Goal: Task Accomplishment & Management: Manage account settings

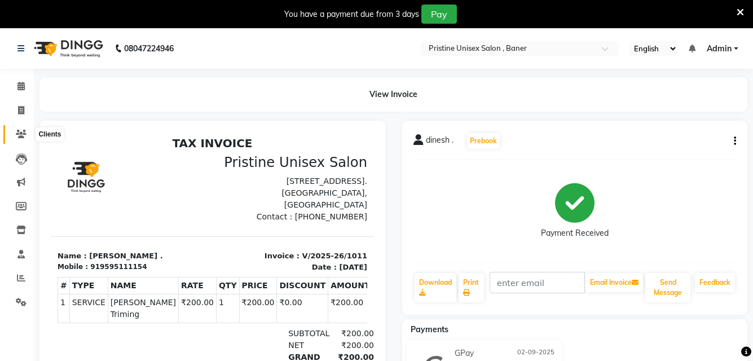
click at [23, 133] on icon at bounding box center [21, 134] width 11 height 8
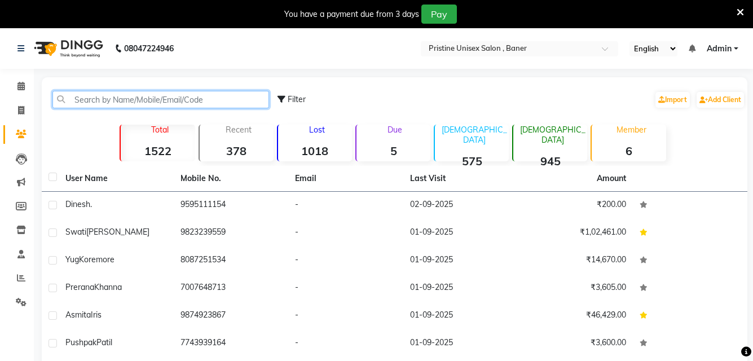
click at [157, 96] on input "text" at bounding box center [160, 99] width 216 height 17
paste input "9949004636"
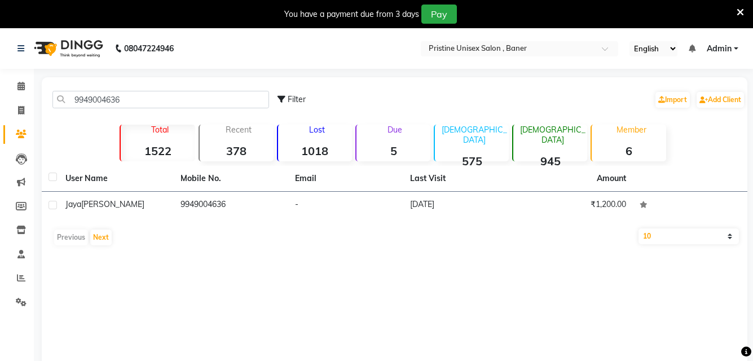
click at [116, 215] on td "Jaya Chitnis" at bounding box center [116, 206] width 115 height 28
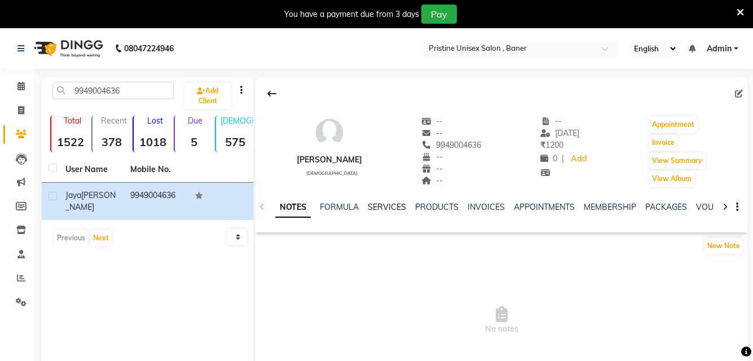
click at [389, 204] on link "SERVICES" at bounding box center [387, 207] width 38 height 10
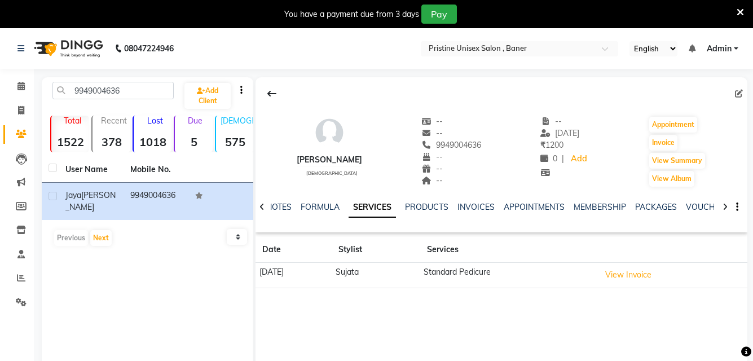
click at [378, 273] on td "[PERSON_NAME]" at bounding box center [376, 275] width 89 height 25
click at [286, 274] on td "15-03-2025" at bounding box center [293, 275] width 76 height 25
click at [143, 91] on input "9949004636" at bounding box center [112, 90] width 121 height 17
type input "9"
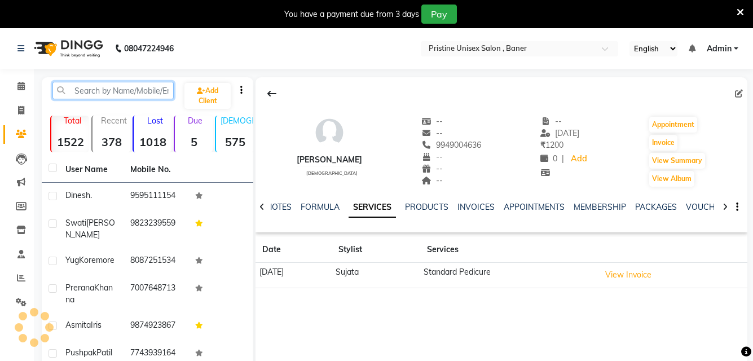
paste input "7822063935"
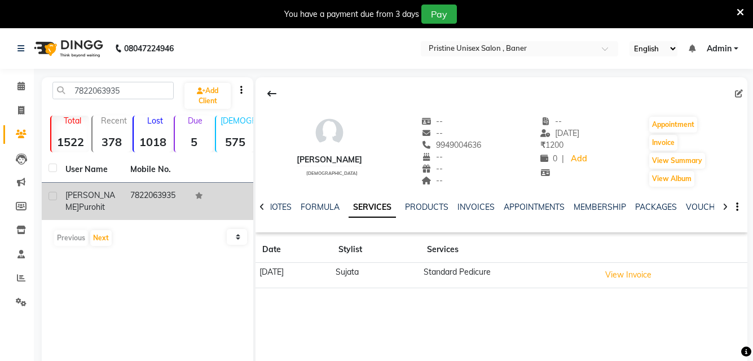
click at [79, 205] on span "Purohit" at bounding box center [92, 207] width 26 height 10
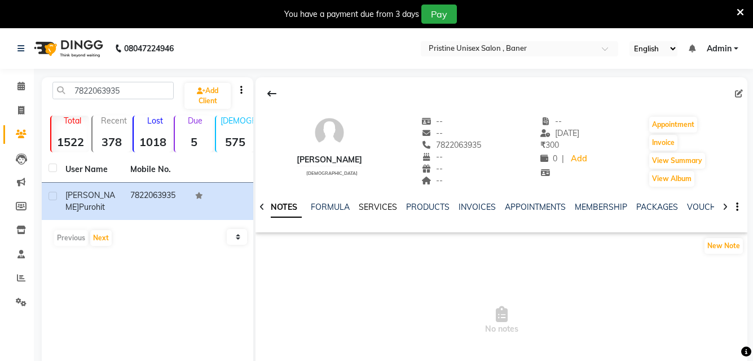
click at [364, 206] on link "SERVICES" at bounding box center [378, 207] width 38 height 10
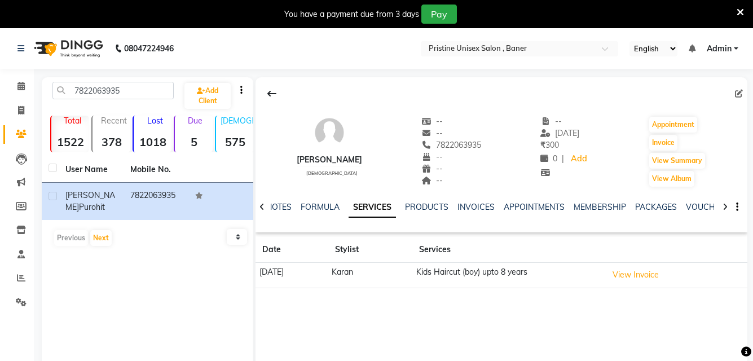
click at [375, 273] on td "Karan" at bounding box center [370, 275] width 84 height 25
click at [448, 271] on td "Kids Haircut (boy) upto 8 years" at bounding box center [507, 275] width 191 height 25
click at [464, 206] on link "INVOICES" at bounding box center [475, 207] width 37 height 10
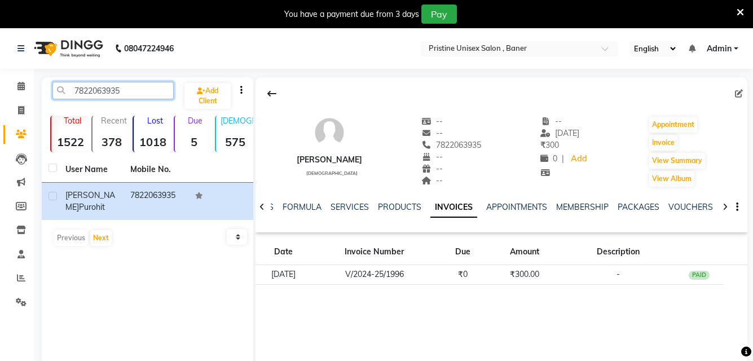
click at [144, 92] on input "7822063935" at bounding box center [112, 90] width 121 height 17
type input "7"
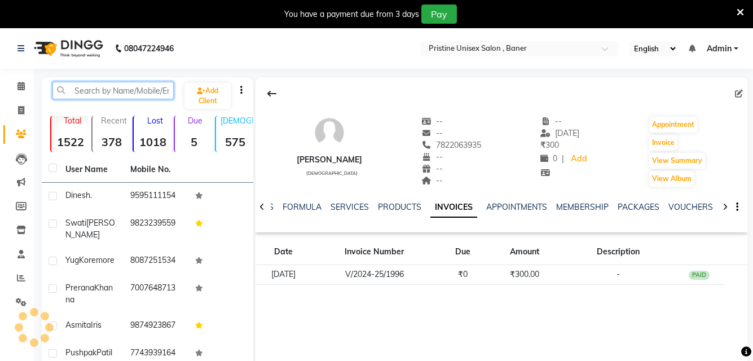
paste input "6354054906"
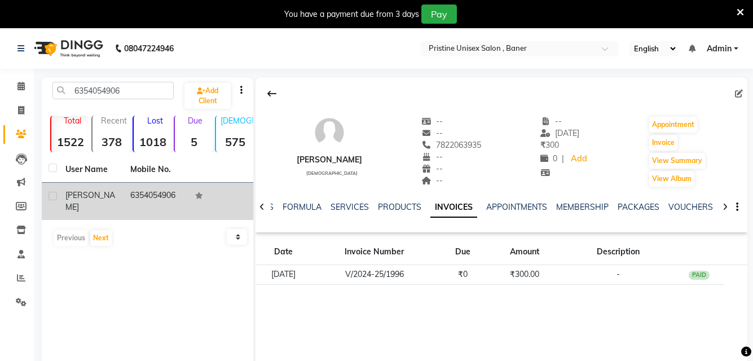
click at [157, 198] on td "6354054906" at bounding box center [155, 201] width 65 height 37
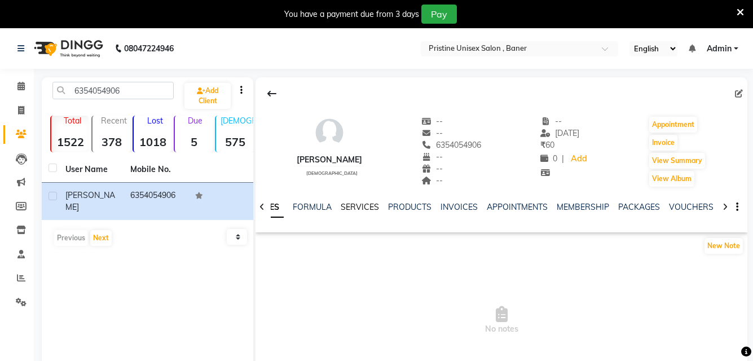
click at [347, 211] on link "SERVICES" at bounding box center [360, 207] width 38 height 10
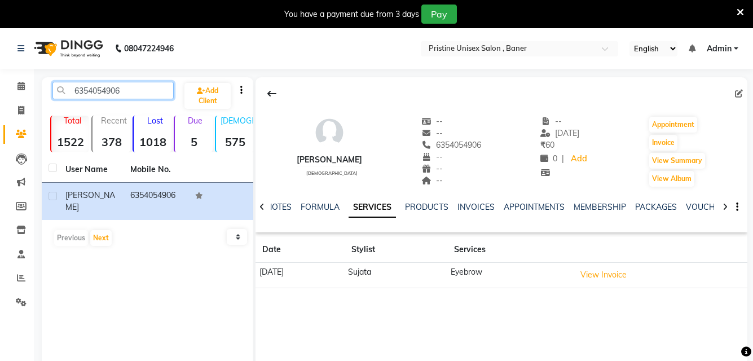
click at [148, 95] on input "6354054906" at bounding box center [112, 90] width 121 height 17
type input "6"
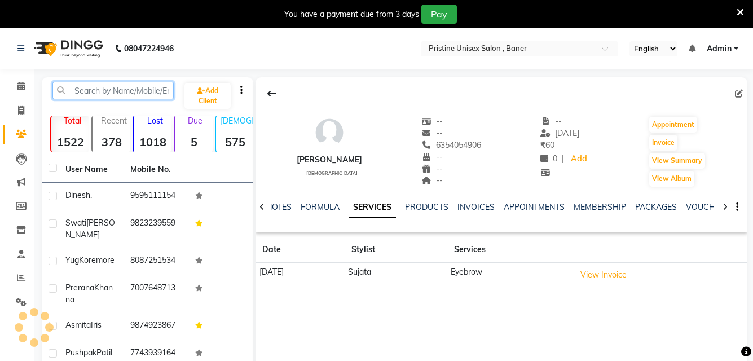
paste input "9637229664"
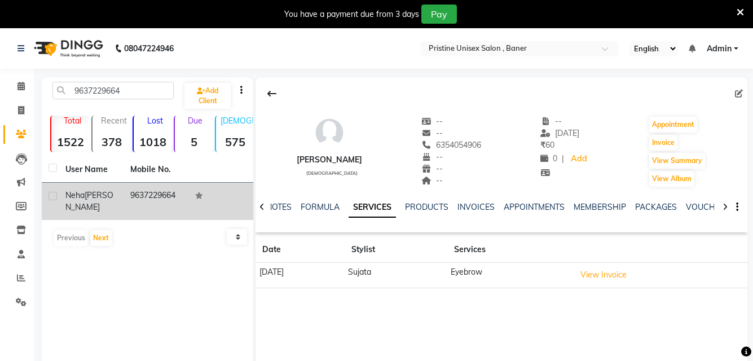
click at [105, 204] on td "Neha Raj" at bounding box center [91, 201] width 65 height 37
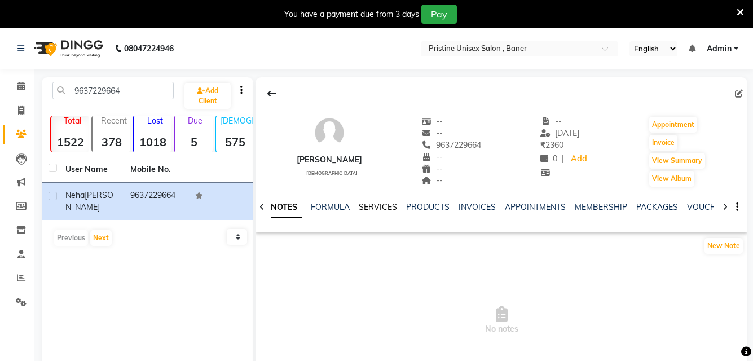
click at [361, 205] on link "SERVICES" at bounding box center [378, 207] width 38 height 10
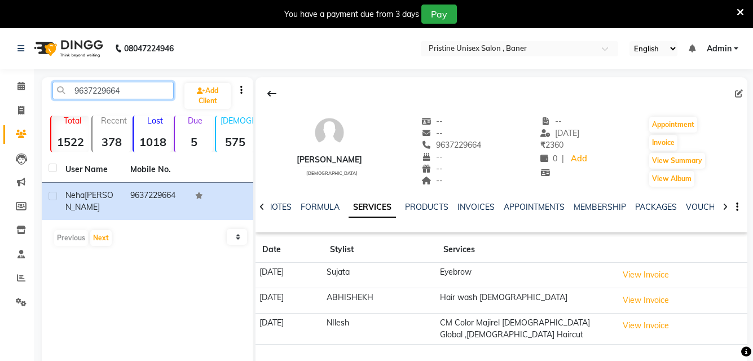
click at [144, 95] on input "9637229664" at bounding box center [112, 90] width 121 height 17
type input "9"
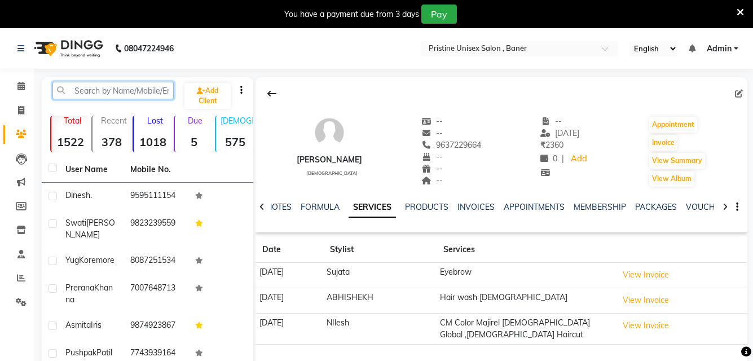
paste input "9552873708"
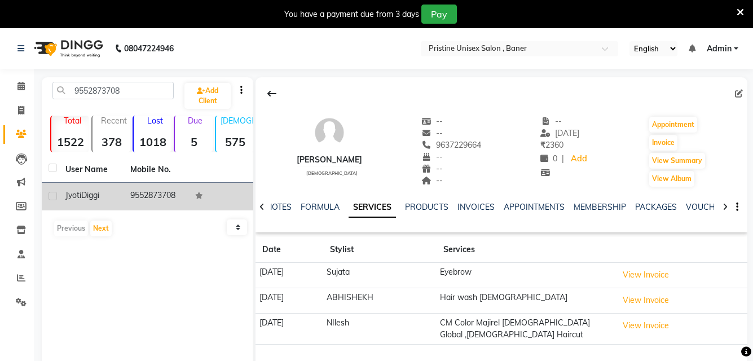
click at [87, 197] on span "Diggi" at bounding box center [90, 195] width 18 height 10
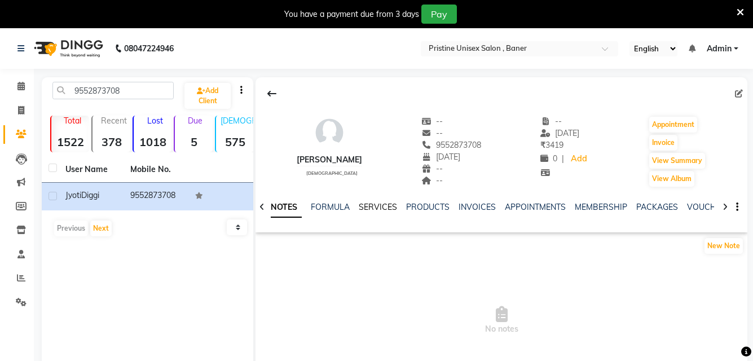
click at [379, 206] on link "SERVICES" at bounding box center [378, 207] width 38 height 10
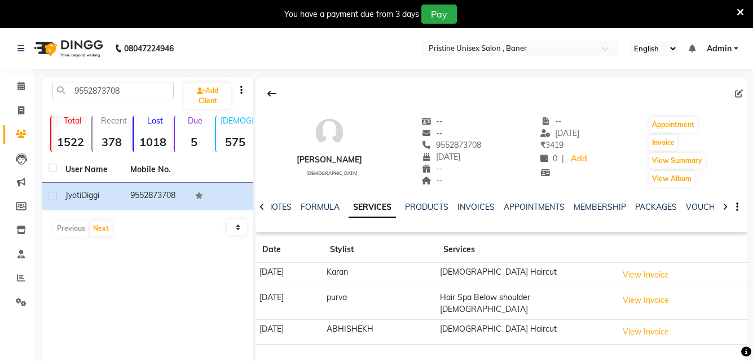
drag, startPoint x: 383, startPoint y: 273, endPoint x: 604, endPoint y: 265, distance: 221.7
click at [604, 265] on td "Female Haircut" at bounding box center [525, 275] width 178 height 25
click at [139, 95] on input "9552873708" at bounding box center [112, 90] width 121 height 17
type input "9"
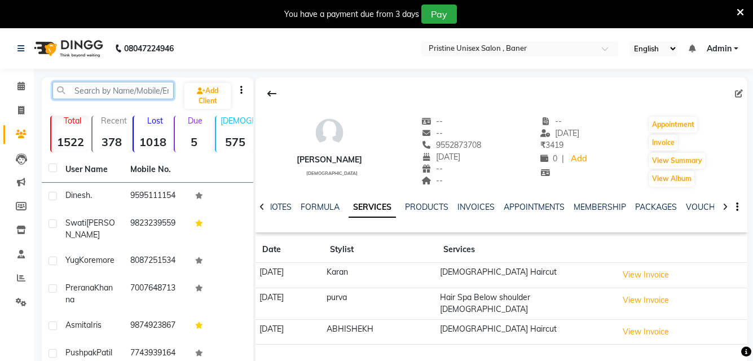
paste input "9970702126"
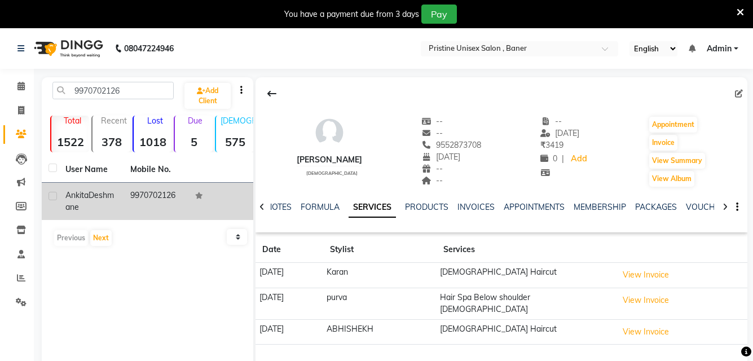
click at [100, 216] on td "Ankita Deshmane" at bounding box center [91, 201] width 65 height 37
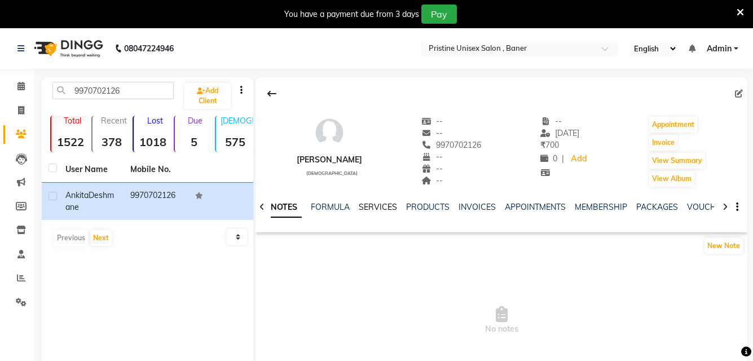
click at [375, 205] on link "SERVICES" at bounding box center [378, 207] width 38 height 10
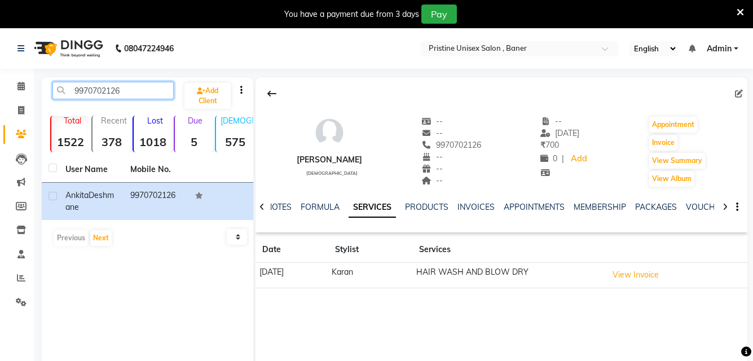
click at [142, 93] on input "9970702126" at bounding box center [112, 90] width 121 height 17
type input "9"
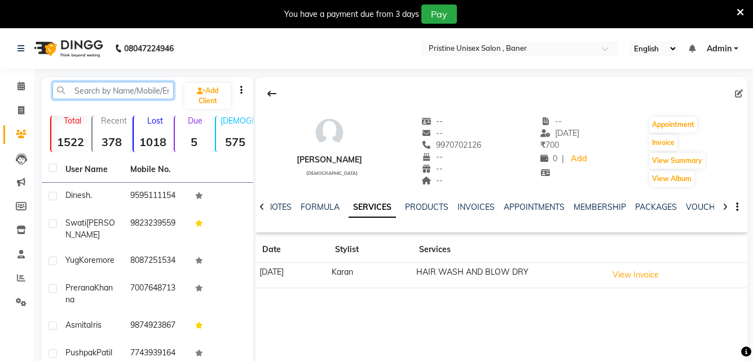
paste input "9970068090"
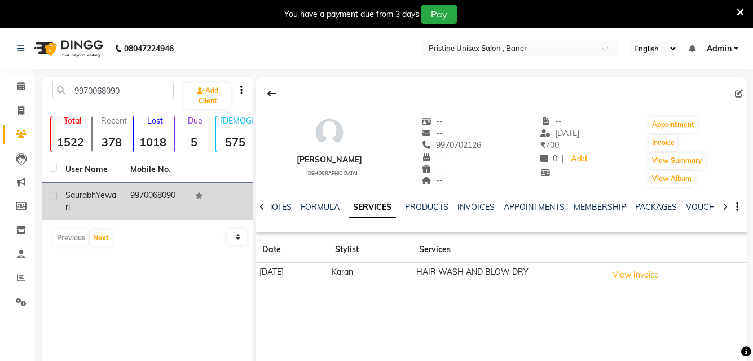
click at [85, 200] on div "Saurabh Yewari" at bounding box center [90, 201] width 51 height 24
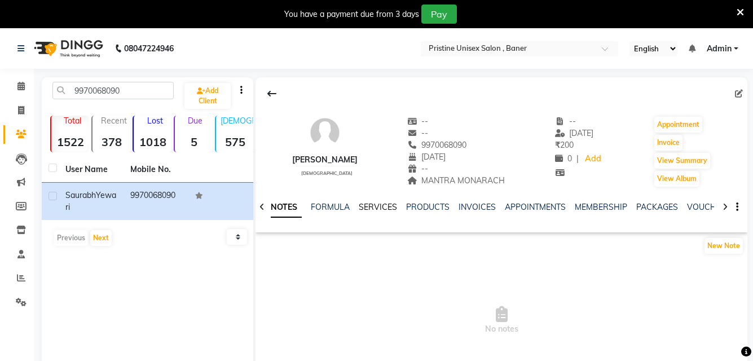
click at [361, 209] on link "SERVICES" at bounding box center [378, 207] width 38 height 10
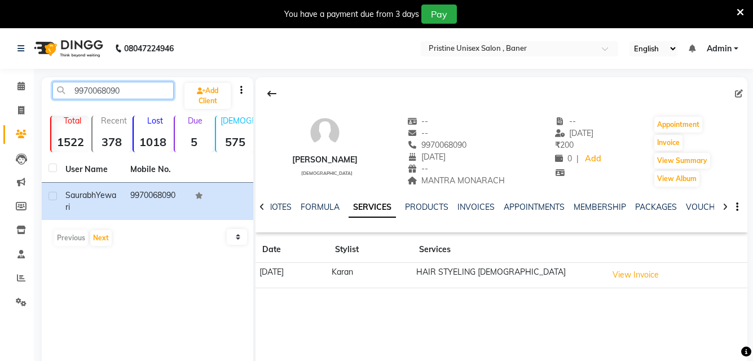
click at [158, 98] on input "9970068090" at bounding box center [112, 90] width 121 height 17
type input "9"
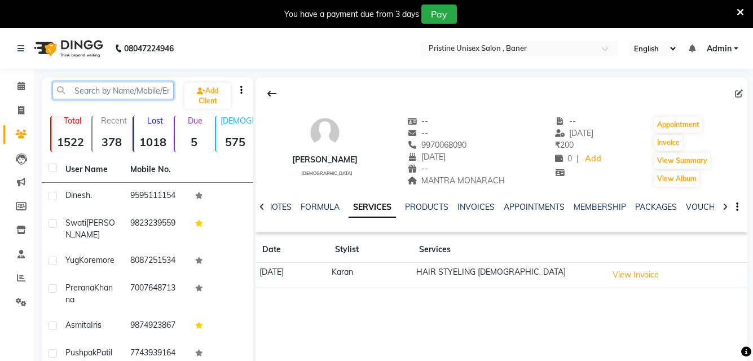
paste input "9665332340"
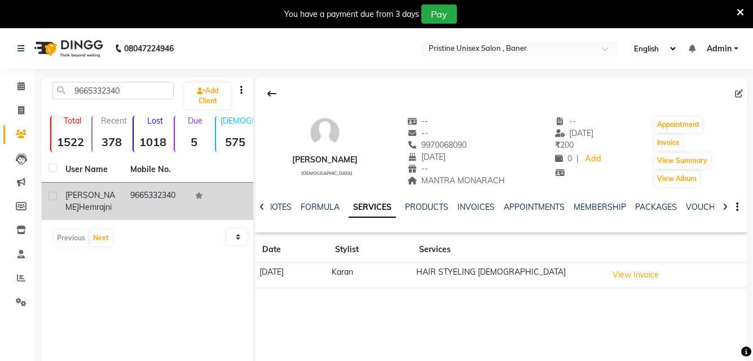
click at [100, 212] on div "Bhanu Hemrajni" at bounding box center [90, 201] width 51 height 24
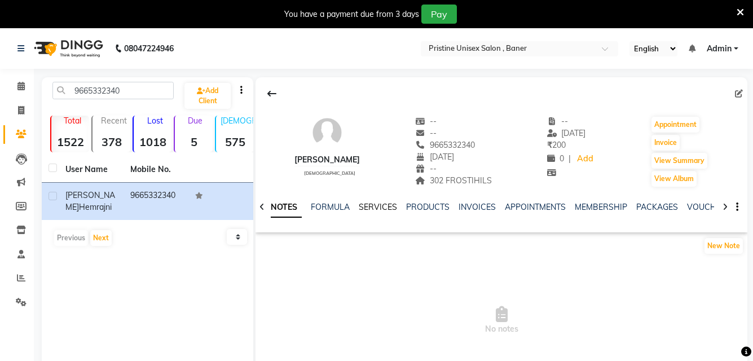
click at [366, 210] on link "SERVICES" at bounding box center [378, 207] width 38 height 10
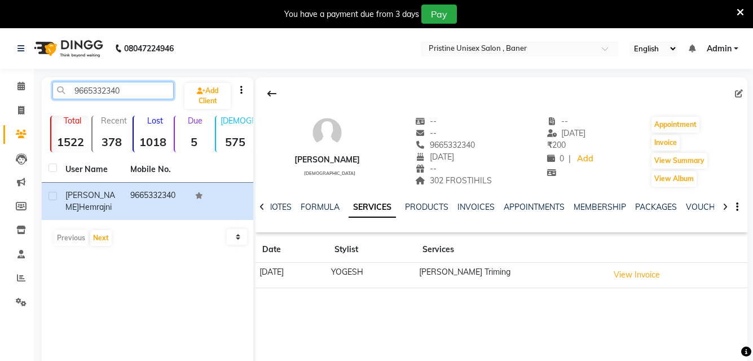
click at [135, 98] on input "9665332340" at bounding box center [112, 90] width 121 height 17
type input "9"
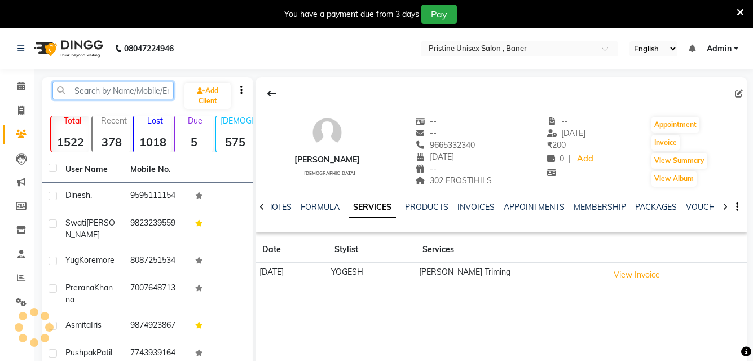
paste input "7741068038"
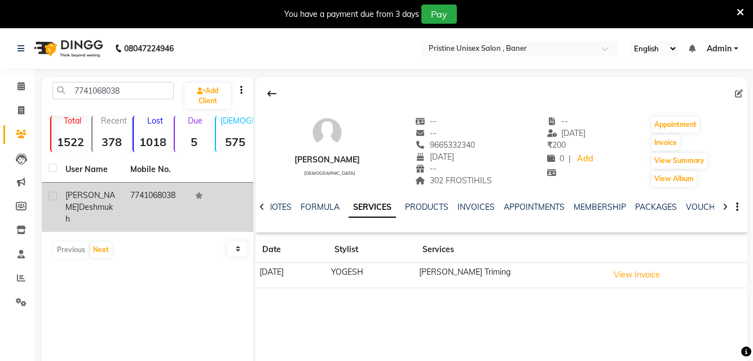
click at [96, 206] on span "Deshmukh" at bounding box center [88, 213] width 47 height 22
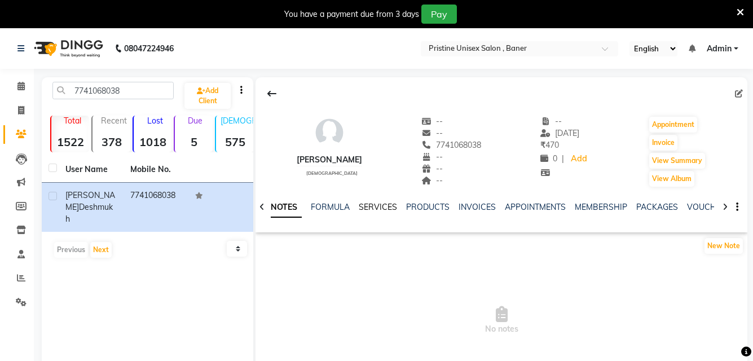
click at [372, 204] on link "SERVICES" at bounding box center [378, 207] width 38 height 10
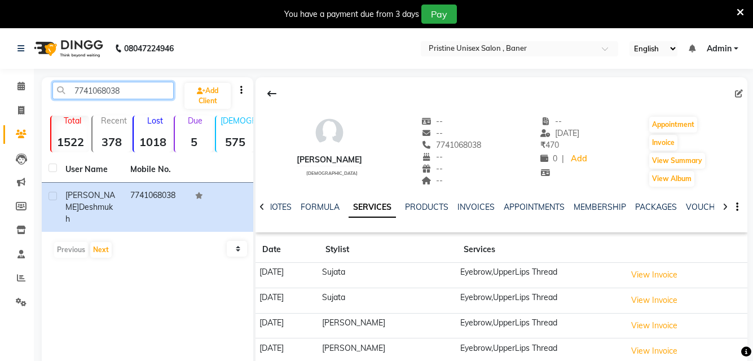
click at [157, 85] on input "7741068038" at bounding box center [112, 90] width 121 height 17
type input "7"
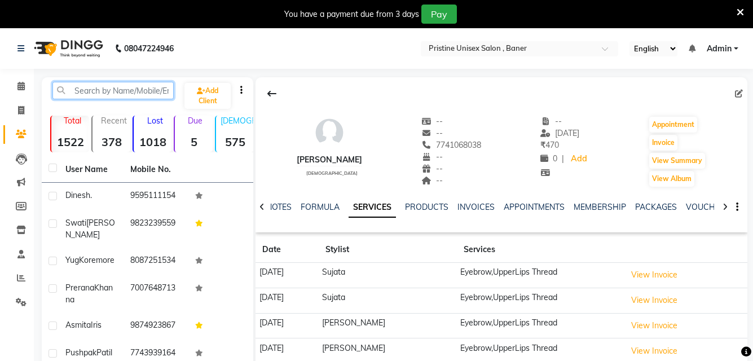
paste input "8767598822"
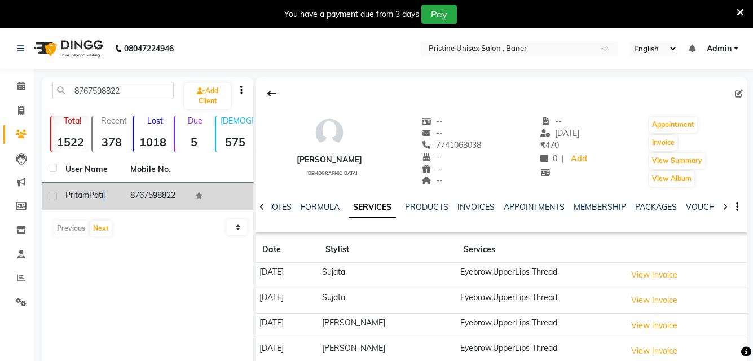
click at [105, 190] on div "Pritam Patil" at bounding box center [90, 195] width 51 height 12
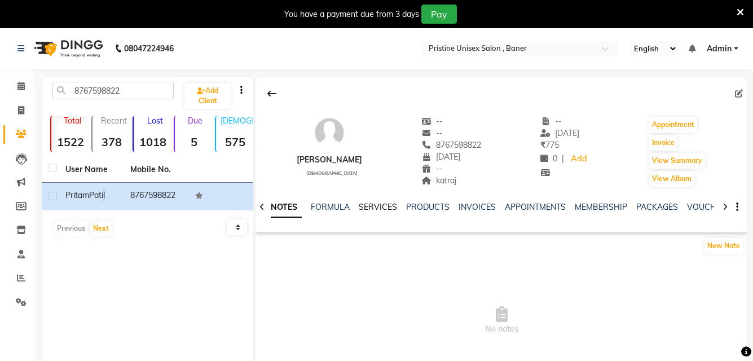
click at [386, 207] on link "SERVICES" at bounding box center [378, 207] width 38 height 10
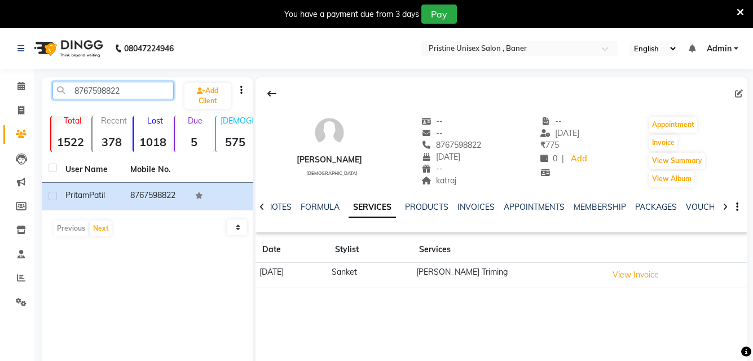
click at [149, 90] on input "8767598822" at bounding box center [112, 90] width 121 height 17
type input "8"
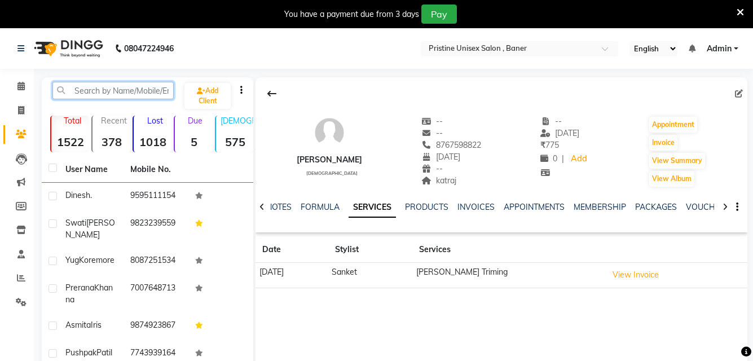
paste input "9515286643"
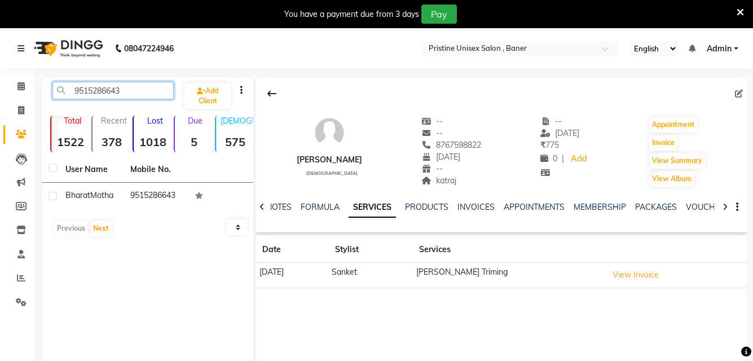
click at [154, 84] on input "9515286643" at bounding box center [112, 90] width 121 height 17
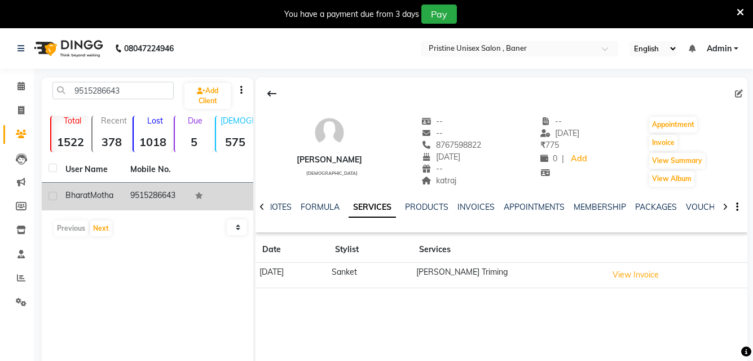
click at [149, 189] on td "9515286643" at bounding box center [155, 197] width 65 height 28
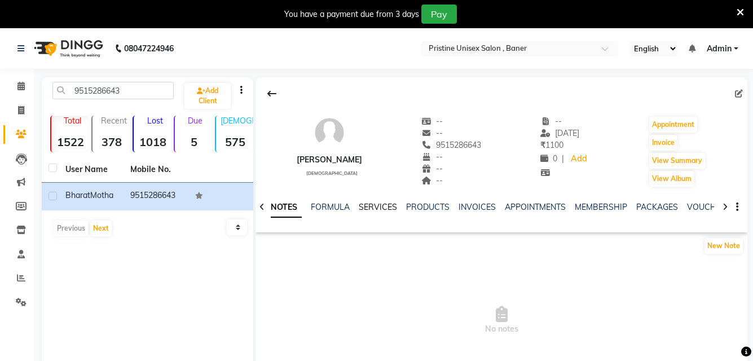
click at [373, 209] on link "SERVICES" at bounding box center [378, 207] width 38 height 10
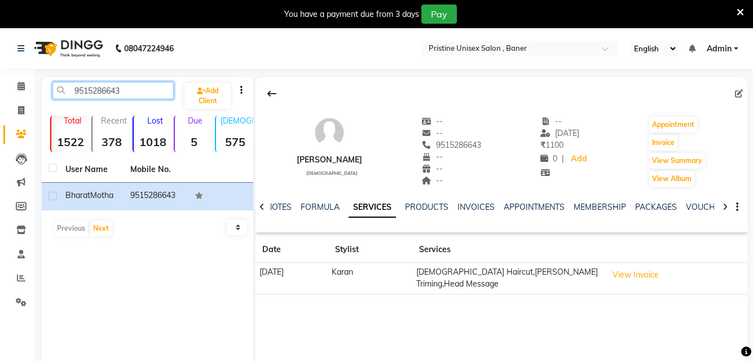
click at [135, 87] on input "9515286643" at bounding box center [112, 90] width 121 height 17
type input "9"
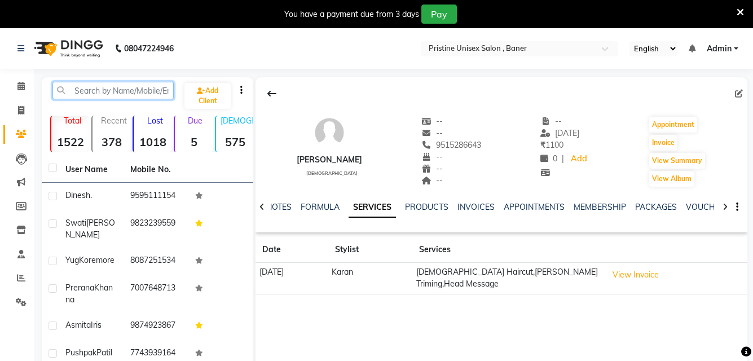
paste input "9850124422"
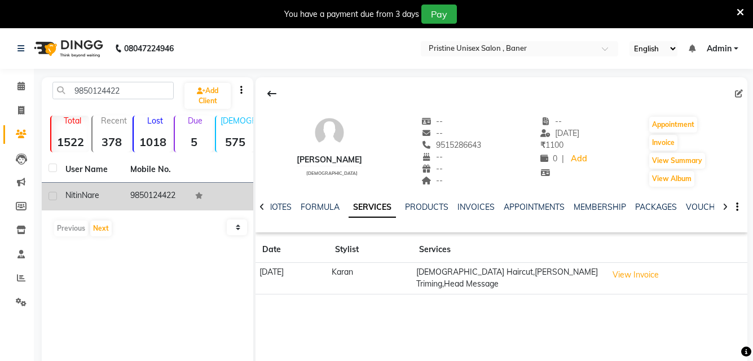
click at [120, 195] on td "Nitin Nare" at bounding box center [91, 197] width 65 height 28
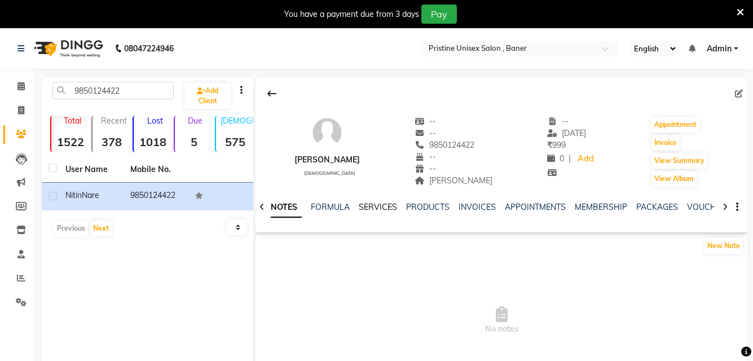
click at [391, 210] on link "SERVICES" at bounding box center [378, 207] width 38 height 10
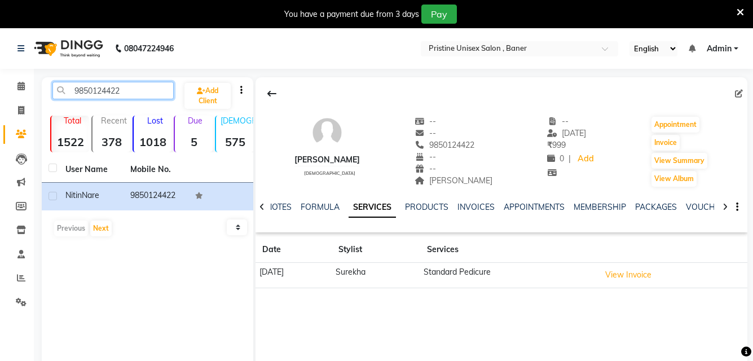
click at [157, 97] on input "9850124422" at bounding box center [112, 90] width 121 height 17
type input "9"
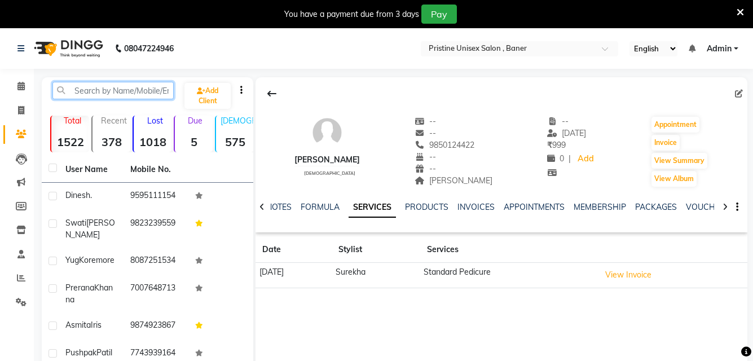
click at [128, 88] on input "text" at bounding box center [112, 90] width 121 height 17
paste input "7719833321"
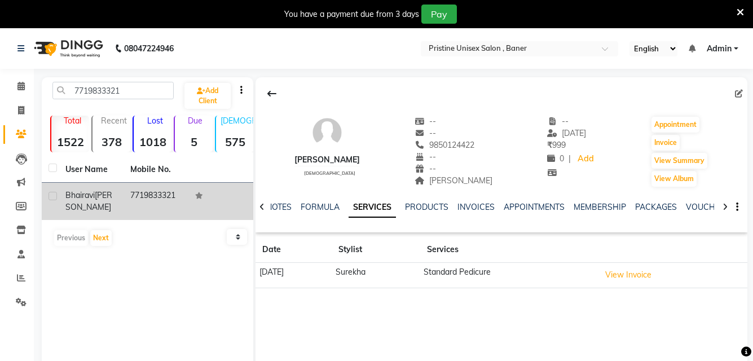
click at [87, 204] on span "Gavande" at bounding box center [88, 201] width 47 height 22
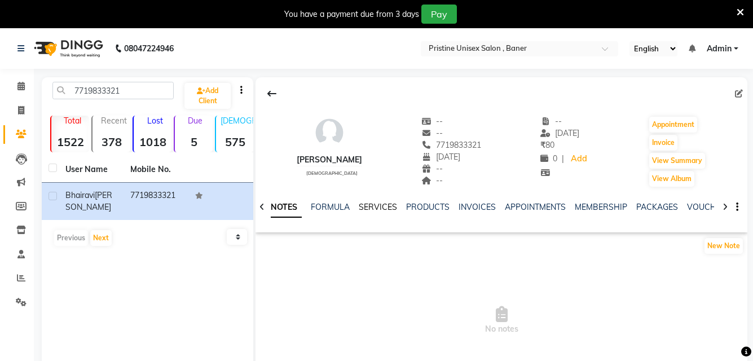
click at [362, 210] on link "SERVICES" at bounding box center [378, 207] width 38 height 10
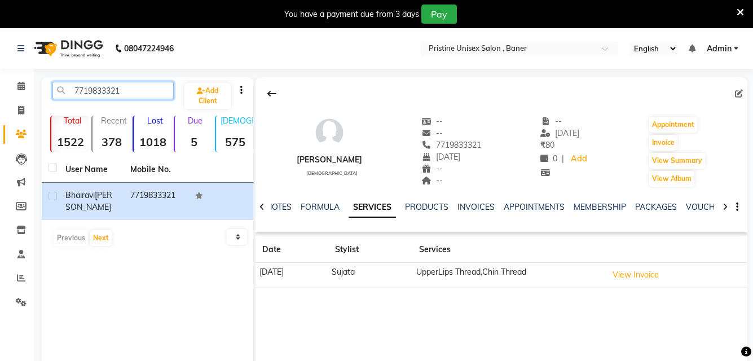
click at [152, 98] on input "7719833321" at bounding box center [112, 90] width 121 height 17
type input "7"
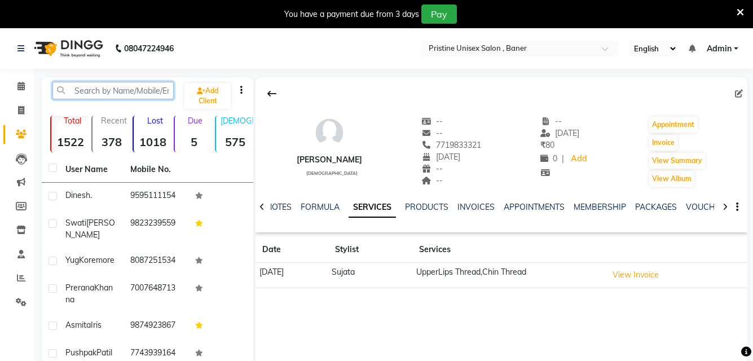
paste input "8298175530"
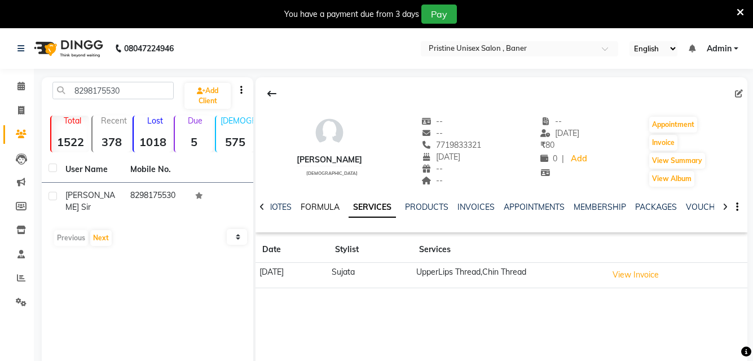
click at [327, 207] on link "FORMULA" at bounding box center [319, 207] width 39 height 10
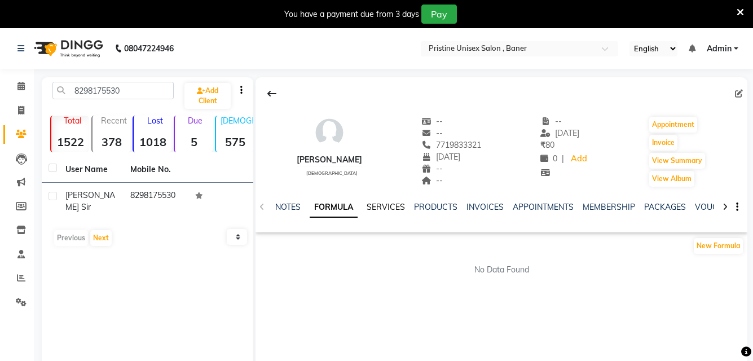
click at [396, 207] on link "SERVICES" at bounding box center [385, 207] width 38 height 10
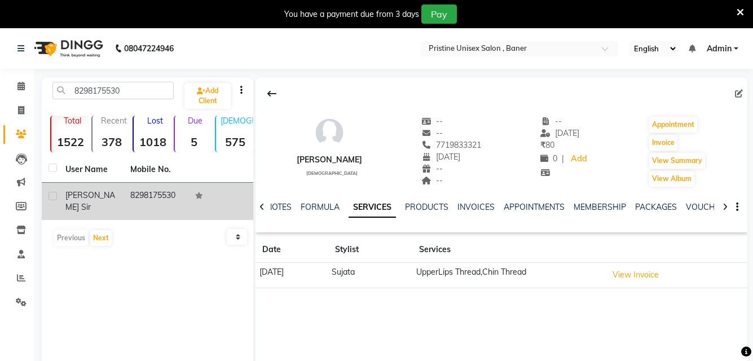
click at [104, 196] on div "vinit sir" at bounding box center [90, 201] width 51 height 24
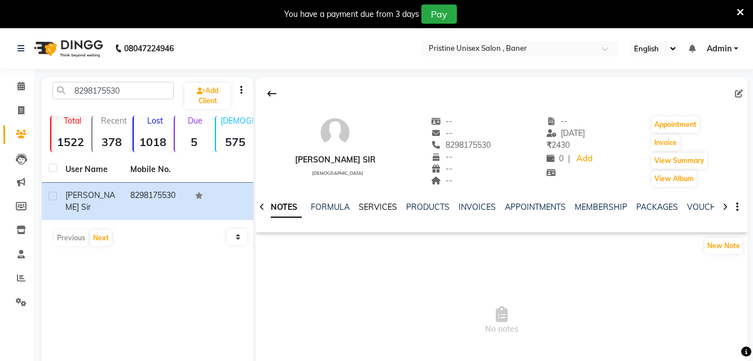
click at [382, 210] on link "SERVICES" at bounding box center [378, 207] width 38 height 10
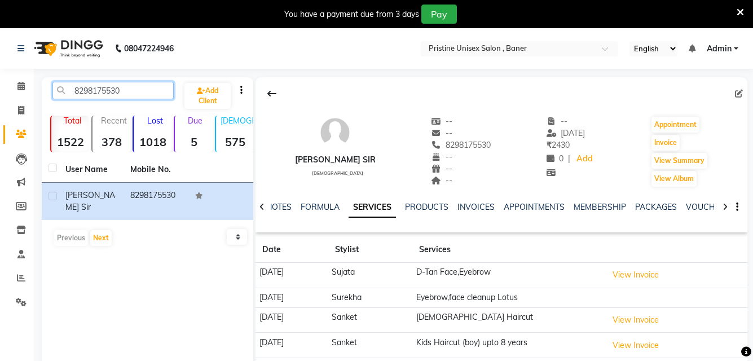
click at [126, 94] on input "8298175530" at bounding box center [112, 90] width 121 height 17
type input "8"
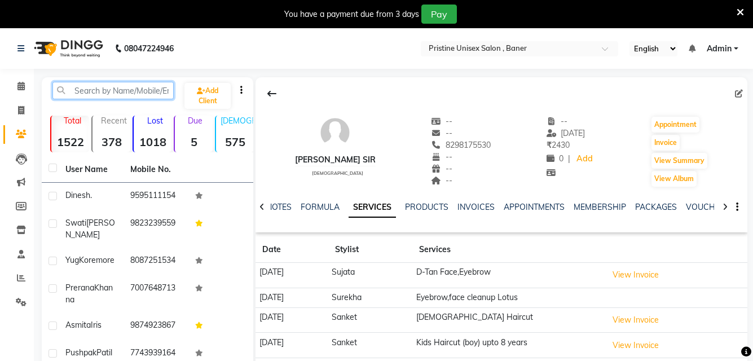
paste input "7829279477"
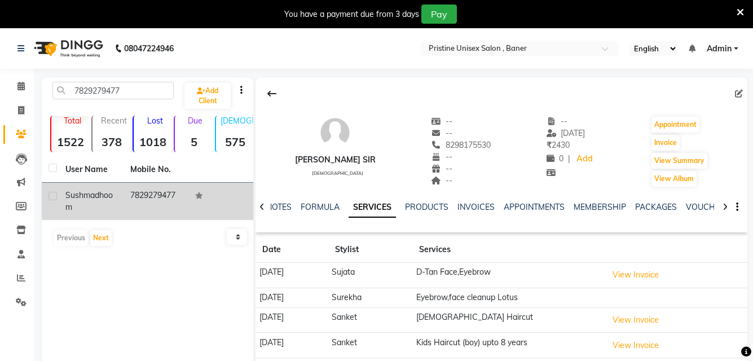
click at [111, 198] on div "Sushma dhoom" at bounding box center [90, 201] width 51 height 24
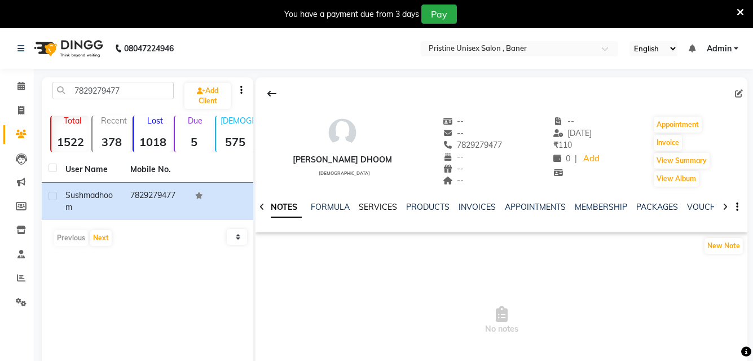
click at [369, 210] on link "SERVICES" at bounding box center [378, 207] width 38 height 10
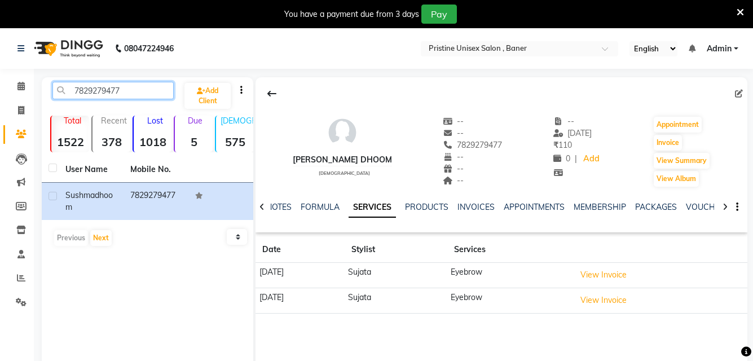
click at [133, 94] on input "7829279477" at bounding box center [112, 90] width 121 height 17
type input "7"
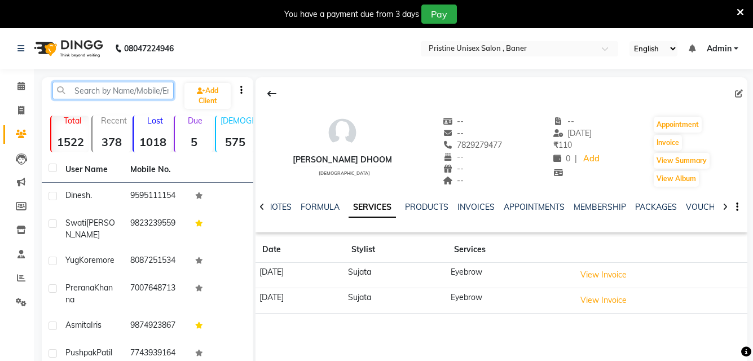
paste input "7829279477"
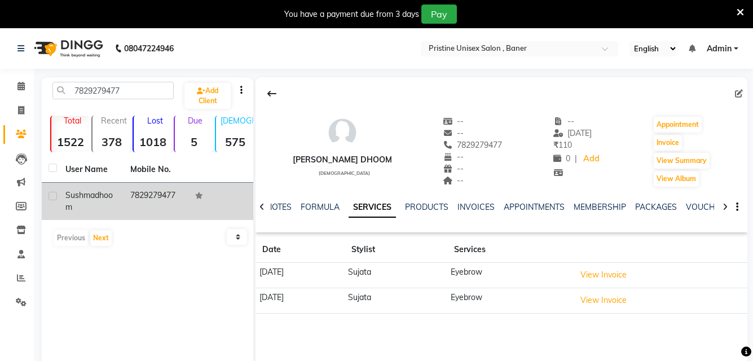
click at [103, 197] on div "Sushma dhoom" at bounding box center [90, 201] width 51 height 24
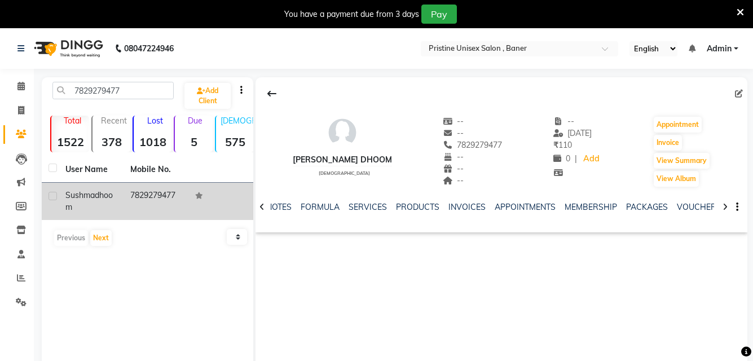
click at [103, 197] on div "Sushma dhoom" at bounding box center [90, 201] width 51 height 24
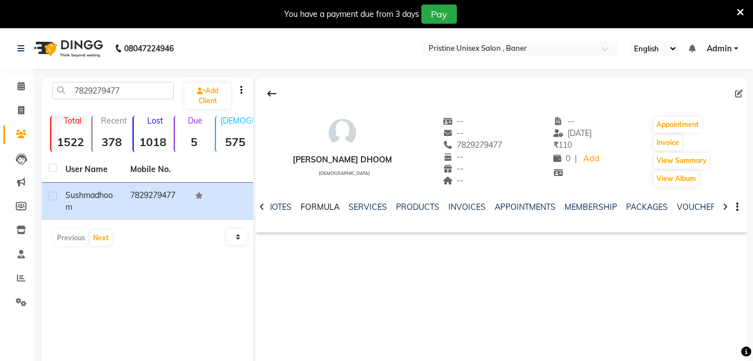
click at [320, 210] on link "FORMULA" at bounding box center [319, 207] width 39 height 10
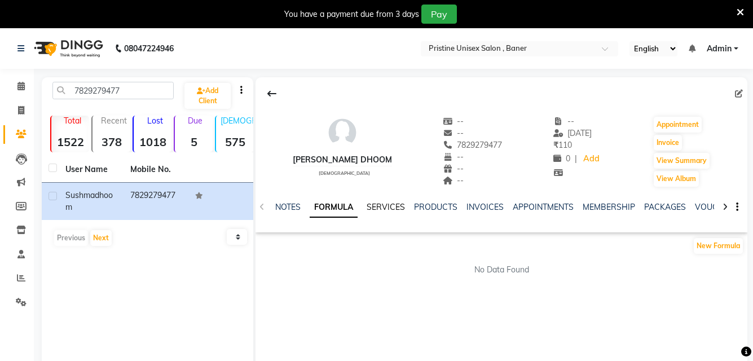
click at [374, 206] on link "SERVICES" at bounding box center [385, 207] width 38 height 10
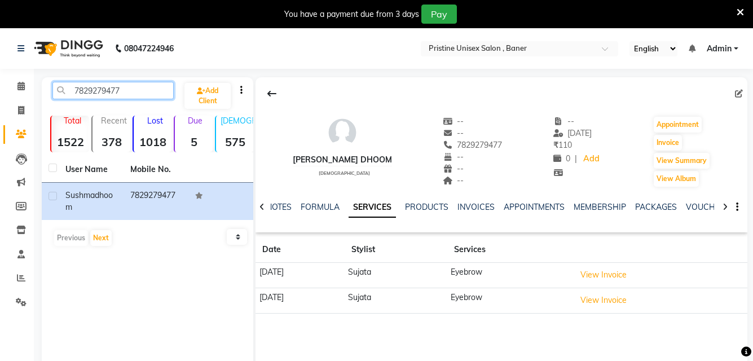
click at [125, 92] on input "7829279477" at bounding box center [112, 90] width 121 height 17
type input "7"
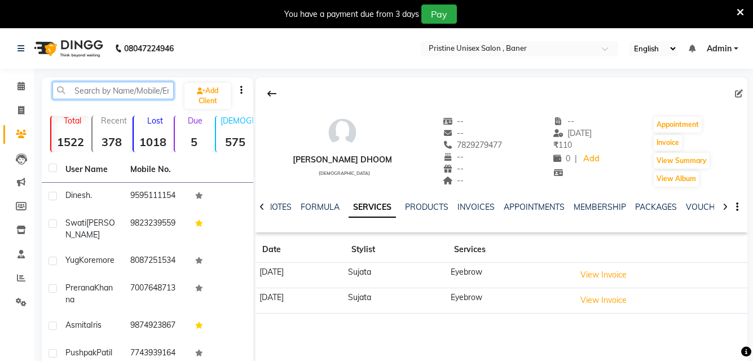
paste input "7829279477"
type input "7829279477"
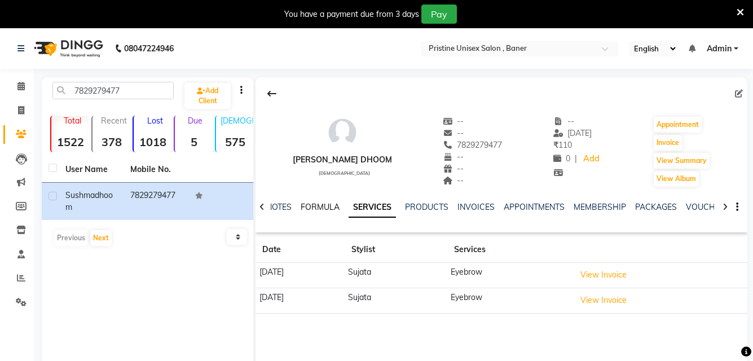
click at [325, 205] on link "FORMULA" at bounding box center [319, 207] width 39 height 10
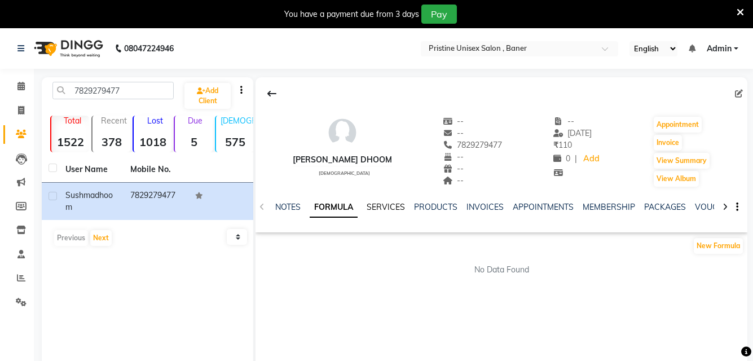
click at [386, 205] on link "SERVICES" at bounding box center [385, 207] width 38 height 10
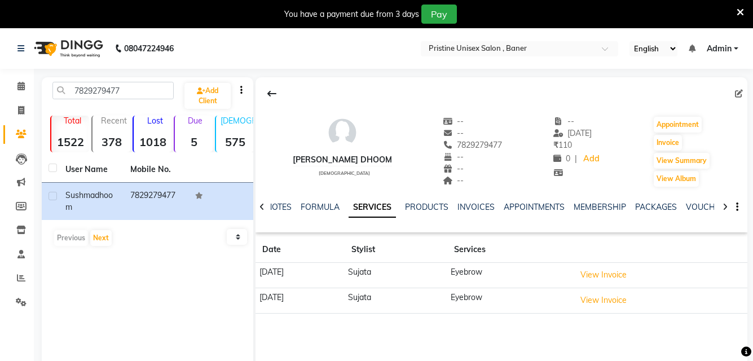
drag, startPoint x: 131, startPoint y: 279, endPoint x: 113, endPoint y: 291, distance: 21.4
click at [131, 279] on div "7829279477 Add Client Total 1522 Recent 378 Lost 1018 Due 5 Male 575 Female 945…" at bounding box center [147, 246] width 211 height 338
click at [19, 114] on span at bounding box center [21, 110] width 20 height 13
select select "6610"
select select "service"
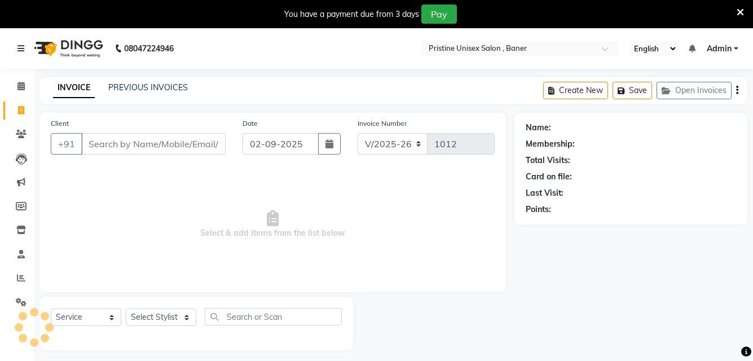
scroll to position [28, 0]
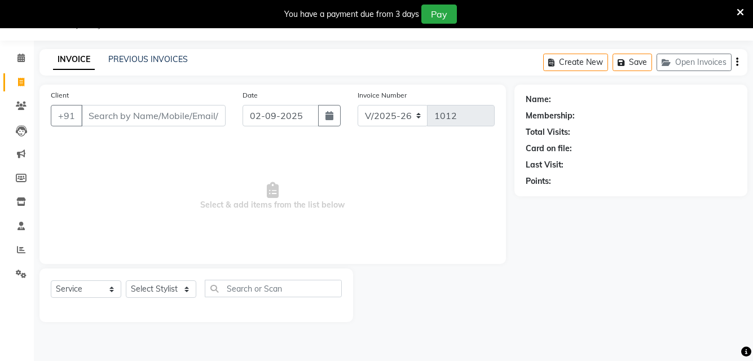
click at [108, 111] on input "Client" at bounding box center [153, 115] width 144 height 21
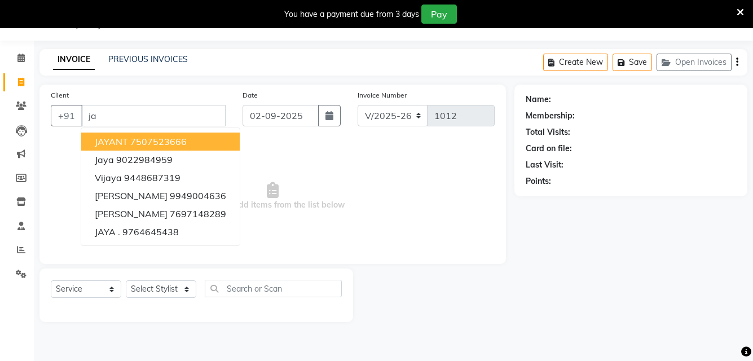
type input "j"
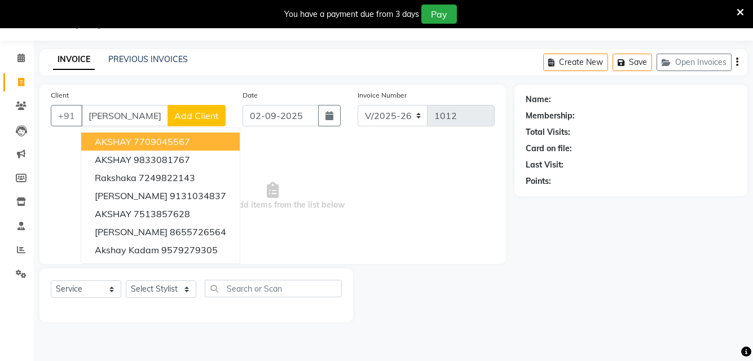
type input "akshay"
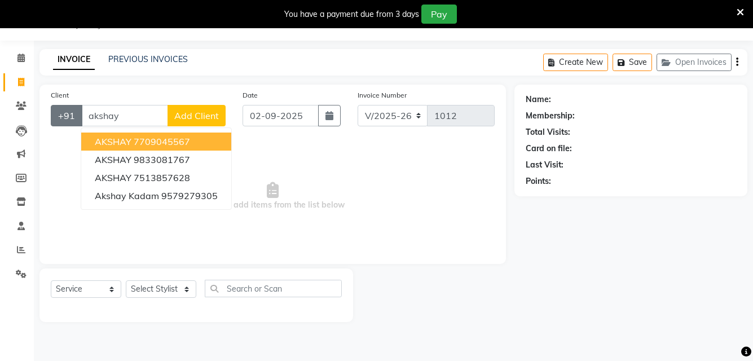
drag, startPoint x: 126, startPoint y: 113, endPoint x: 65, endPoint y: 113, distance: 60.9
click at [65, 113] on div "+91 akshay AKSHAY 7709045567 AKSHAY 9833081767 AKSHAY 7513857628 Akshay Kadam 9…" at bounding box center [138, 115] width 175 height 21
click at [98, 120] on input "akshay" at bounding box center [124, 115] width 87 height 21
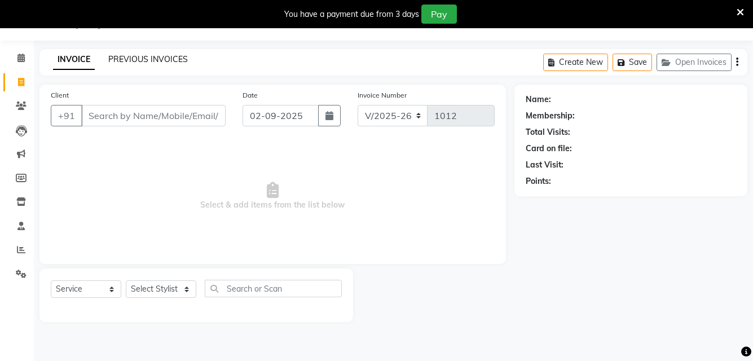
click at [163, 56] on link "PREVIOUS INVOICES" at bounding box center [147, 59] width 79 height 10
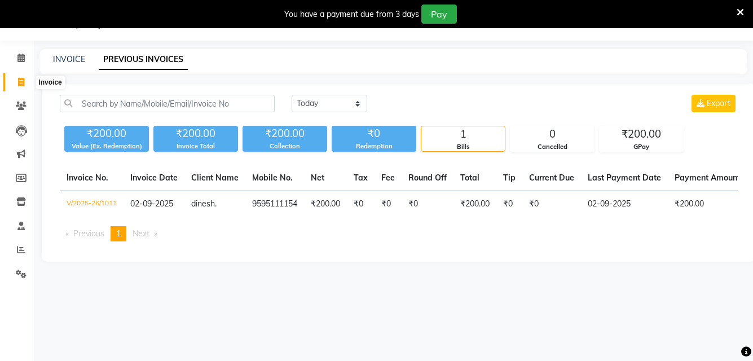
click at [20, 87] on span at bounding box center [21, 82] width 20 height 13
select select "service"
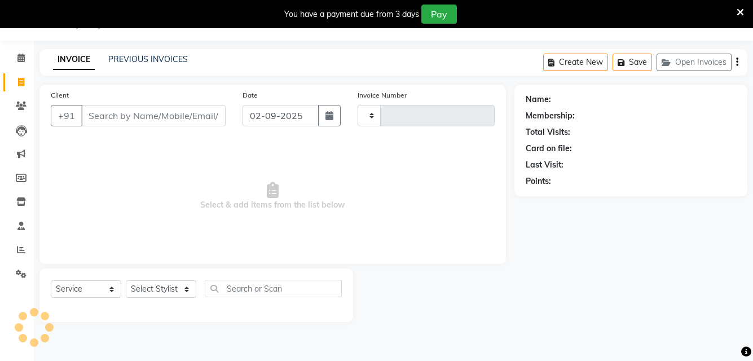
type input "1012"
select select "6610"
click at [153, 56] on link "PREVIOUS INVOICES" at bounding box center [147, 59] width 79 height 10
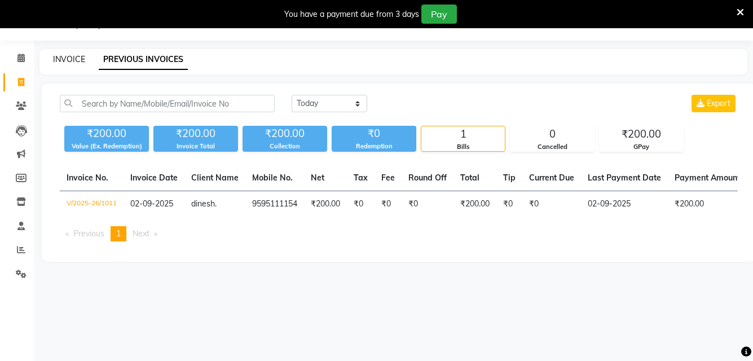
click at [71, 56] on link "INVOICE" at bounding box center [69, 59] width 32 height 10
select select "service"
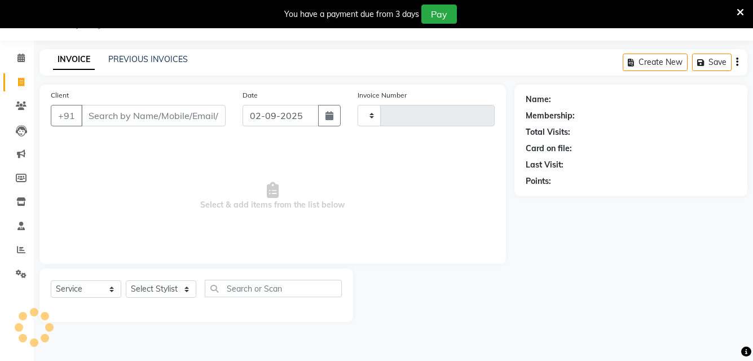
type input "1012"
select select "6610"
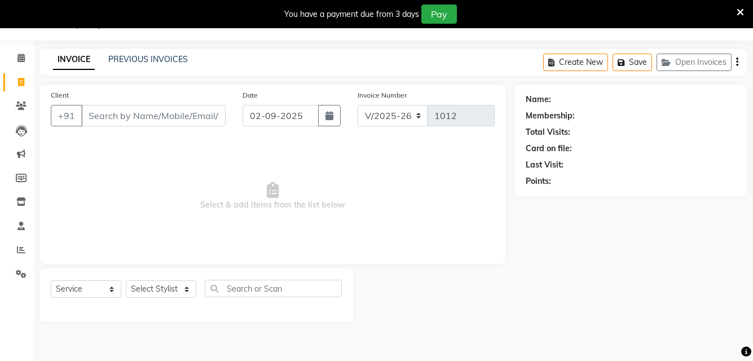
click at [175, 111] on input "Client" at bounding box center [153, 115] width 144 height 21
click at [172, 117] on input "Client" at bounding box center [153, 115] width 144 height 21
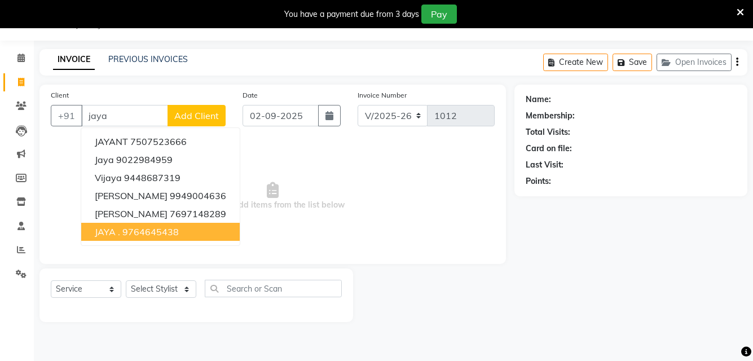
click at [140, 228] on ngb-highlight "9764645438" at bounding box center [150, 231] width 56 height 11
type input "9764645438"
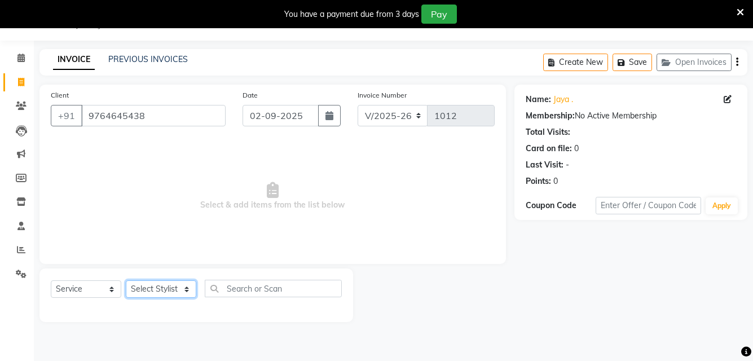
click at [171, 286] on select "Select Stylist [PERSON_NAME] [PERSON_NAME] Karan [PERSON_NAME] Mohd [PERSON_NAM…" at bounding box center [161, 288] width 70 height 17
select select "50947"
click at [126, 280] on select "Select Stylist [PERSON_NAME] [PERSON_NAME] Karan [PERSON_NAME] Mohd [PERSON_NAM…" at bounding box center [161, 288] width 70 height 17
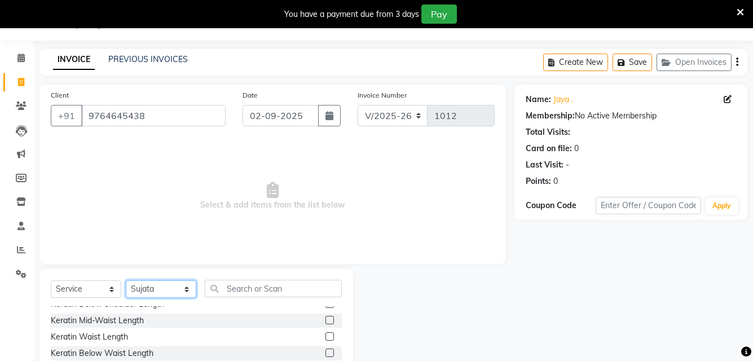
scroll to position [226, 0]
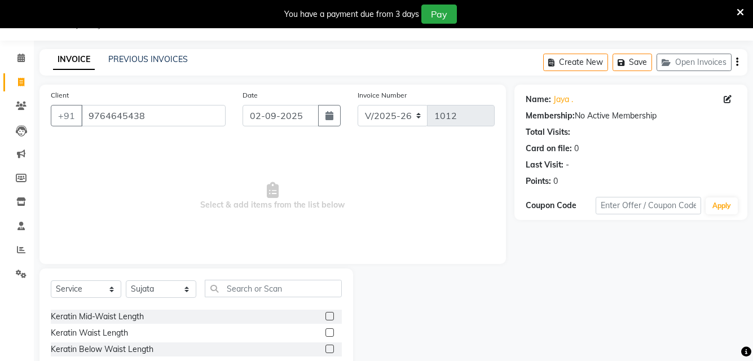
click at [325, 329] on label at bounding box center [329, 332] width 8 height 8
click at [325, 329] on input "checkbox" at bounding box center [328, 332] width 7 height 7
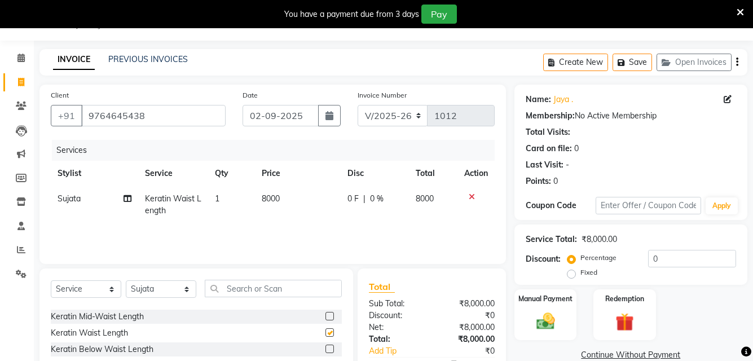
checkbox input "false"
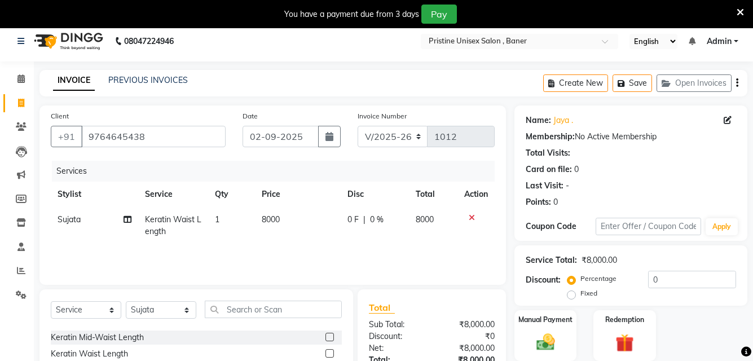
scroll to position [0, 0]
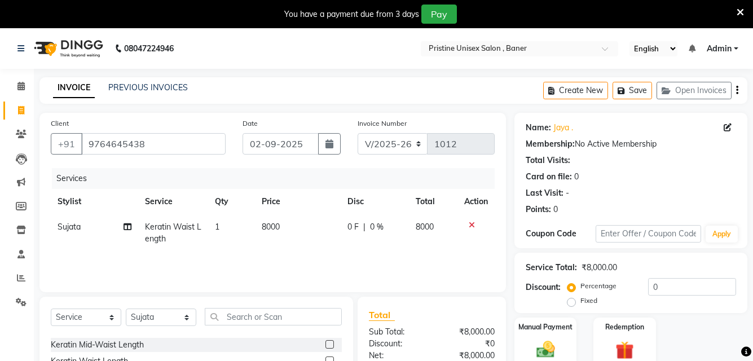
click at [472, 226] on icon at bounding box center [471, 225] width 6 height 8
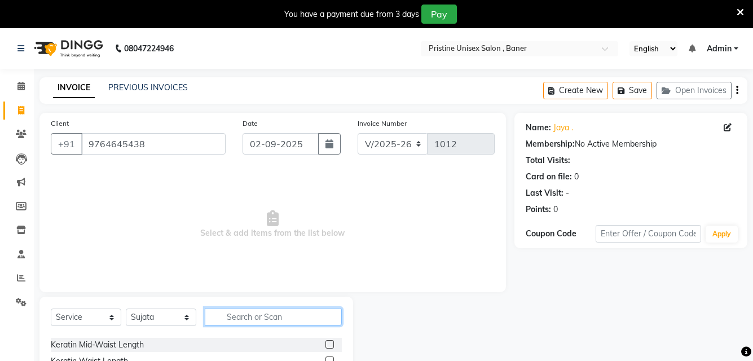
drag, startPoint x: 287, startPoint y: 314, endPoint x: 277, endPoint y: 315, distance: 10.2
click at [277, 315] on input "text" at bounding box center [273, 316] width 137 height 17
type input "eye"
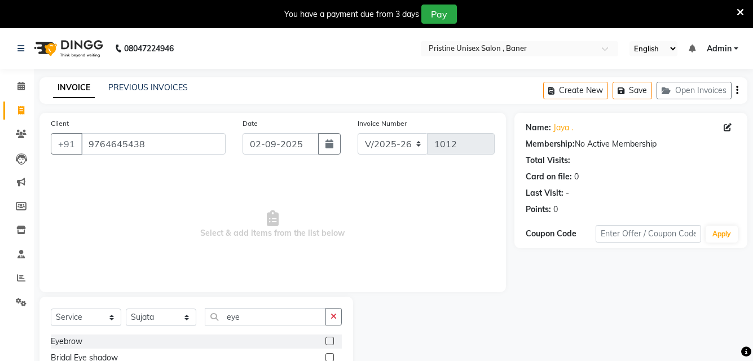
click at [329, 342] on label at bounding box center [329, 341] width 8 height 8
click at [329, 342] on input "checkbox" at bounding box center [328, 341] width 7 height 7
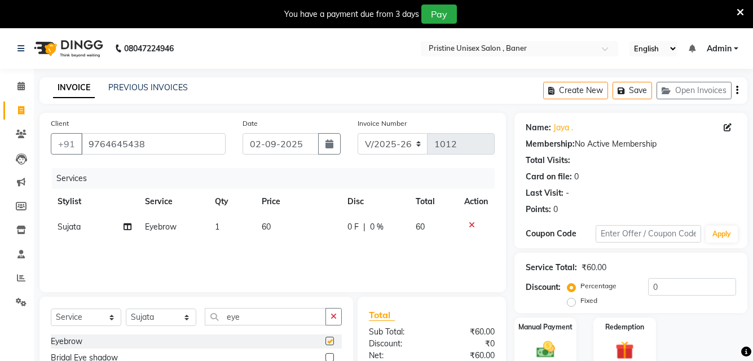
checkbox input "false"
click at [642, 90] on button "Save" at bounding box center [631, 90] width 39 height 17
click at [26, 138] on span at bounding box center [21, 134] width 20 height 13
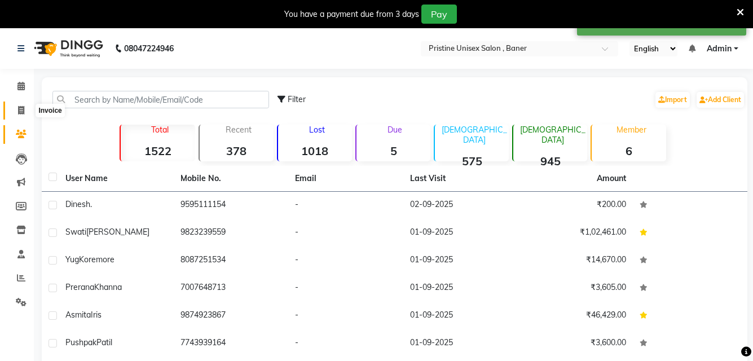
click at [25, 105] on span at bounding box center [21, 110] width 20 height 13
select select "6610"
select select "service"
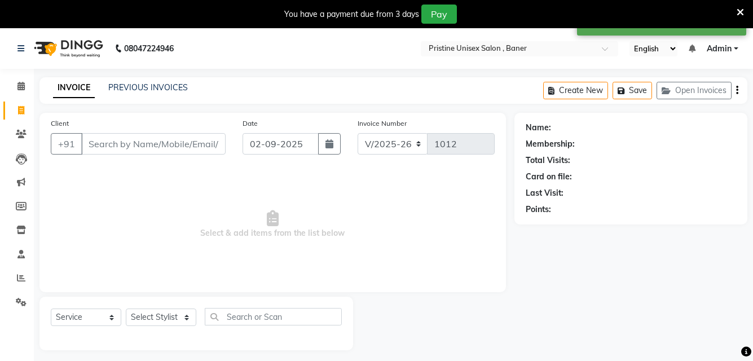
scroll to position [28, 0]
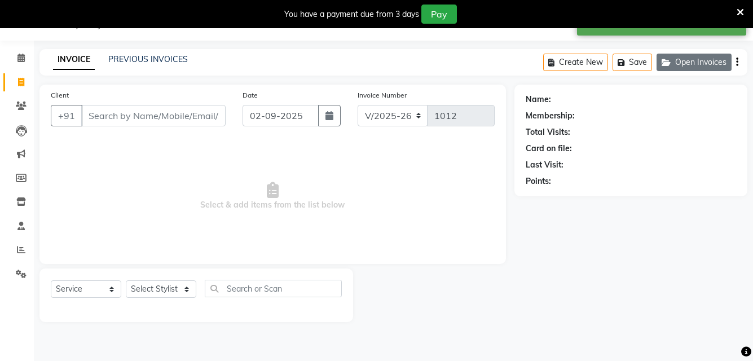
click at [692, 68] on button "Open Invoices" at bounding box center [693, 62] width 75 height 17
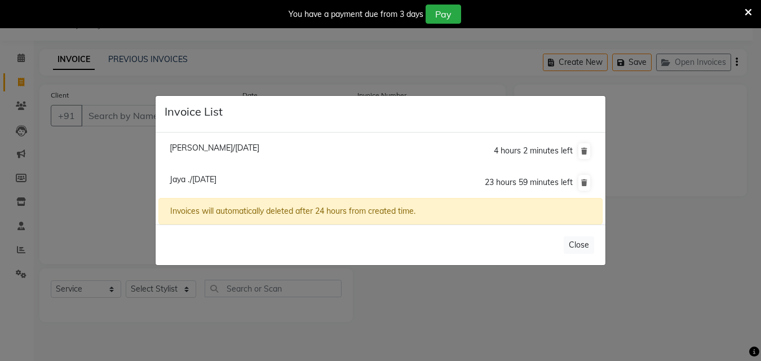
drag, startPoint x: 473, startPoint y: 181, endPoint x: 528, endPoint y: 184, distance: 55.3
click at [528, 184] on li "Jaya ./02 September 2025 23 hours 59 minutes left" at bounding box center [380, 183] width 444 height 32
drag, startPoint x: 307, startPoint y: 147, endPoint x: 168, endPoint y: 149, distance: 138.7
click at [168, 149] on li "Yug Koremore/01 September 2025 4 hours 2 minutes left" at bounding box center [380, 151] width 444 height 32
click at [584, 153] on icon at bounding box center [584, 151] width 6 height 7
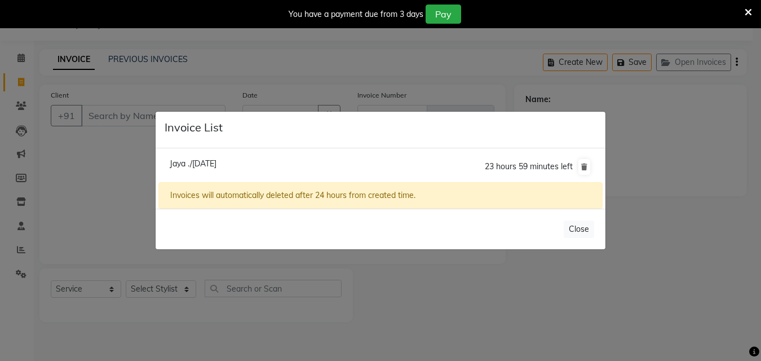
drag, startPoint x: 312, startPoint y: 157, endPoint x: 139, endPoint y: 165, distance: 173.3
click at [139, 165] on ngb-modal-window "Invoice List Jaya ./02 September 2025 23 hours 59 minutes left Invoices will au…" at bounding box center [380, 180] width 761 height 361
click at [397, 206] on div "Invoices will automatically deleted after 24 hours from created time." at bounding box center [380, 195] width 444 height 26
drag, startPoint x: 339, startPoint y: 199, endPoint x: 160, endPoint y: 204, distance: 178.8
click at [160, 204] on div "Invoices will automatically deleted after 24 hours from created time." at bounding box center [380, 195] width 444 height 26
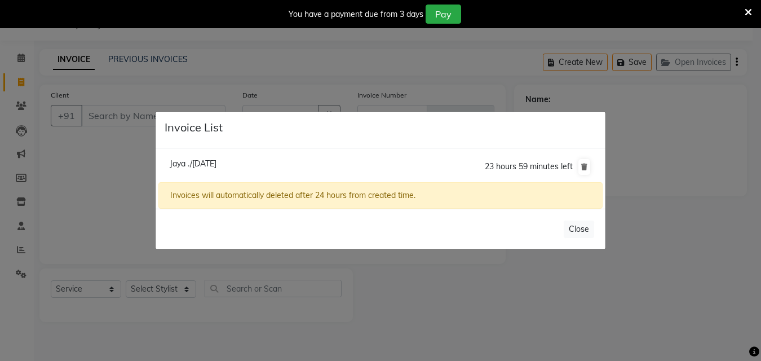
click at [461, 220] on div "Close" at bounding box center [381, 229] width 450 height 41
drag, startPoint x: 437, startPoint y: 196, endPoint x: 161, endPoint y: 183, distance: 276.6
click at [161, 183] on div "Invoices will automatically deleted after 24 hours from created time." at bounding box center [380, 195] width 444 height 26
click at [459, 165] on li "Jaya ./02 September 2025 23 hours 59 minutes left" at bounding box center [380, 167] width 444 height 32
click at [582, 227] on button "Close" at bounding box center [579, 228] width 30 height 17
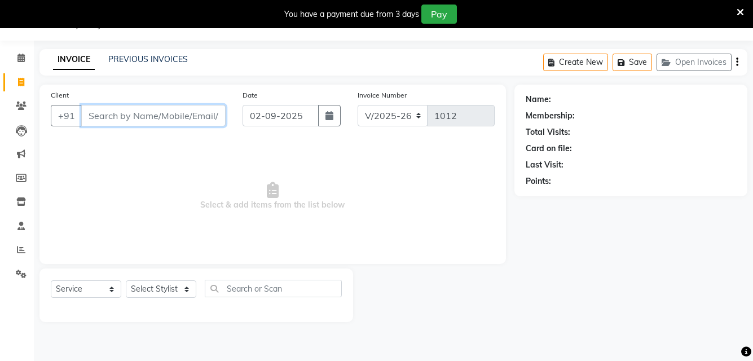
click at [175, 116] on input "Client" at bounding box center [153, 115] width 144 height 21
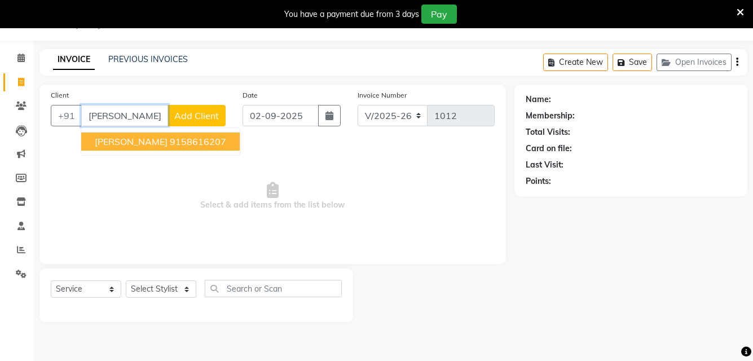
click at [175, 136] on ngb-highlight "9158616207" at bounding box center [198, 141] width 56 height 11
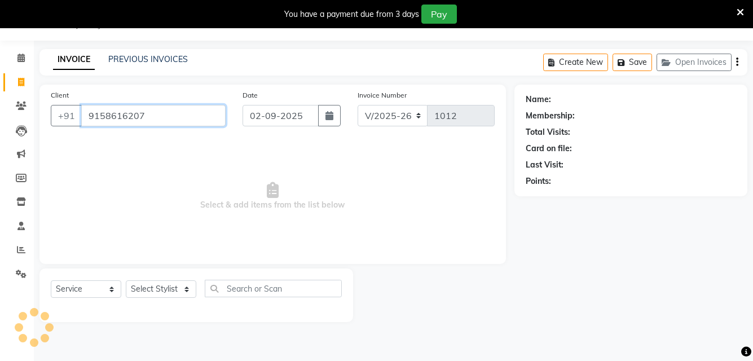
type input "9158616207"
select select "1: Object"
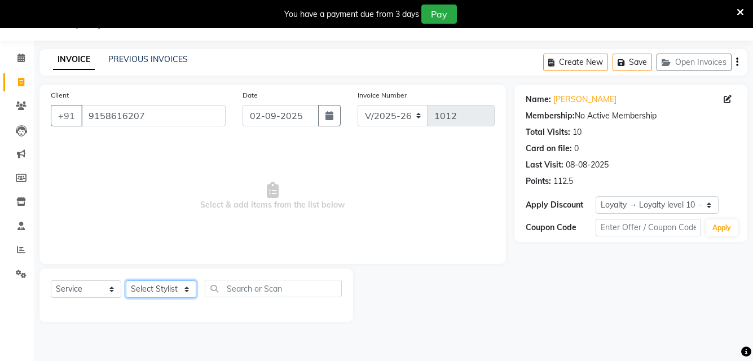
click at [169, 285] on select "Select Stylist [PERSON_NAME] [PERSON_NAME] Karan [PERSON_NAME] Mohd [PERSON_NAM…" at bounding box center [161, 288] width 70 height 17
click at [126, 280] on select "Select Stylist [PERSON_NAME] [PERSON_NAME] Karan [PERSON_NAME] Mohd [PERSON_NAM…" at bounding box center [161, 288] width 70 height 17
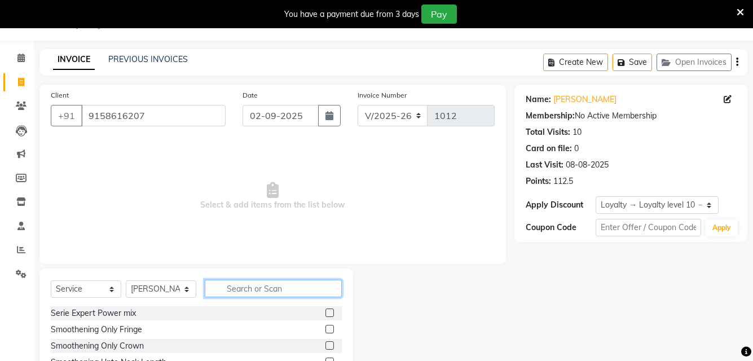
click at [276, 292] on input "text" at bounding box center [273, 288] width 137 height 17
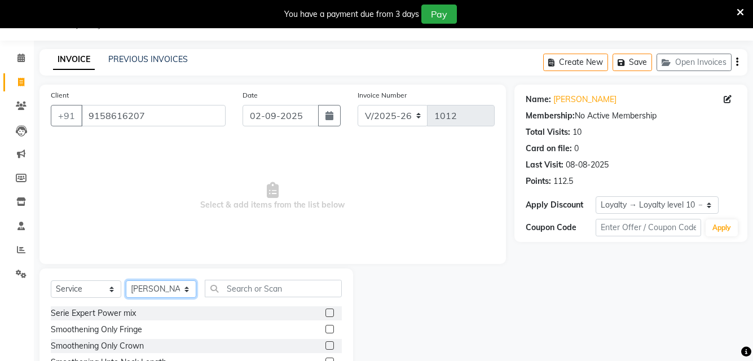
click at [187, 286] on select "Select Stylist [PERSON_NAME] [PERSON_NAME] Karan [PERSON_NAME] Mohd [PERSON_NAM…" at bounding box center [161, 288] width 70 height 17
click at [162, 291] on select "Select Stylist [PERSON_NAME] [PERSON_NAME] Karan [PERSON_NAME] Mohd [PERSON_NAM…" at bounding box center [161, 288] width 70 height 17
click at [161, 289] on select "Select Stylist [PERSON_NAME] [PERSON_NAME] Karan [PERSON_NAME] Mohd [PERSON_NAM…" at bounding box center [161, 288] width 70 height 17
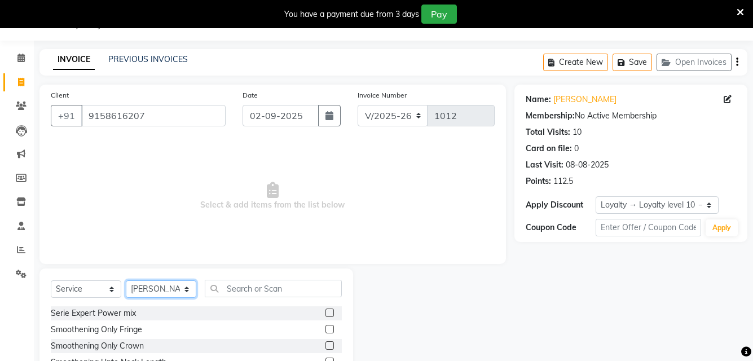
select select "52433"
click at [126, 280] on select "Select Stylist [PERSON_NAME] [PERSON_NAME] Karan [PERSON_NAME] Mohd [PERSON_NAM…" at bounding box center [161, 288] width 70 height 17
click at [165, 284] on select "Select Stylist [PERSON_NAME] [PERSON_NAME] Karan [PERSON_NAME] Mohd [PERSON_NAM…" at bounding box center [161, 288] width 70 height 17
click at [26, 249] on span at bounding box center [21, 250] width 20 height 13
click at [16, 79] on span at bounding box center [21, 82] width 20 height 13
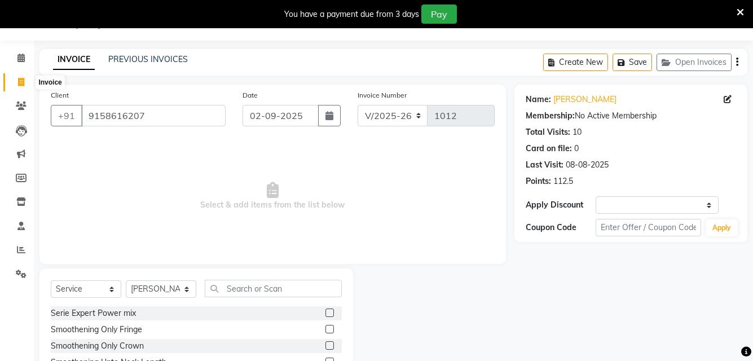
select select "service"
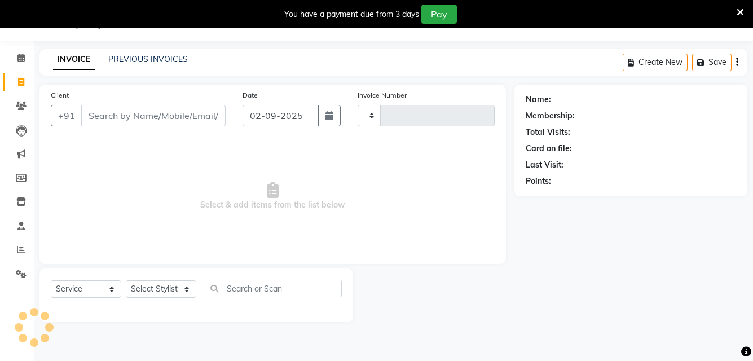
type input "1012"
select select "6610"
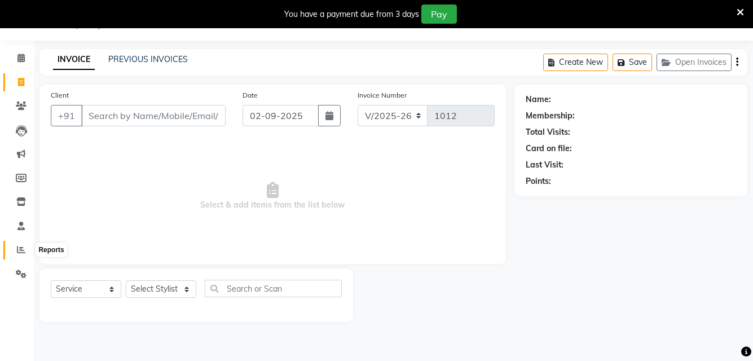
click at [20, 249] on icon at bounding box center [21, 249] width 8 height 8
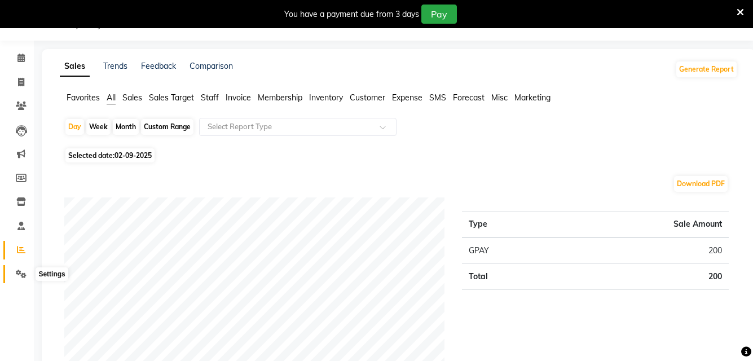
click at [22, 275] on icon at bounding box center [21, 273] width 11 height 8
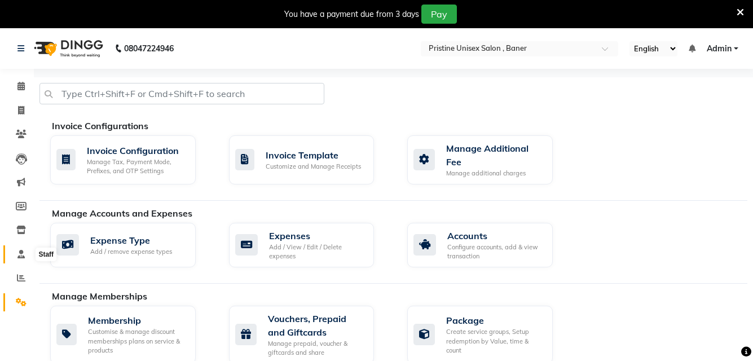
click at [20, 252] on icon at bounding box center [20, 254] width 7 height 8
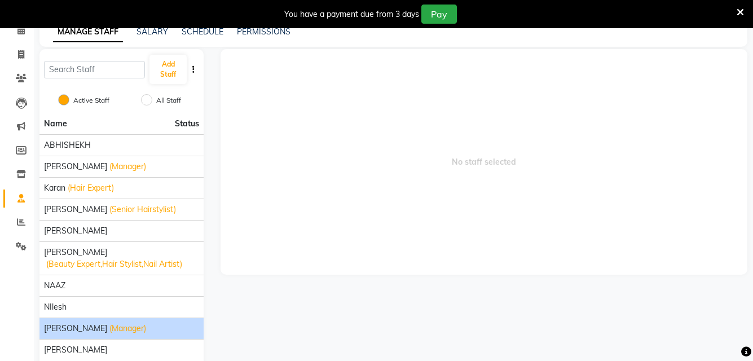
scroll to position [105, 0]
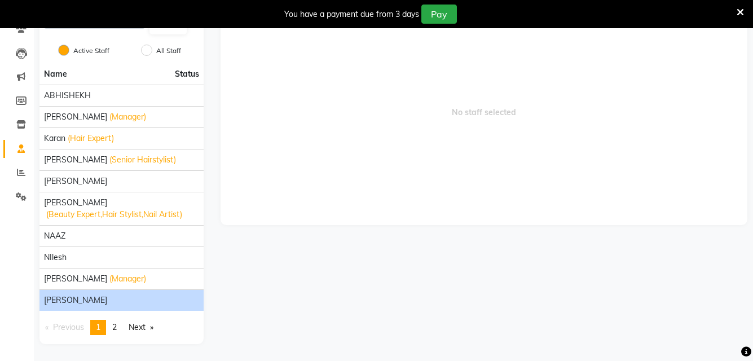
click at [100, 290] on li "[PERSON_NAME]" at bounding box center [121, 299] width 164 height 21
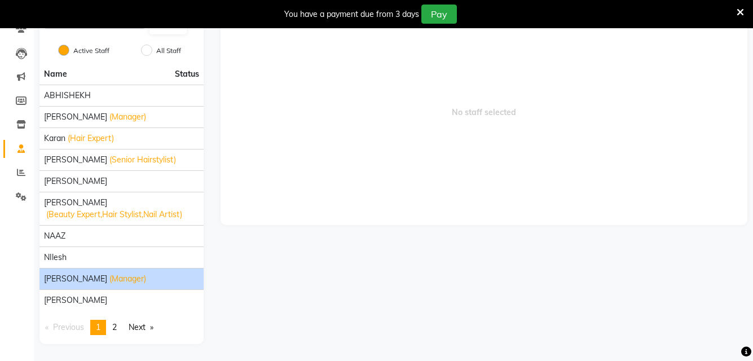
click at [112, 280] on span "(Manager)" at bounding box center [127, 279] width 37 height 12
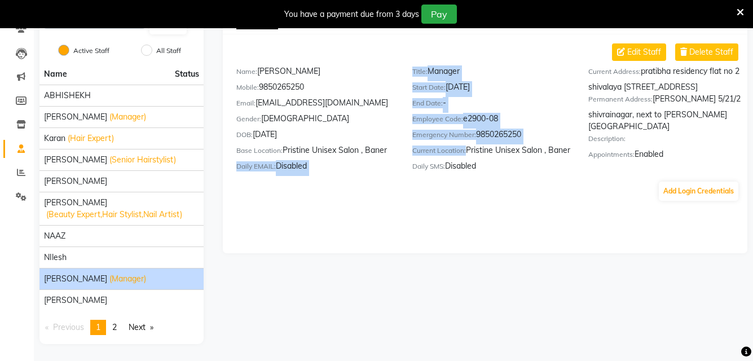
drag, startPoint x: 275, startPoint y: 161, endPoint x: 420, endPoint y: 158, distance: 145.5
click at [420, 158] on div "Name: pooja jaison Mobile: 9850265250 Email: poojajai11may@gmail.com Gender: fe…" at bounding box center [492, 120] width 528 height 111
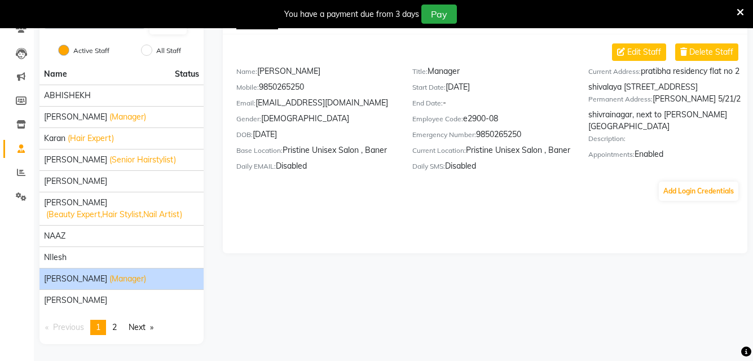
click at [369, 188] on div "Edit Staff Delete Staff Name: pooja jaison Mobile: 9850265250 Email: poojajai11…" at bounding box center [485, 122] width 524 height 158
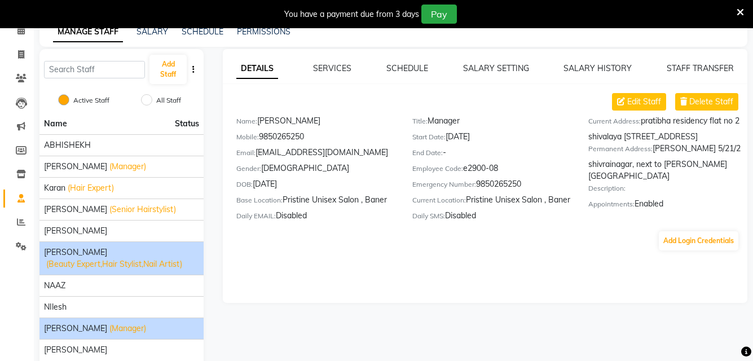
scroll to position [0, 0]
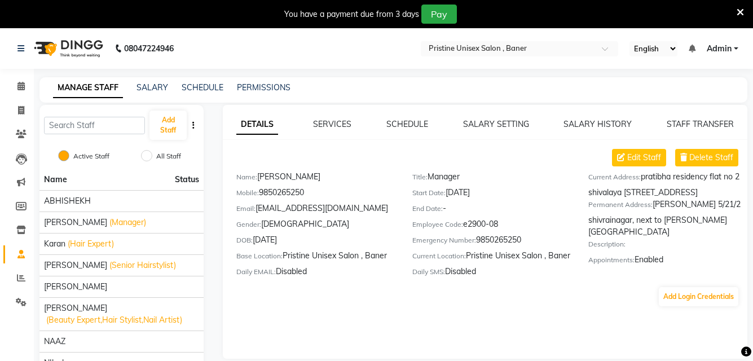
drag, startPoint x: 564, startPoint y: 249, endPoint x: 688, endPoint y: 266, distance: 124.7
click at [688, 266] on div "Name: pooja jaison Mobile: 9850265250 Email: poojajai11may@gmail.com Gender: fe…" at bounding box center [492, 226] width 528 height 111
click at [580, 268] on div "Current Address: pratibha residency flat no 2 shivalaya society , pashan baner …" at bounding box center [668, 226] width 176 height 111
click at [340, 122] on link "SERVICES" at bounding box center [332, 124] width 38 height 10
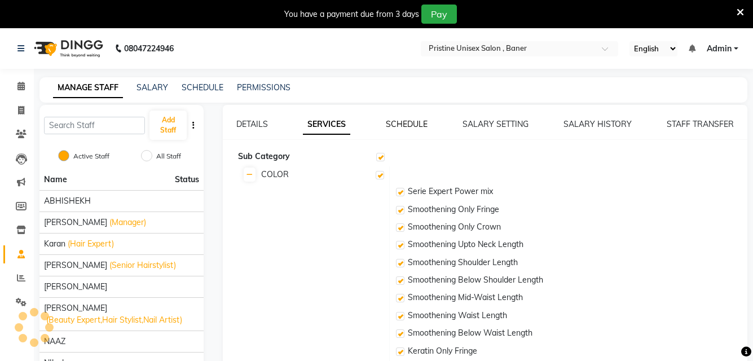
checkbox input "true"
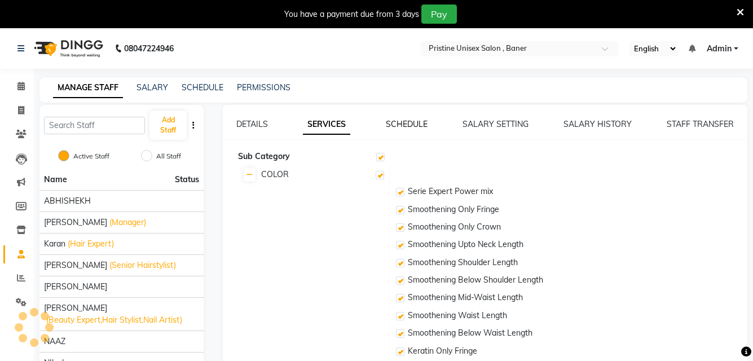
checkbox input "true"
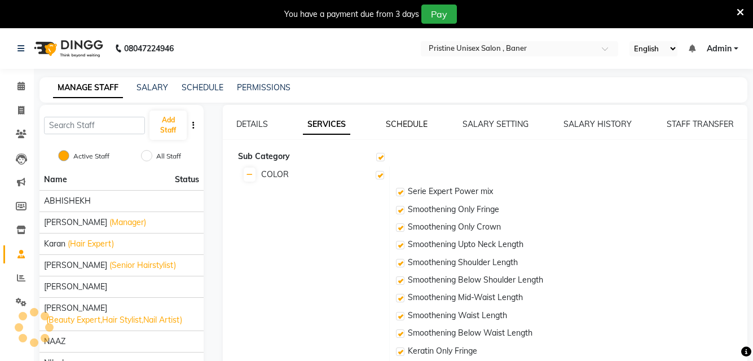
checkbox input "true"
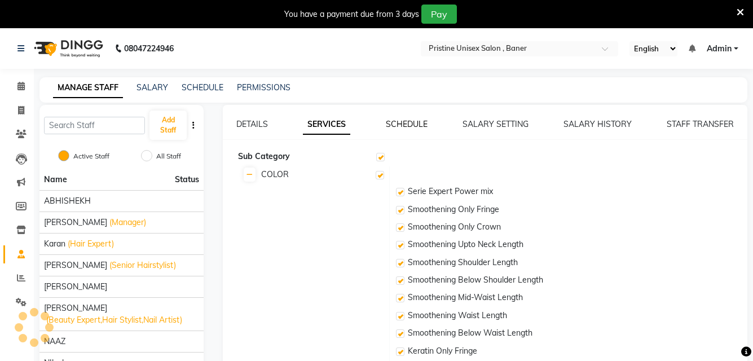
checkbox input "true"
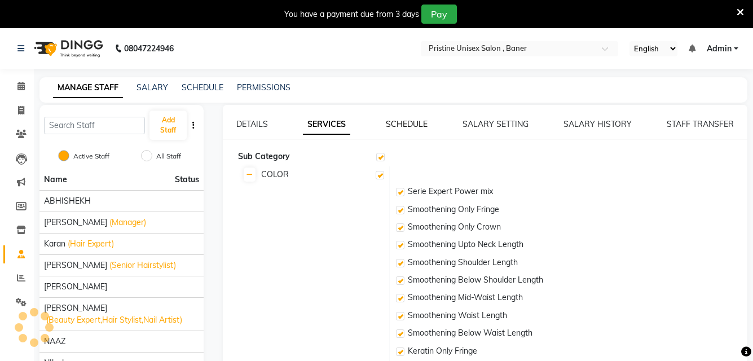
checkbox input "true"
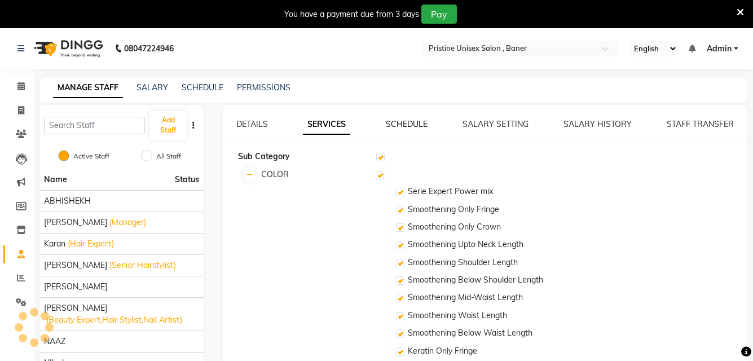
checkbox input "true"
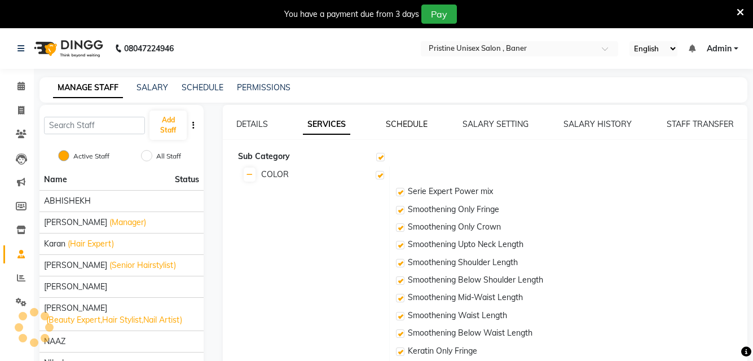
checkbox input "true"
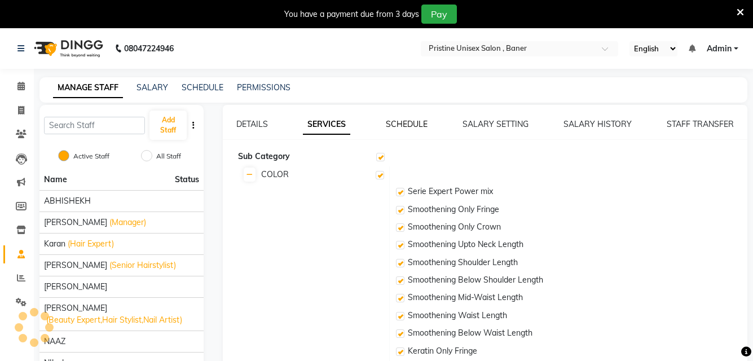
checkbox input "true"
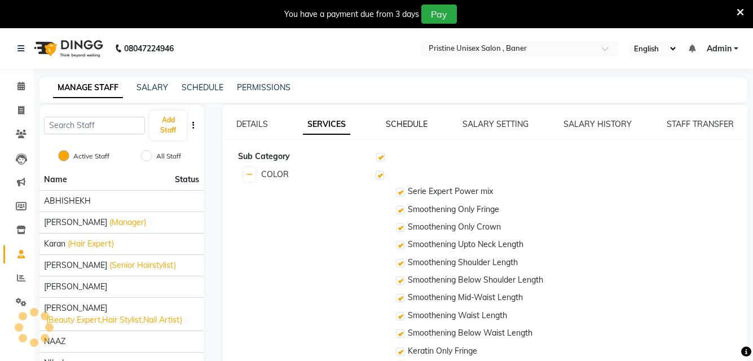
checkbox input "true"
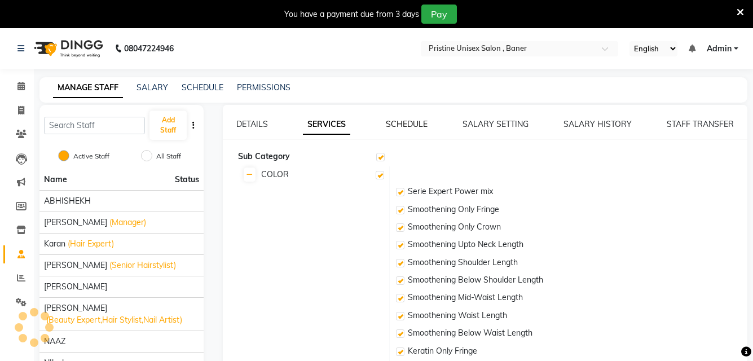
checkbox input "true"
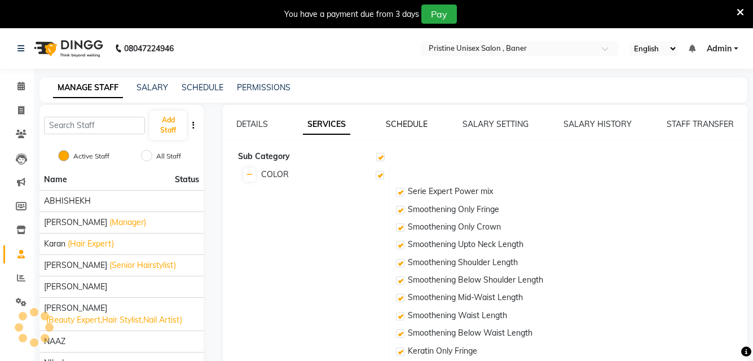
checkbox input "true"
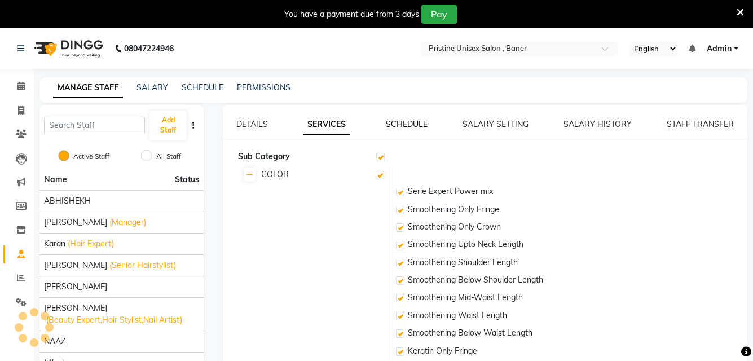
checkbox input "true"
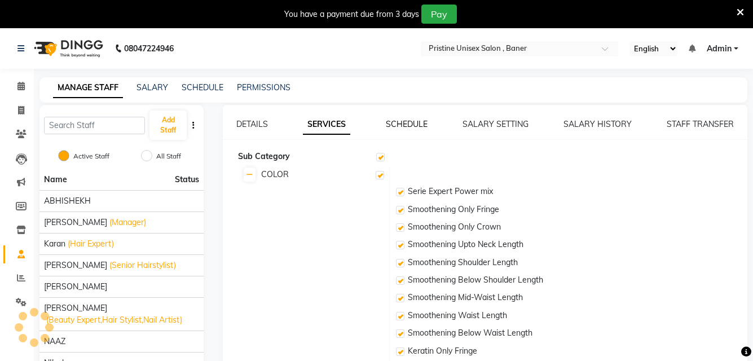
checkbox input "true"
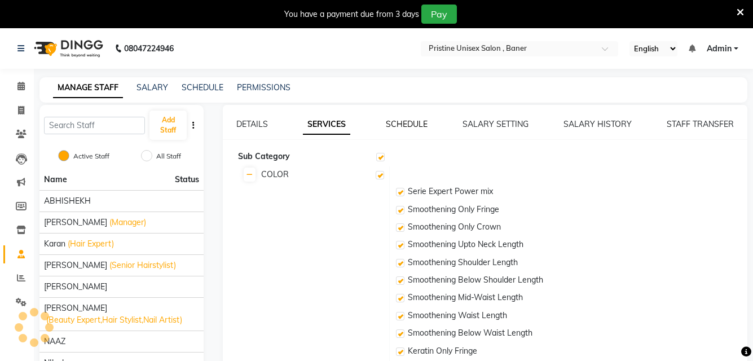
checkbox input "true"
click at [419, 123] on link "SCHEDULE" at bounding box center [407, 124] width 42 height 10
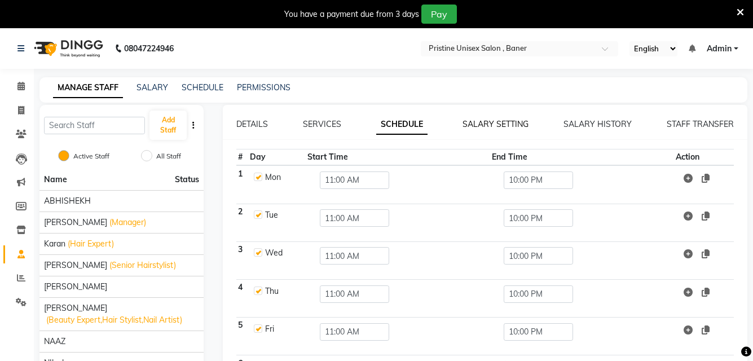
click at [500, 124] on link "SALARY SETTING" at bounding box center [495, 124] width 66 height 10
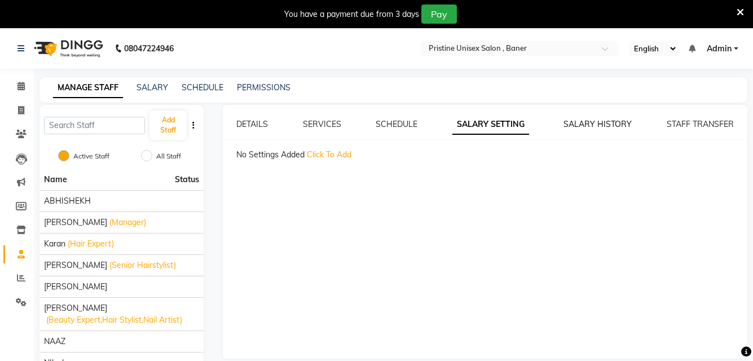
click at [603, 123] on link "SALARY HISTORY" at bounding box center [597, 124] width 68 height 10
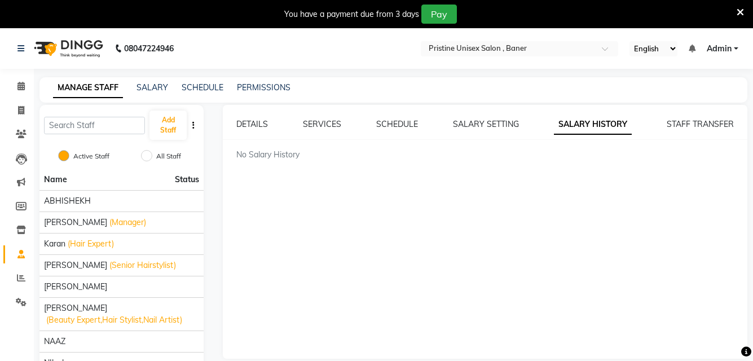
click at [686, 117] on div "DETAILS SERVICES SCHEDULE SALARY SETTING SALARY HISTORY STAFF TRANSFER No Salar…" at bounding box center [485, 232] width 524 height 254
click at [684, 123] on link "STAFF TRANSFER" at bounding box center [699, 124] width 67 height 10
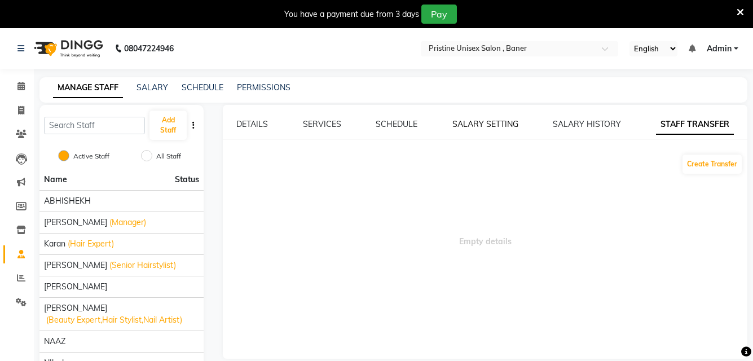
click at [503, 124] on link "SALARY SETTING" at bounding box center [485, 124] width 66 height 10
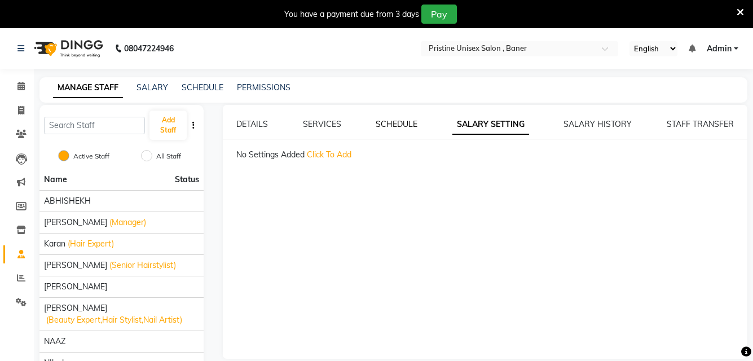
click at [395, 120] on link "SCHEDULE" at bounding box center [396, 124] width 42 height 10
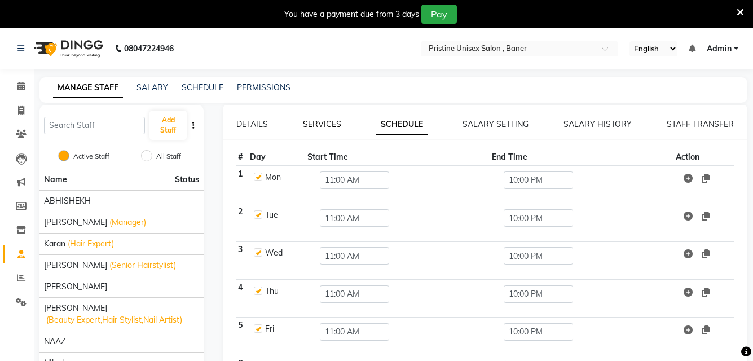
click at [320, 127] on link "SERVICES" at bounding box center [322, 124] width 38 height 10
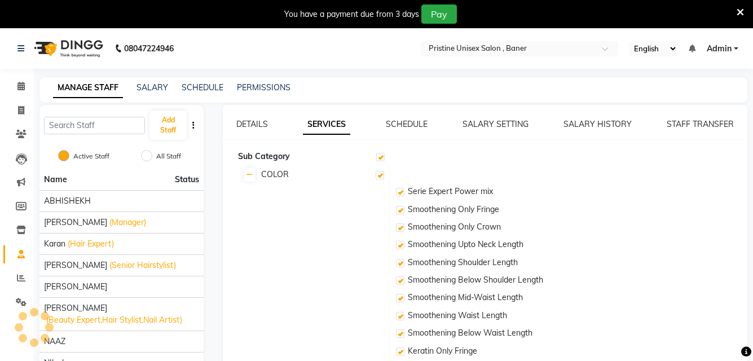
checkbox input "true"
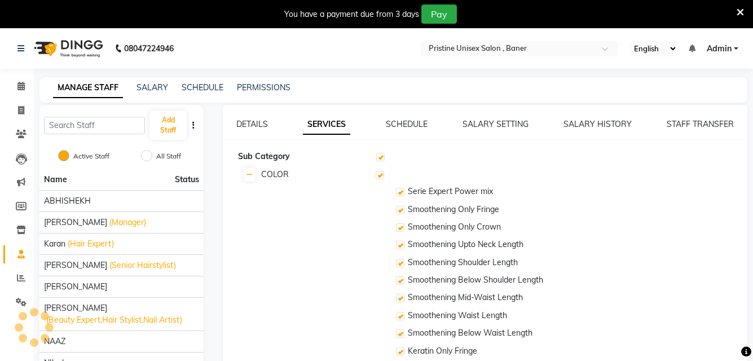
checkbox input "true"
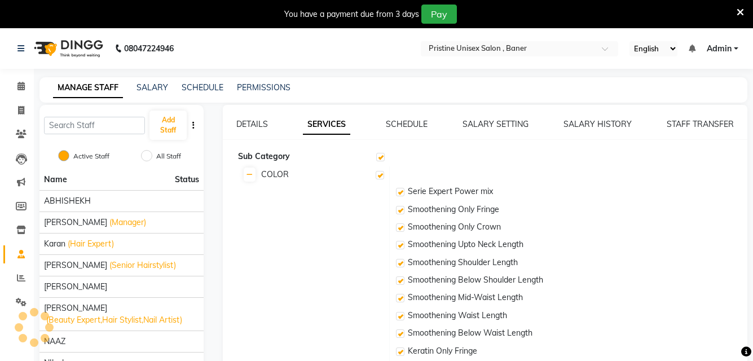
checkbox input "true"
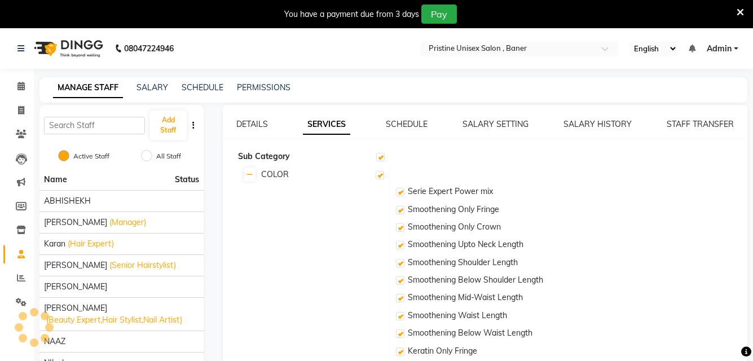
checkbox input "true"
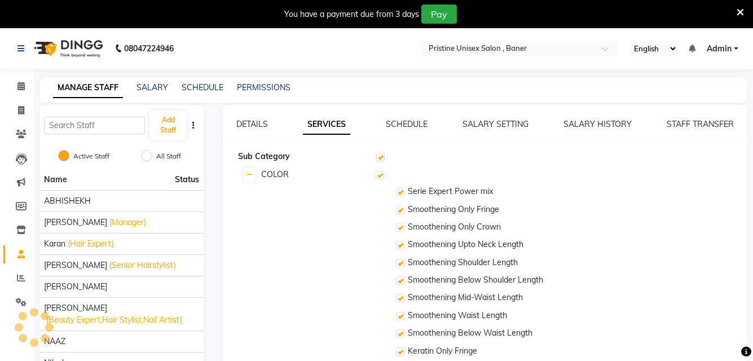
checkbox input "true"
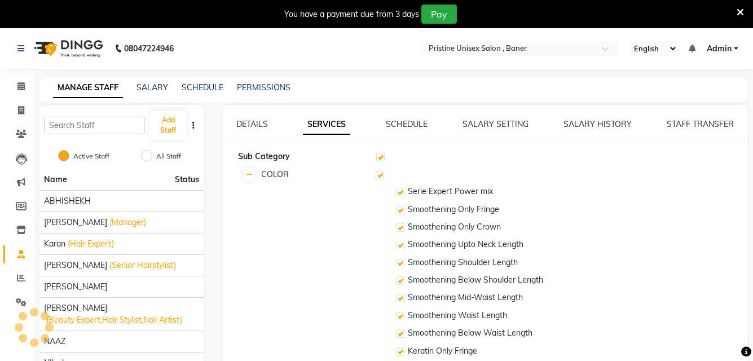
checkbox input "true"
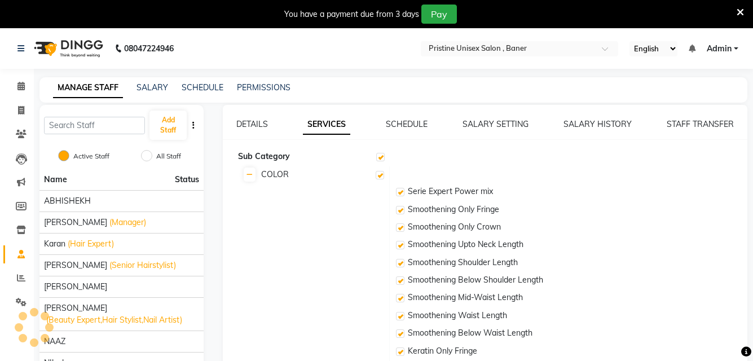
checkbox input "true"
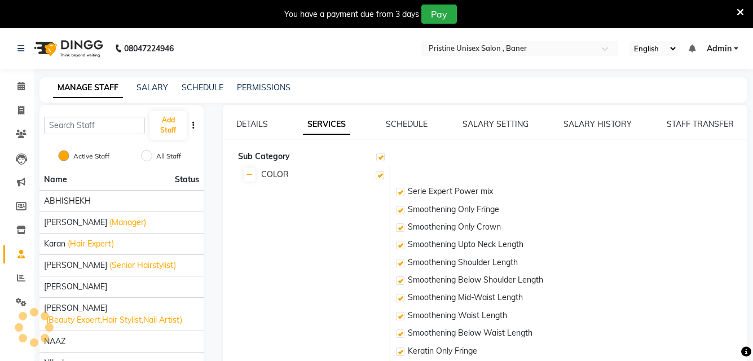
checkbox input "true"
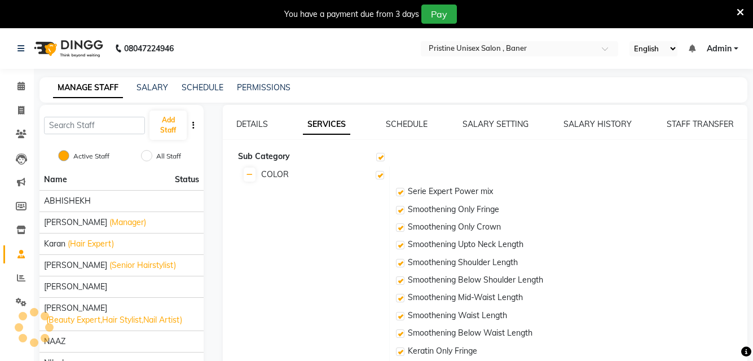
checkbox input "true"
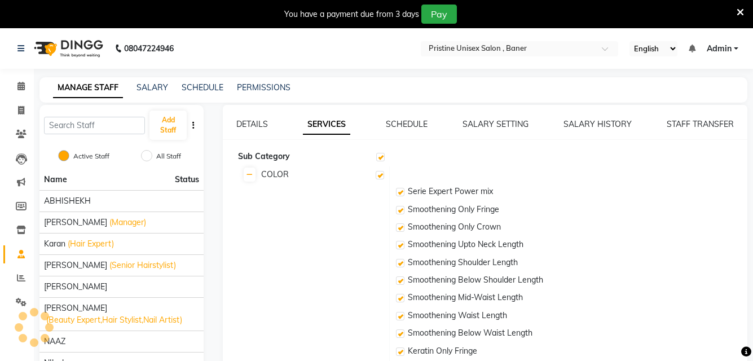
checkbox input "true"
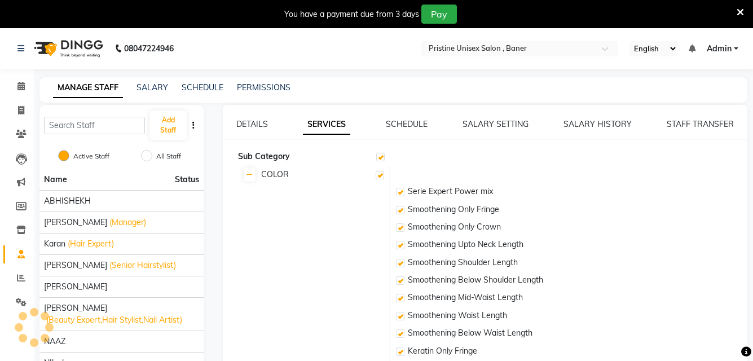
checkbox input "true"
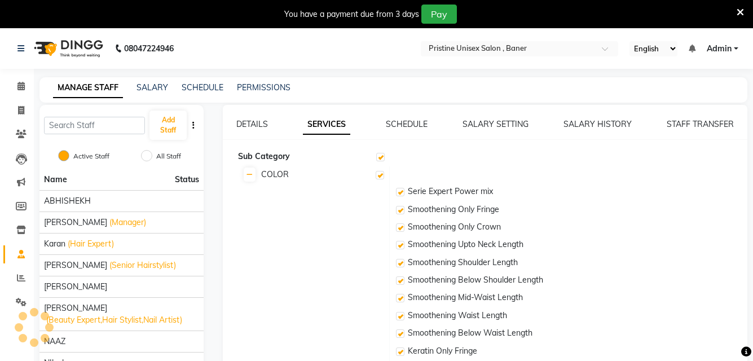
checkbox input "true"
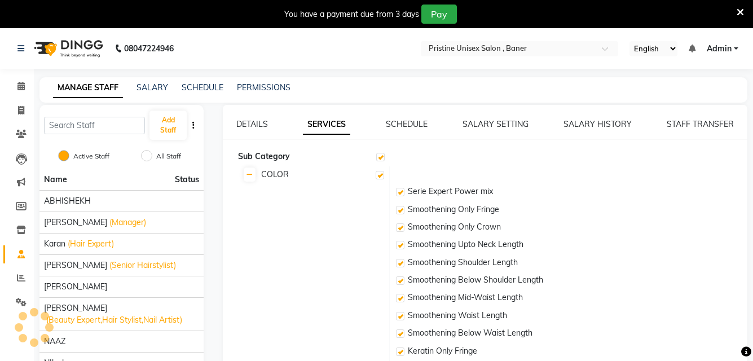
checkbox input "true"
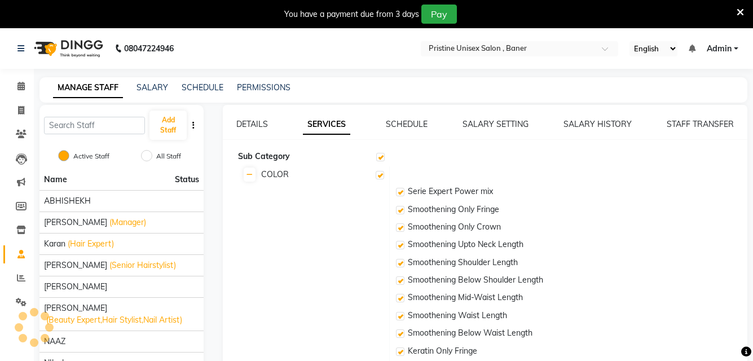
checkbox input "true"
click at [381, 158] on label at bounding box center [380, 157] width 8 height 8
click at [381, 158] on input "checkbox" at bounding box center [379, 157] width 7 height 7
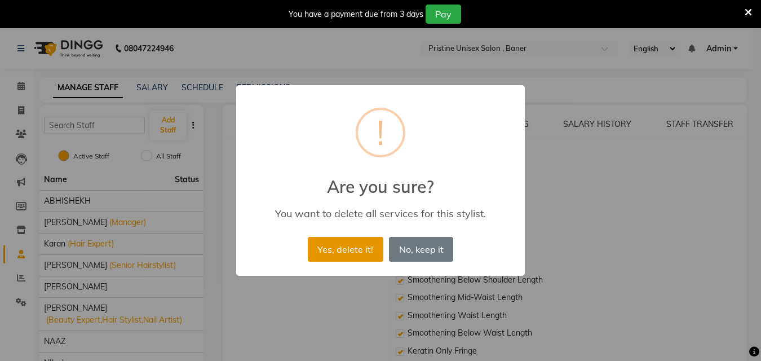
click at [360, 249] on button "Yes, delete it!" at bounding box center [346, 249] width 76 height 25
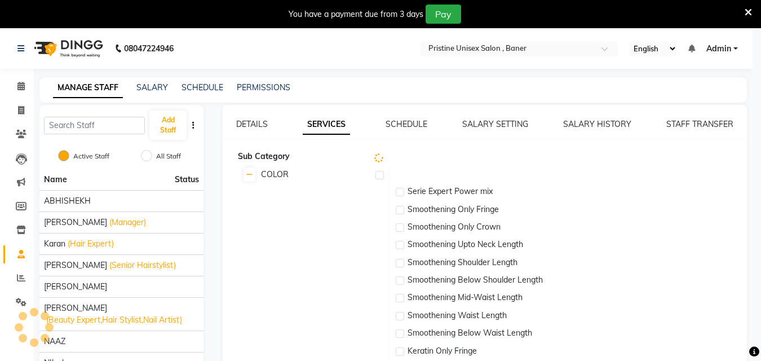
checkbox input "false"
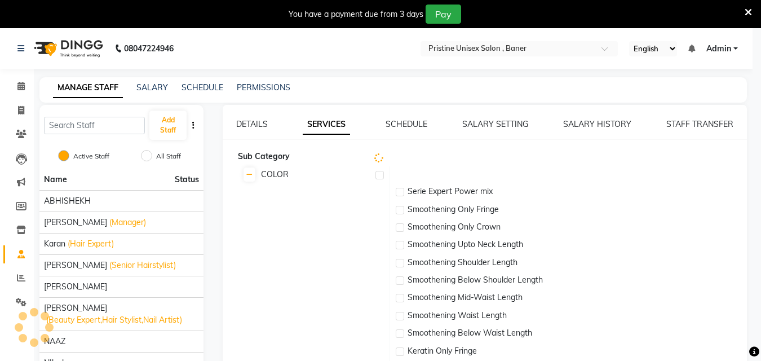
checkbox input "false"
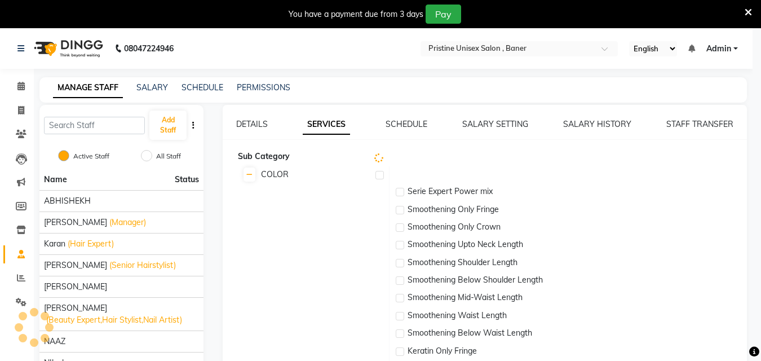
checkbox input "false"
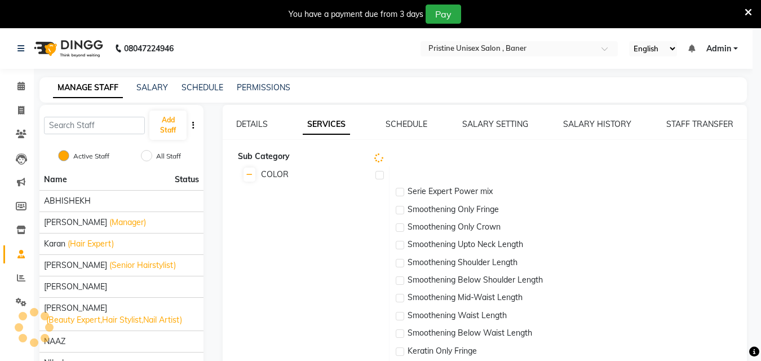
checkbox input "false"
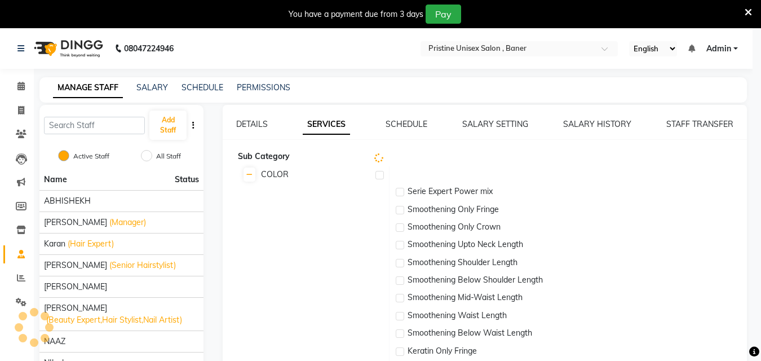
checkbox input "false"
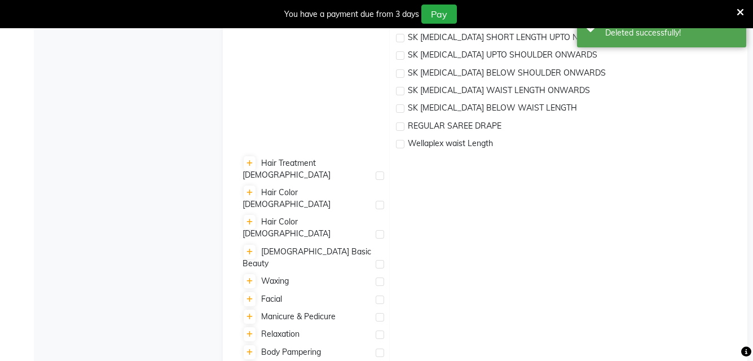
scroll to position [896, 0]
click at [250, 163] on icon at bounding box center [249, 164] width 6 height 7
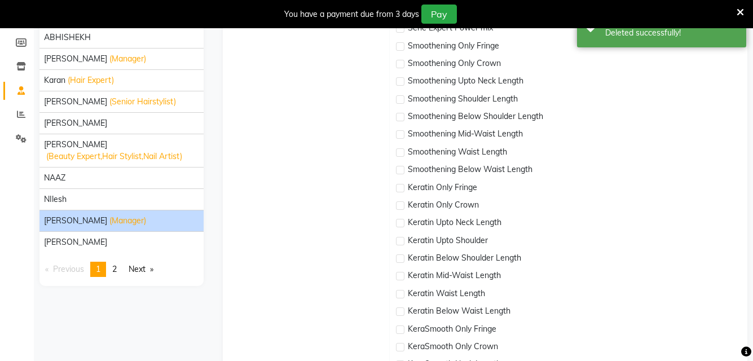
scroll to position [0, 0]
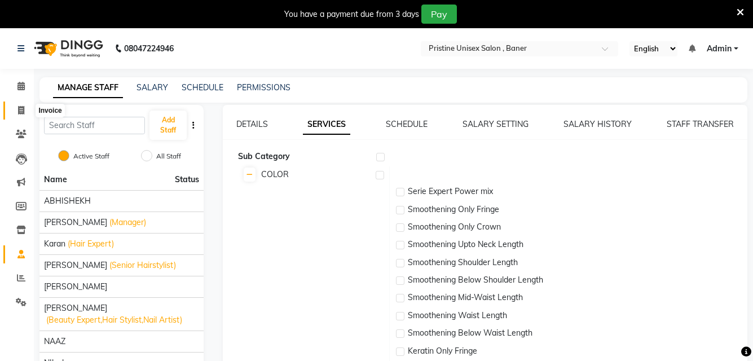
click at [19, 111] on icon at bounding box center [21, 110] width 6 height 8
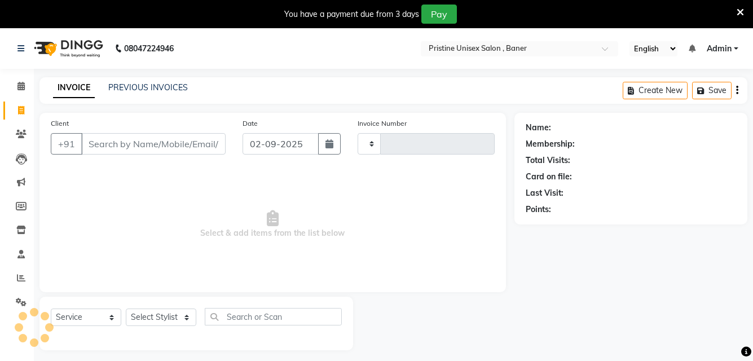
scroll to position [28, 0]
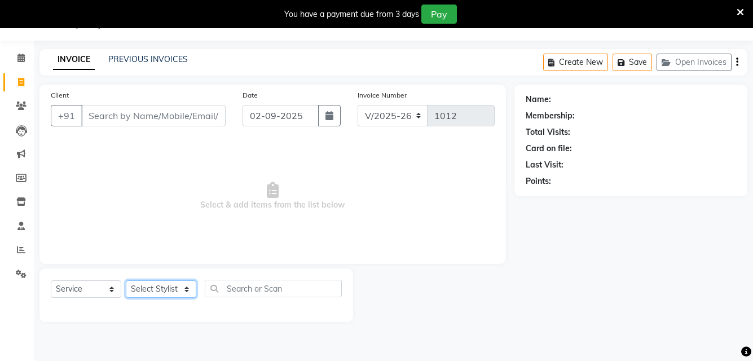
click at [142, 282] on select "Select Stylist ABHISHEKH Jaya Shinde Karan Mahesh Rasal Mohd Monish Ahmed monik…" at bounding box center [161, 288] width 70 height 17
click at [126, 280] on select "Select Stylist ABHISHEKH Jaya Shinde Karan Mahesh Rasal Mohd Monish Ahmed monik…" at bounding box center [161, 288] width 70 height 17
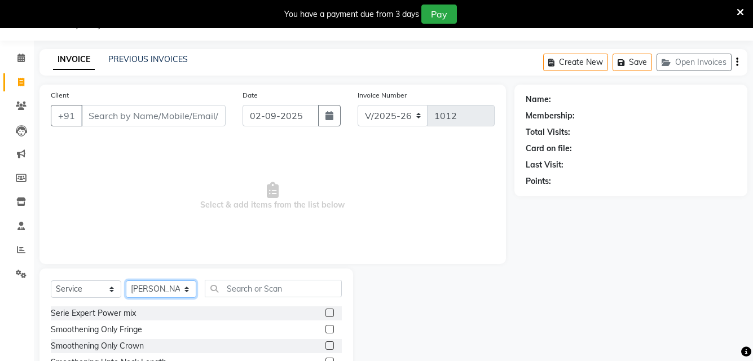
click at [170, 290] on select "Select Stylist ABHISHEKH Jaya Shinde Karan Mahesh Rasal Mohd Monish Ahmed monik…" at bounding box center [161, 288] width 70 height 17
click at [126, 280] on select "Select Stylist ABHISHEKH Jaya Shinde Karan Mahesh Rasal Mohd Monish Ahmed monik…" at bounding box center [161, 288] width 70 height 17
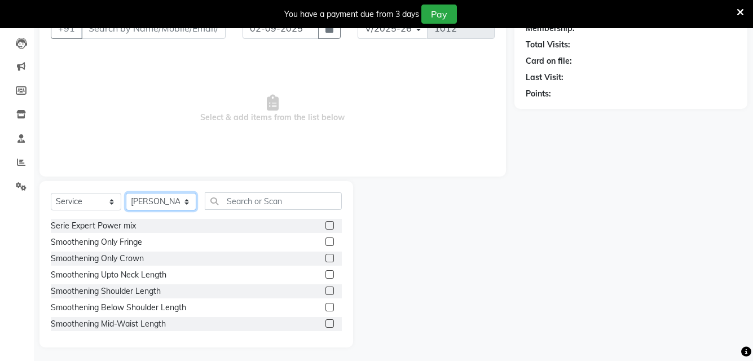
scroll to position [119, 0]
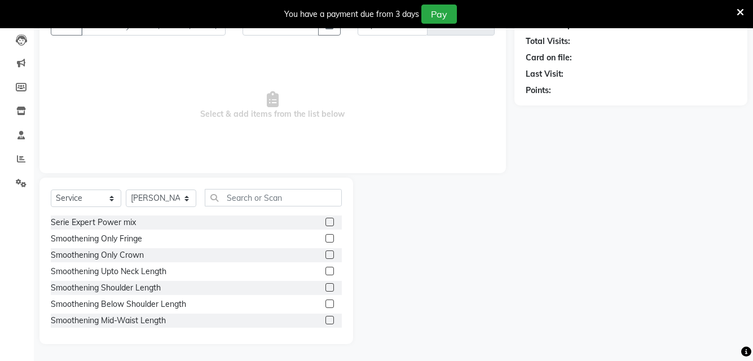
click at [325, 241] on label at bounding box center [329, 238] width 8 height 8
click at [325, 241] on input "checkbox" at bounding box center [328, 238] width 7 height 7
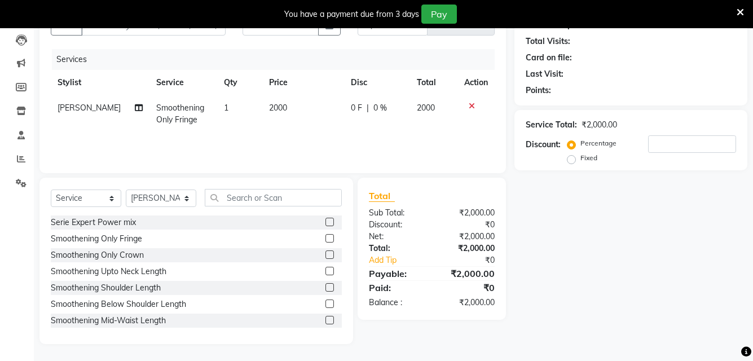
click at [315, 232] on div "Smoothening Only Fringe" at bounding box center [196, 239] width 291 height 14
click at [325, 236] on label at bounding box center [329, 238] width 8 height 8
click at [325, 236] on input "checkbox" at bounding box center [328, 238] width 7 height 7
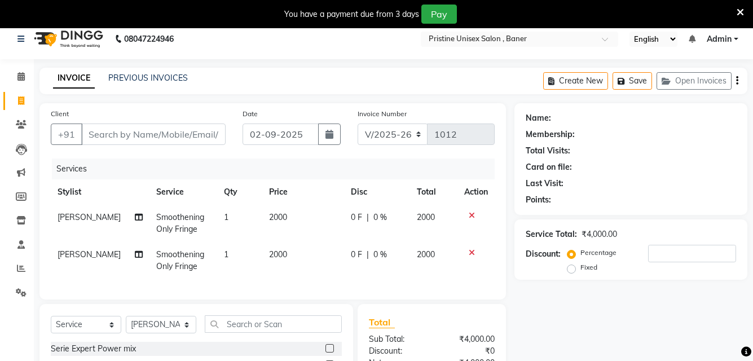
scroll to position [0, 0]
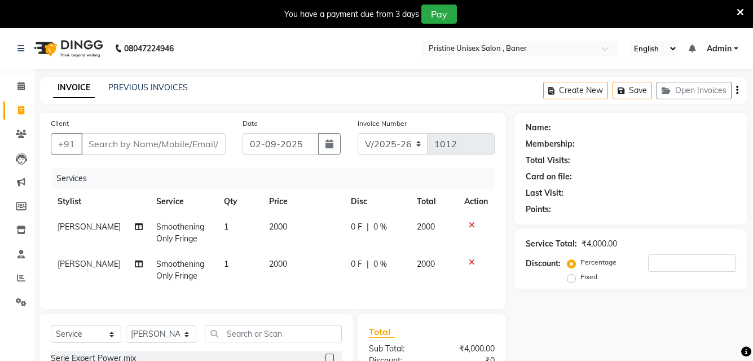
click at [736, 90] on icon "button" at bounding box center [737, 90] width 2 height 1
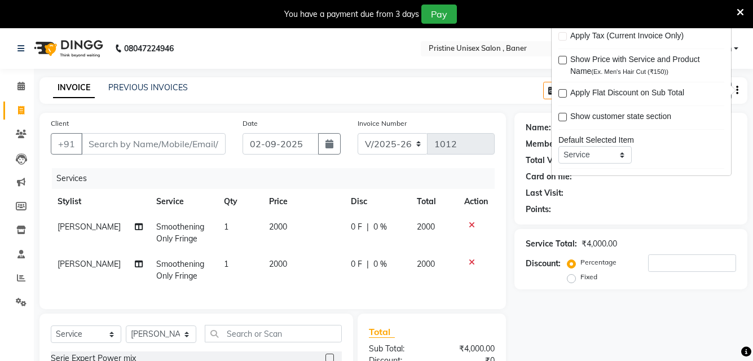
click at [560, 58] on label at bounding box center [562, 60] width 8 height 8
click at [560, 58] on input "checkbox" at bounding box center [561, 60] width 7 height 7
click at [18, 255] on icon at bounding box center [20, 254] width 7 height 8
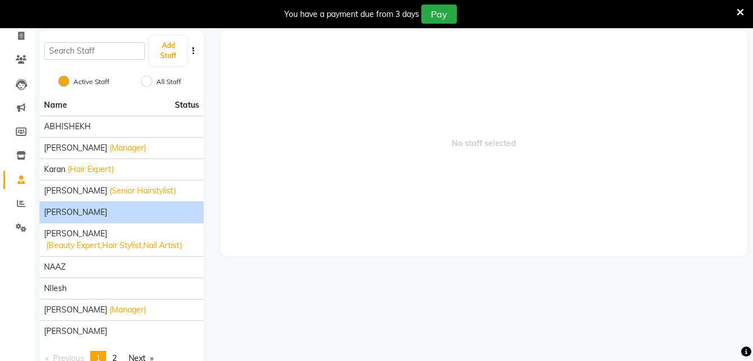
scroll to position [105, 0]
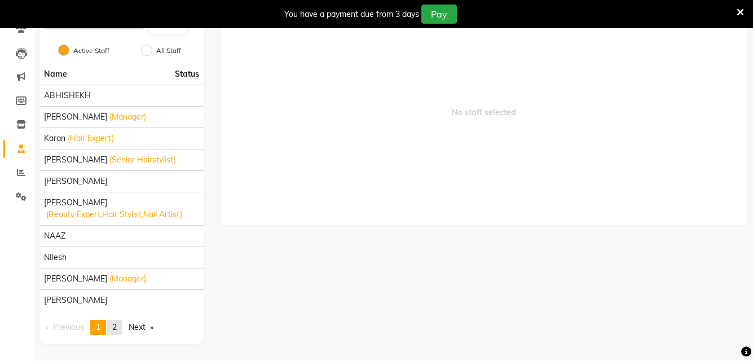
click at [114, 322] on span "2" at bounding box center [114, 327] width 5 height 10
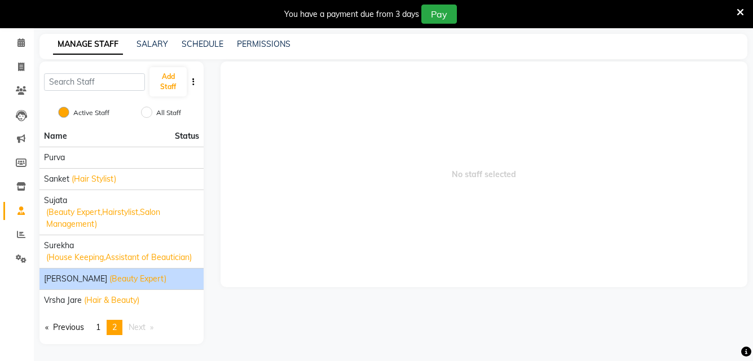
click at [95, 277] on span "[PERSON_NAME]" at bounding box center [75, 279] width 63 height 12
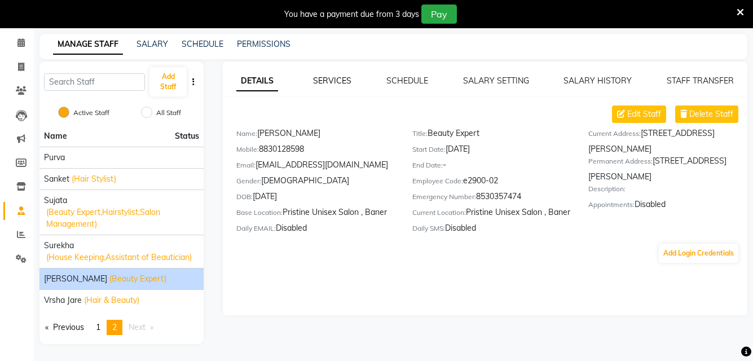
click at [347, 80] on link "SERVICES" at bounding box center [332, 81] width 38 height 10
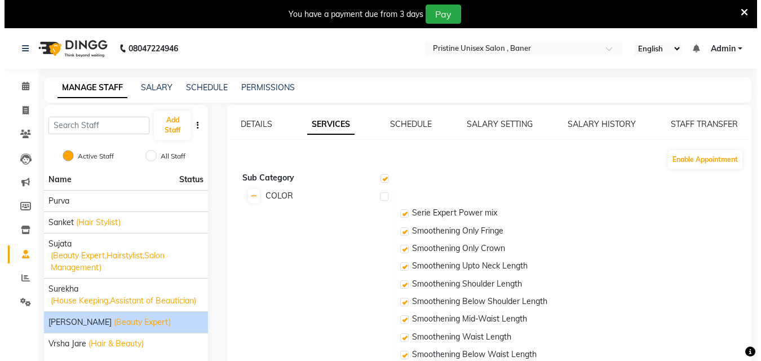
scroll to position [4, 0]
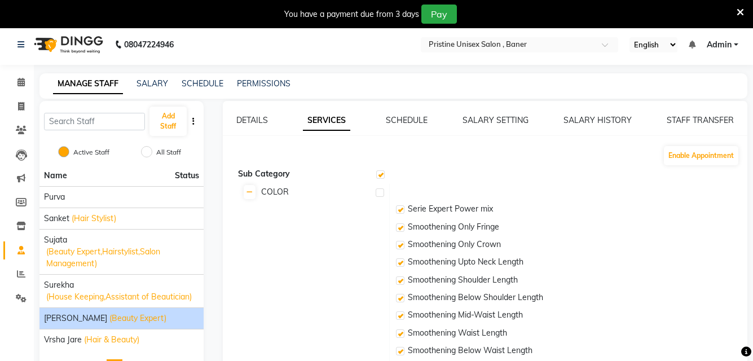
click at [378, 173] on label at bounding box center [380, 174] width 8 height 8
click at [378, 173] on input "checkbox" at bounding box center [379, 174] width 7 height 7
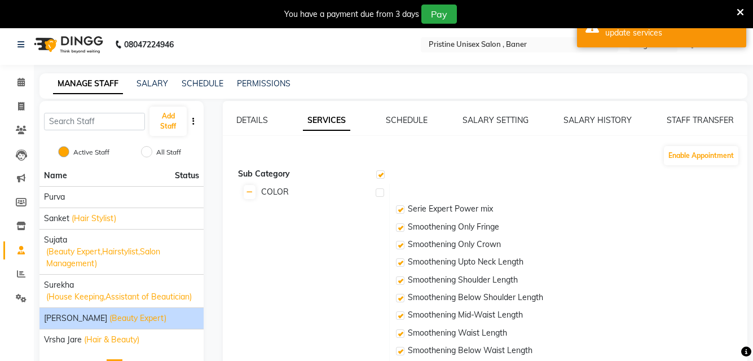
click at [739, 11] on icon at bounding box center [739, 12] width 7 height 10
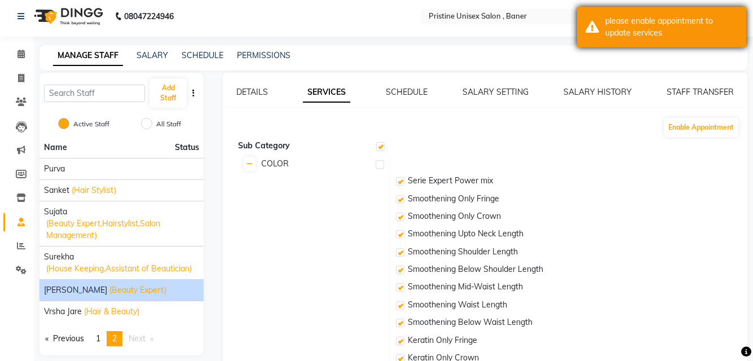
click at [695, 29] on div "please enable appointment to update services" at bounding box center [671, 27] width 132 height 24
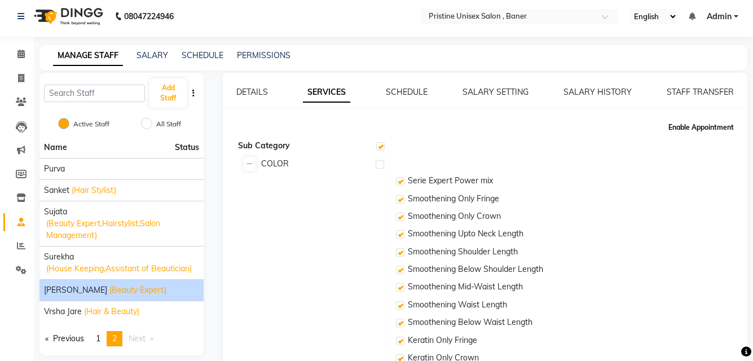
click at [681, 122] on button "Enable Appointment" at bounding box center [701, 127] width 74 height 19
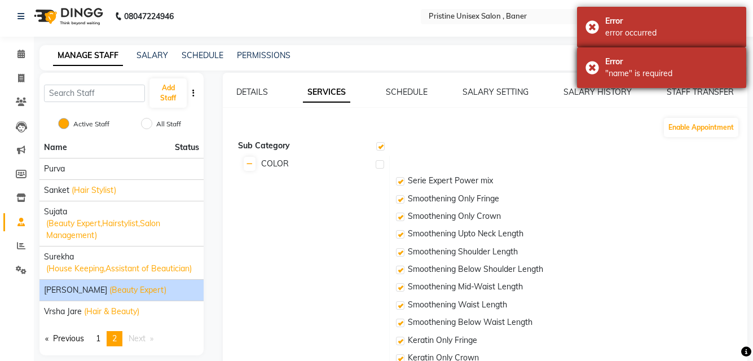
click at [652, 66] on div "Error" at bounding box center [671, 62] width 132 height 12
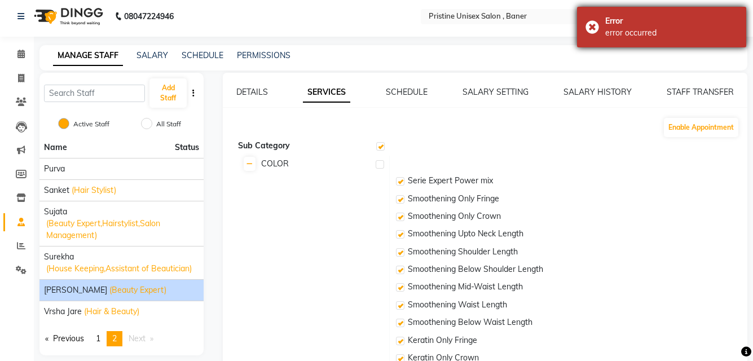
click at [687, 32] on div "error occurred" at bounding box center [671, 33] width 132 height 12
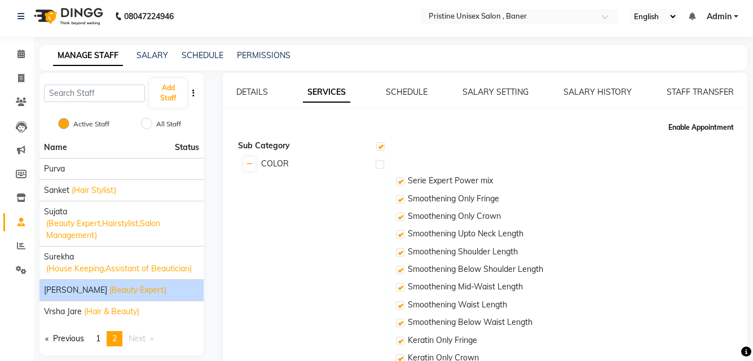
click at [674, 125] on button "Enable Appointment" at bounding box center [701, 127] width 74 height 19
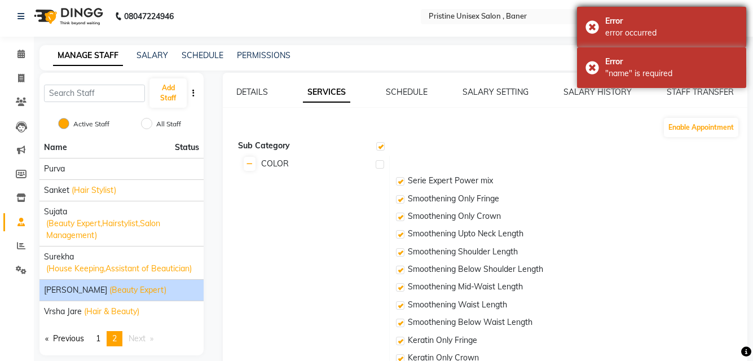
click at [635, 28] on div "error occurred" at bounding box center [671, 33] width 132 height 12
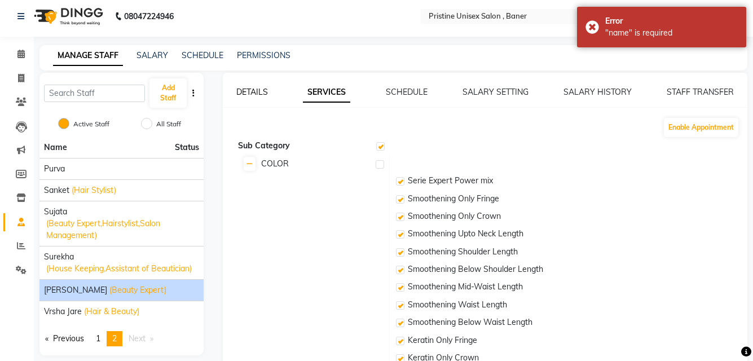
click at [261, 90] on link "DETAILS" at bounding box center [252, 92] width 32 height 10
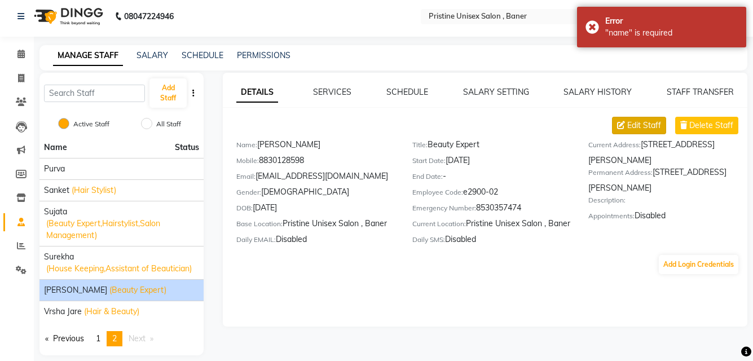
click at [647, 130] on span "Edit Staff" at bounding box center [644, 126] width 34 height 12
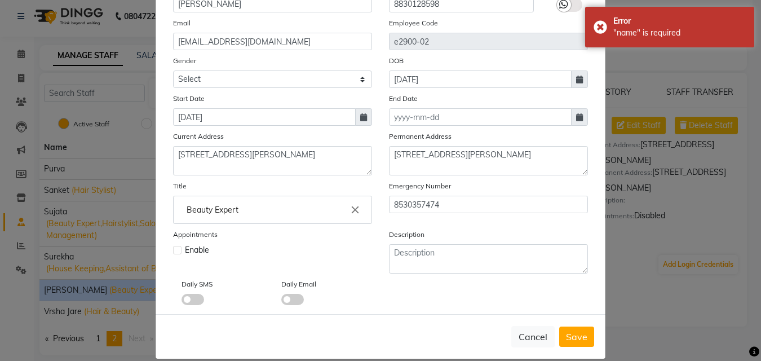
scroll to position [136, 0]
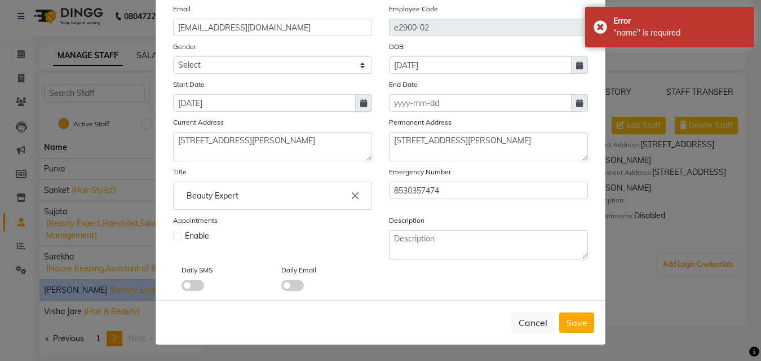
click at [176, 240] on label at bounding box center [177, 236] width 8 height 8
click at [176, 238] on input "checkbox" at bounding box center [176, 234] width 7 height 7
click at [560, 316] on button "Save" at bounding box center [576, 322] width 35 height 20
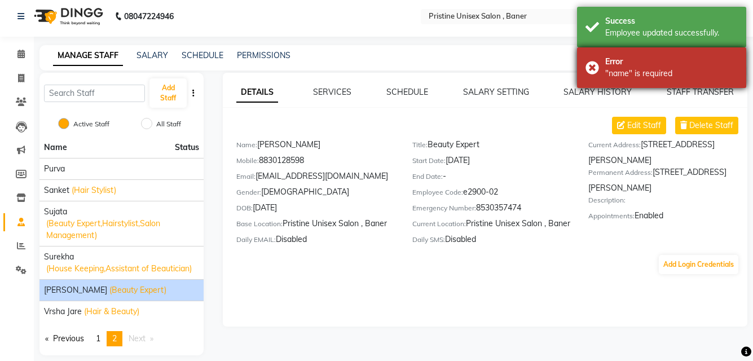
click at [634, 69] on div ""name" is required" at bounding box center [671, 74] width 132 height 12
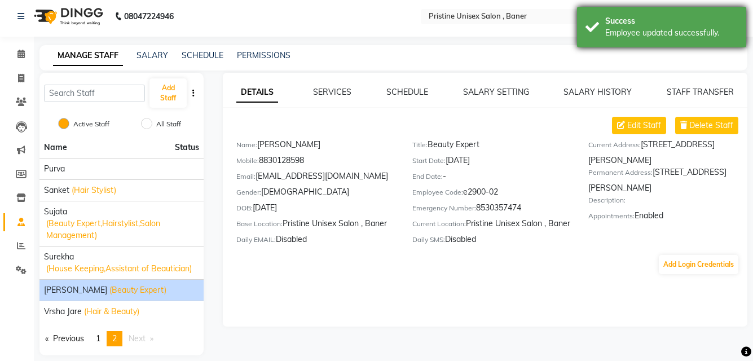
click at [639, 30] on div "Employee updated successfully." at bounding box center [671, 33] width 132 height 12
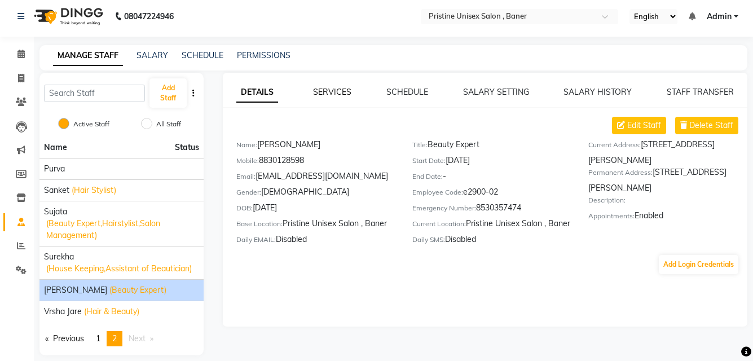
click at [335, 91] on link "SERVICES" at bounding box center [332, 92] width 38 height 10
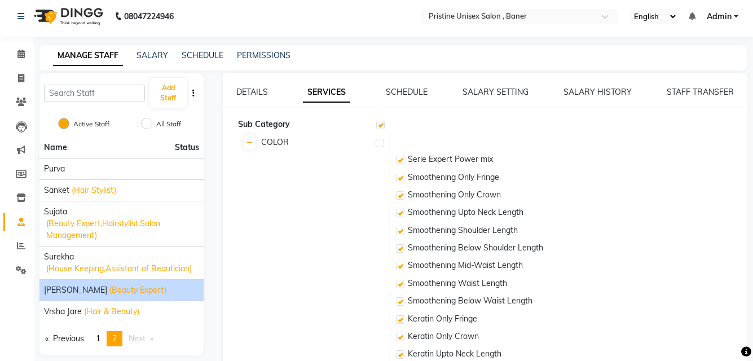
click at [382, 125] on label at bounding box center [380, 125] width 8 height 8
click at [382, 125] on input "checkbox" at bounding box center [379, 125] width 7 height 7
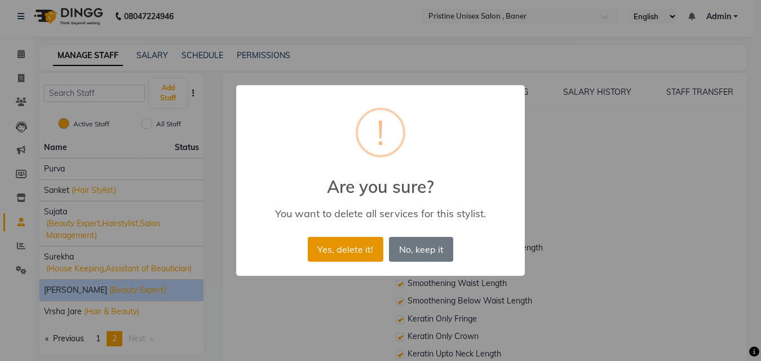
click at [339, 250] on button "Yes, delete it!" at bounding box center [346, 249] width 76 height 25
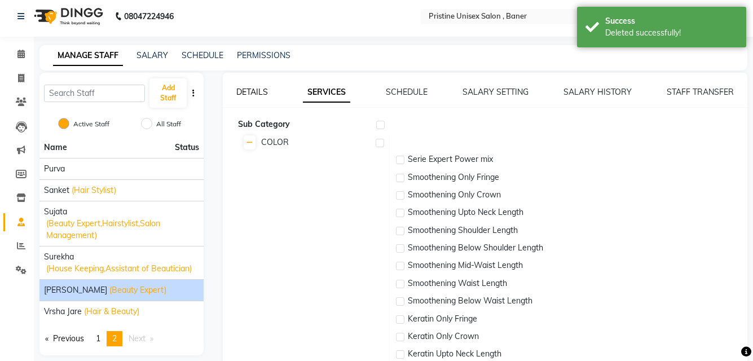
click at [257, 95] on link "DETAILS" at bounding box center [252, 92] width 32 height 10
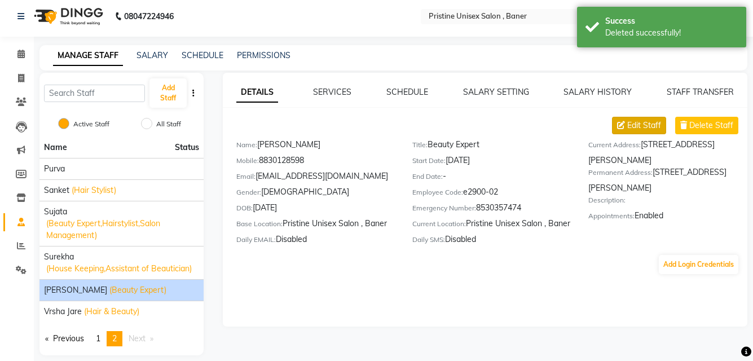
click at [649, 121] on span "Edit Staff" at bounding box center [644, 126] width 34 height 12
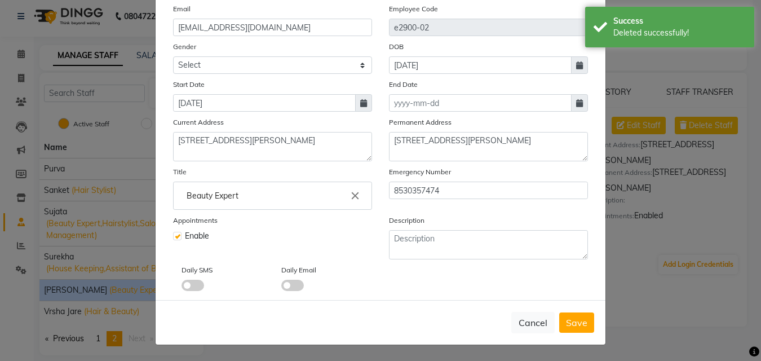
click at [175, 237] on label at bounding box center [177, 236] width 8 height 8
click at [175, 237] on input "checkbox" at bounding box center [176, 234] width 7 height 7
click at [580, 322] on span "Save" at bounding box center [576, 322] width 21 height 11
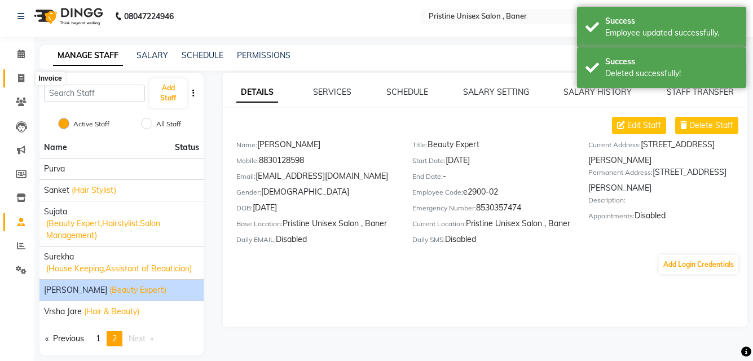
click at [19, 76] on icon at bounding box center [21, 78] width 6 height 8
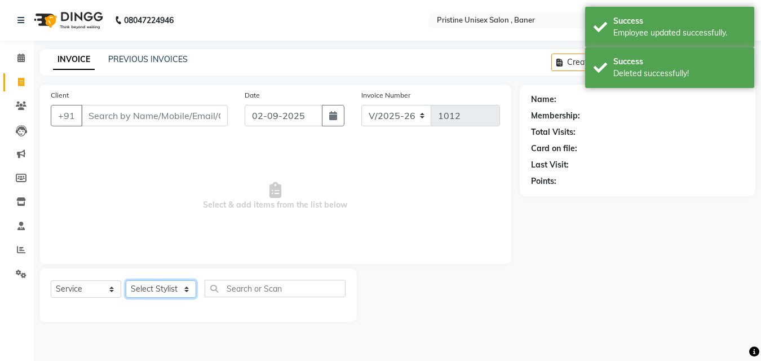
click at [179, 285] on select "Select Stylist" at bounding box center [161, 288] width 70 height 17
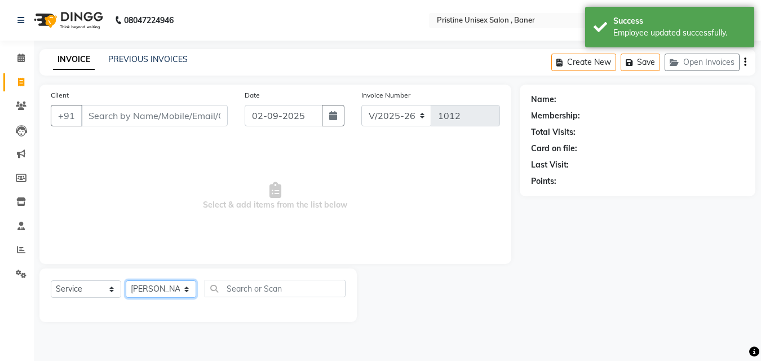
click at [126, 280] on select "Select Stylist ABHISHEKH Jaya Shinde Karan Mahesh Rasal Mohd Monish Ahmed monik…" at bounding box center [161, 288] width 70 height 17
click at [215, 339] on div "08047224946 Select Location × Pristine Unisex Salon , Baner English ENGLISH Esp…" at bounding box center [380, 180] width 761 height 361
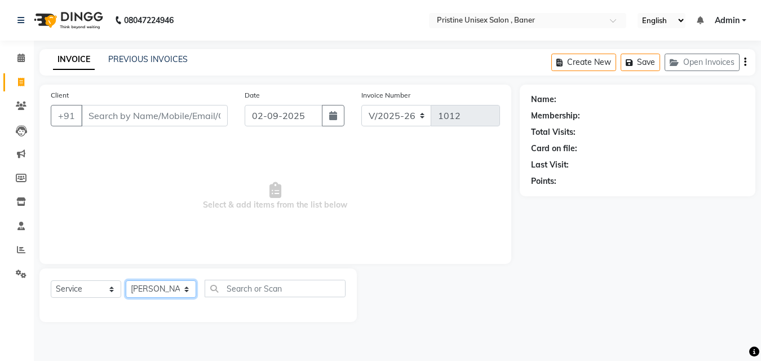
click at [153, 286] on select "Select Stylist ABHISHEKH Jaya Shinde Karan Mahesh Rasal Mohd Monish Ahmed monik…" at bounding box center [161, 288] width 70 height 17
click at [26, 217] on link "Staff" at bounding box center [16, 226] width 27 height 19
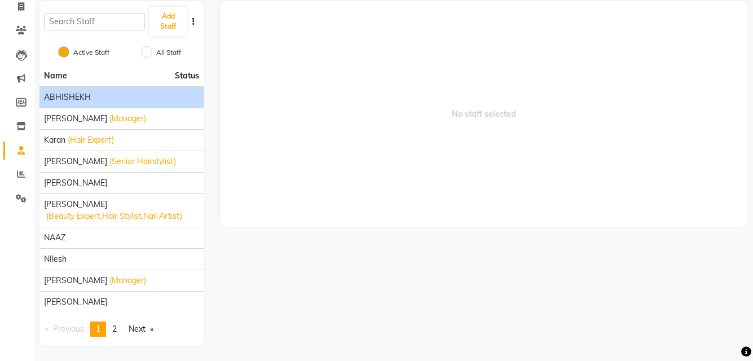
scroll to position [77, 0]
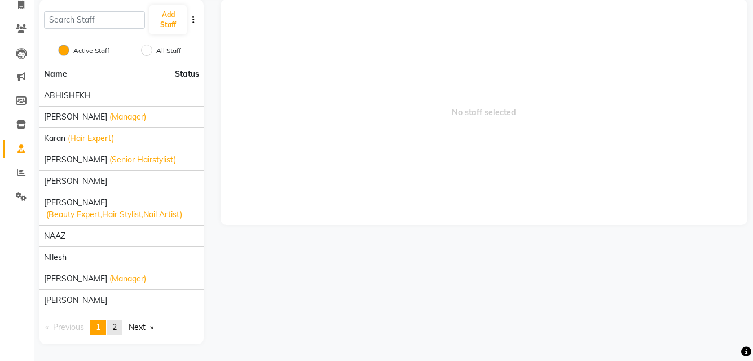
click at [113, 324] on link "page 2" at bounding box center [115, 327] width 16 height 15
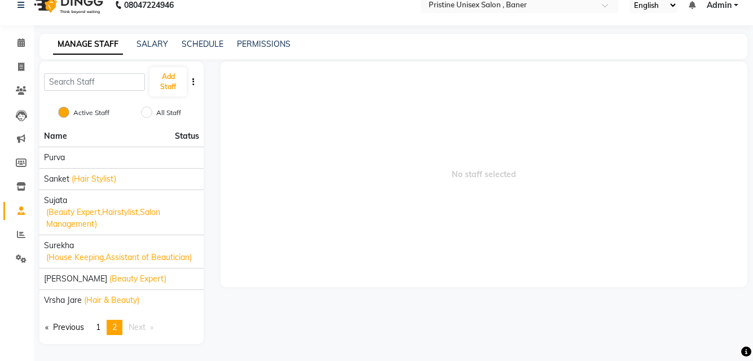
scroll to position [15, 0]
click at [21, 44] on icon at bounding box center [20, 42] width 7 height 8
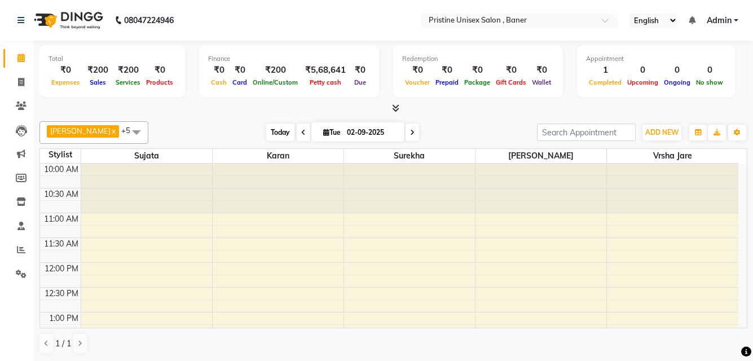
click at [280, 129] on span "Today" at bounding box center [280, 131] width 28 height 17
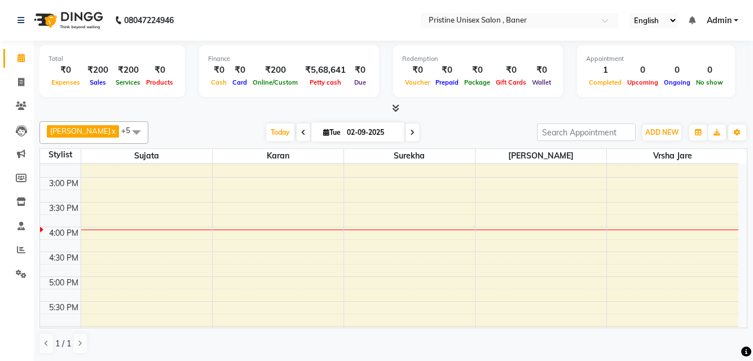
scroll to position [235, 0]
click at [128, 131] on span at bounding box center [136, 131] width 23 height 21
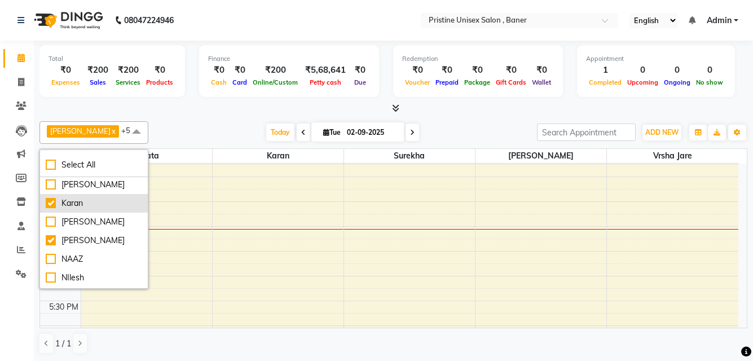
scroll to position [0, 0]
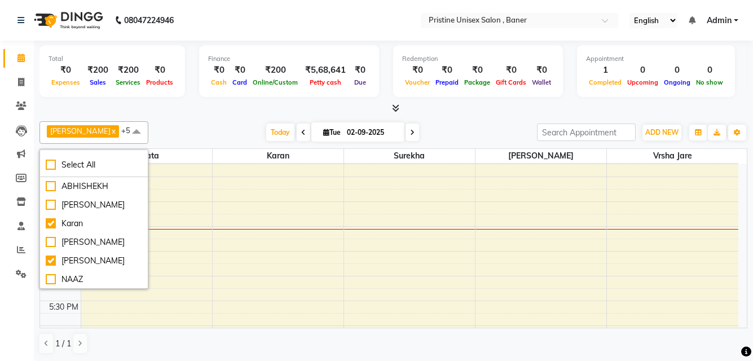
click at [142, 135] on span at bounding box center [136, 131] width 23 height 21
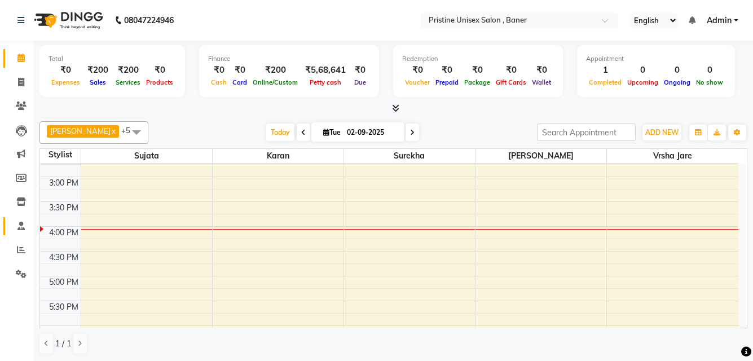
click at [15, 217] on link "Staff" at bounding box center [16, 226] width 27 height 19
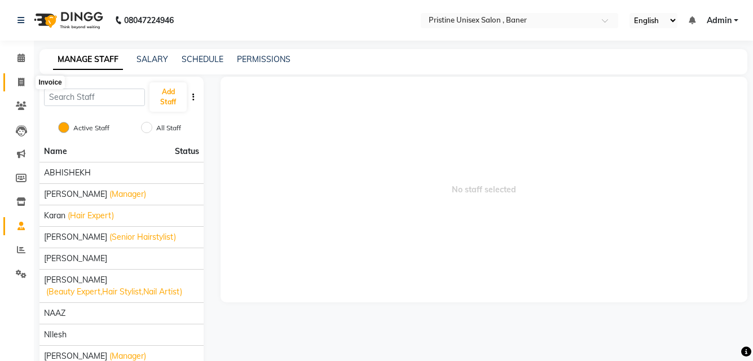
click at [26, 82] on span at bounding box center [21, 82] width 20 height 13
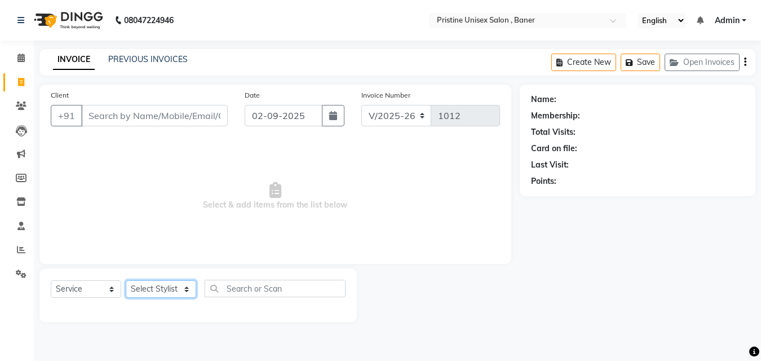
click at [162, 288] on select "Select Stylist ABHISHEKH Jaya Shinde Karan Mahesh Rasal Mohd Monish Ahmed monik…" at bounding box center [161, 288] width 70 height 17
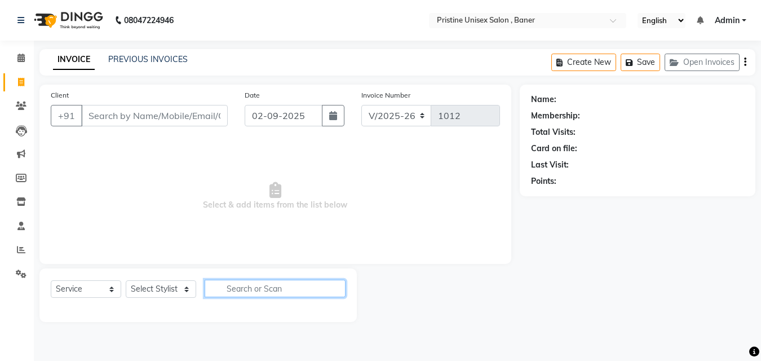
click at [249, 293] on input "text" at bounding box center [275, 288] width 141 height 17
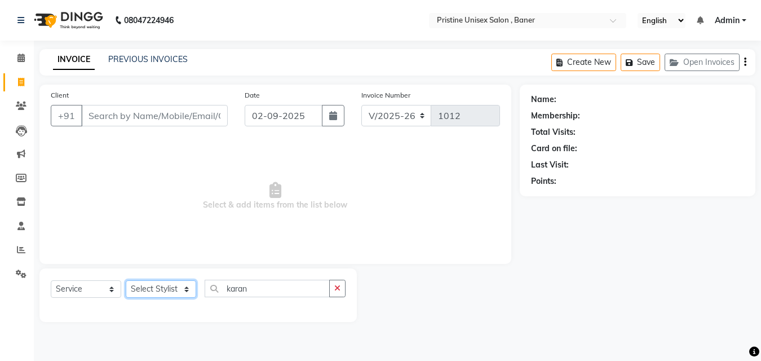
click at [157, 280] on select "Select Stylist ABHISHEKH Jaya Shinde Karan Mahesh Rasal Mohd Monish Ahmed monik…" at bounding box center [161, 288] width 70 height 17
click at [338, 291] on icon "button" at bounding box center [337, 288] width 6 height 8
click at [144, 293] on select "Select Stylist ABHISHEKH Jaya Shinde Karan Mahesh Rasal Mohd Monish Ahmed monik…" at bounding box center [161, 288] width 70 height 17
click at [269, 241] on span "Select & add items from the list below" at bounding box center [275, 196] width 449 height 113
click at [19, 54] on icon at bounding box center [20, 58] width 7 height 8
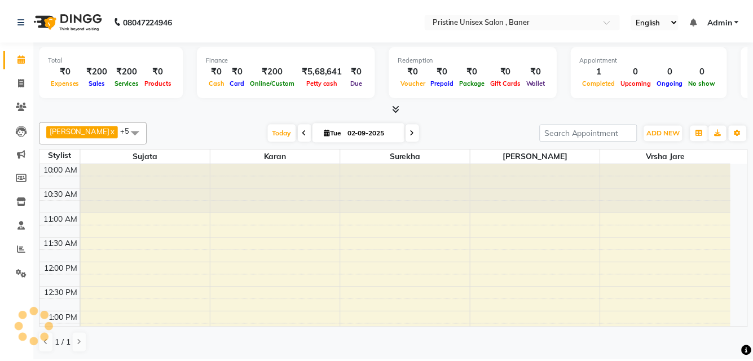
scroll to position [298, 0]
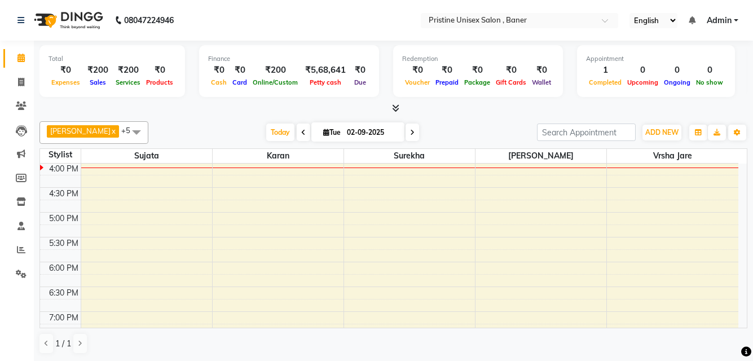
click at [144, 224] on div "10:00 AM 10:30 AM 11:00 AM 11:30 AM 12:00 PM 12:30 PM 1:00 PM 1:30 PM 2:00 PM 2…" at bounding box center [389, 187] width 698 height 644
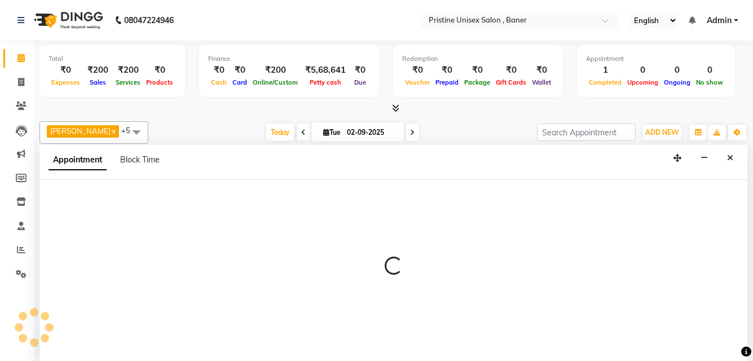
scroll to position [1, 0]
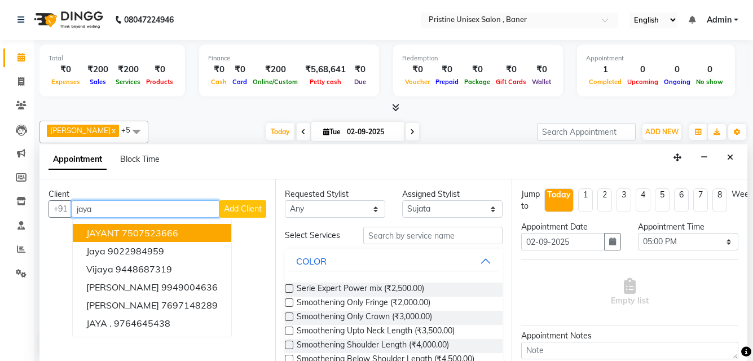
click at [137, 233] on ngb-highlight "7507523666" at bounding box center [150, 232] width 56 height 11
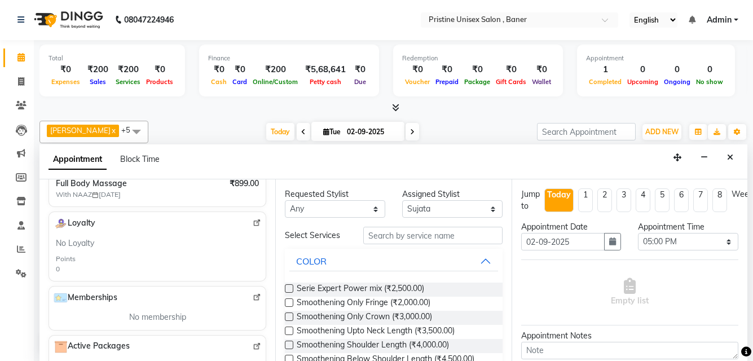
scroll to position [323, 0]
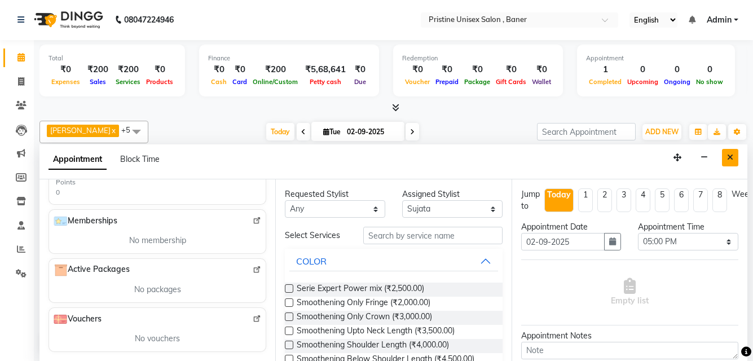
click at [722, 157] on button "Close" at bounding box center [730, 157] width 16 height 17
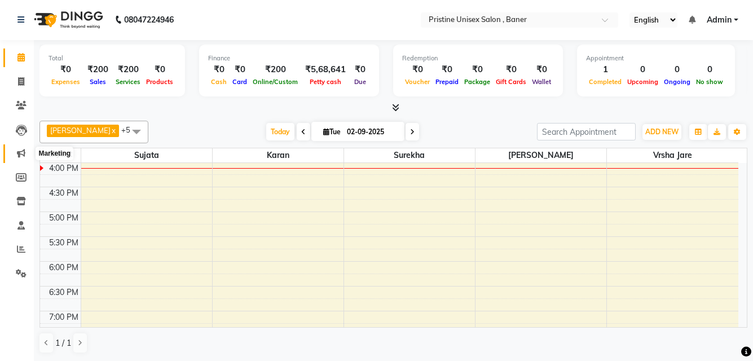
click at [19, 156] on icon at bounding box center [21, 153] width 8 height 8
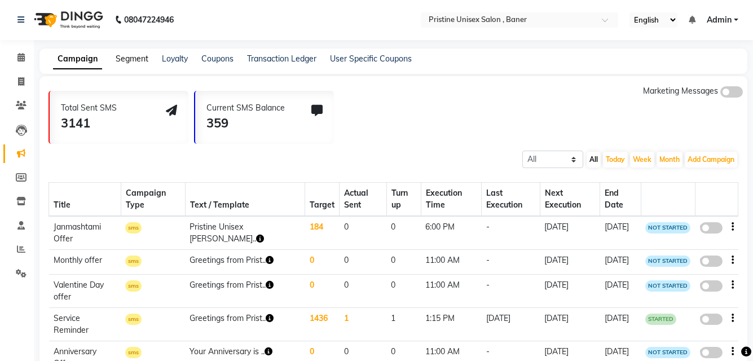
click at [129, 57] on link "Segment" at bounding box center [132, 59] width 33 height 10
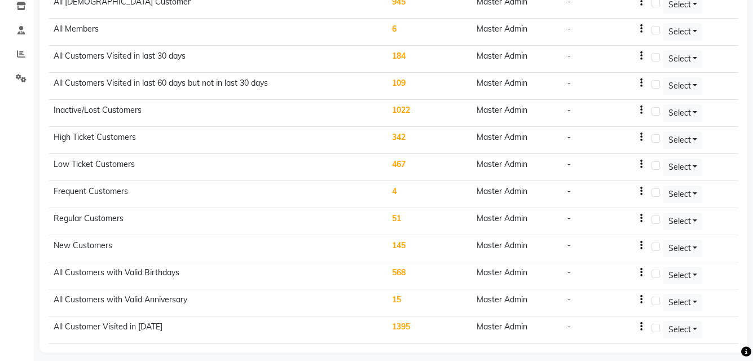
scroll to position [199, 0]
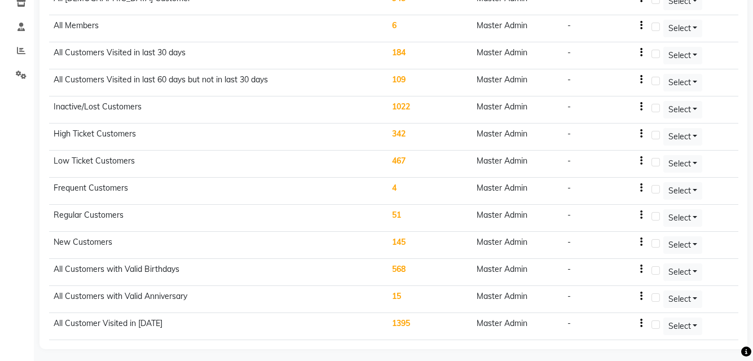
click at [401, 266] on td "568" at bounding box center [429, 272] width 85 height 27
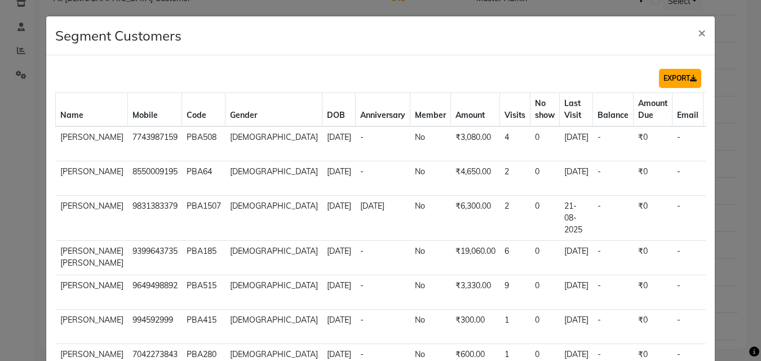
click at [669, 76] on button "EXPORT" at bounding box center [680, 78] width 42 height 19
click at [698, 29] on span "×" at bounding box center [702, 32] width 8 height 17
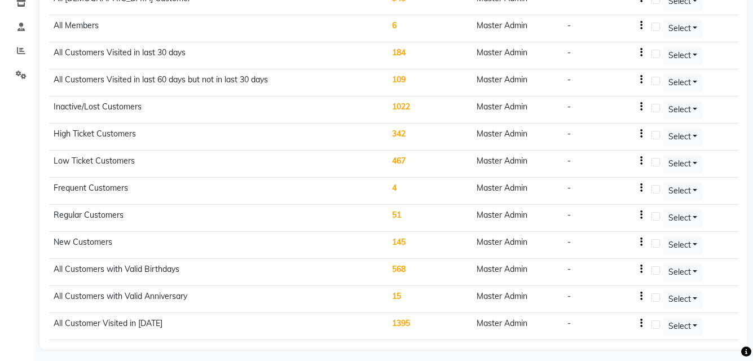
click at [746, 352] on icon at bounding box center [746, 352] width 10 height 10
click at [727, 302] on icon at bounding box center [724, 298] width 11 height 11
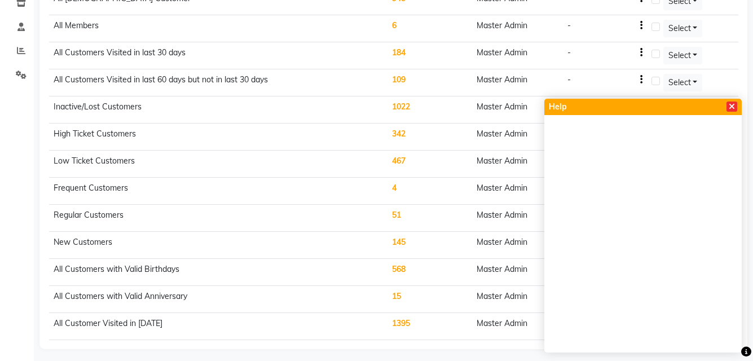
click at [729, 103] on icon at bounding box center [731, 107] width 6 height 8
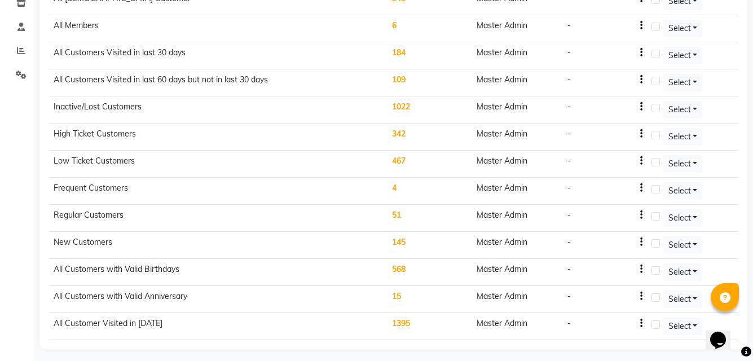
scroll to position [0, 0]
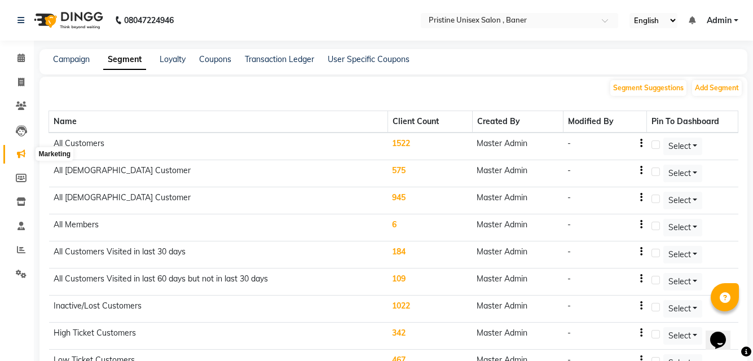
click at [16, 156] on span at bounding box center [21, 154] width 20 height 13
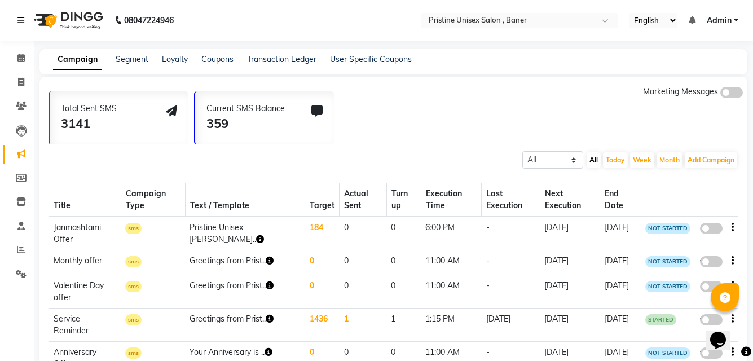
click at [22, 20] on icon at bounding box center [20, 20] width 7 height 8
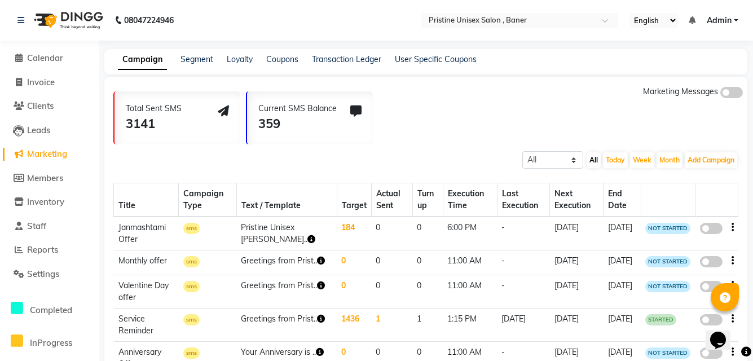
click at [61, 155] on span "Marketing" at bounding box center [47, 153] width 40 height 11
click at [205, 54] on link "Segment" at bounding box center [196, 59] width 33 height 10
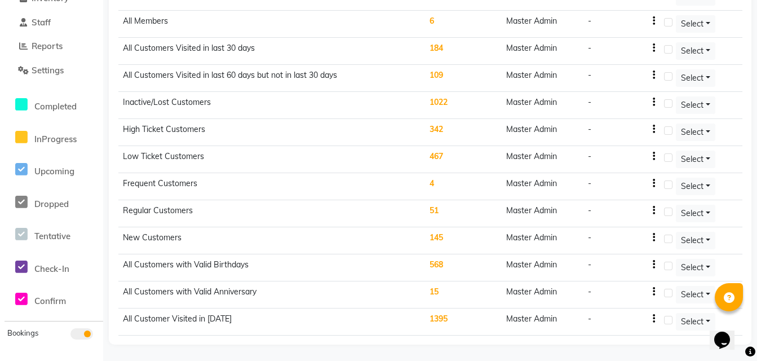
scroll to position [204, 0]
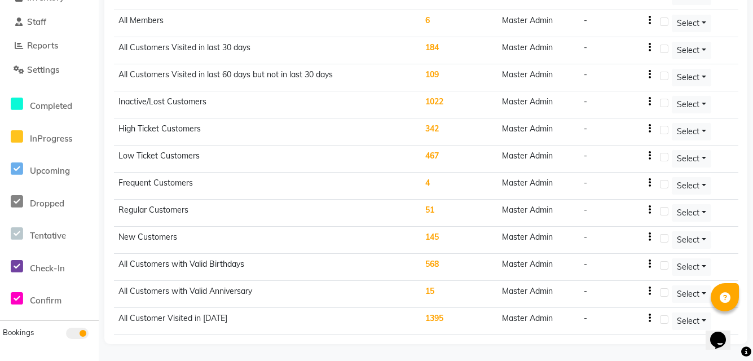
click at [426, 285] on td "15" at bounding box center [459, 294] width 77 height 27
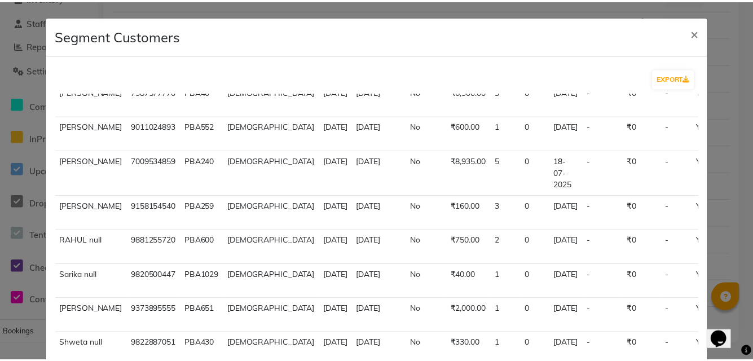
scroll to position [0, 0]
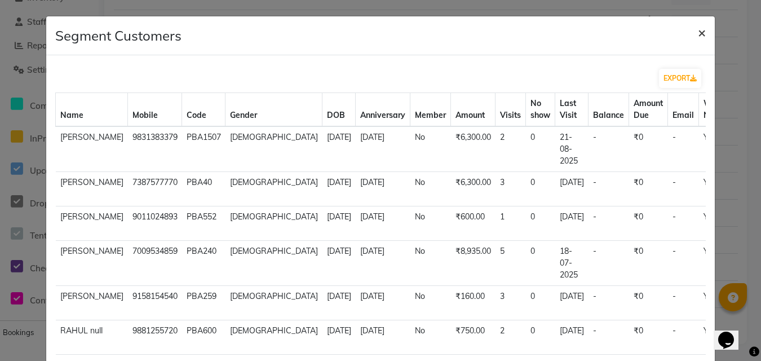
click at [689, 29] on button "×" at bounding box center [702, 32] width 26 height 32
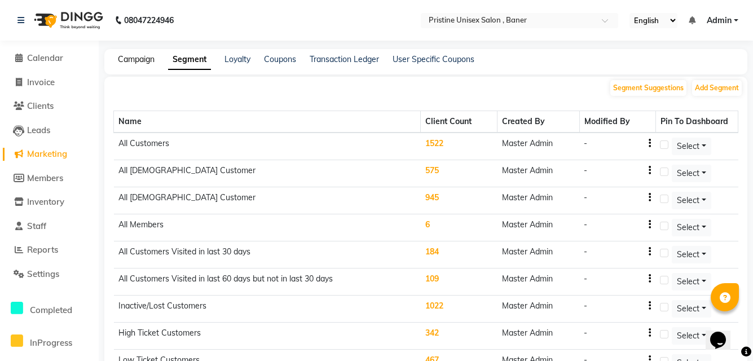
click at [139, 59] on link "Campaign" at bounding box center [136, 59] width 37 height 10
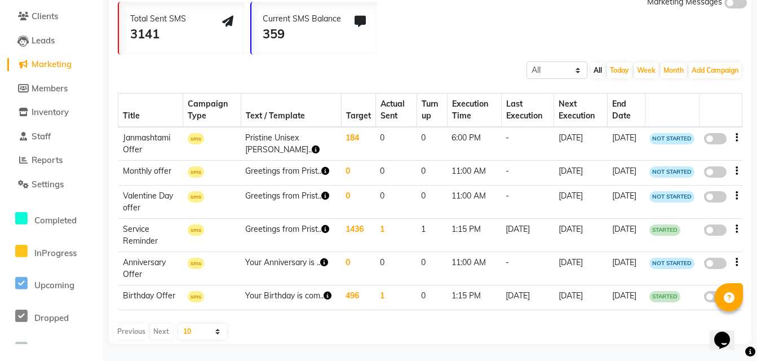
scroll to position [107, 0]
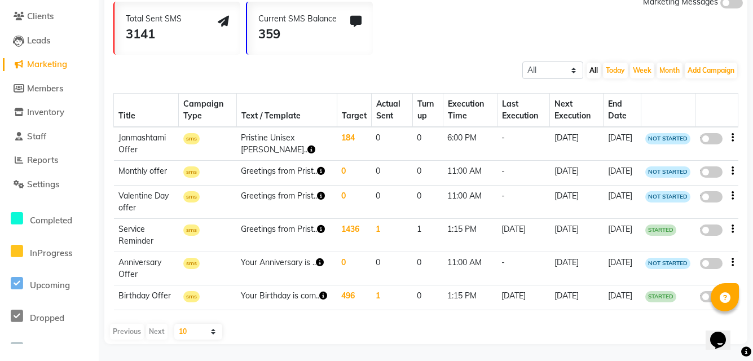
click at [744, 351] on icon at bounding box center [746, 352] width 10 height 10
drag, startPoint x: 280, startPoint y: 232, endPoint x: 246, endPoint y: 230, distance: 33.9
click at [246, 230] on td "Greetings from Prist.." at bounding box center [286, 234] width 100 height 33
click at [704, 224] on span at bounding box center [711, 229] width 23 height 11
click at [715, 232] on input "false" at bounding box center [715, 232] width 0 height 0
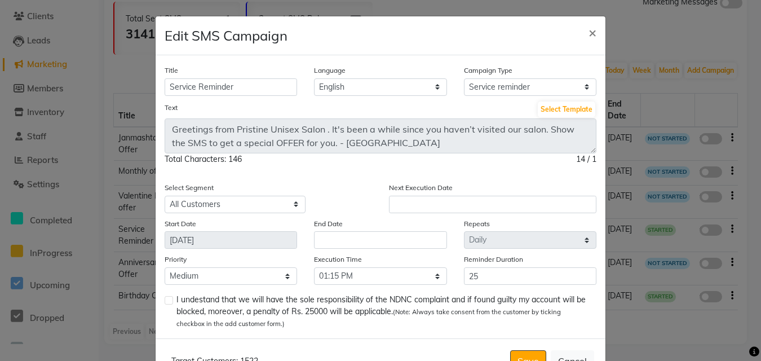
click at [169, 296] on label at bounding box center [169, 300] width 8 height 8
click at [169, 297] on input "checkbox" at bounding box center [168, 300] width 7 height 7
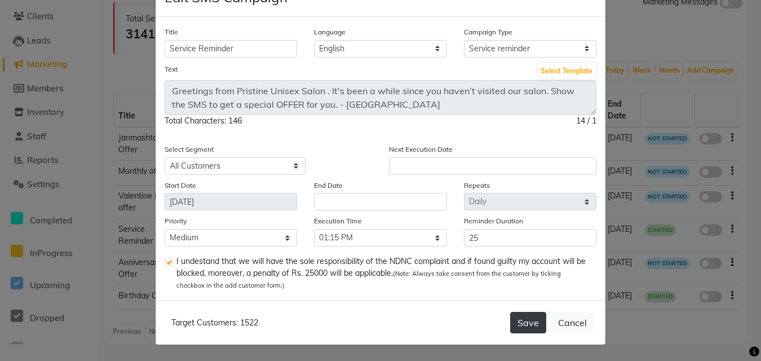
click at [517, 318] on button "Save" at bounding box center [528, 322] width 36 height 21
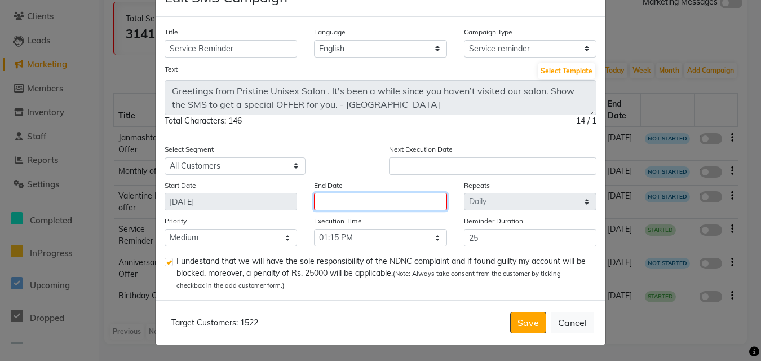
click at [359, 201] on input "text" at bounding box center [380, 201] width 132 height 17
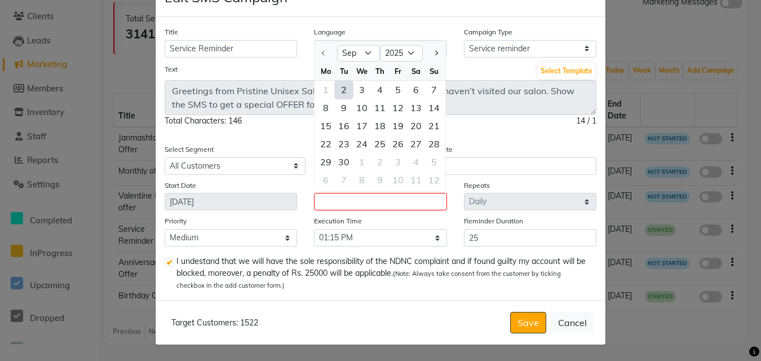
click at [340, 85] on div "2" at bounding box center [344, 90] width 18 height 18
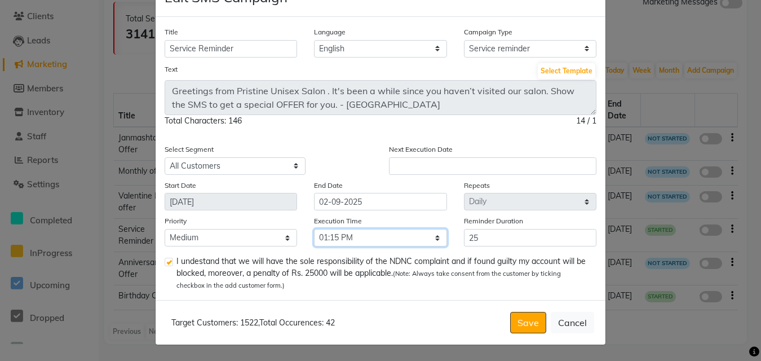
click at [343, 235] on select "Select 09:00 AM 09:15 AM 09:30 AM 09:45 AM 10:00 AM 10:15 AM 10:30 AM 10:45 AM …" at bounding box center [380, 237] width 132 height 17
click at [314, 229] on select "Select 09:00 AM 09:15 AM 09:30 AM 09:45 AM 10:00 AM 10:15 AM 10:30 AM 10:45 AM …" at bounding box center [380, 237] width 132 height 17
click at [356, 201] on input "02-09-2025" at bounding box center [380, 201] width 132 height 17
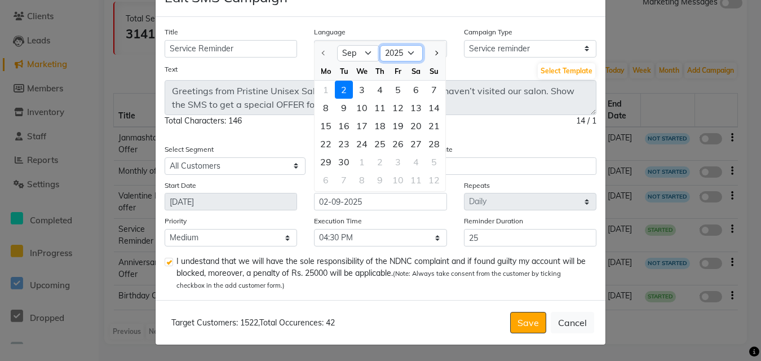
click at [404, 49] on select "2025 2026 2027 2028 2029 2030 2031 2032 2033 2034 2035" at bounding box center [401, 53] width 43 height 17
click at [380, 45] on select "2025 2026 2027 2028 2029 2030 2031 2032 2033 2034 2035" at bounding box center [401, 53] width 43 height 17
click at [389, 163] on div "30" at bounding box center [398, 162] width 18 height 18
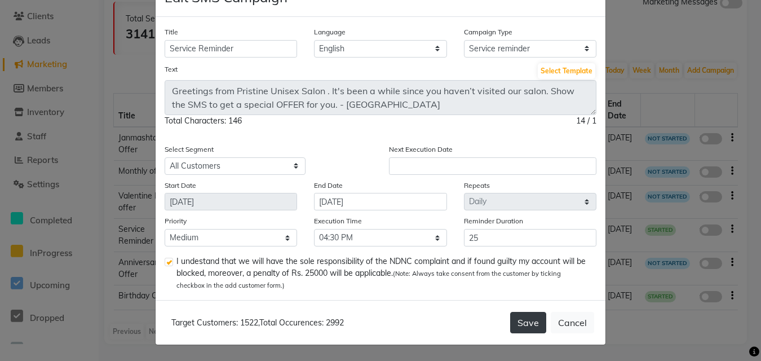
click at [528, 320] on button "Save" at bounding box center [528, 322] width 36 height 21
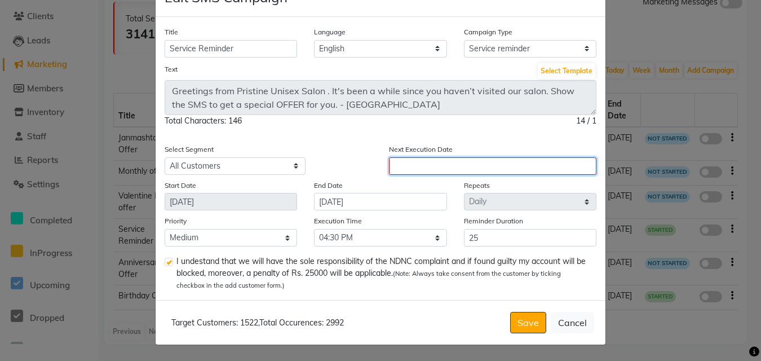
click at [509, 162] on input "text" at bounding box center [492, 165] width 207 height 17
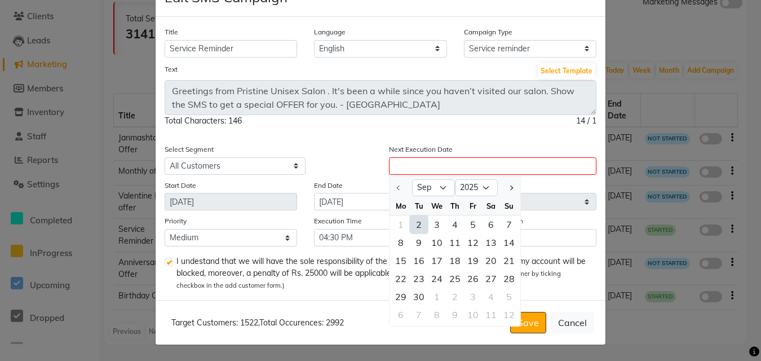
click at [413, 223] on div "2" at bounding box center [419, 224] width 18 height 18
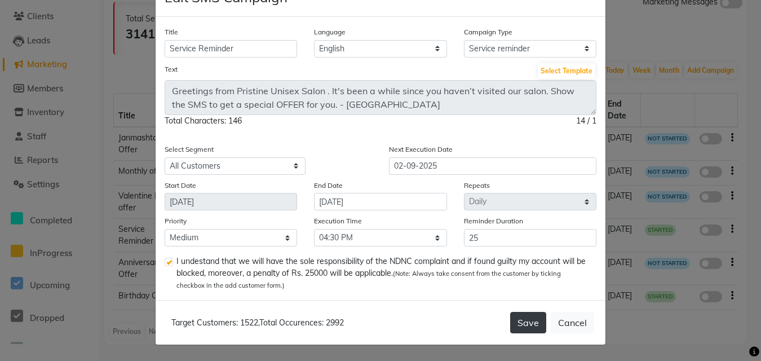
click at [527, 315] on button "Save" at bounding box center [528, 322] width 36 height 21
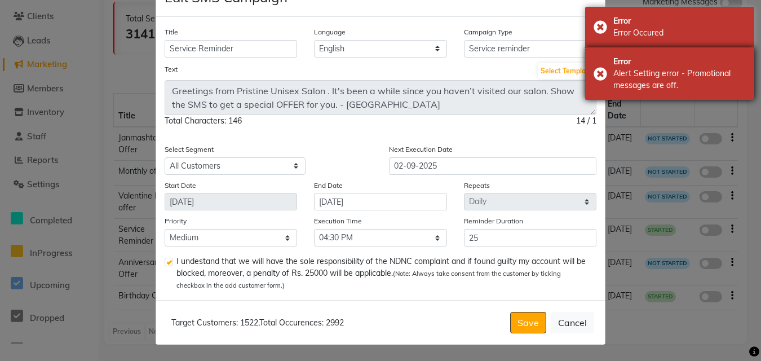
click at [679, 80] on div "Alert Setting error - Promotional messages are off." at bounding box center [679, 80] width 132 height 24
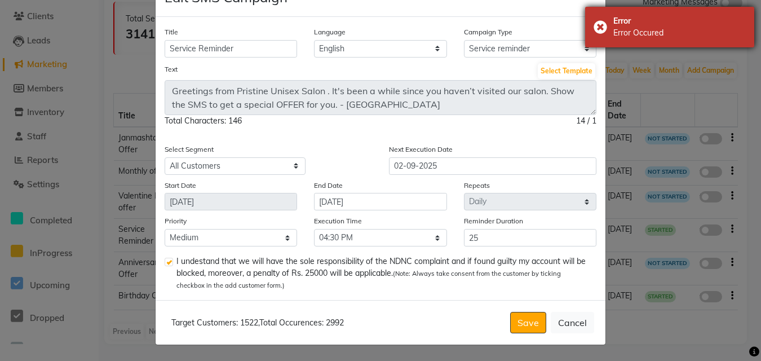
click at [688, 40] on div "Error Error Occured" at bounding box center [669, 27] width 169 height 41
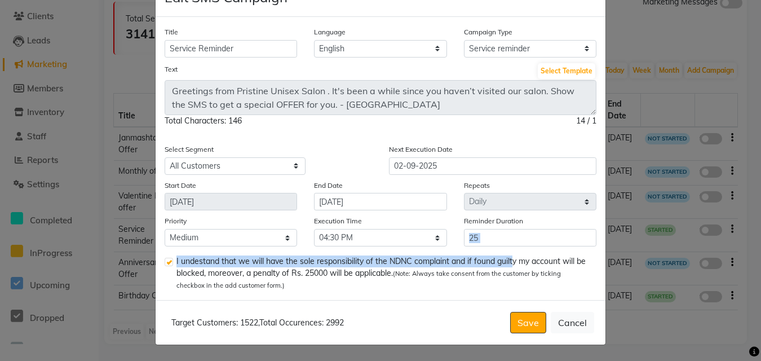
click at [509, 246] on div "Title Service Reminder Language English Campaign Type Select Birthday Anniversa…" at bounding box center [381, 158] width 450 height 283
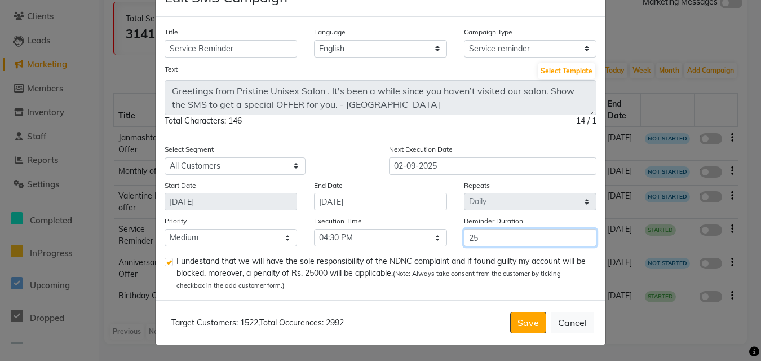
click at [494, 241] on input "25" at bounding box center [530, 237] width 132 height 17
click at [565, 319] on button "Cancel" at bounding box center [572, 322] width 43 height 21
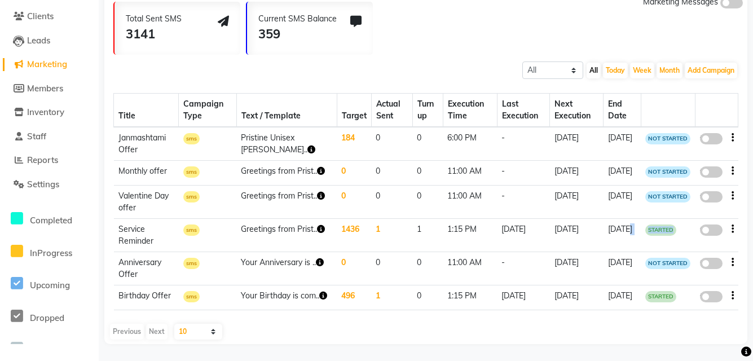
drag, startPoint x: 678, startPoint y: 221, endPoint x: 626, endPoint y: 218, distance: 52.5
click at [626, 218] on tr "Service Reminder sms Greetings from Prist.. 1436 1 1 1:15 PM 23-07-2025 24-07-2…" at bounding box center [426, 234] width 624 height 33
click at [558, 233] on td "24-07-2025" at bounding box center [577, 234] width 54 height 33
click at [704, 224] on span at bounding box center [711, 229] width 23 height 11
click at [715, 232] on input "false" at bounding box center [715, 232] width 0 height 0
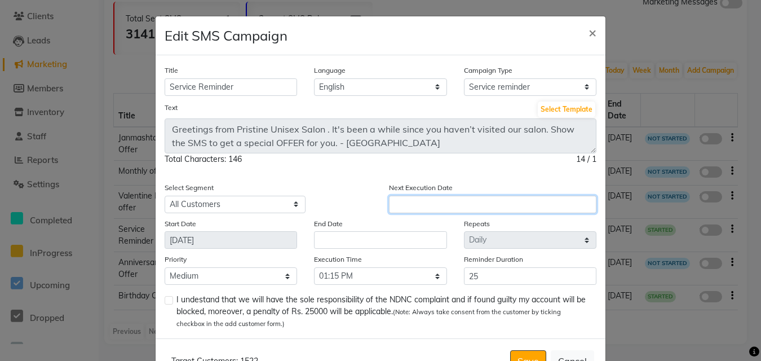
click at [417, 199] on input "text" at bounding box center [492, 204] width 207 height 17
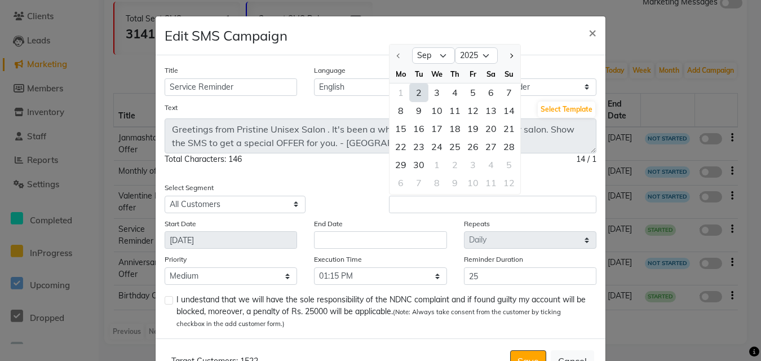
click at [414, 89] on div "2" at bounding box center [419, 92] width 18 height 18
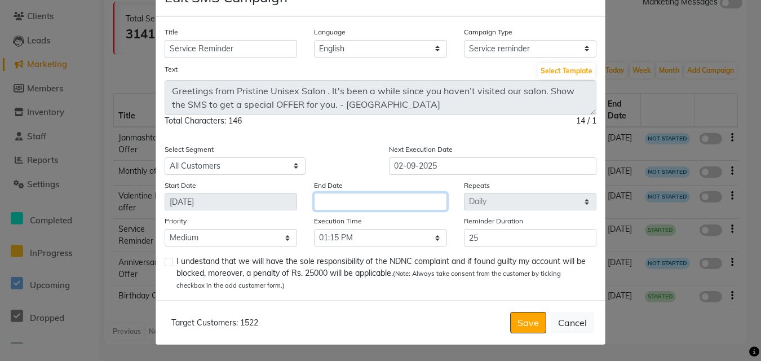
click at [329, 196] on input "text" at bounding box center [380, 201] width 132 height 17
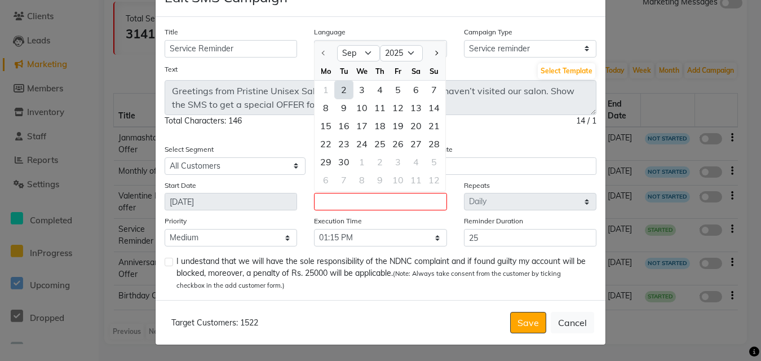
click at [338, 89] on div "2" at bounding box center [344, 90] width 18 height 18
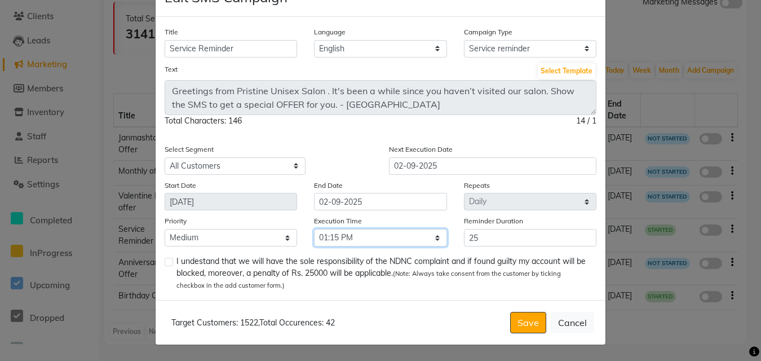
click at [355, 236] on select "Select 09:00 AM 09:15 AM 09:30 AM 09:45 AM 10:00 AM 10:15 AM 10:30 AM 10:45 AM …" at bounding box center [380, 237] width 132 height 17
click at [314, 229] on select "Select 09:00 AM 09:15 AM 09:30 AM 09:45 AM 10:00 AM 10:15 AM 10:30 AM 10:45 AM …" at bounding box center [380, 237] width 132 height 17
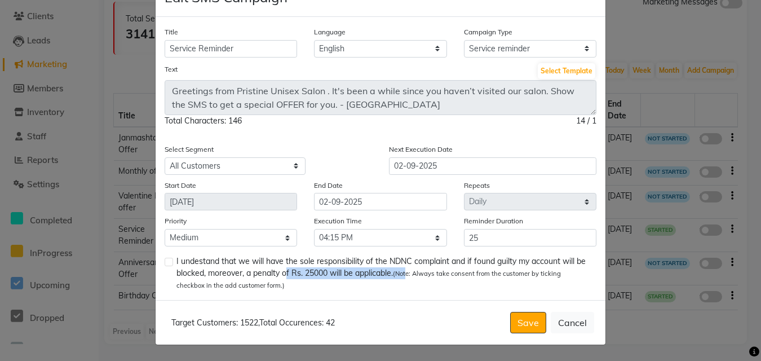
drag, startPoint x: 416, startPoint y: 269, endPoint x: 290, endPoint y: 268, distance: 126.3
click at [290, 268] on span "I undestand that we will have the sole responsibility of the NDNC complaint and…" at bounding box center [381, 273] width 411 height 36
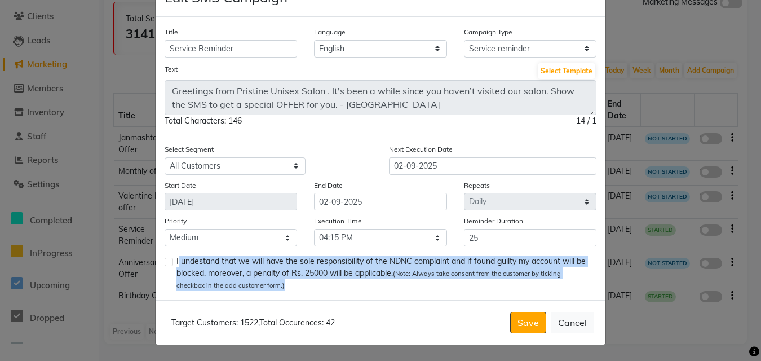
click at [290, 268] on span "I undestand that we will have the sole responsibility of the NDNC complaint and…" at bounding box center [381, 273] width 411 height 36
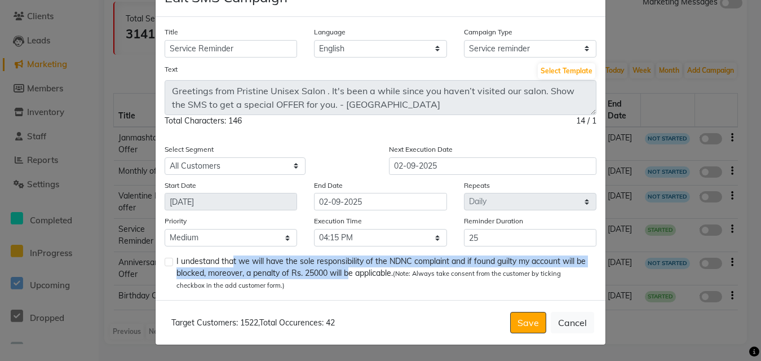
drag, startPoint x: 226, startPoint y: 264, endPoint x: 351, endPoint y: 269, distance: 125.3
click at [351, 269] on span "I undestand that we will have the sole responsibility of the NDNC complaint and…" at bounding box center [381, 273] width 411 height 36
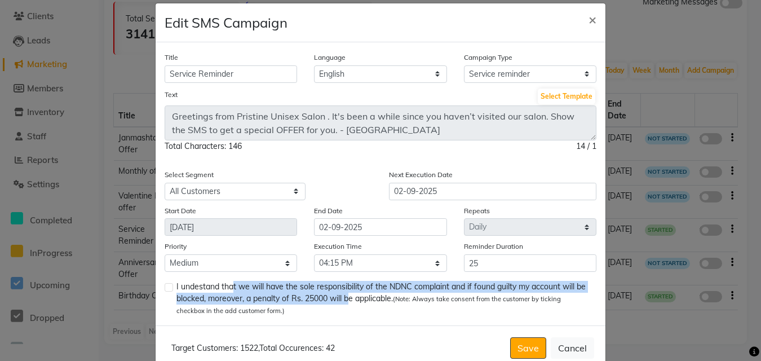
scroll to position [0, 0]
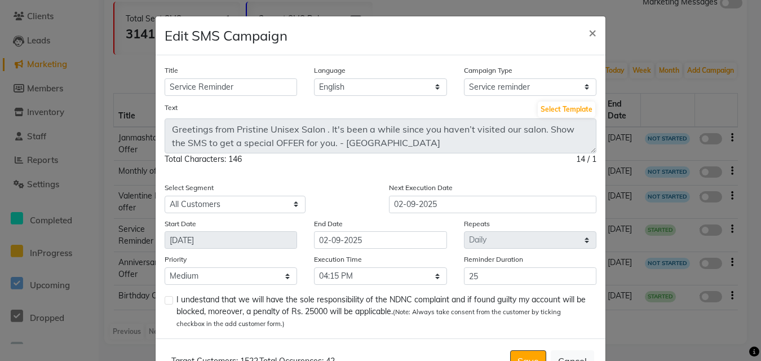
click at [167, 304] on label at bounding box center [169, 300] width 8 height 8
click at [167, 304] on input "checkbox" at bounding box center [168, 300] width 7 height 7
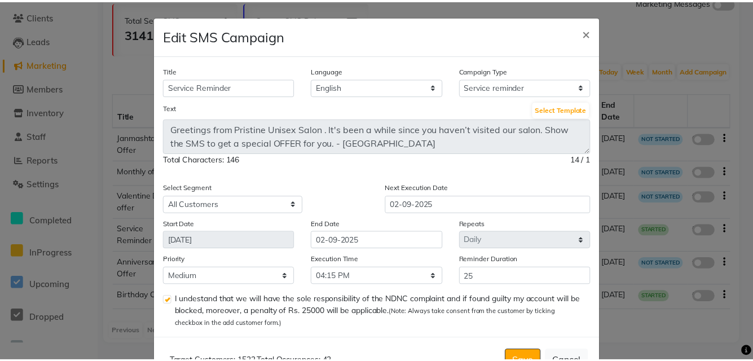
scroll to position [38, 0]
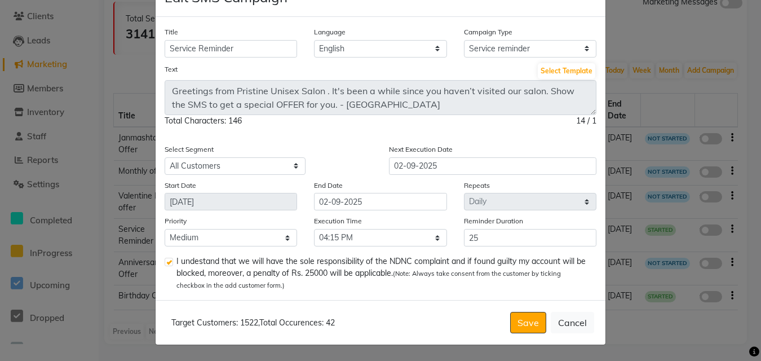
click at [399, 265] on span "I undestand that we will have the sole responsibility of the NDNC complaint and…" at bounding box center [381, 273] width 411 height 36
click at [169, 264] on label at bounding box center [169, 262] width 8 height 8
click at [169, 264] on input "checkbox" at bounding box center [168, 262] width 7 height 7
click at [165, 263] on label at bounding box center [169, 262] width 8 height 8
click at [165, 263] on input "checkbox" at bounding box center [168, 262] width 7 height 7
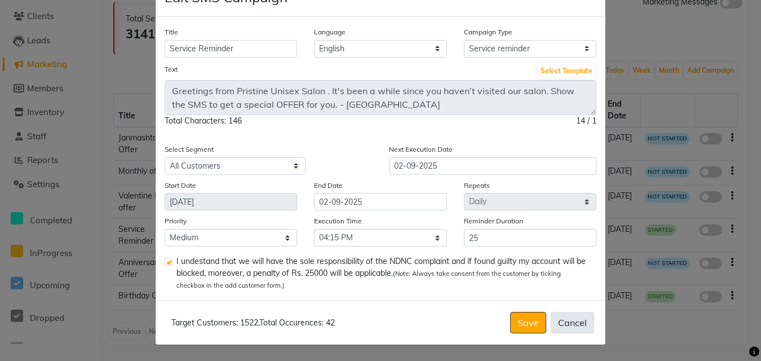
click at [570, 319] on button "Cancel" at bounding box center [572, 322] width 43 height 21
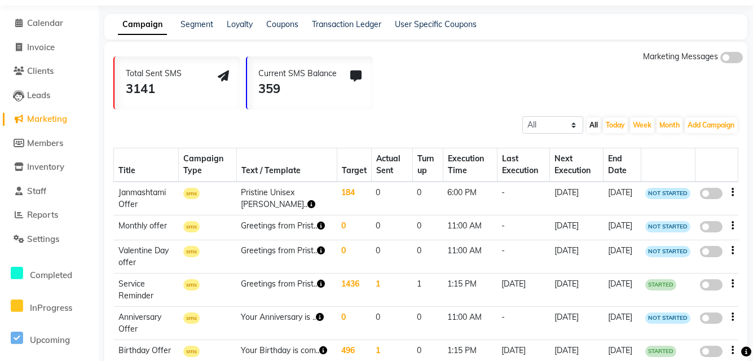
scroll to position [0, 0]
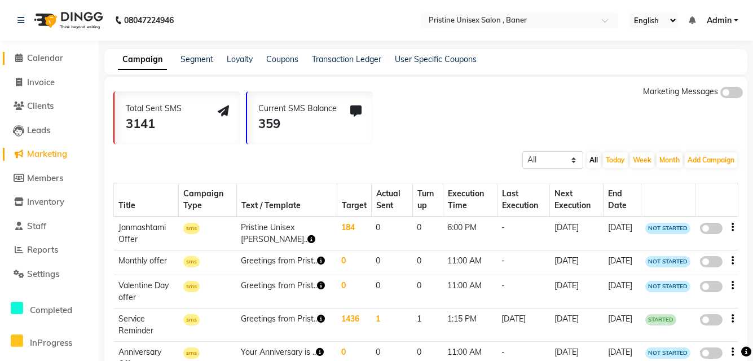
click at [28, 55] on span "Calendar" at bounding box center [45, 57] width 36 height 11
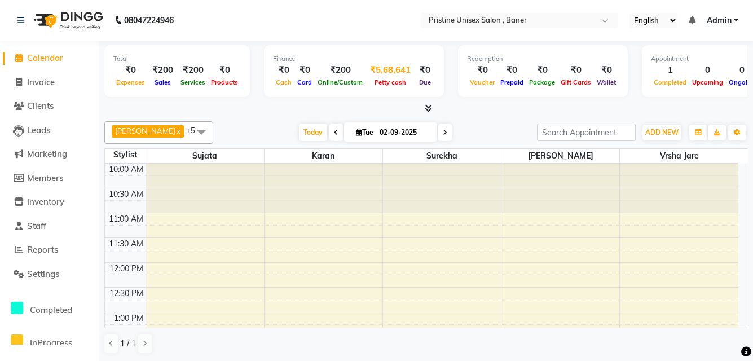
click at [384, 69] on div "₹5,68,641" at bounding box center [390, 70] width 50 height 13
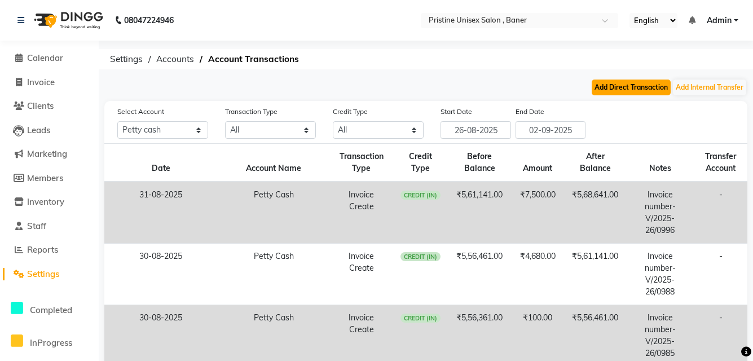
click at [635, 86] on button "Add Direct Transaction" at bounding box center [630, 87] width 79 height 16
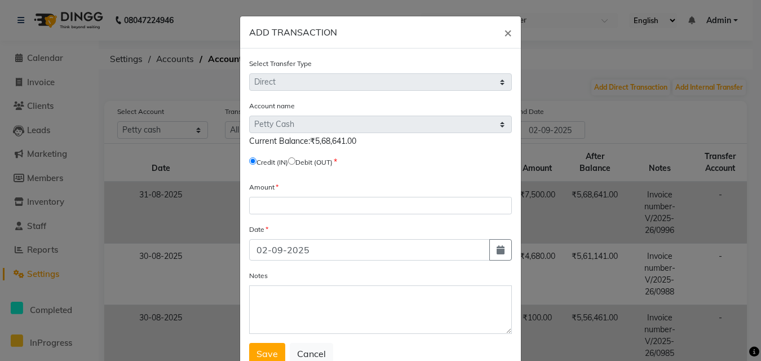
click at [294, 165] on span "Debit (OUT)" at bounding box center [310, 162] width 45 height 10
click at [294, 159] on input "radio" at bounding box center [291, 160] width 7 height 7
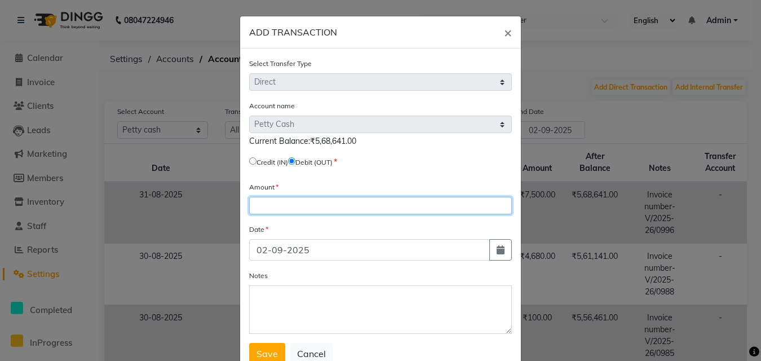
click at [303, 204] on input "number" at bounding box center [380, 205] width 263 height 17
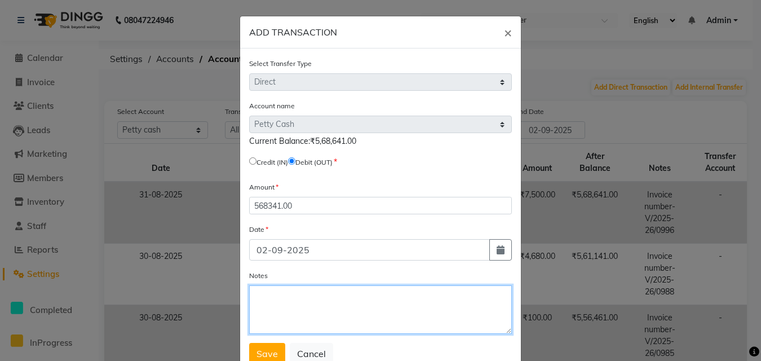
click at [289, 289] on textarea "Notes" at bounding box center [380, 309] width 263 height 48
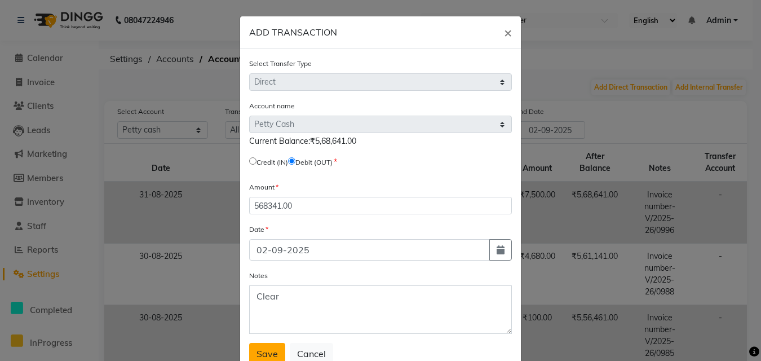
click at [259, 353] on span "Save" at bounding box center [267, 353] width 21 height 11
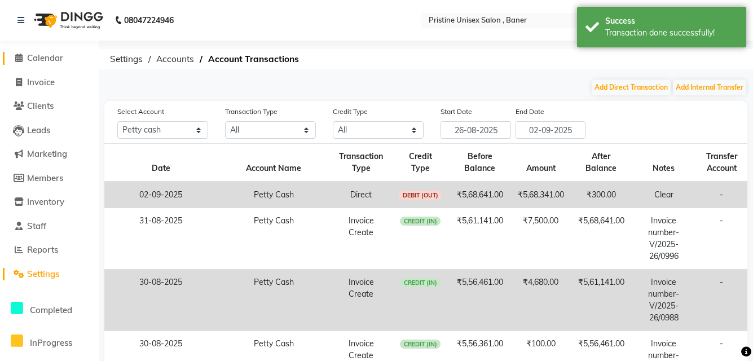
click at [61, 62] on span "Calendar" at bounding box center [45, 57] width 36 height 11
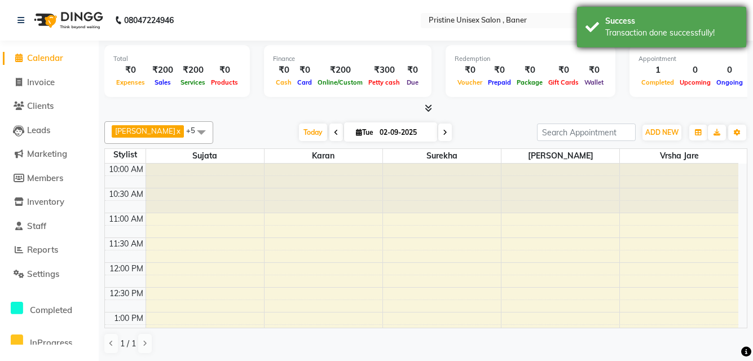
click at [623, 28] on div "Transaction done successfully!" at bounding box center [671, 33] width 132 height 12
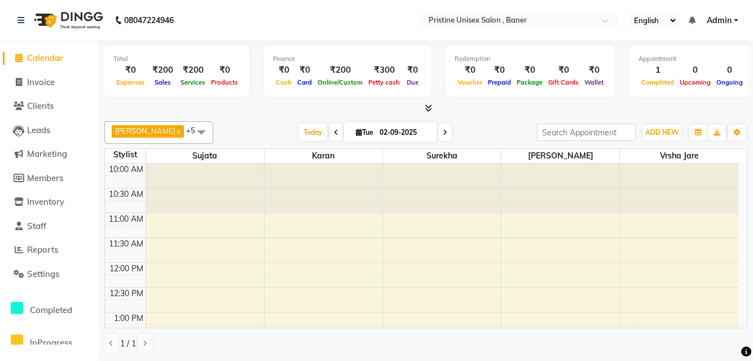
click at [489, 77] on div "Prepaid" at bounding box center [499, 82] width 29 height 12
click at [50, 266] on li "Settings" at bounding box center [49, 274] width 99 height 24
click at [38, 274] on span "Settings" at bounding box center [43, 273] width 32 height 11
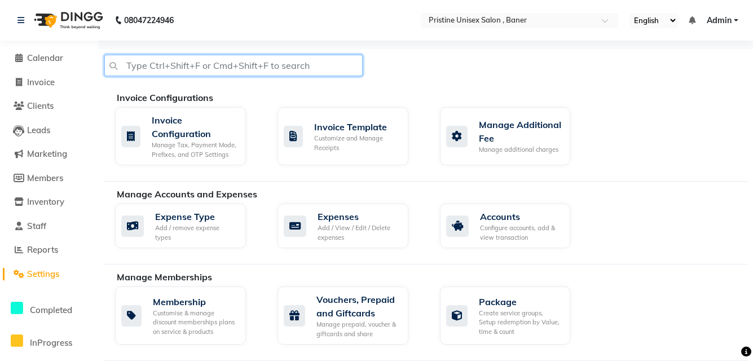
click at [244, 61] on input "text" at bounding box center [233, 65] width 258 height 21
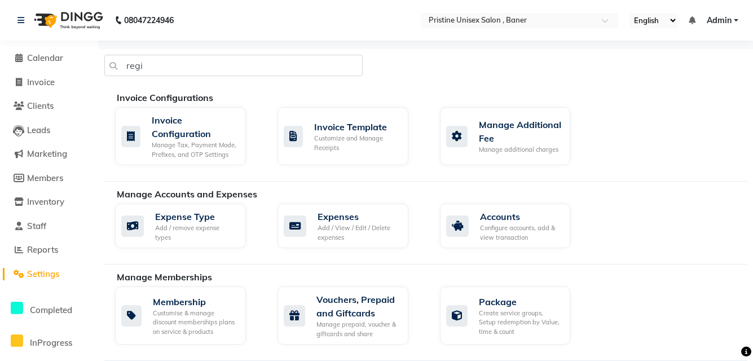
click at [405, 173] on div "Invoice Configurations Invoice Configuration Manage Tax, Payment Mode, Prefixes…" at bounding box center [425, 136] width 643 height 91
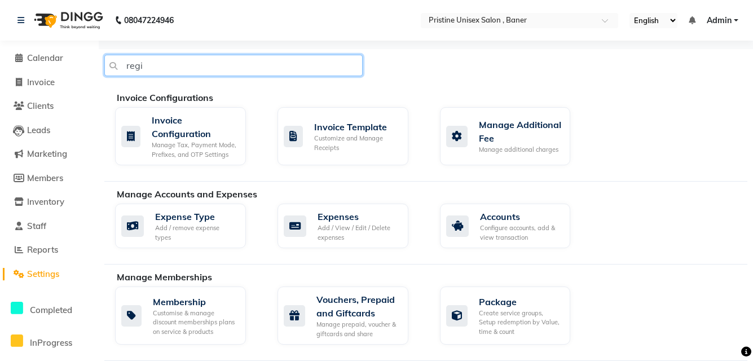
click at [226, 72] on input "regi" at bounding box center [233, 65] width 258 height 21
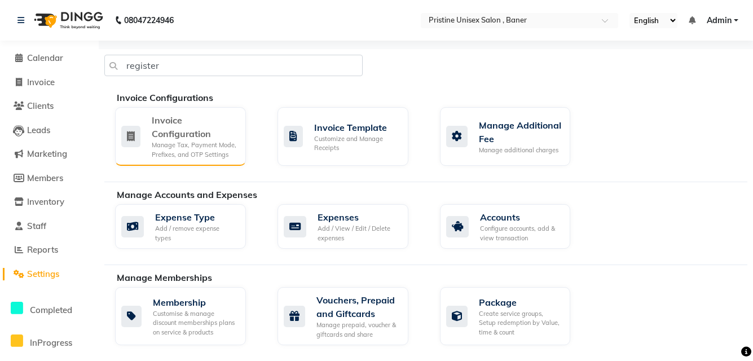
click at [166, 150] on div "Manage Tax, Payment Mode, Prefixes, and OTP Settings" at bounding box center [194, 149] width 85 height 19
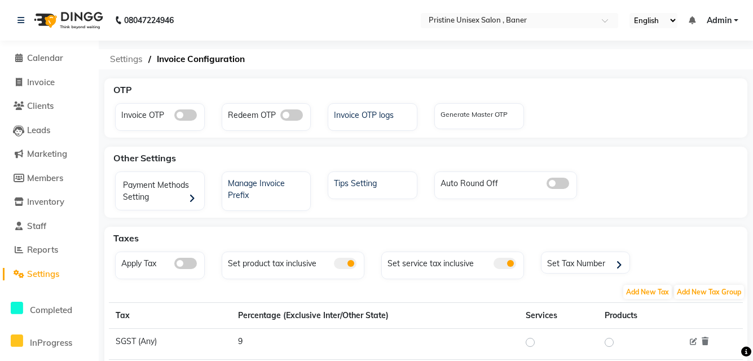
click at [141, 62] on span "Settings" at bounding box center [126, 59] width 44 height 20
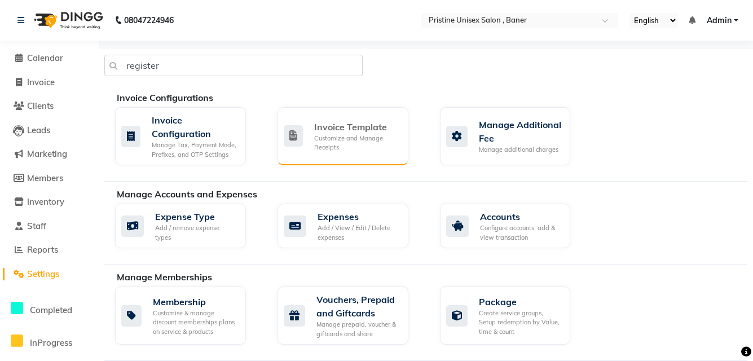
click at [382, 143] on div "Customize and Manage Receipts" at bounding box center [356, 143] width 85 height 19
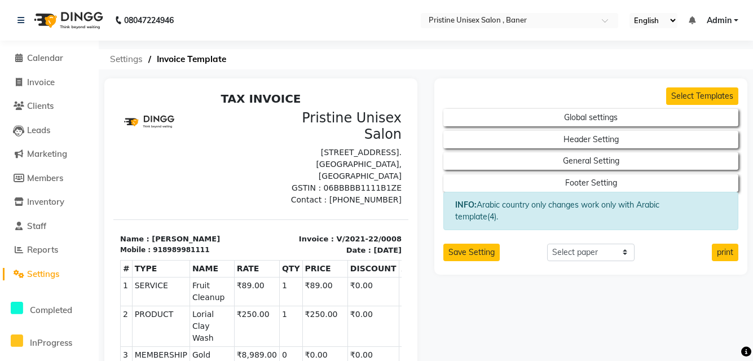
click at [120, 54] on span "Settings" at bounding box center [126, 59] width 44 height 20
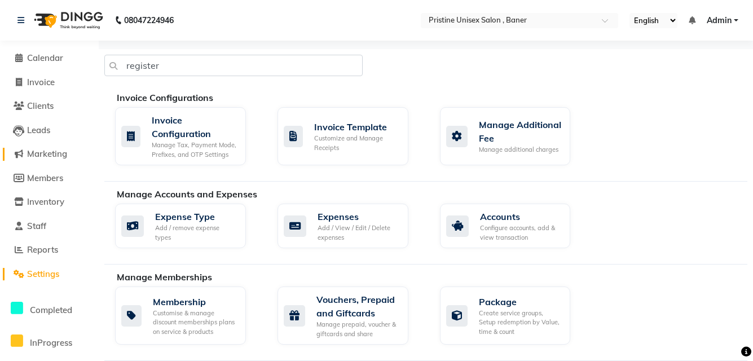
click at [47, 157] on span "Marketing" at bounding box center [47, 153] width 40 height 11
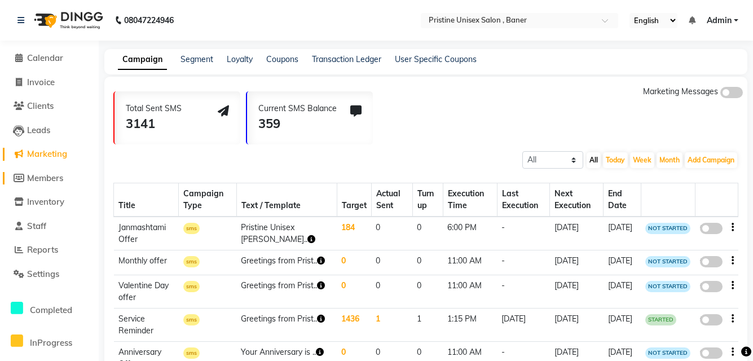
click at [59, 176] on span "Members" at bounding box center [45, 178] width 36 height 11
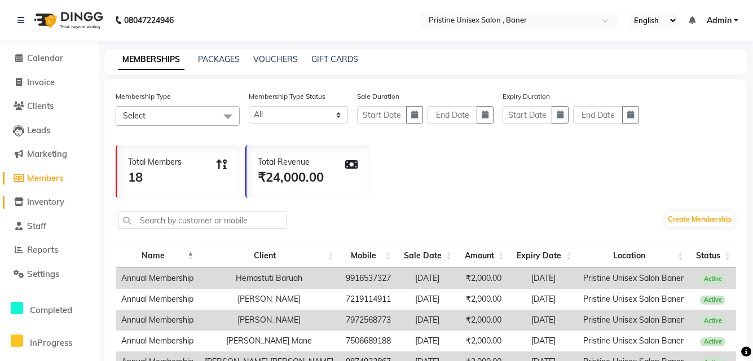
click at [54, 202] on span "Inventory" at bounding box center [45, 201] width 37 height 11
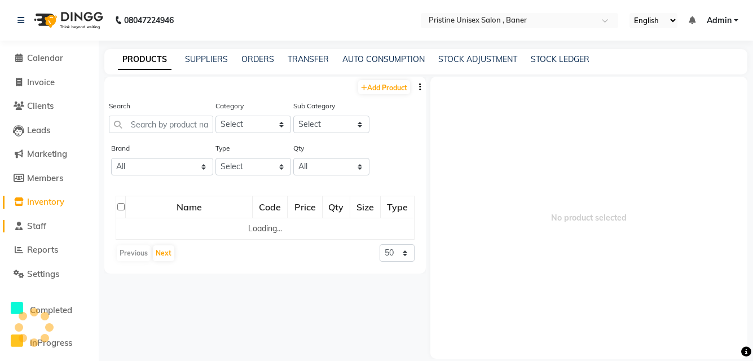
click at [45, 229] on span "Staff" at bounding box center [36, 225] width 19 height 11
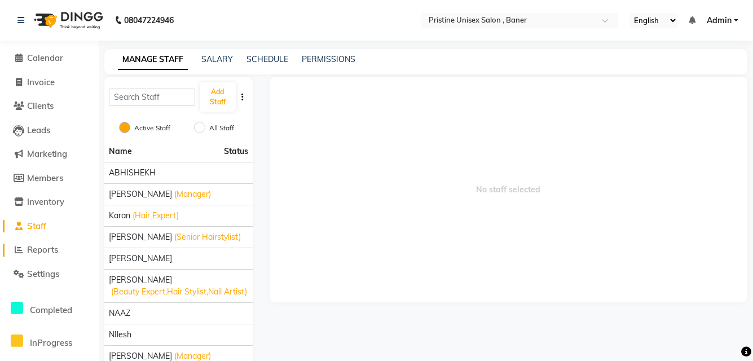
click at [43, 256] on link "Reports" at bounding box center [49, 250] width 93 height 13
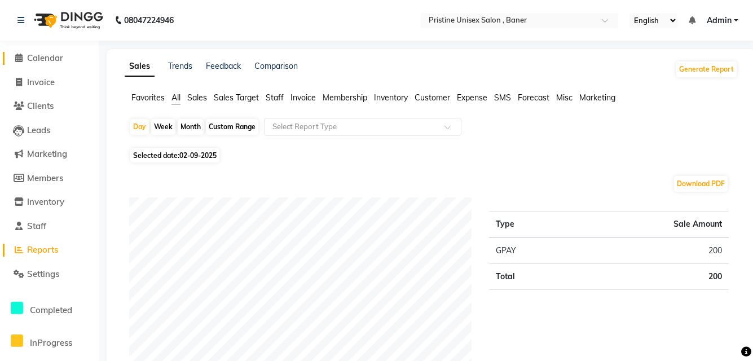
click at [63, 60] on span "Calendar" at bounding box center [45, 57] width 36 height 11
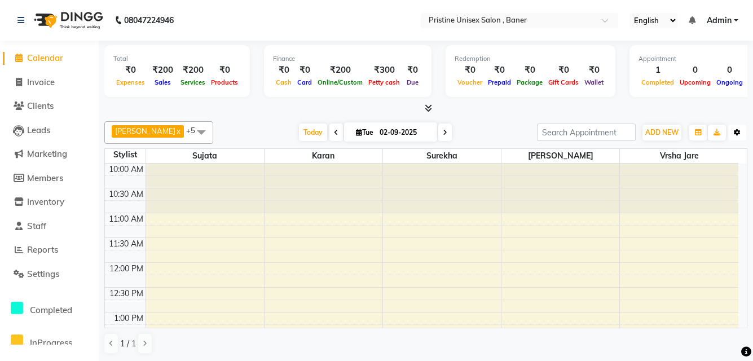
click at [745, 127] on button "Toggle Dropdown" at bounding box center [737, 133] width 18 height 16
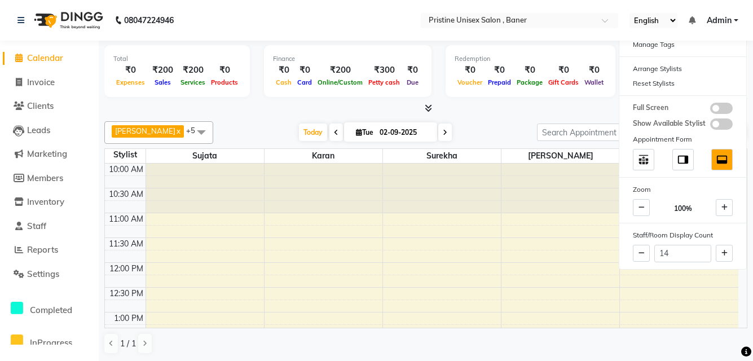
click at [581, 122] on div "Vandana Chavan x Sujata x Surekha x Karan x Mohd Monish Ahmed x Vrsha jare x +5…" at bounding box center [425, 132] width 643 height 23
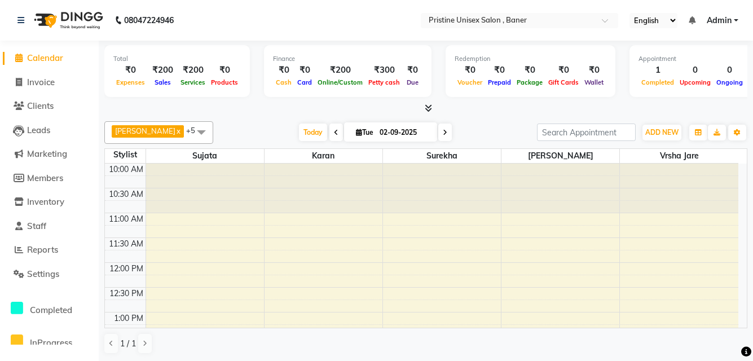
click at [6, 19] on nav "08047224946 Select Location × Pristine Unisex Salon , Baner English ENGLISH Esp…" at bounding box center [376, 20] width 753 height 41
click at [20, 16] on icon at bounding box center [20, 20] width 7 height 8
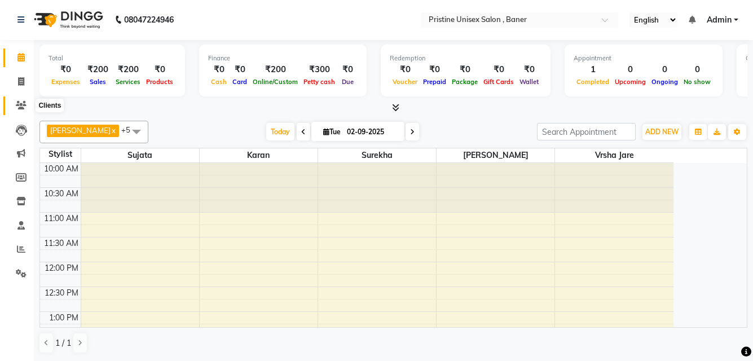
click at [25, 104] on icon at bounding box center [21, 105] width 11 height 8
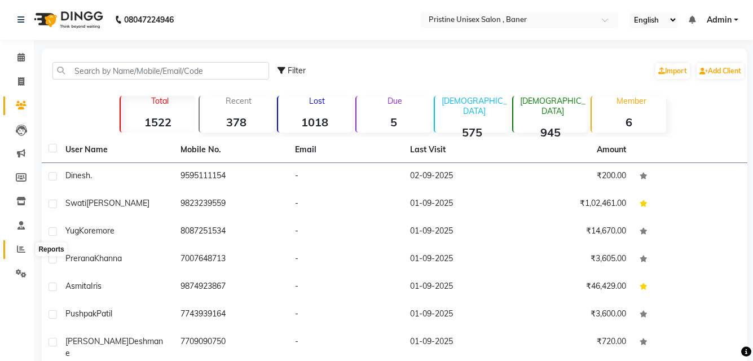
click at [20, 245] on icon at bounding box center [21, 249] width 8 height 8
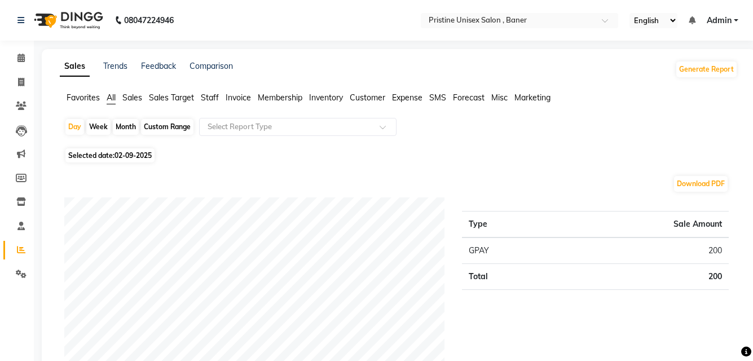
scroll to position [226, 0]
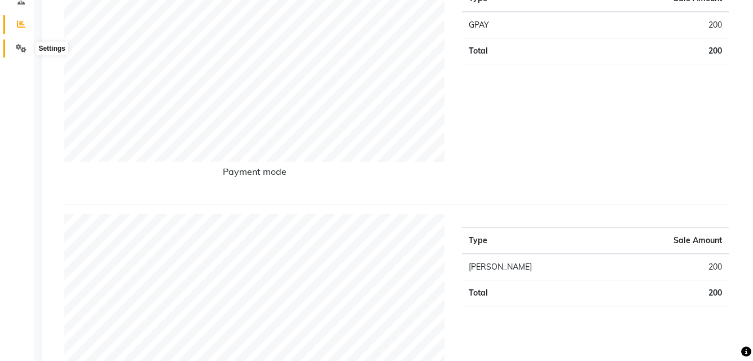
click at [19, 48] on icon at bounding box center [21, 48] width 11 height 8
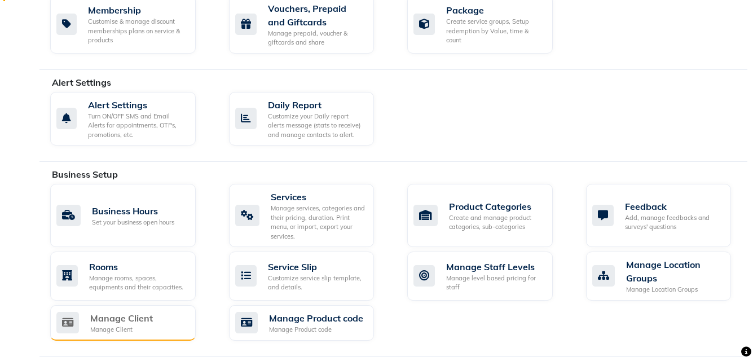
scroll to position [169, 0]
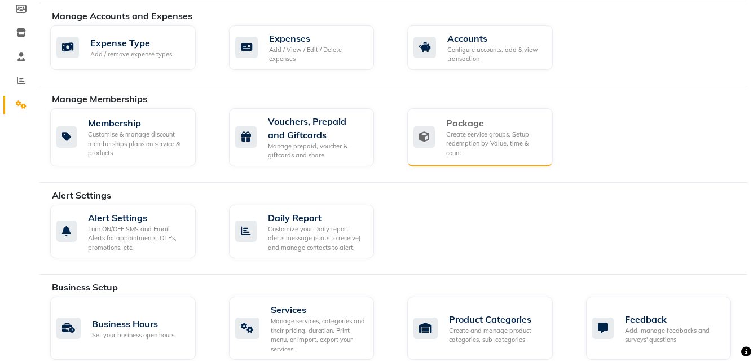
click at [461, 114] on div "Package Create service groups, Setup redemption by Value, time & count" at bounding box center [479, 137] width 145 height 58
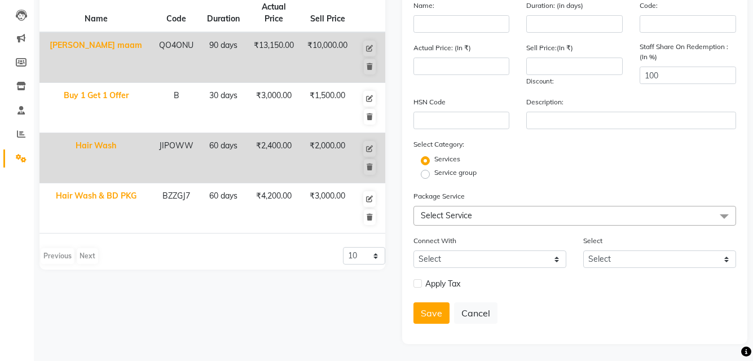
scroll to position [3, 0]
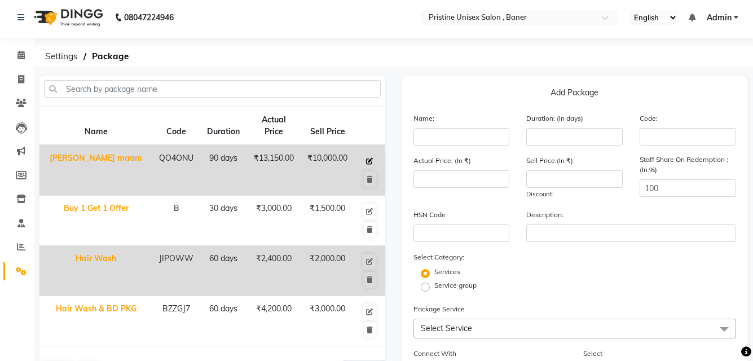
click at [371, 159] on icon at bounding box center [369, 161] width 7 height 7
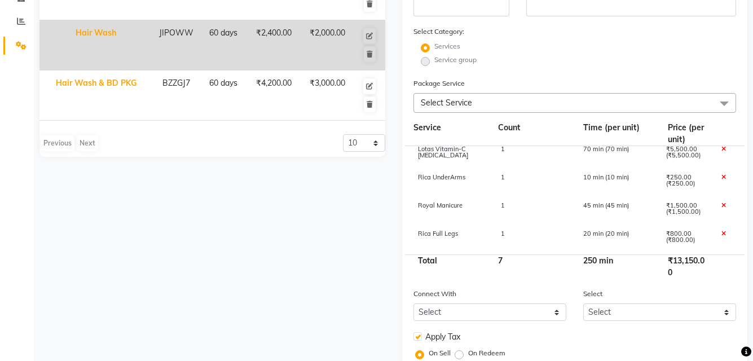
scroll to position [0, 0]
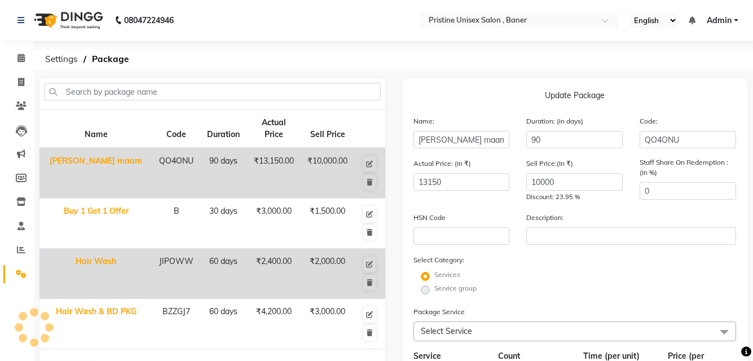
click at [239, 76] on div "08047224946 Select Location × Pristine Unisex Salon , Baner English ENGLISH Esp…" at bounding box center [376, 335] width 753 height 671
click at [230, 70] on div "08047224946 Select Location × Pristine Unisex Salon , Baner English ENGLISH Esp…" at bounding box center [376, 335] width 753 height 671
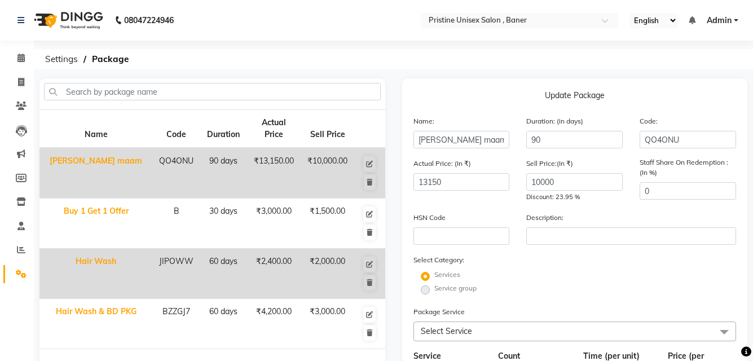
click at [230, 70] on div "08047224946 Select Location × Pristine Unisex Salon , Baner English ENGLISH Esp…" at bounding box center [376, 335] width 753 height 671
click at [578, 98] on p "Update Package" at bounding box center [574, 98] width 323 height 16
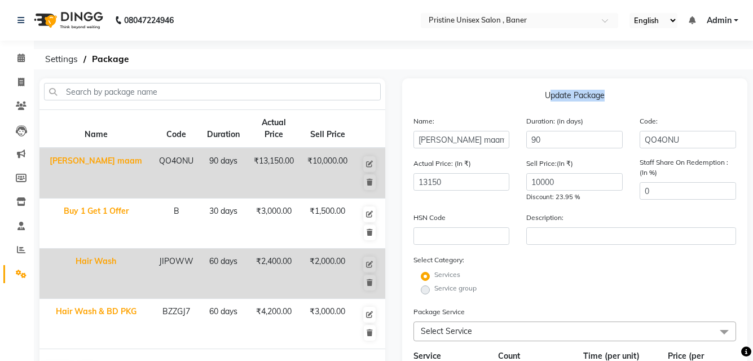
click at [578, 98] on p "Update Package" at bounding box center [574, 98] width 323 height 16
click at [534, 215] on label "Description:" at bounding box center [544, 218] width 37 height 10
click at [547, 196] on span "Discount: 23.95 %" at bounding box center [553, 197] width 54 height 8
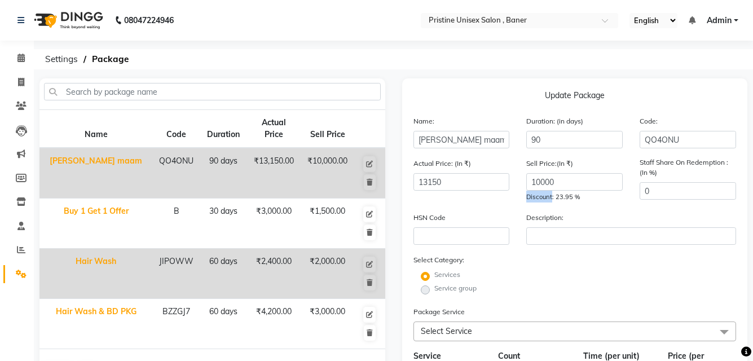
click at [547, 196] on span "Discount: 23.95 %" at bounding box center [553, 197] width 54 height 8
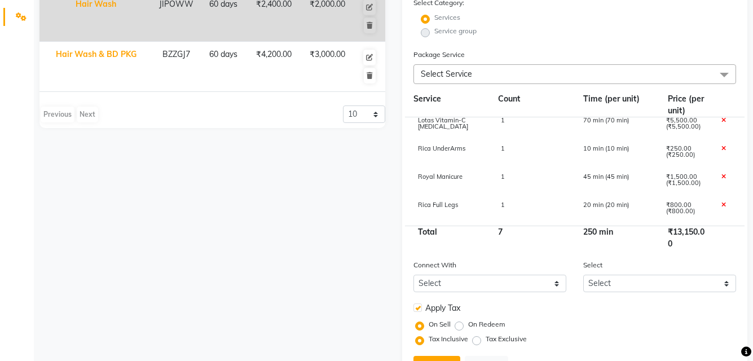
scroll to position [198, 0]
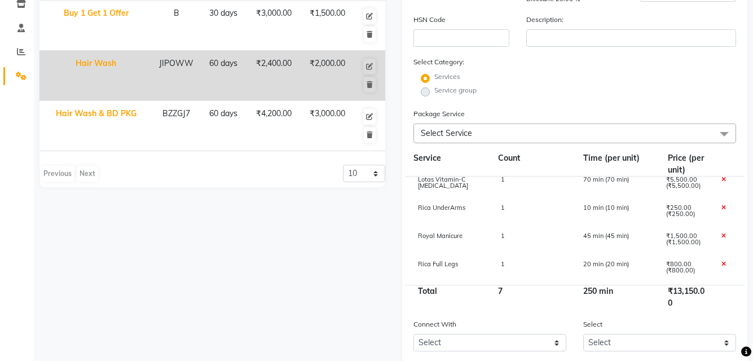
click at [678, 106] on form "Name: abhilasha maam Duration: (in days) 90 Code: QO4ONU Actual Price: (In ₹) 1…" at bounding box center [574, 181] width 323 height 528
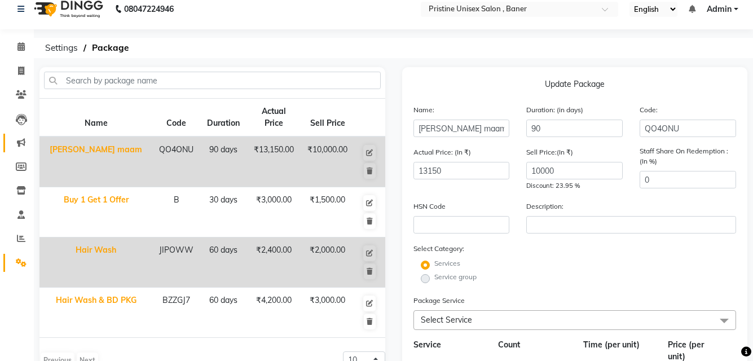
scroll to position [0, 0]
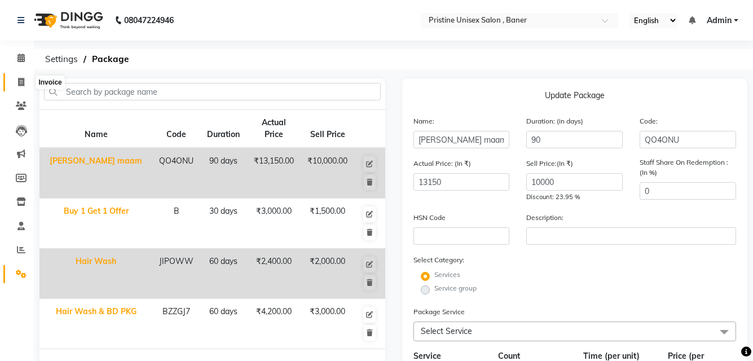
click at [18, 80] on icon at bounding box center [21, 82] width 6 height 8
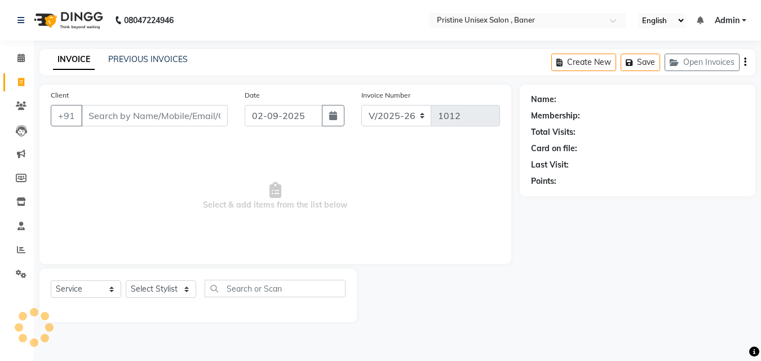
click at [188, 118] on input "Client" at bounding box center [154, 115] width 147 height 21
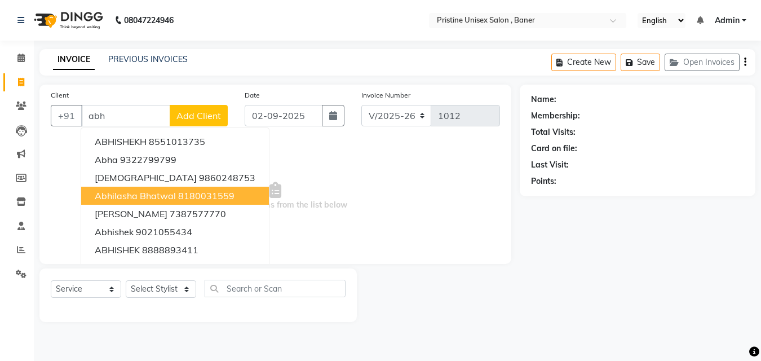
click at [178, 196] on ngb-highlight "8180031559" at bounding box center [206, 195] width 56 height 11
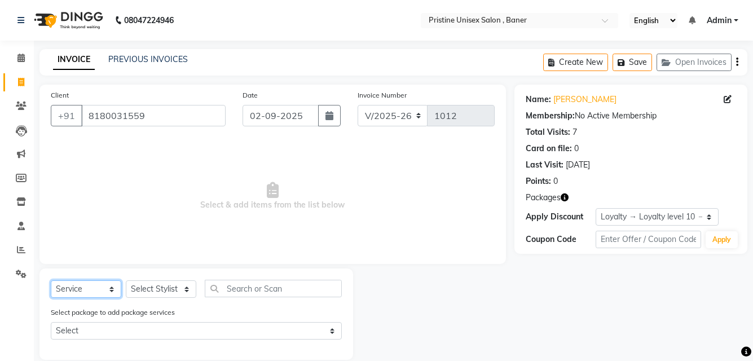
click at [91, 290] on select "Select Service Product Membership Package Voucher Prepaid Gift Card" at bounding box center [86, 288] width 70 height 17
click at [156, 286] on select "Select Stylist ABHISHEKH Jaya Shinde Karan Mahesh Rasal Mohd Monish Ahmed monik…" at bounding box center [161, 288] width 70 height 17
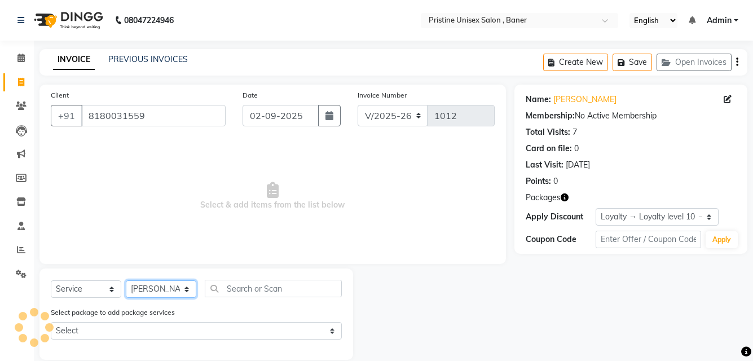
click at [126, 280] on select "Select Stylist ABHISHEKH Jaya Shinde Karan Mahesh Rasal Mohd Monish Ahmed monik…" at bounding box center [161, 288] width 70 height 17
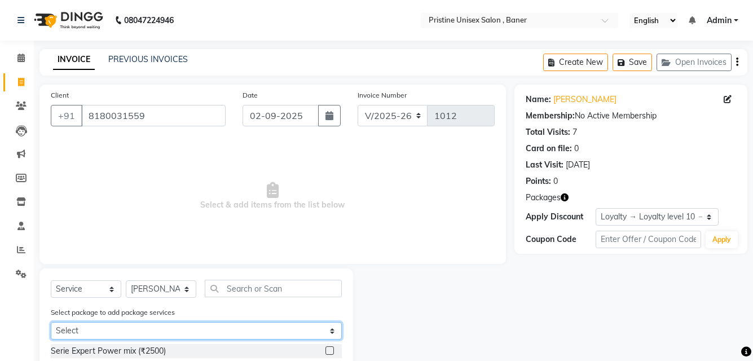
click at [148, 324] on select "Select abhilasha maam" at bounding box center [196, 330] width 291 height 17
click at [51, 322] on select "Select abhilasha maam" at bounding box center [196, 330] width 291 height 17
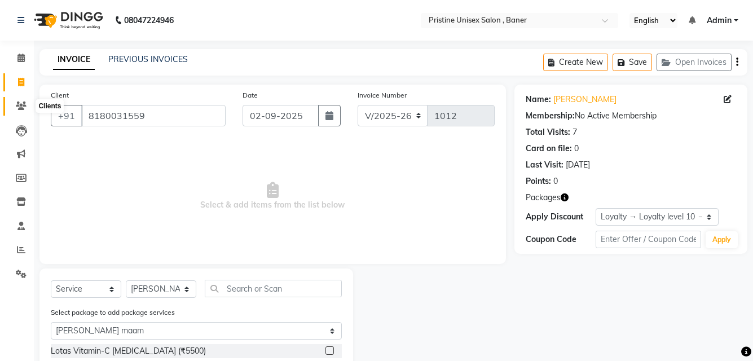
click at [29, 106] on span at bounding box center [21, 106] width 20 height 13
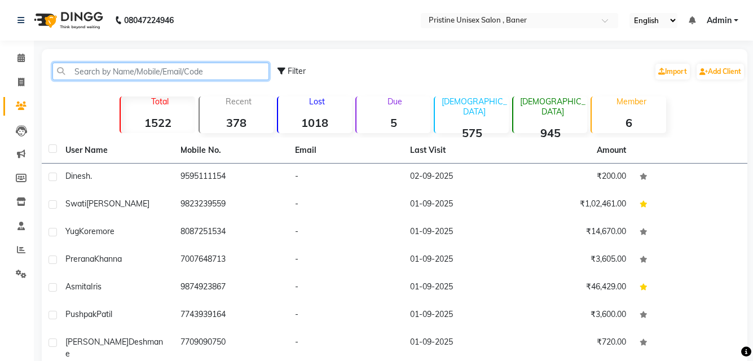
click at [236, 72] on input "text" at bounding box center [160, 71] width 216 height 17
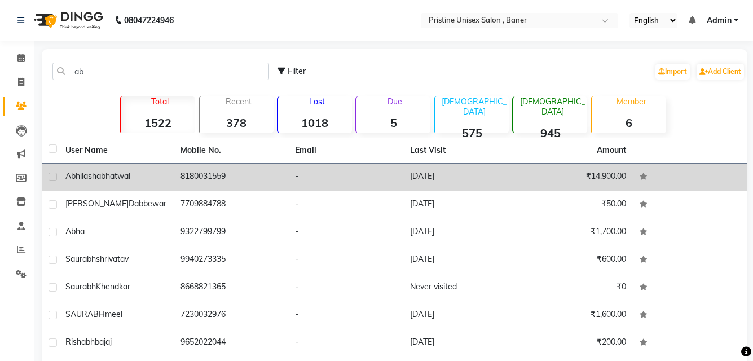
click at [151, 189] on td "abhilasha bhatwal" at bounding box center [116, 177] width 115 height 28
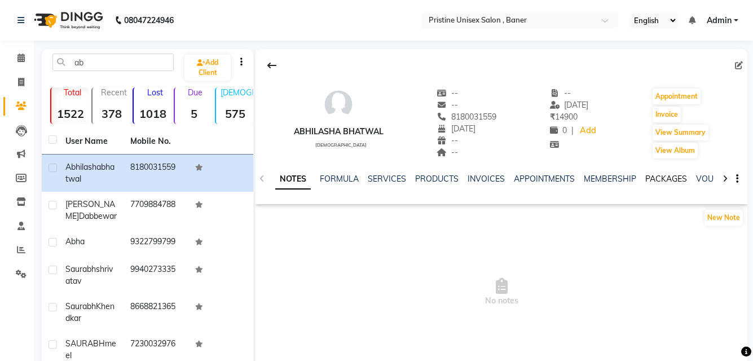
click at [671, 176] on link "PACKAGES" at bounding box center [666, 179] width 42 height 10
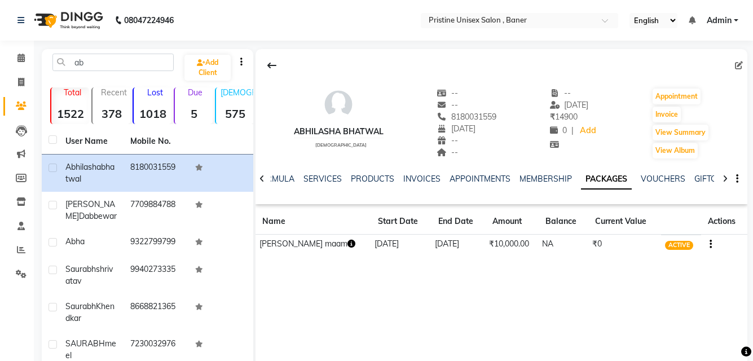
click at [499, 242] on td "₹10,000.00" at bounding box center [511, 245] width 53 height 20
click at [347, 245] on icon "button" at bounding box center [351, 244] width 8 height 8
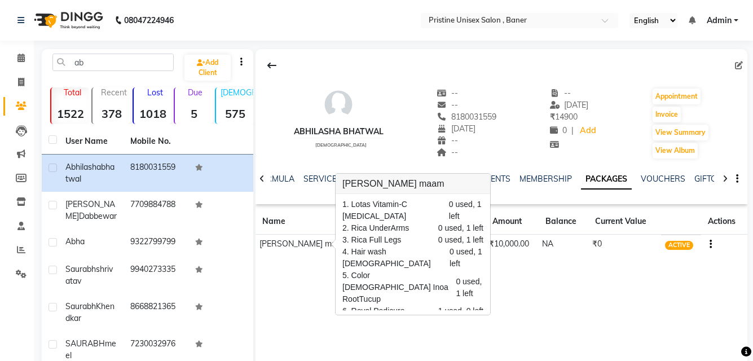
scroll to position [7, 0]
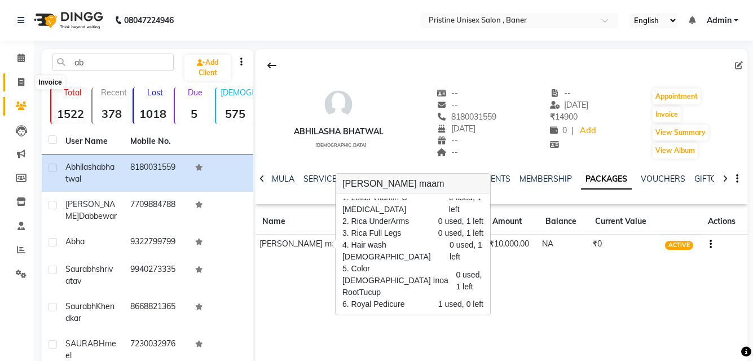
click at [24, 80] on icon at bounding box center [21, 82] width 6 height 8
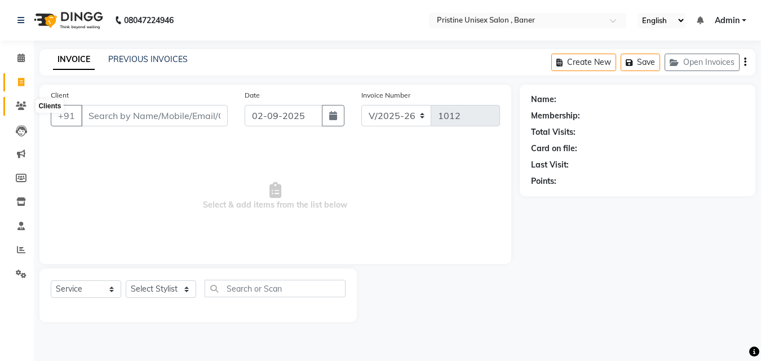
click at [24, 109] on icon at bounding box center [21, 105] width 11 height 8
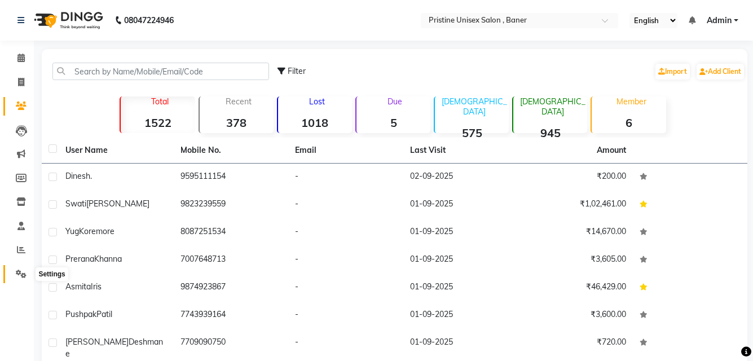
click at [25, 274] on icon at bounding box center [21, 273] width 11 height 8
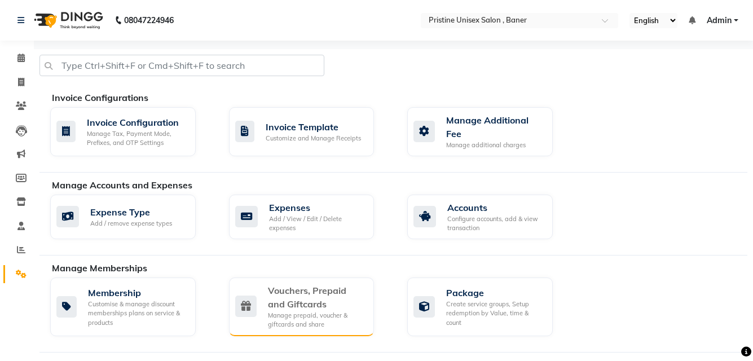
click at [313, 285] on div "Vouchers, Prepaid and Giftcards" at bounding box center [317, 297] width 98 height 27
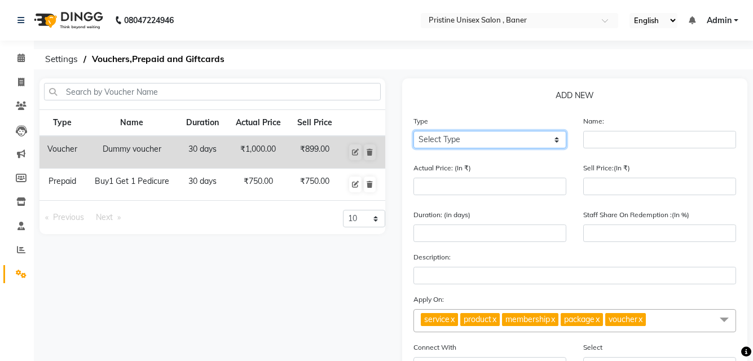
click at [452, 144] on select "Select Type Voucher Prepaid Gift Card" at bounding box center [489, 139] width 153 height 17
click at [413, 131] on select "Select Type Voucher Prepaid Gift Card" at bounding box center [489, 139] width 153 height 17
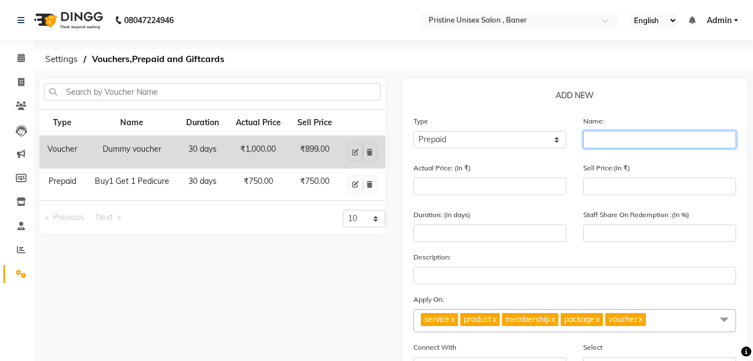
click at [621, 139] on input "text" at bounding box center [659, 139] width 153 height 17
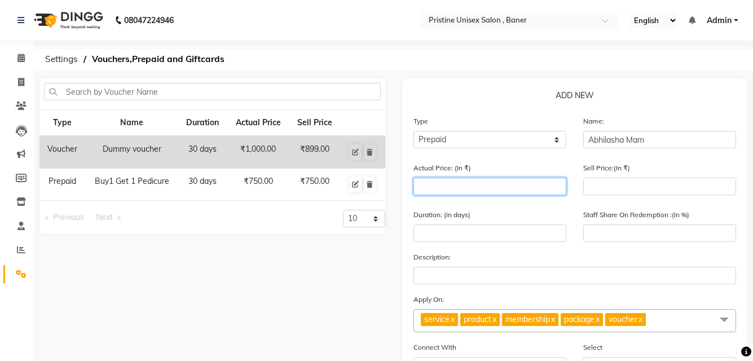
click at [525, 189] on input "number" at bounding box center [489, 186] width 153 height 17
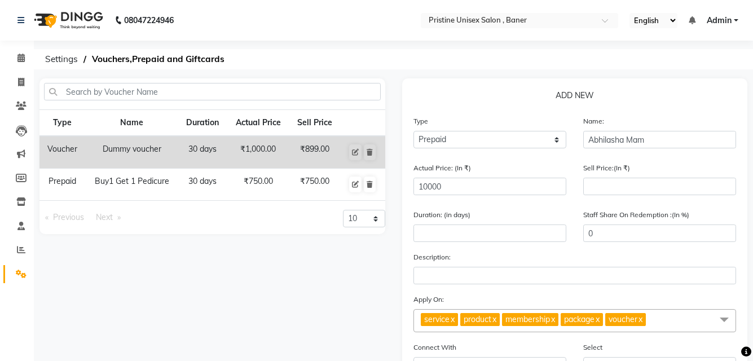
click at [257, 315] on div "Type Name Duration Actual Price Sell Price Voucher Dummy voucher 30 days ₹1,000…" at bounding box center [212, 296] width 363 height 436
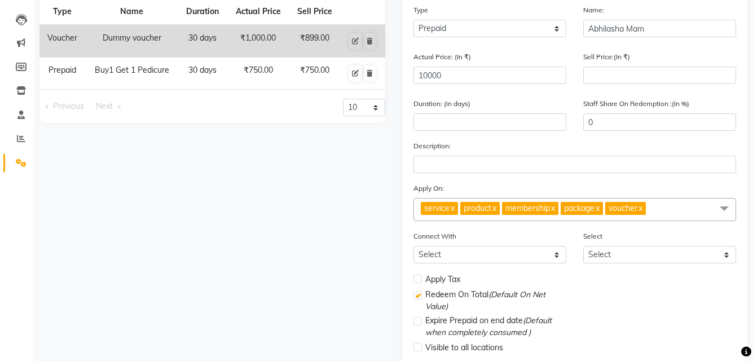
scroll to position [113, 0]
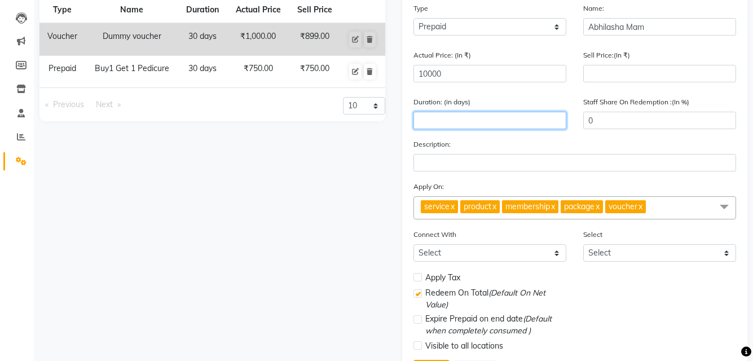
click at [504, 125] on input "number" at bounding box center [489, 120] width 153 height 17
click at [518, 182] on div "Apply On: service x product x membership x package x voucher x UnSelect All ser…" at bounding box center [574, 199] width 323 height 39
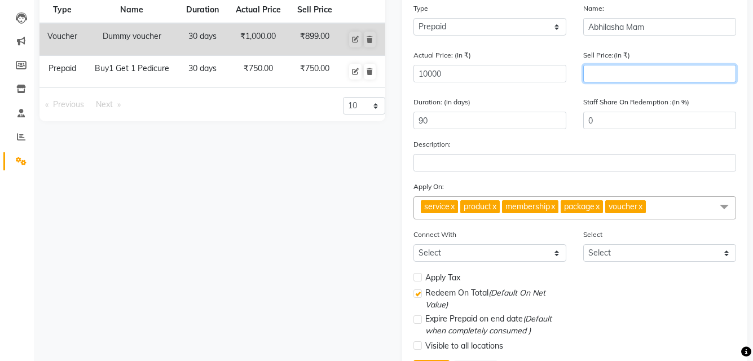
click at [623, 70] on input "number" at bounding box center [659, 73] width 153 height 17
click at [356, 167] on div "Type Name Duration Actual Price Sell Price Voucher Dummy voucher 30 days ₹1,000…" at bounding box center [212, 184] width 363 height 436
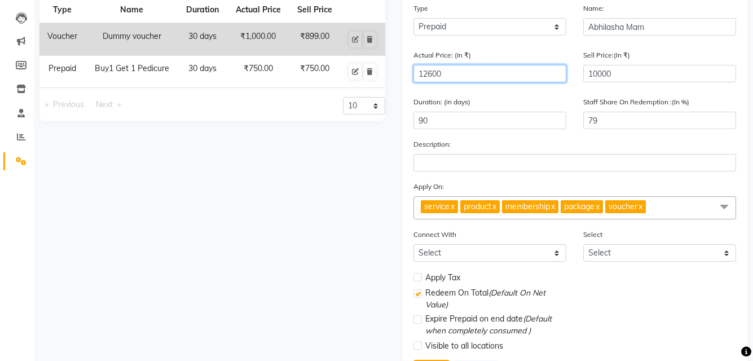
click at [430, 67] on input "12600" at bounding box center [489, 73] width 153 height 17
click at [335, 170] on div "Type Name Duration Actual Price Sell Price Voucher Dummy voucher 30 days ₹1,000…" at bounding box center [212, 184] width 363 height 436
click at [676, 207] on span "service x product x membership x package x voucher x" at bounding box center [574, 207] width 323 height 23
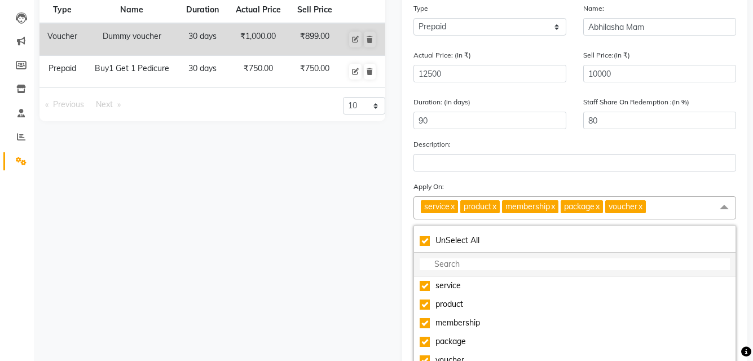
scroll to position [170, 0]
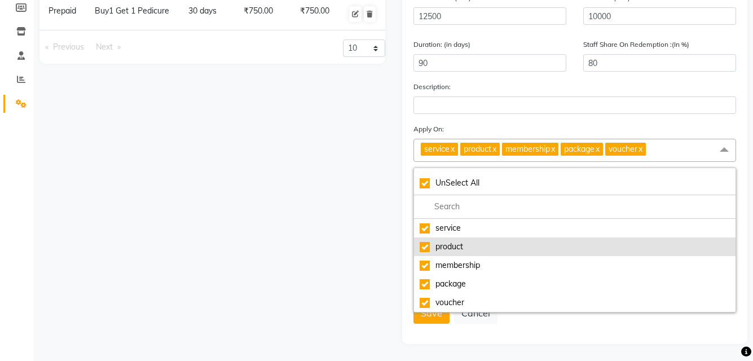
click at [456, 249] on div "product" at bounding box center [574, 247] width 311 height 12
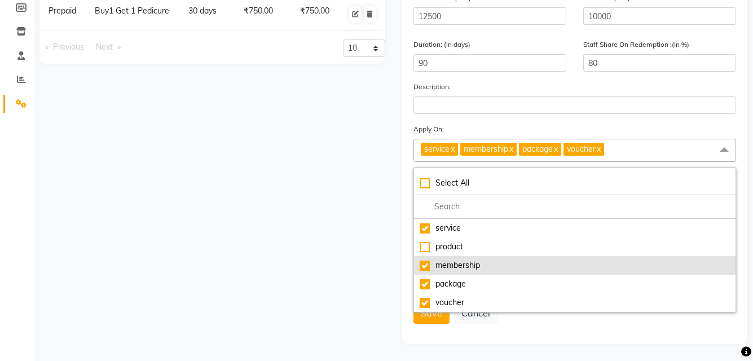
click at [445, 259] on li "membership" at bounding box center [575, 265] width 322 height 19
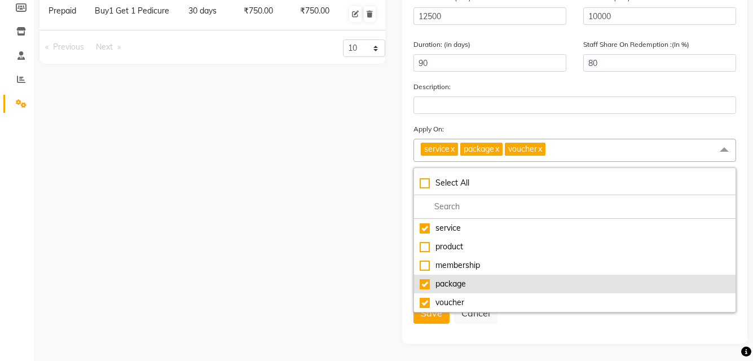
click at [440, 279] on div "package" at bounding box center [574, 284] width 311 height 12
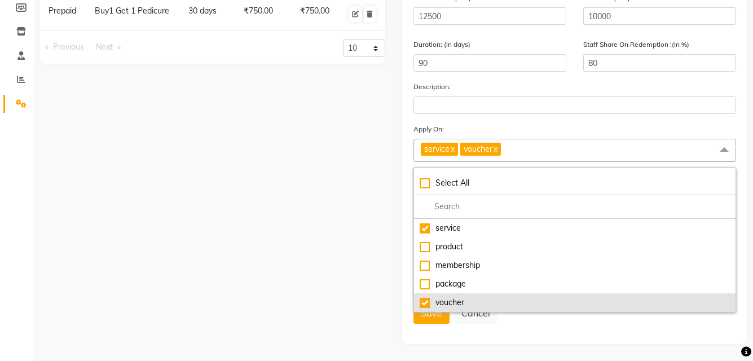
click at [441, 301] on div "voucher" at bounding box center [574, 303] width 311 height 12
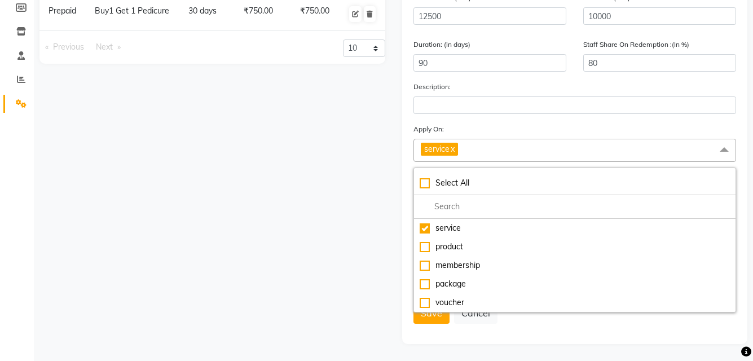
click at [346, 252] on div "Type Name Duration Actual Price Sell Price Voucher Dummy voucher 30 days ₹1,000…" at bounding box center [212, 126] width 363 height 436
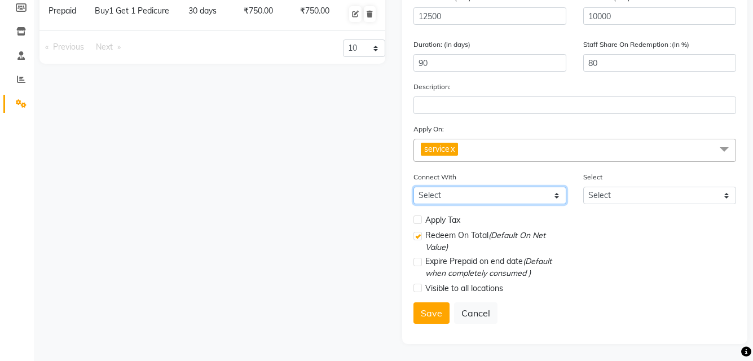
click at [454, 195] on select "Select Membership Package" at bounding box center [489, 195] width 153 height 17
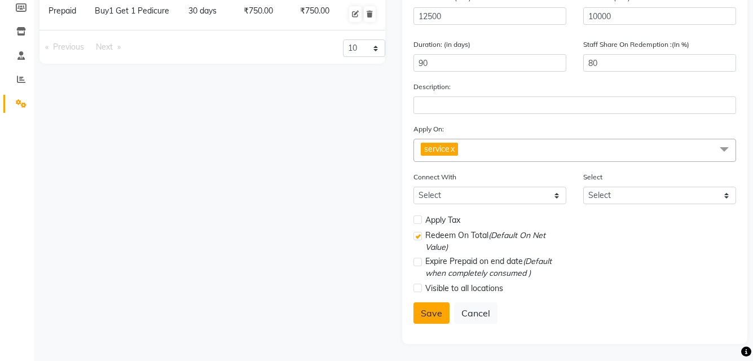
click at [437, 315] on button "Save" at bounding box center [431, 312] width 36 height 21
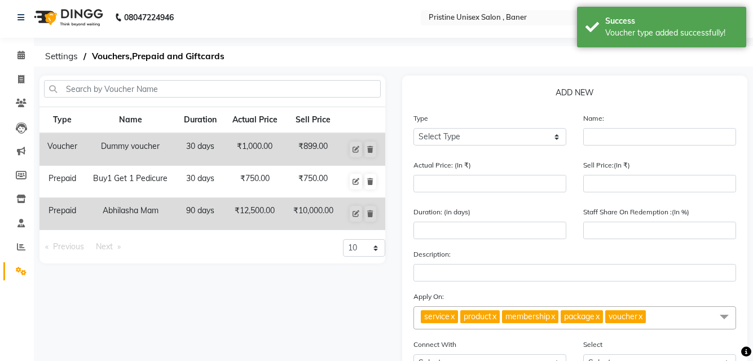
scroll to position [0, 0]
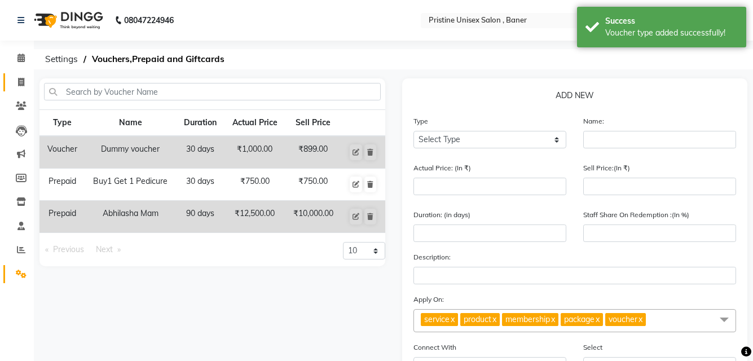
click at [13, 81] on span at bounding box center [21, 82] width 20 height 13
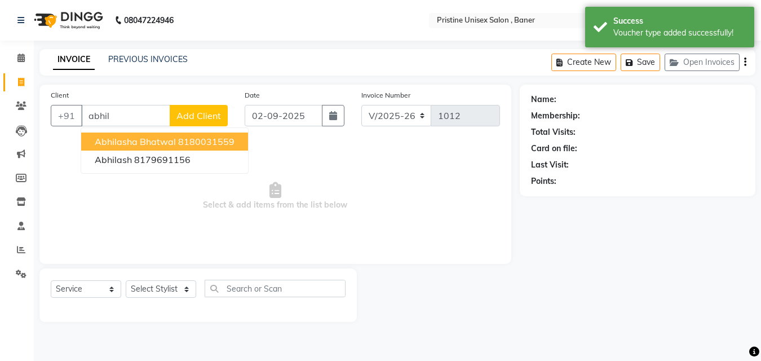
click at [130, 138] on span "abhilasha bhatwal" at bounding box center [135, 141] width 81 height 11
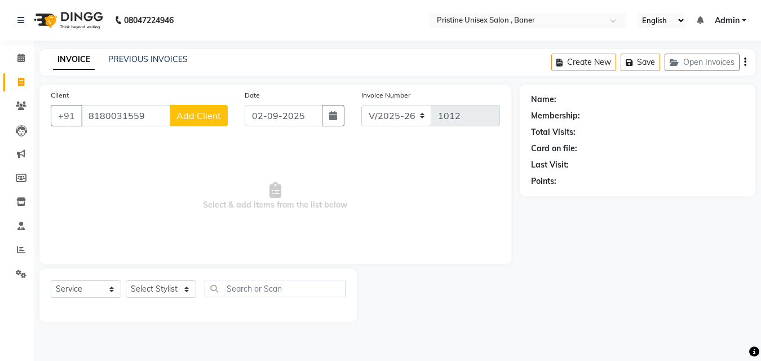
click at [125, 201] on span "Select & add items from the list below" at bounding box center [275, 196] width 449 height 113
click at [158, 121] on input "8180031559" at bounding box center [125, 115] width 89 height 21
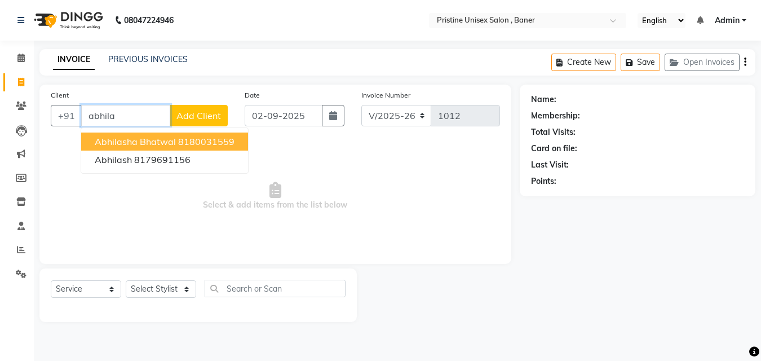
click at [199, 140] on ngb-highlight "8180031559" at bounding box center [206, 141] width 56 height 11
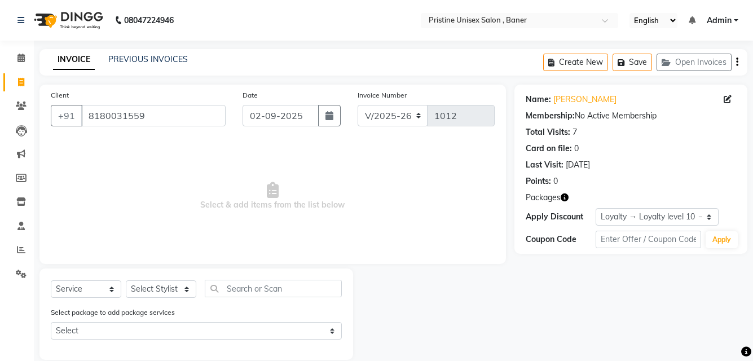
scroll to position [16, 0]
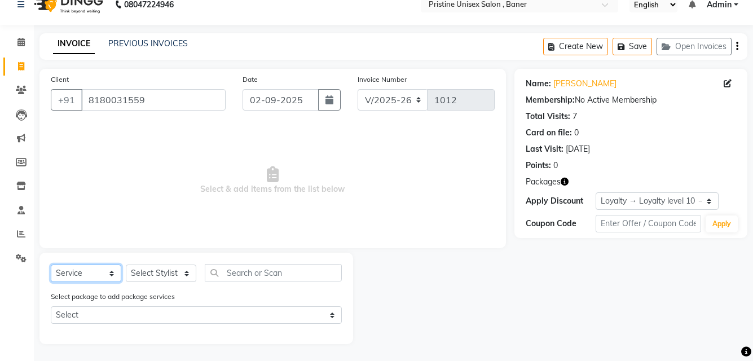
click at [81, 276] on select "Select Service Product Membership Package Voucher Prepaid Gift Card" at bounding box center [86, 272] width 70 height 17
click at [51, 269] on select "Select Service Product Membership Package Voucher Prepaid Gift Card" at bounding box center [86, 272] width 70 height 17
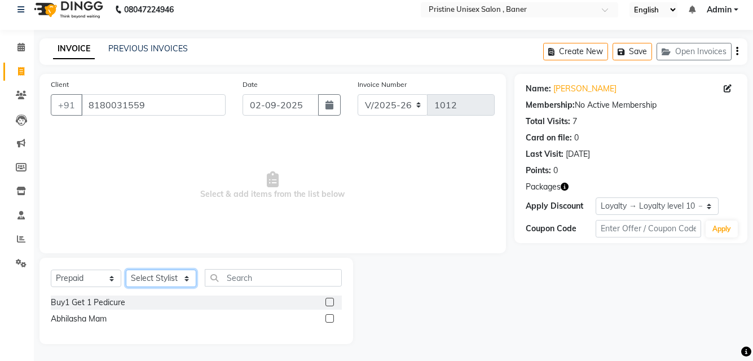
click at [176, 280] on select "Select Stylist ABHISHEKH Jaya Shinde Karan Mahesh Rasal Mohd Monish Ahmed monik…" at bounding box center [161, 277] width 70 height 17
click at [126, 269] on select "Select Stylist ABHISHEKH Jaya Shinde Karan Mahesh Rasal Mohd Monish Ahmed monik…" at bounding box center [161, 277] width 70 height 17
click at [93, 316] on div "Abhilasha Mam" at bounding box center [79, 319] width 56 height 12
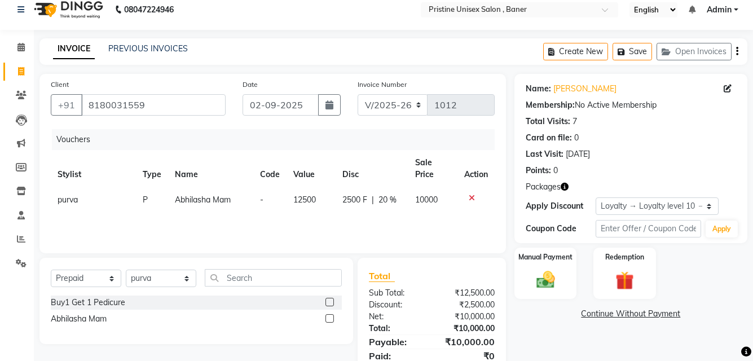
scroll to position [55, 0]
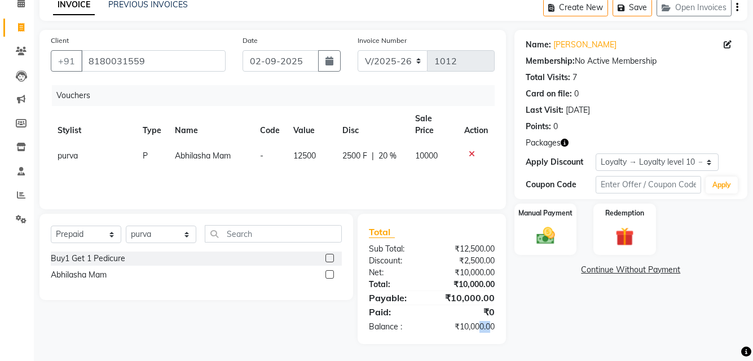
drag, startPoint x: 490, startPoint y: 324, endPoint x: 461, endPoint y: 330, distance: 30.4
click at [461, 331] on div "₹10,000.00" at bounding box center [466, 327] width 71 height 12
click at [527, 219] on div "Manual Payment" at bounding box center [544, 228] width 65 height 53
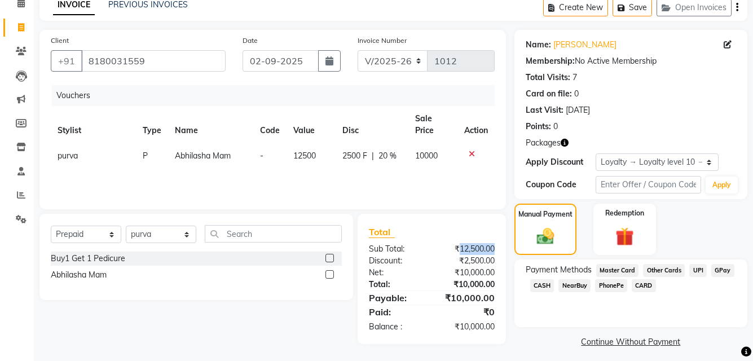
drag, startPoint x: 458, startPoint y: 249, endPoint x: 493, endPoint y: 251, distance: 35.6
click at [493, 251] on div "₹12,500.00" at bounding box center [466, 249] width 71 height 12
drag, startPoint x: 465, startPoint y: 262, endPoint x: 492, endPoint y: 262, distance: 27.1
click at [492, 262] on div "₹2,500.00" at bounding box center [466, 261] width 71 height 12
drag, startPoint x: 459, startPoint y: 298, endPoint x: 500, endPoint y: 301, distance: 40.2
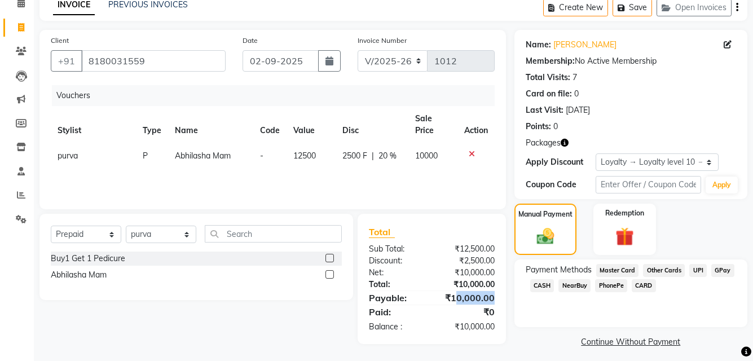
click at [500, 300] on div "₹10,000.00" at bounding box center [466, 298] width 71 height 14
click at [482, 328] on div "₹10,000.00" at bounding box center [466, 327] width 71 height 12
drag, startPoint x: 495, startPoint y: 250, endPoint x: 461, endPoint y: 254, distance: 34.6
click at [461, 254] on div "₹12,500.00" at bounding box center [466, 249] width 71 height 12
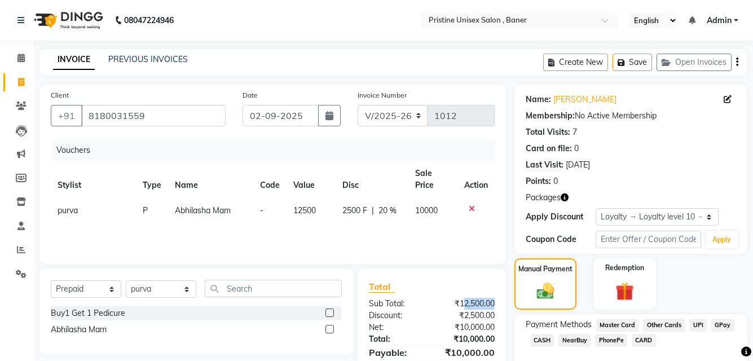
scroll to position [61, 0]
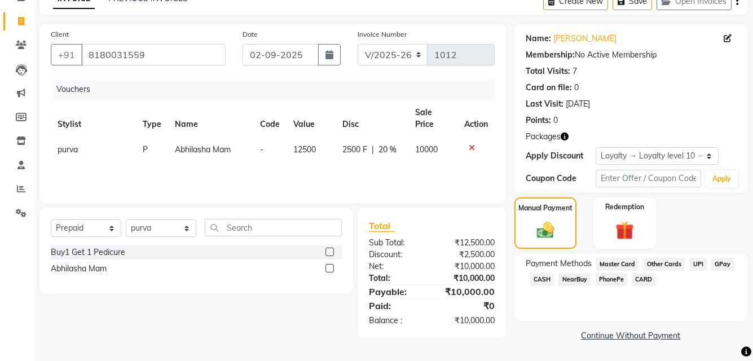
click at [327, 271] on label at bounding box center [329, 268] width 8 height 8
click at [327, 271] on input "checkbox" at bounding box center [328, 268] width 7 height 7
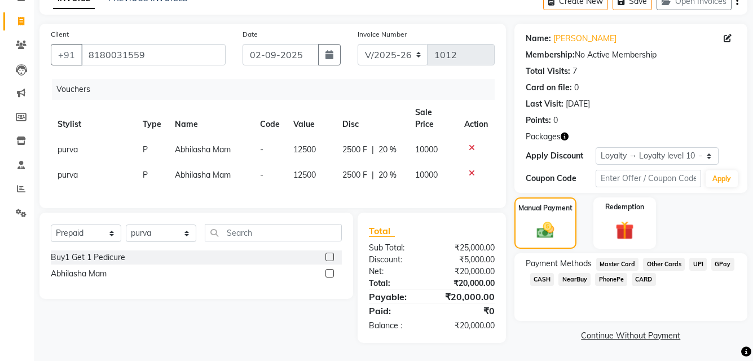
click at [471, 174] on icon at bounding box center [471, 173] width 6 height 8
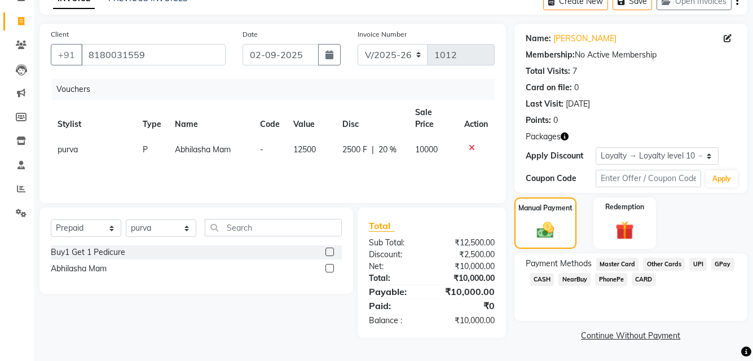
click at [472, 147] on icon at bounding box center [471, 148] width 6 height 8
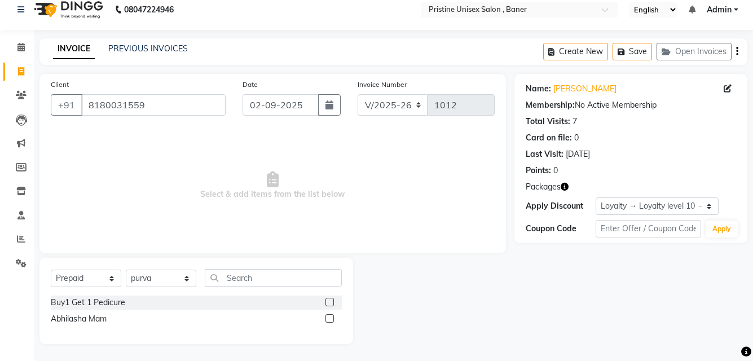
scroll to position [0, 0]
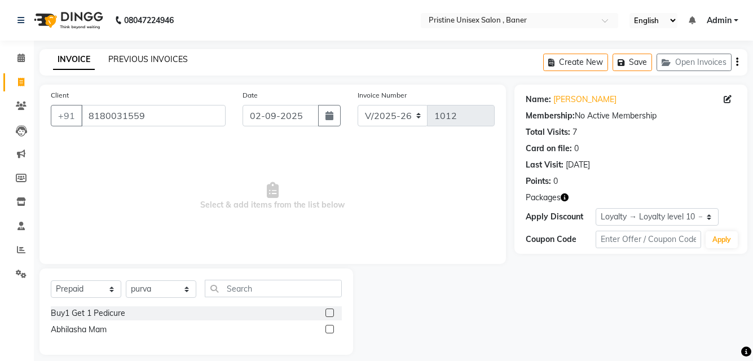
click at [165, 60] on link "PREVIOUS INVOICES" at bounding box center [147, 59] width 79 height 10
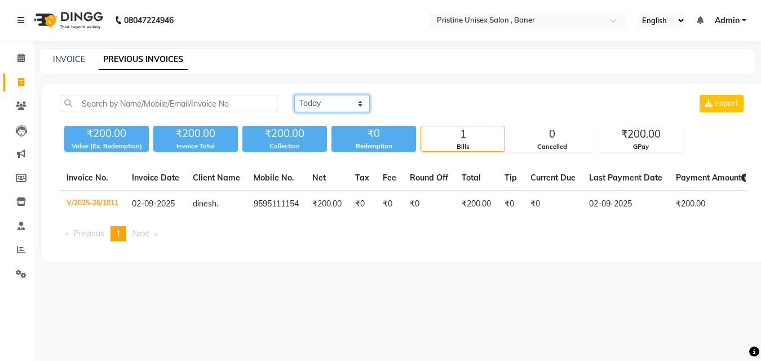
click at [325, 108] on select "Today Yesterday Custom Range" at bounding box center [332, 103] width 76 height 17
click at [294, 95] on select "Today Yesterday Custom Range" at bounding box center [332, 103] width 76 height 17
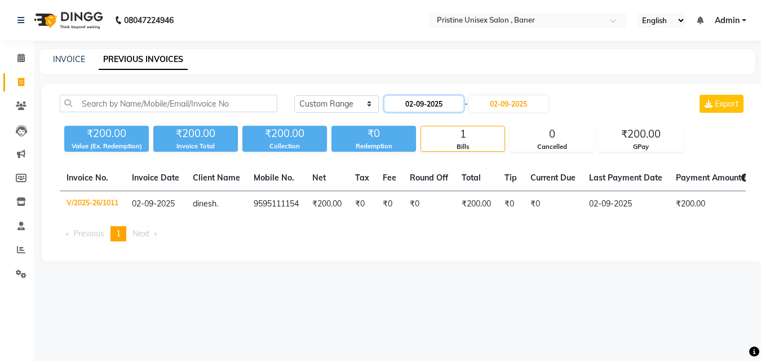
click at [421, 104] on input "02-09-2025" at bounding box center [423, 104] width 79 height 16
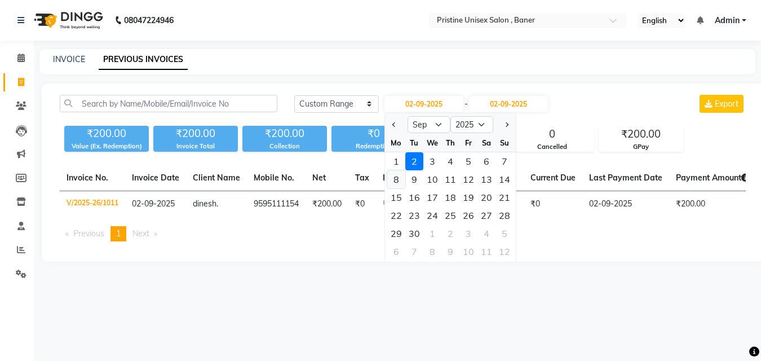
click at [400, 178] on div "8" at bounding box center [396, 179] width 18 height 18
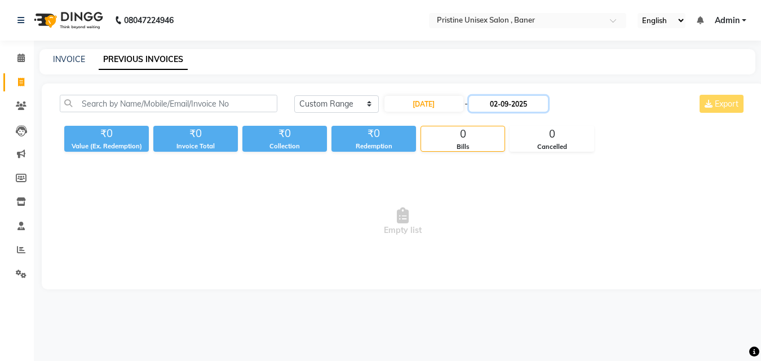
click at [519, 101] on input "02-09-2025" at bounding box center [508, 104] width 79 height 16
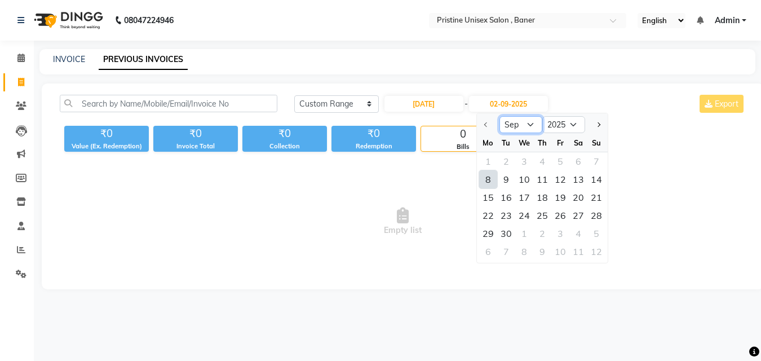
click at [520, 121] on select "Sep Oct Nov Dec" at bounding box center [521, 124] width 43 height 17
click at [446, 107] on input "08-09-2025" at bounding box center [423, 104] width 79 height 16
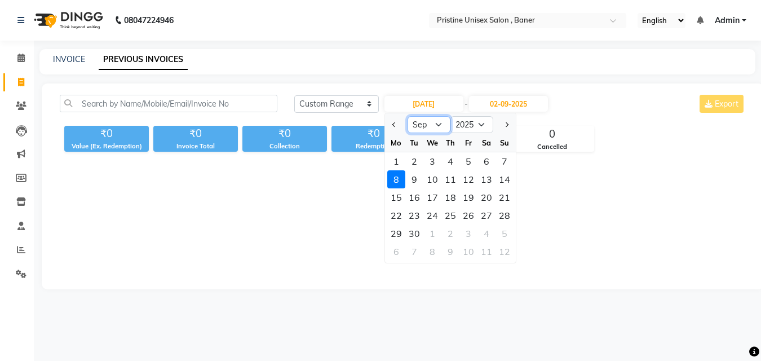
click at [441, 125] on select "Jan Feb Mar Apr May Jun [DATE] Aug Sep Oct Nov Dec" at bounding box center [429, 124] width 43 height 17
click at [408, 116] on select "Jan Feb Mar Apr May Jun [DATE] Aug Sep Oct Nov Dec" at bounding box center [429, 124] width 43 height 17
click at [472, 182] on div "8" at bounding box center [468, 179] width 18 height 18
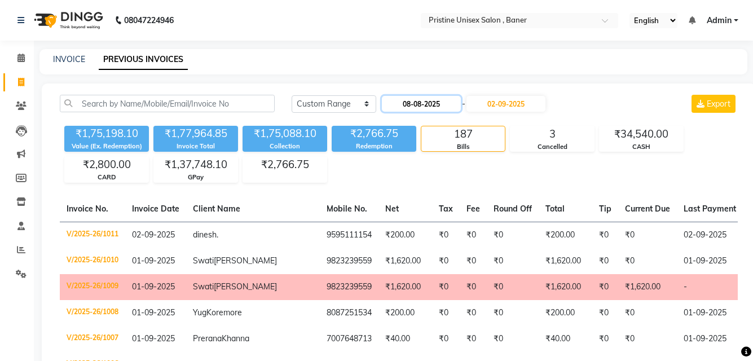
click at [422, 104] on input "08-08-2025" at bounding box center [421, 104] width 79 height 16
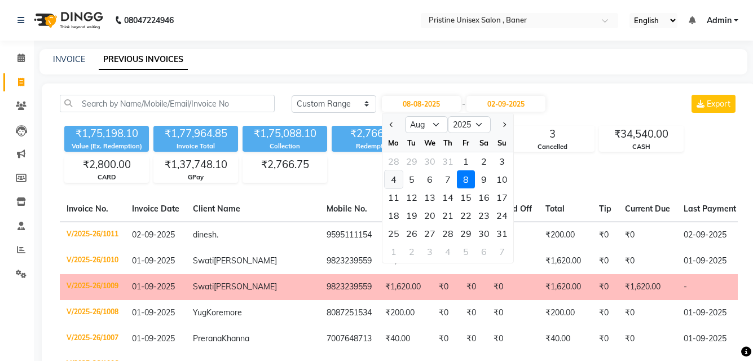
click at [386, 178] on div "4" at bounding box center [393, 179] width 18 height 18
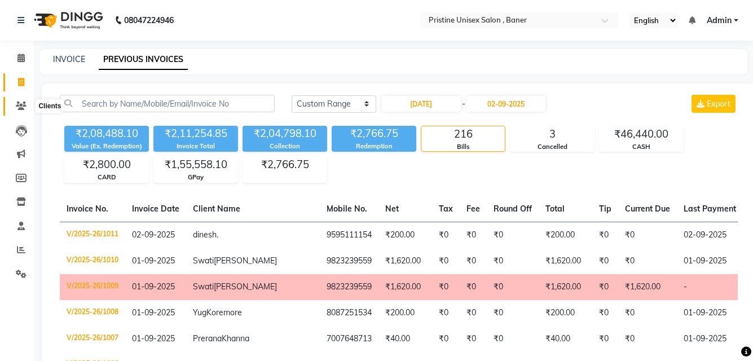
click at [15, 105] on span at bounding box center [21, 106] width 20 height 13
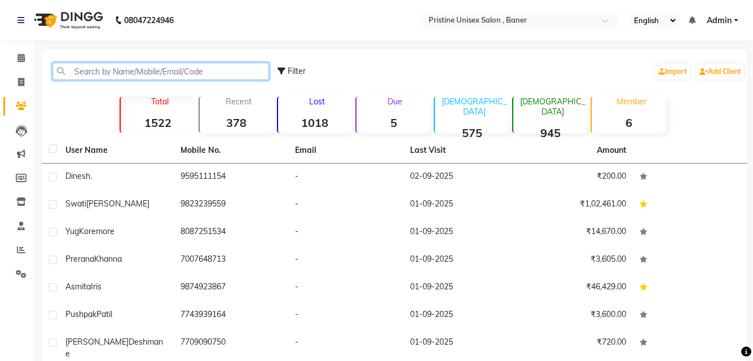
click at [134, 74] on input "text" at bounding box center [160, 71] width 216 height 17
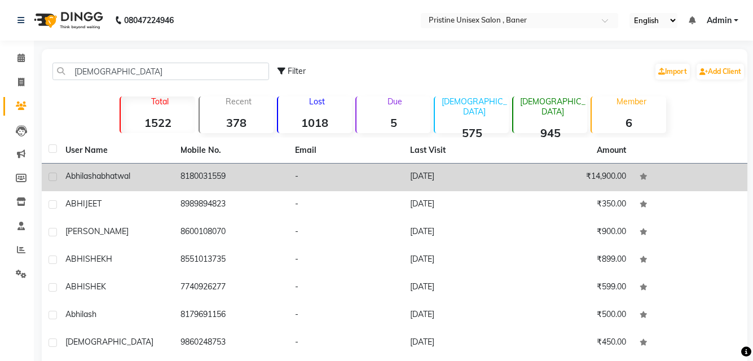
click at [146, 169] on td "abhilasha bhatwal" at bounding box center [116, 177] width 115 height 28
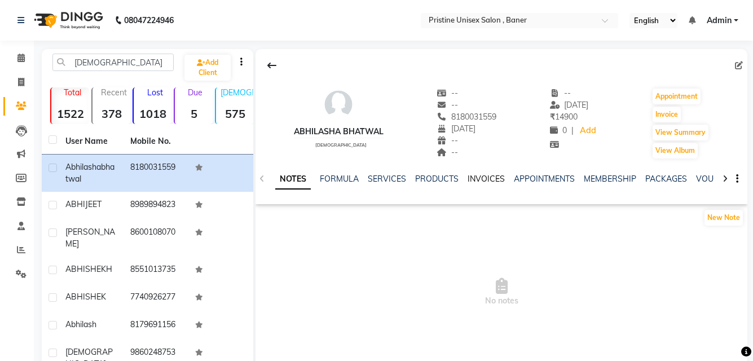
click at [492, 180] on link "INVOICES" at bounding box center [485, 179] width 37 height 10
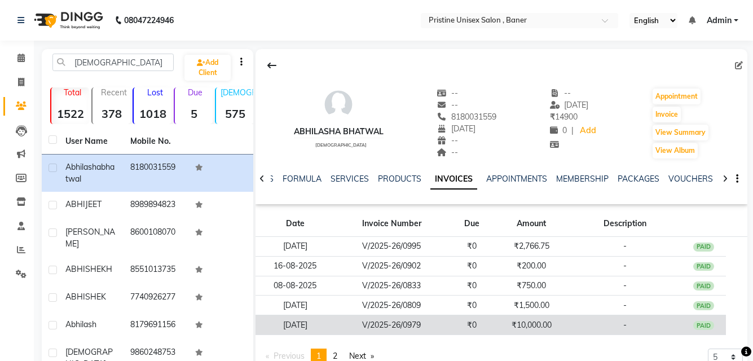
click at [305, 325] on td "04-08-2025" at bounding box center [294, 325] width 79 height 20
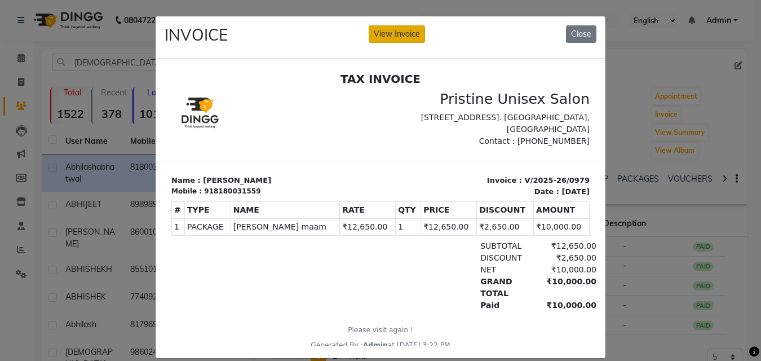
click at [405, 32] on button "View Invoice" at bounding box center [397, 33] width 56 height 17
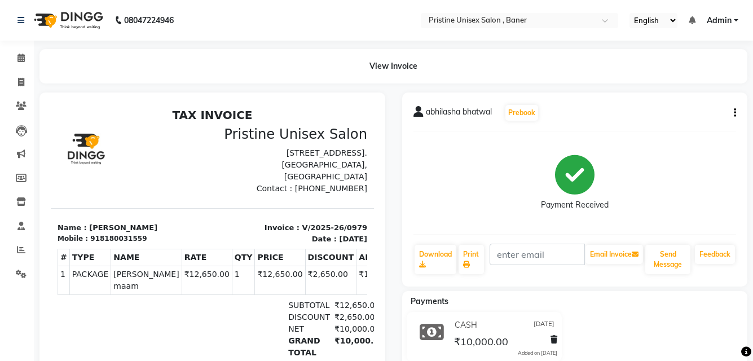
scroll to position [84, 0]
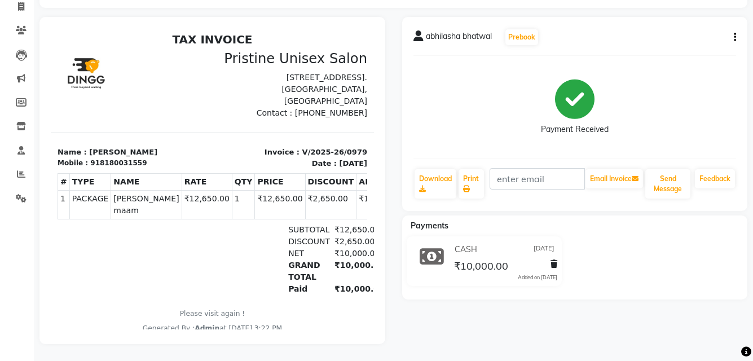
click at [730, 32] on button "button" at bounding box center [732, 38] width 7 height 12
click at [705, 9] on div "Cancel Invoice" at bounding box center [689, 16] width 56 height 14
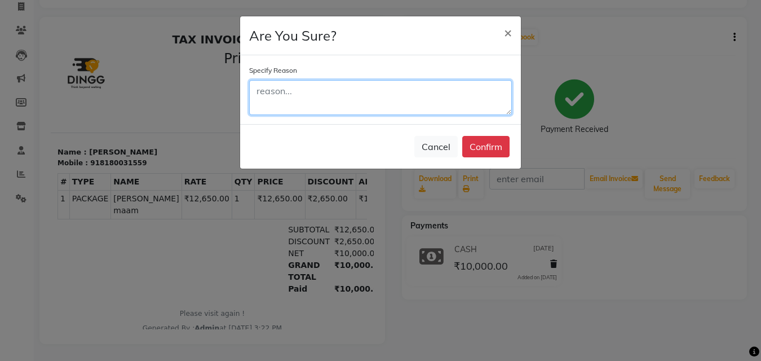
click at [479, 95] on textarea at bounding box center [380, 97] width 263 height 35
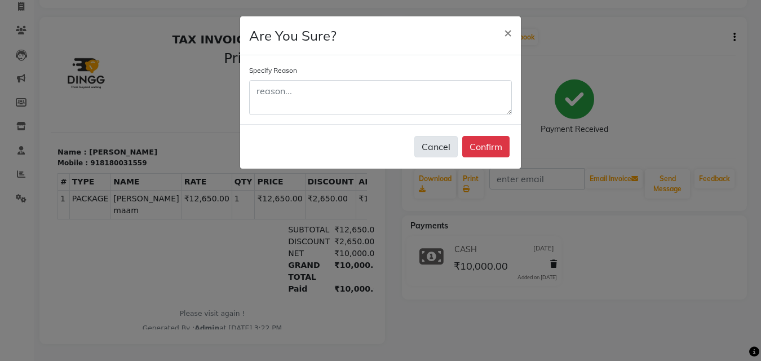
click at [444, 148] on button "Cancel" at bounding box center [435, 146] width 43 height 21
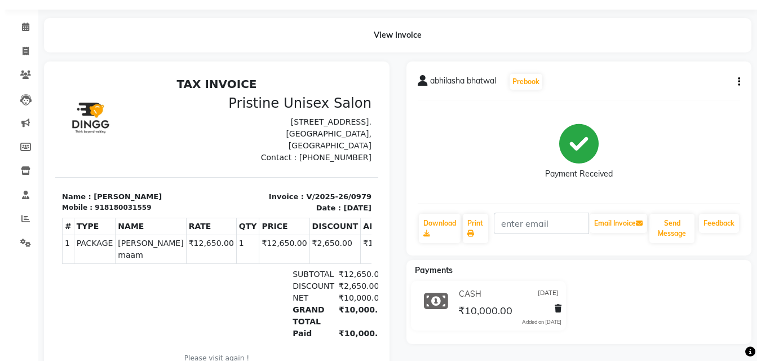
scroll to position [0, 0]
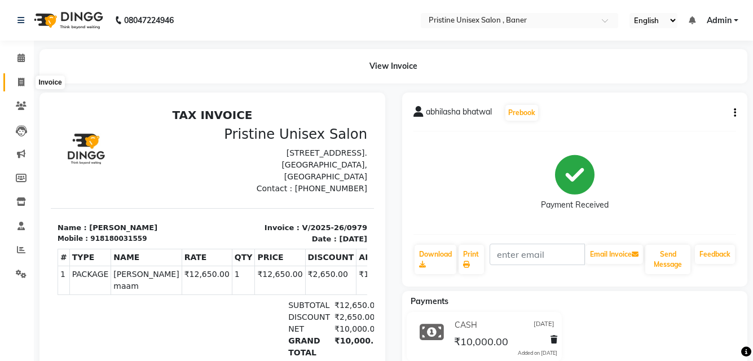
click at [19, 79] on icon at bounding box center [21, 82] width 6 height 8
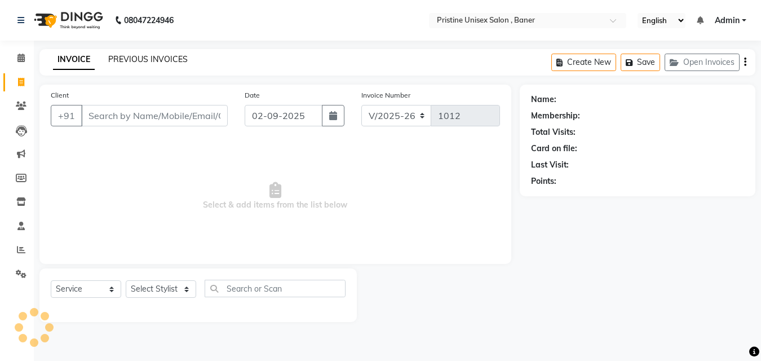
click at [131, 61] on link "PREVIOUS INVOICES" at bounding box center [147, 59] width 79 height 10
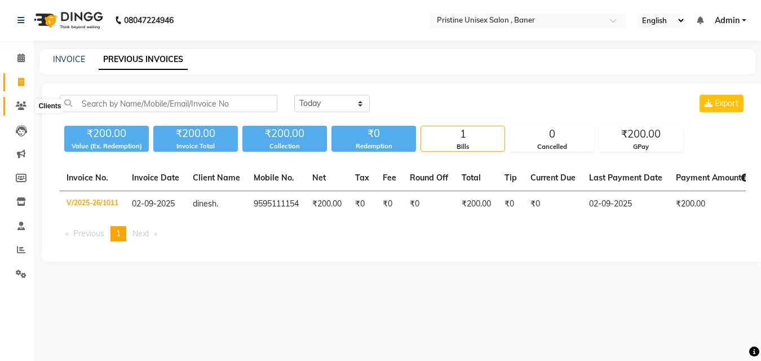
click at [16, 108] on icon at bounding box center [21, 105] width 11 height 8
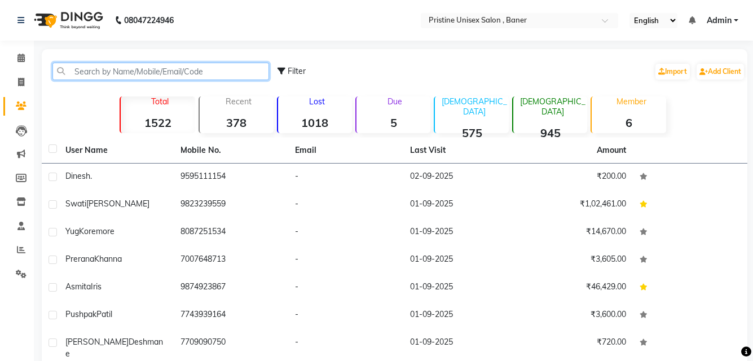
click at [152, 65] on input "text" at bounding box center [160, 71] width 216 height 17
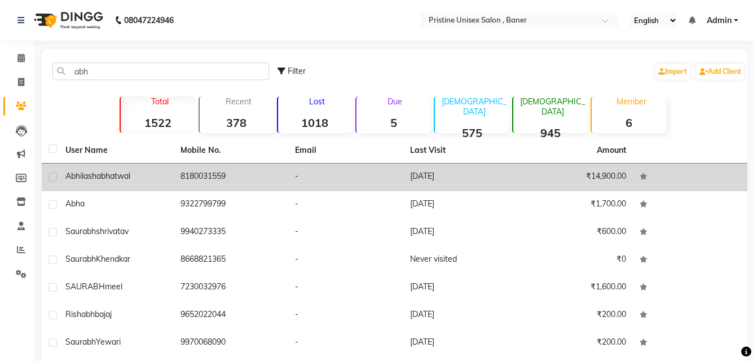
click at [126, 175] on span "bhatwal" at bounding box center [115, 176] width 29 height 10
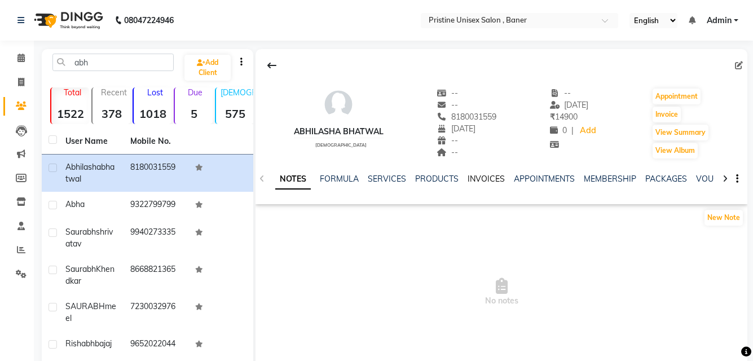
click at [487, 180] on link "INVOICES" at bounding box center [485, 179] width 37 height 10
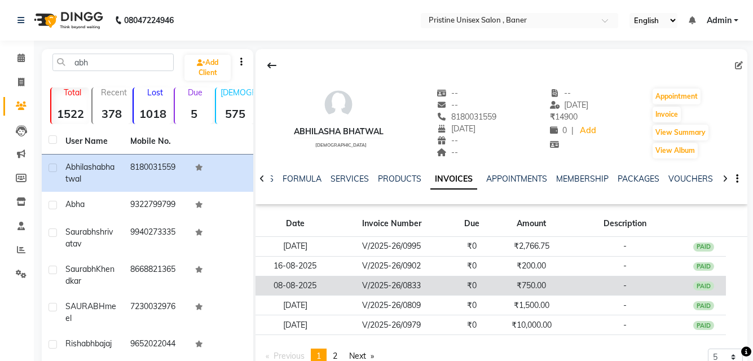
click at [437, 285] on td "V/2025-26/0833" at bounding box center [391, 286] width 114 height 20
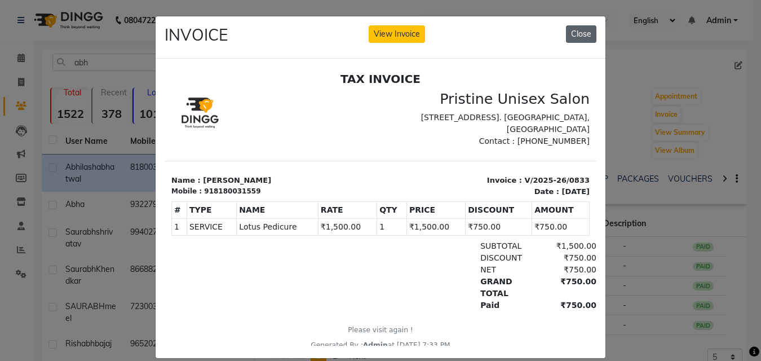
click at [580, 32] on button "Close" at bounding box center [581, 33] width 30 height 17
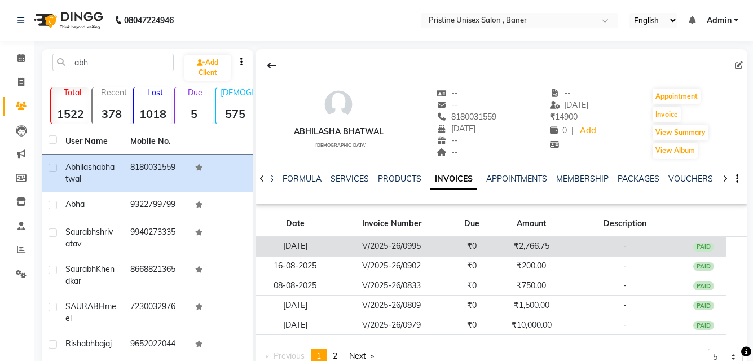
click at [452, 241] on td "₹0" at bounding box center [471, 247] width 45 height 20
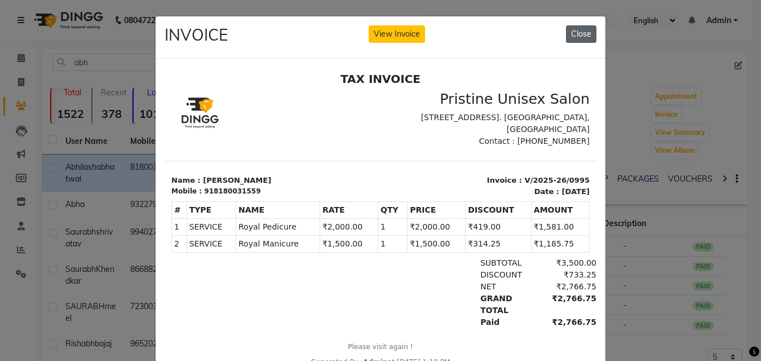
click at [581, 32] on button "Close" at bounding box center [581, 33] width 30 height 17
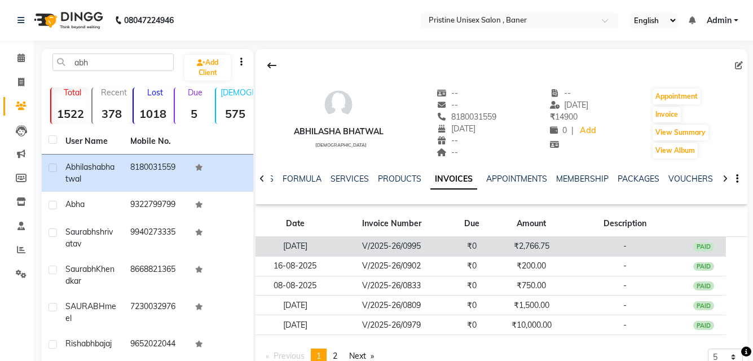
click at [562, 240] on td "₹2,766.75" at bounding box center [531, 247] width 74 height 20
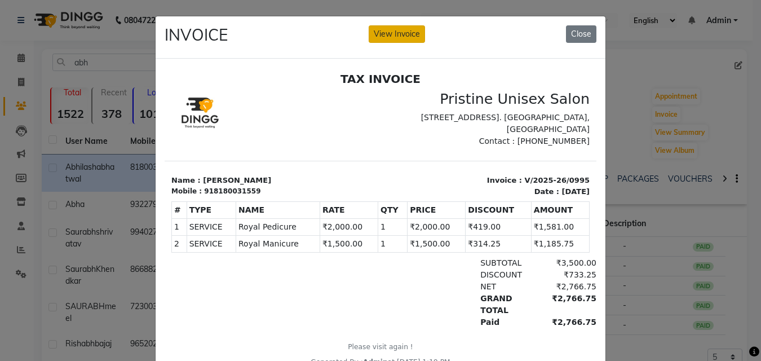
click at [389, 39] on button "View Invoice" at bounding box center [397, 33] width 56 height 17
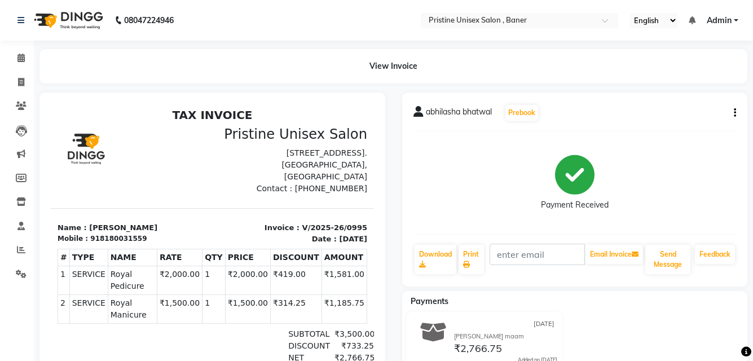
click at [737, 108] on div "abhilasha bhatwal Prebook Payment Received Download Print Email Invoice Send Me…" at bounding box center [575, 189] width 346 height 194
click at [734, 113] on icon "button" at bounding box center [734, 113] width 2 height 1
click at [446, 165] on div "Payment Received" at bounding box center [574, 182] width 323 height 85
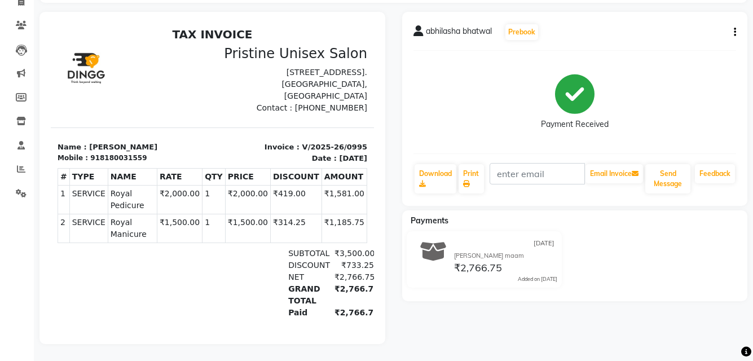
scroll to position [33, 0]
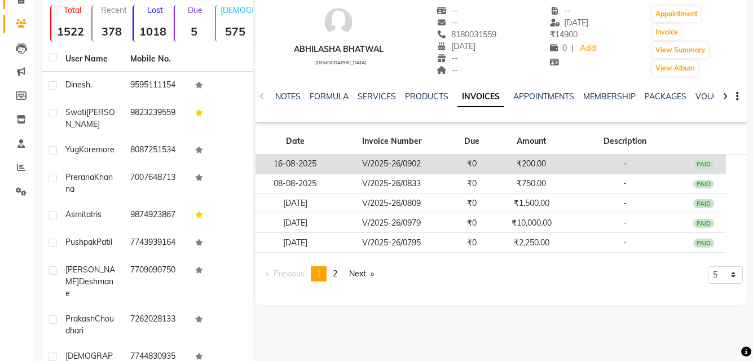
scroll to position [83, 0]
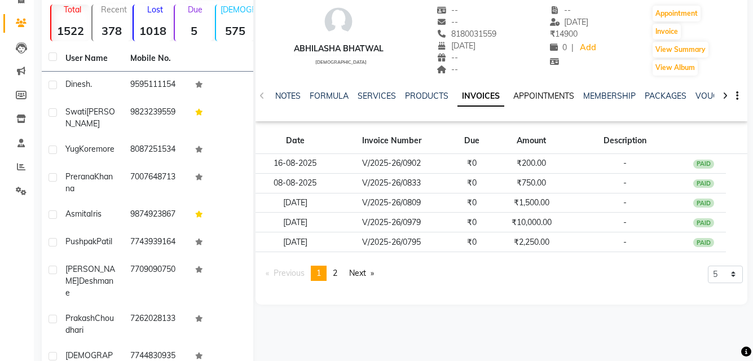
click at [516, 92] on link "APPOINTMENTS" at bounding box center [543, 96] width 61 height 10
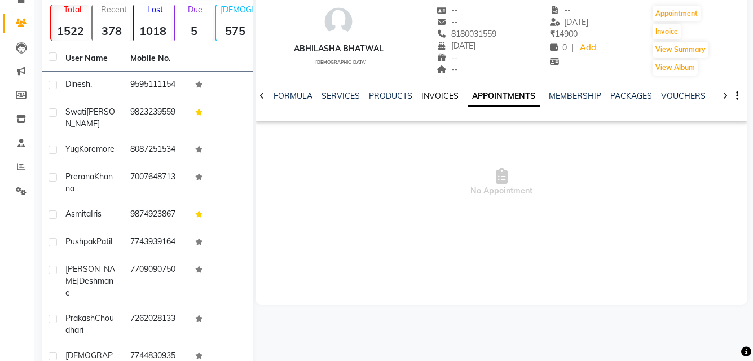
click at [435, 95] on link "INVOICES" at bounding box center [439, 96] width 37 height 10
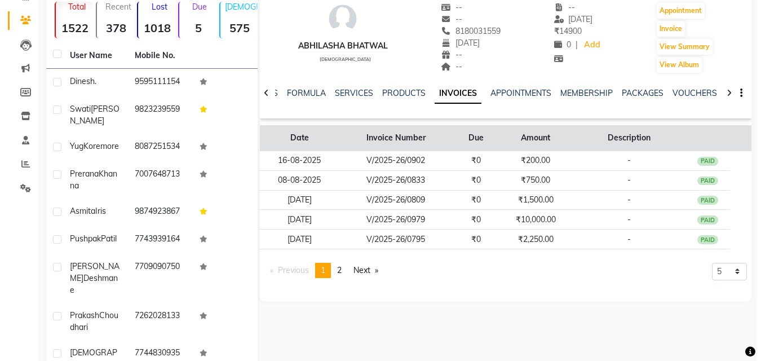
scroll to position [86, 0]
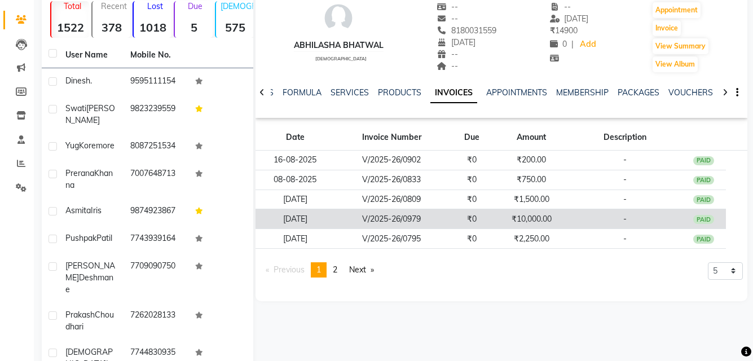
click at [530, 215] on td "₹10,000.00" at bounding box center [531, 219] width 74 height 20
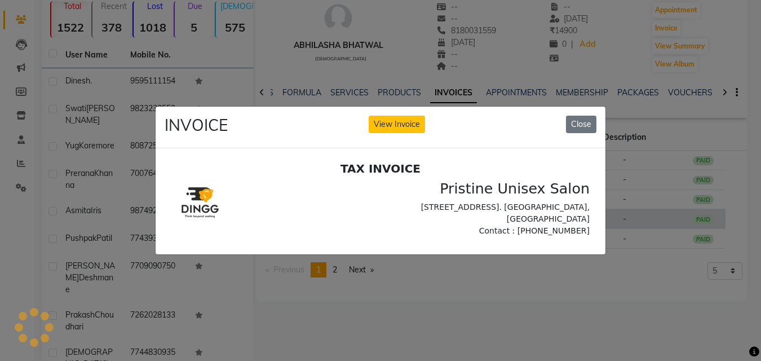
scroll to position [0, 0]
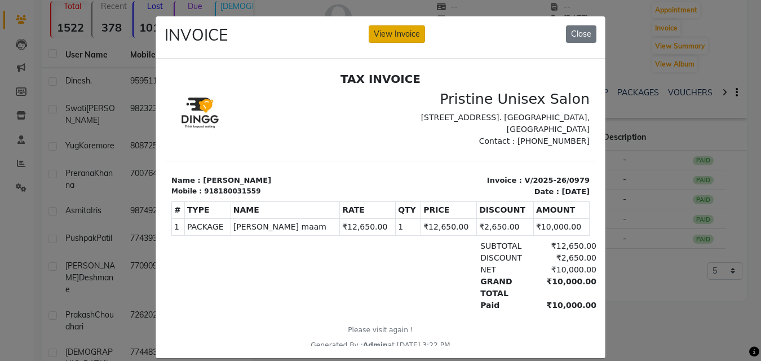
click at [405, 37] on button "View Invoice" at bounding box center [397, 33] width 56 height 17
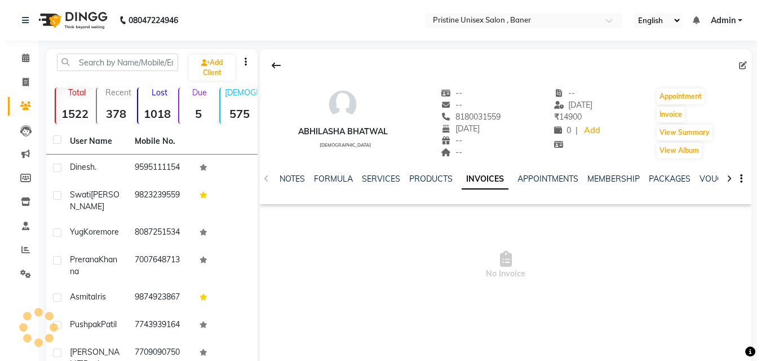
scroll to position [50, 0]
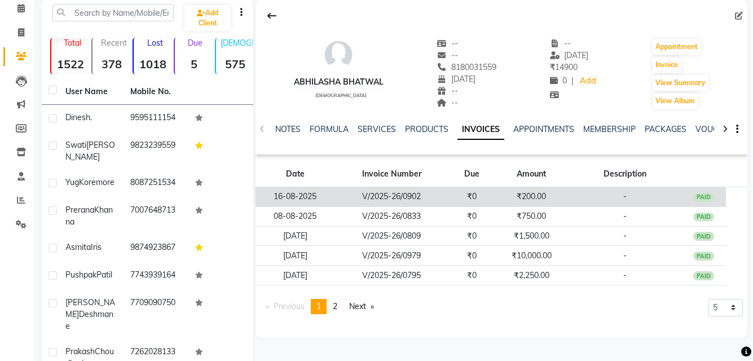
click at [575, 196] on td "-" at bounding box center [624, 197] width 113 height 20
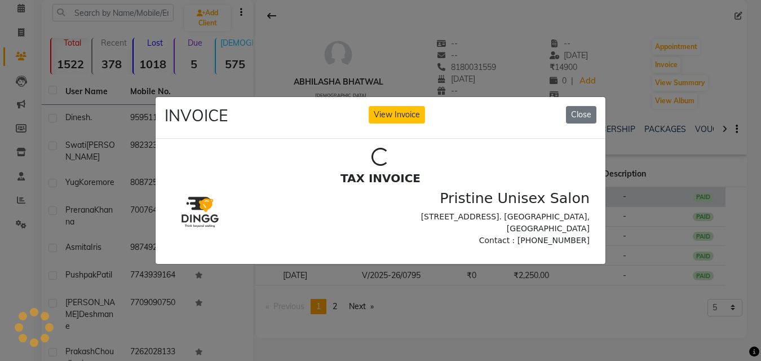
scroll to position [0, 0]
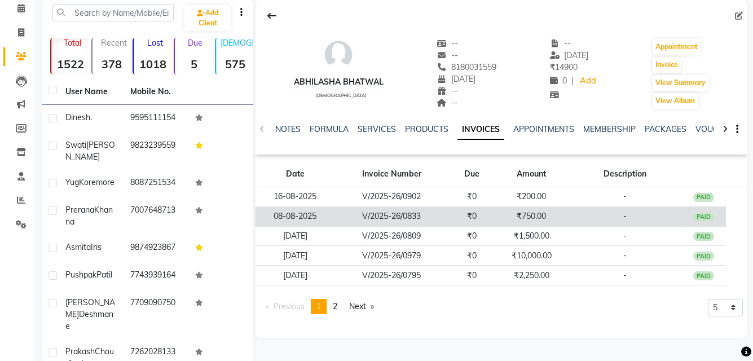
click at [502, 215] on td "₹750.00" at bounding box center [531, 216] width 74 height 20
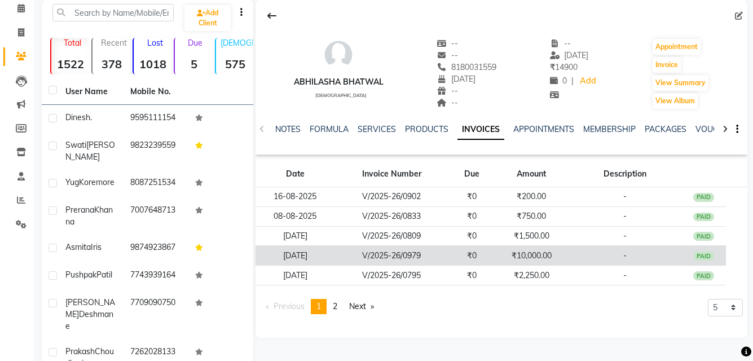
click at [412, 257] on td "V/2025-26/0979" at bounding box center [391, 256] width 114 height 20
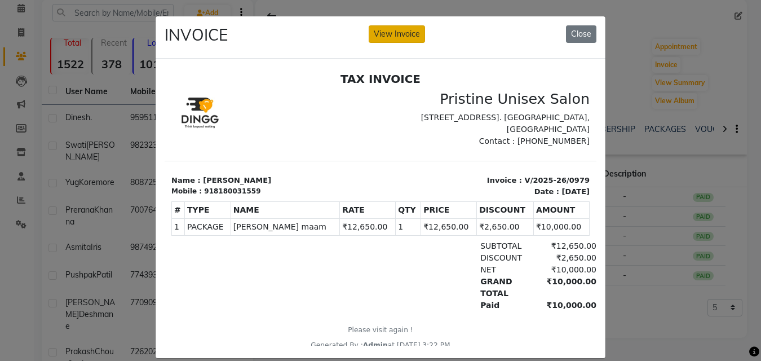
click at [404, 38] on button "View Invoice" at bounding box center [397, 33] width 56 height 17
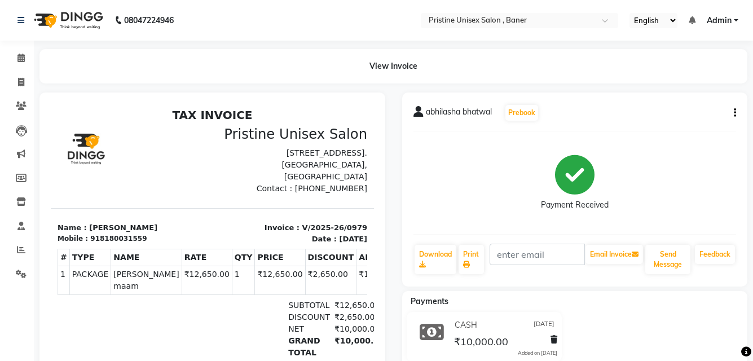
click at [733, 113] on icon "button" at bounding box center [734, 113] width 2 height 1
click at [698, 87] on div "Cancel Invoice" at bounding box center [689, 92] width 56 height 14
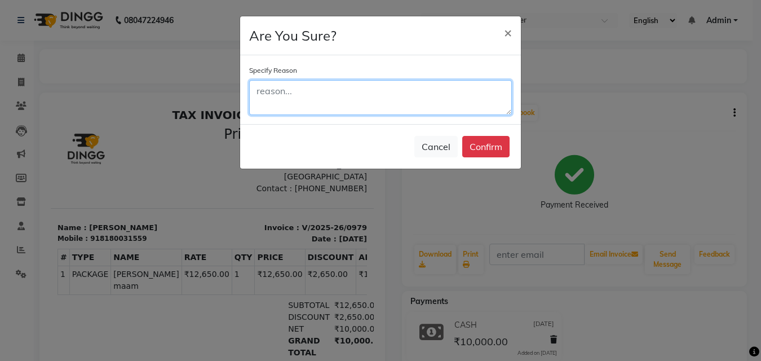
click at [312, 95] on textarea at bounding box center [380, 97] width 263 height 35
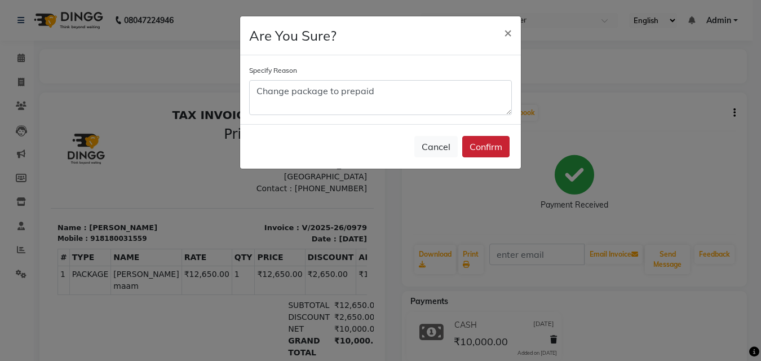
click at [465, 139] on button "Confirm" at bounding box center [485, 146] width 47 height 21
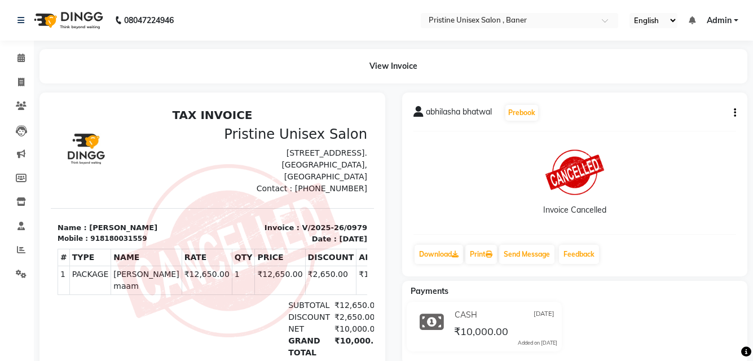
click at [671, 198] on div "Invoice Cancelled" at bounding box center [574, 182] width 323 height 85
click at [22, 105] on icon at bounding box center [21, 105] width 11 height 8
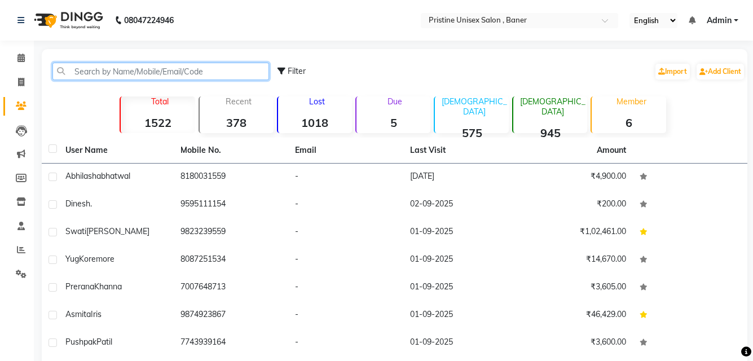
click at [142, 70] on input "text" at bounding box center [160, 71] width 216 height 17
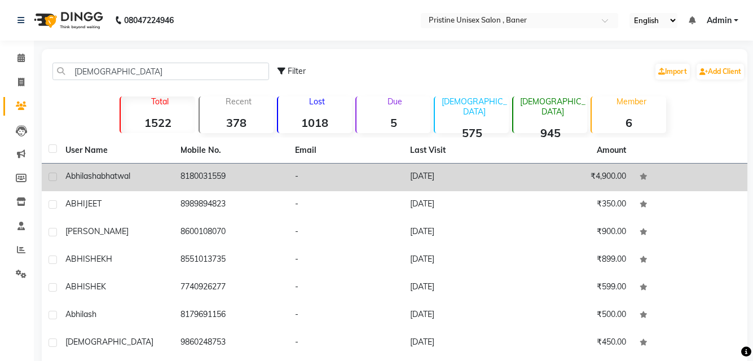
click at [143, 170] on div "abhilasha bhatwal" at bounding box center [115, 176] width 101 height 12
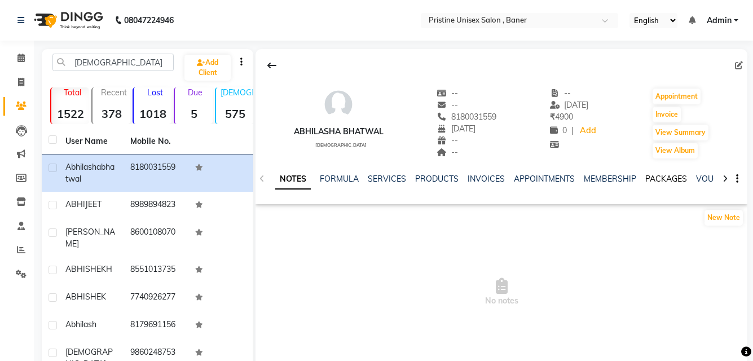
click at [656, 175] on link "PACKAGES" at bounding box center [666, 179] width 42 height 10
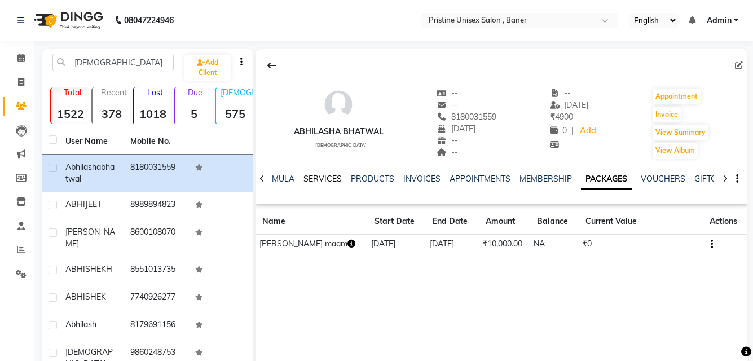
click at [313, 178] on link "SERVICES" at bounding box center [322, 179] width 38 height 10
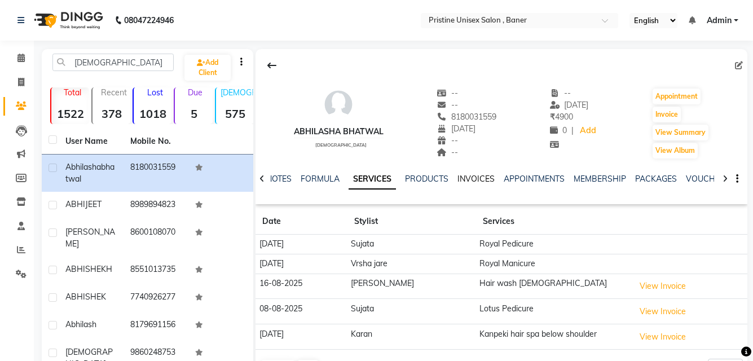
click at [470, 176] on link "INVOICES" at bounding box center [475, 179] width 37 height 10
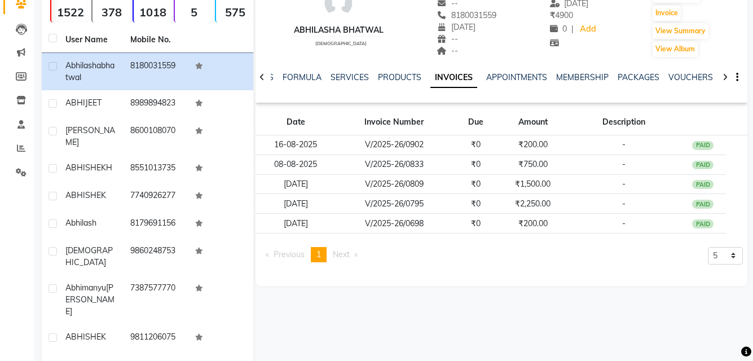
scroll to position [113, 0]
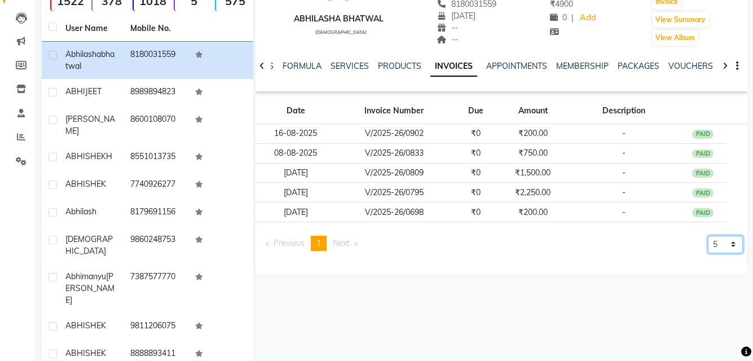
click at [721, 241] on select "5 10 50 100 500" at bounding box center [725, 244] width 35 height 17
click at [708, 236] on select "5 10 50 100 500" at bounding box center [725, 244] width 35 height 17
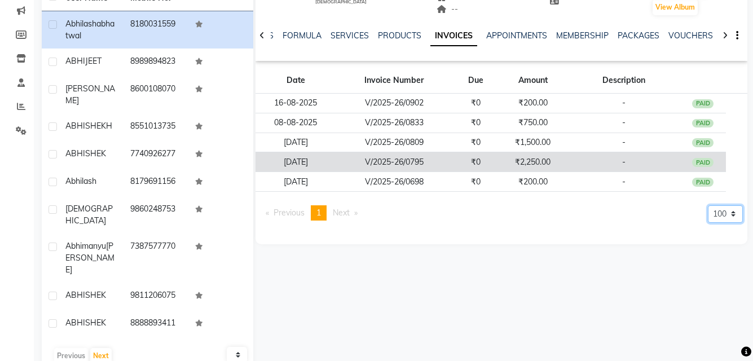
scroll to position [147, 0]
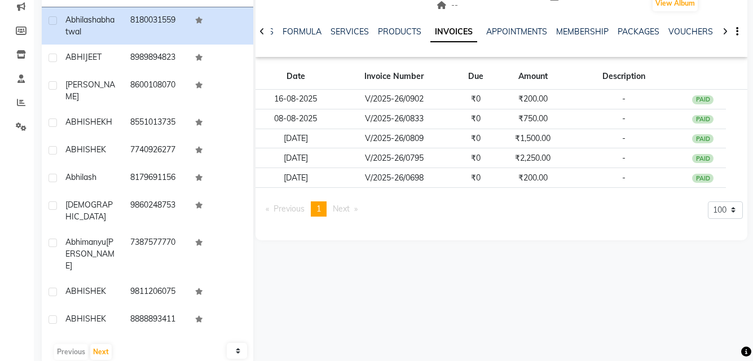
click at [405, 207] on div "Previous page 1 / 1 You're on page 1 Next page 5 10 50 100 500" at bounding box center [501, 213] width 483 height 24
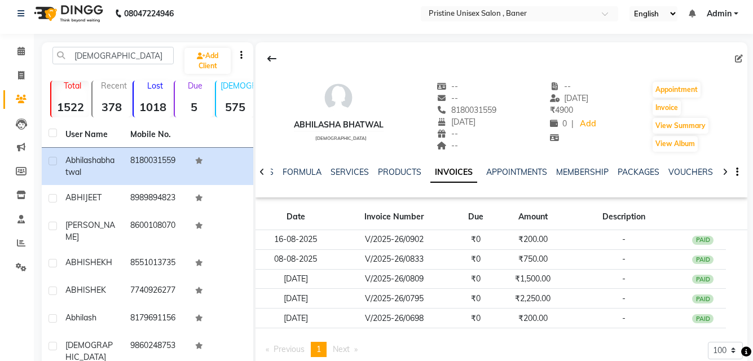
scroll to position [0, 0]
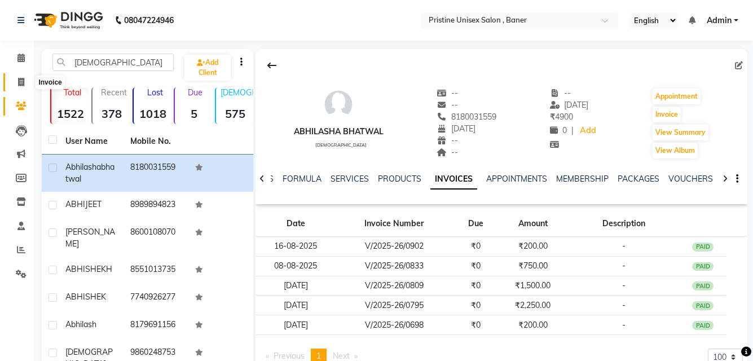
click at [18, 79] on icon at bounding box center [21, 82] width 6 height 8
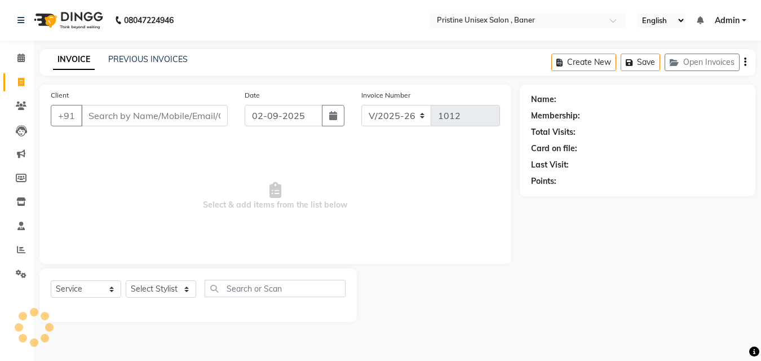
click at [131, 112] on input "Client" at bounding box center [154, 115] width 147 height 21
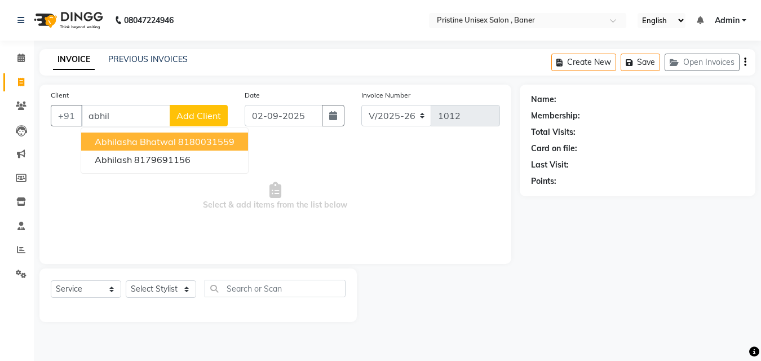
drag, startPoint x: 156, startPoint y: 137, endPoint x: 160, endPoint y: 165, distance: 27.8
click at [156, 138] on span "abhilasha bhatwal" at bounding box center [135, 141] width 81 height 11
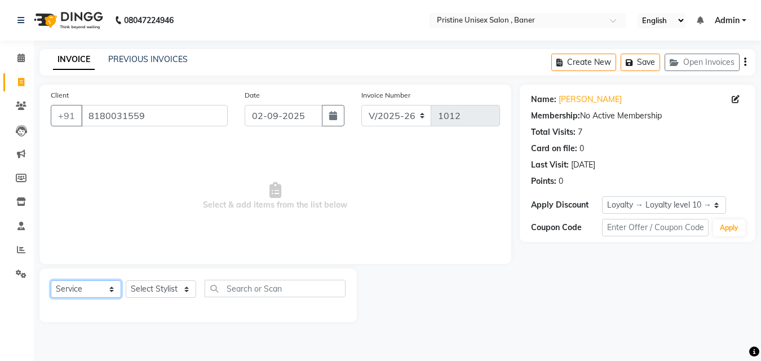
click at [90, 292] on select "Select Service Product Membership Package Voucher Prepaid Gift Card" at bounding box center [86, 288] width 70 height 17
click at [51, 280] on select "Select Service Product Membership Package Voucher Prepaid Gift Card" at bounding box center [86, 288] width 70 height 17
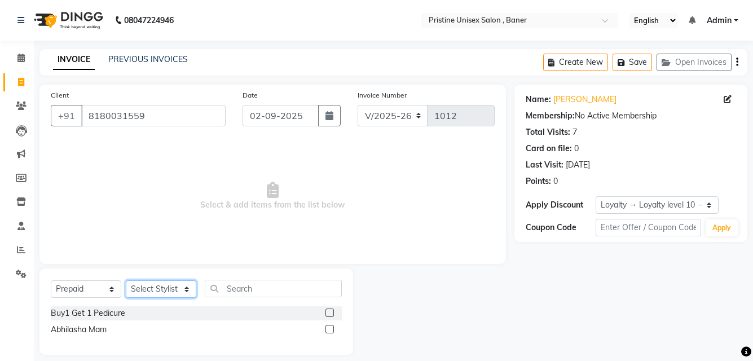
click at [156, 287] on select "Select Stylist ABHISHEKH Jaya Shinde Karan Mahesh Rasal Mohd Monish Ahmed monik…" at bounding box center [161, 288] width 70 height 17
click at [329, 329] on label at bounding box center [329, 329] width 8 height 8
click at [329, 329] on input "checkbox" at bounding box center [328, 329] width 7 height 7
click at [329, 329] on label at bounding box center [329, 329] width 8 height 8
click at [329, 329] on input "checkbox" at bounding box center [328, 329] width 7 height 7
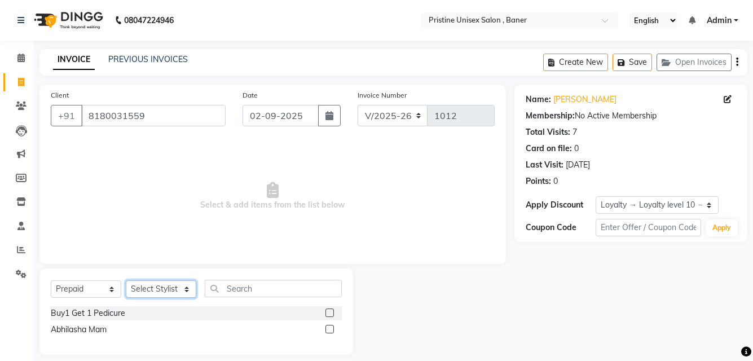
click at [170, 281] on select "Select Stylist ABHISHEKH Jaya Shinde Karan Mahesh Rasal Mohd Monish Ahmed monik…" at bounding box center [161, 288] width 70 height 17
click at [126, 280] on select "Select Stylist ABHISHEKH Jaya Shinde Karan Mahesh Rasal Mohd Monish Ahmed monik…" at bounding box center [161, 288] width 70 height 17
click at [328, 326] on label at bounding box center [329, 329] width 8 height 8
click at [328, 326] on input "checkbox" at bounding box center [328, 329] width 7 height 7
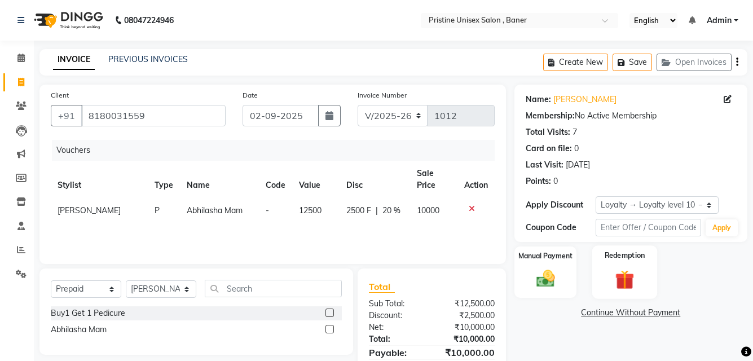
scroll to position [55, 0]
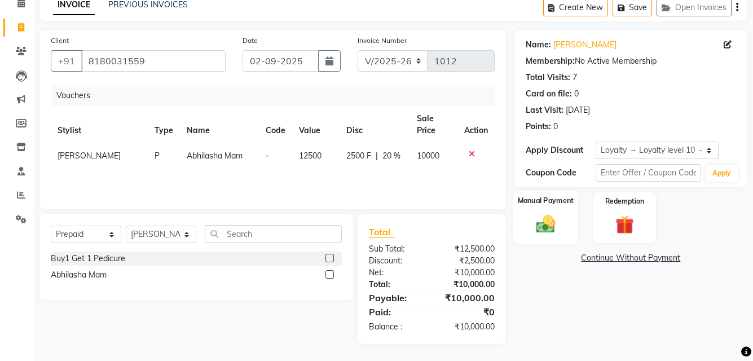
click at [555, 224] on img at bounding box center [544, 224] width 31 height 22
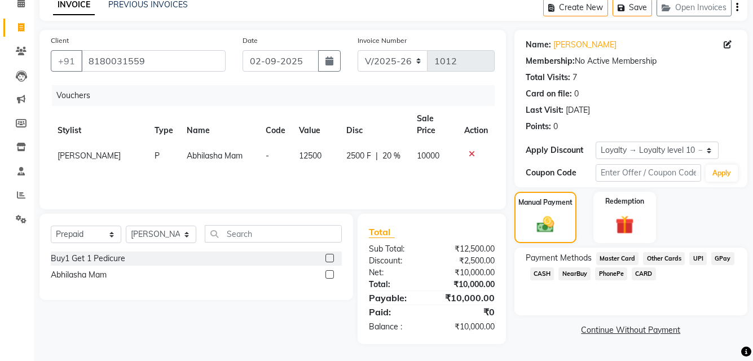
click at [536, 275] on span "CASH" at bounding box center [542, 273] width 24 height 13
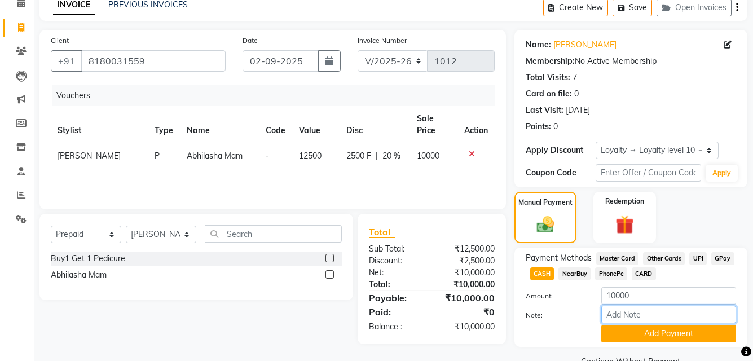
click at [645, 316] on input "Note:" at bounding box center [668, 314] width 135 height 17
click at [331, 64] on icon "button" at bounding box center [329, 60] width 8 height 9
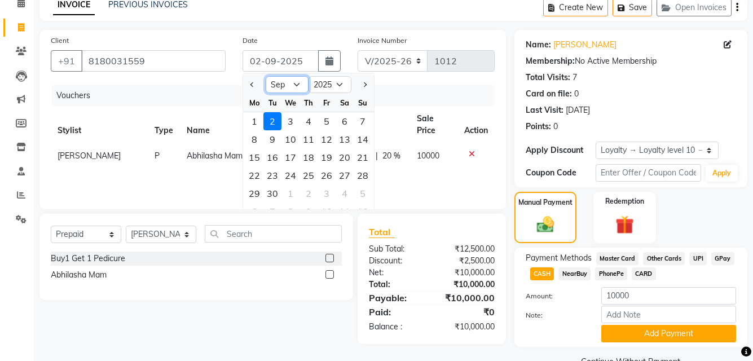
click at [293, 89] on select "Jan Feb Mar Apr May Jun [DATE] Aug Sep Oct Nov Dec" at bounding box center [287, 84] width 43 height 17
click at [266, 76] on select "Jan Feb Mar Apr May Jun [DATE] Aug Sep Oct Nov Dec" at bounding box center [287, 84] width 43 height 17
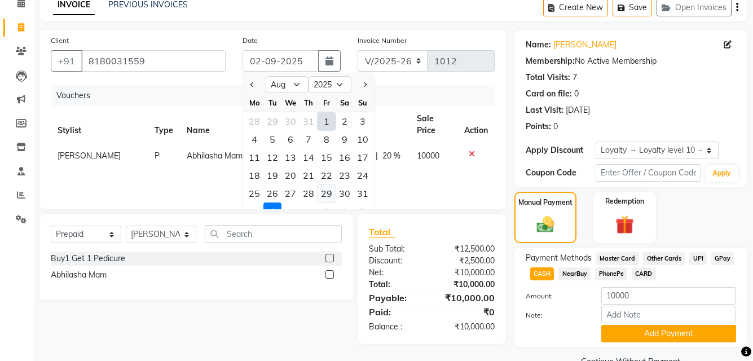
click at [326, 192] on div "29" at bounding box center [326, 193] width 18 height 18
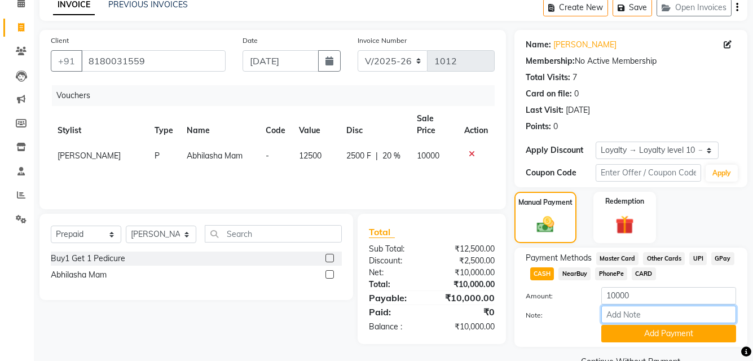
click at [642, 317] on input "Note:" at bounding box center [668, 314] width 135 height 17
click at [649, 333] on button "Add Payment" at bounding box center [668, 333] width 135 height 17
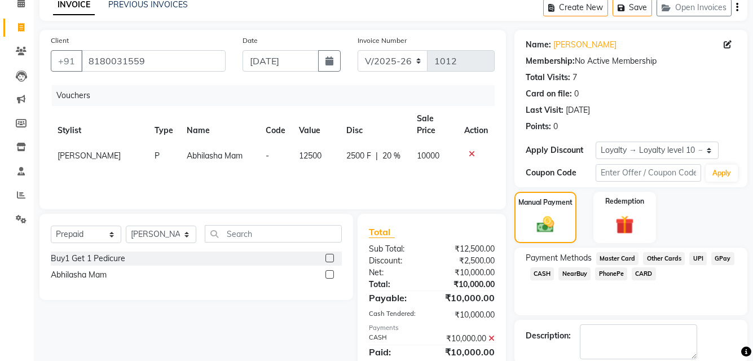
scroll to position [162, 0]
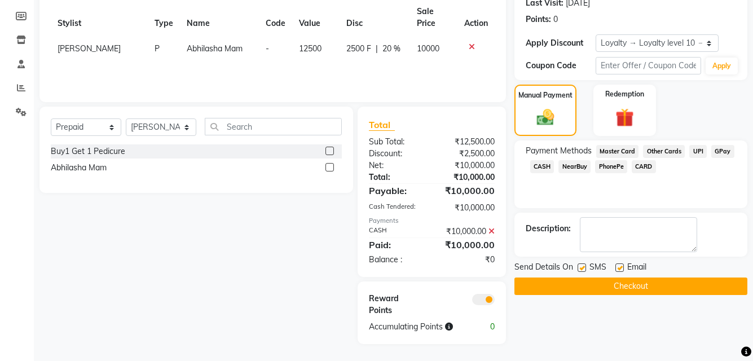
click at [590, 279] on button "Checkout" at bounding box center [630, 285] width 233 height 17
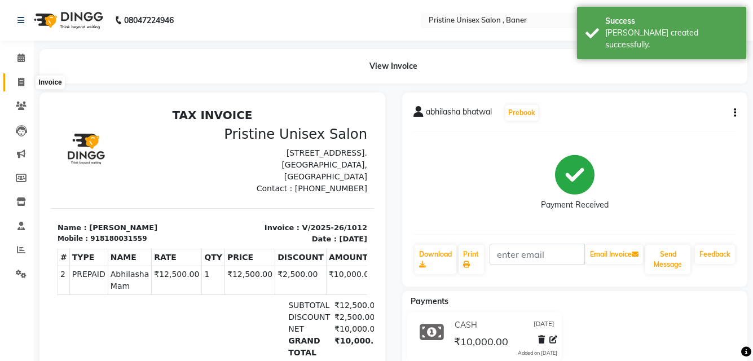
click at [22, 84] on icon at bounding box center [21, 82] width 6 height 8
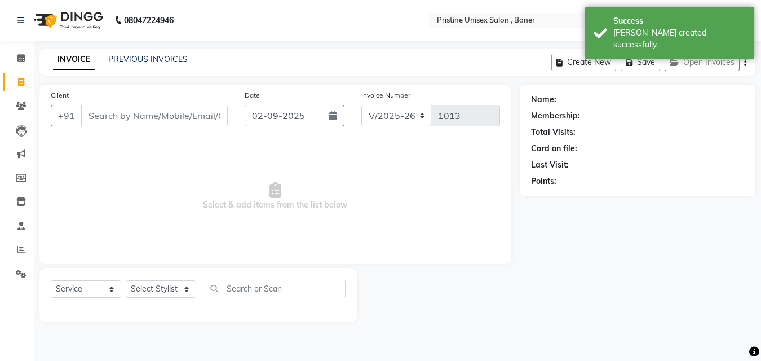
click at [139, 121] on input "Client" at bounding box center [154, 115] width 147 height 21
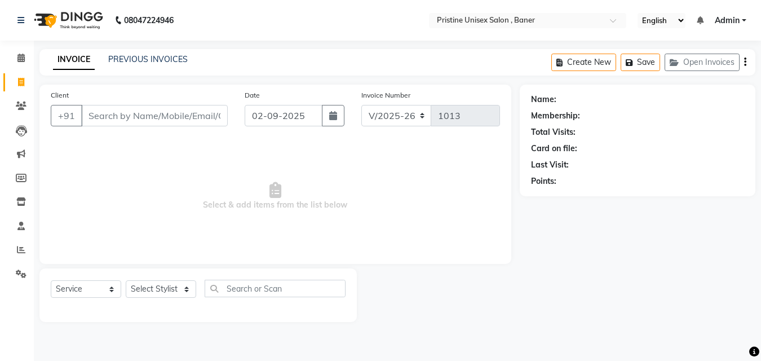
click at [138, 125] on input "Client" at bounding box center [154, 115] width 147 height 21
click at [140, 116] on input "Client" at bounding box center [154, 115] width 147 height 21
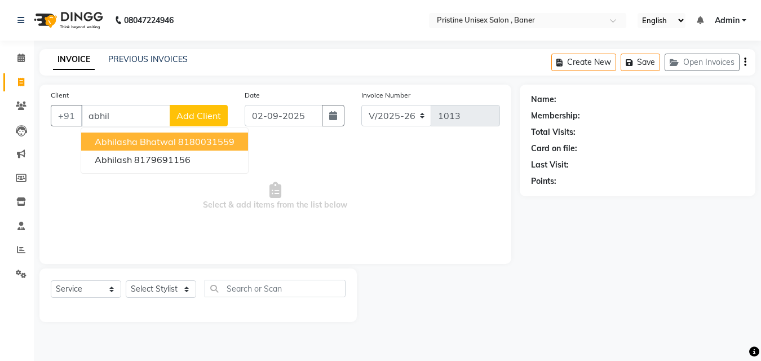
click at [165, 144] on span "abhilasha bhatwal" at bounding box center [135, 141] width 81 height 11
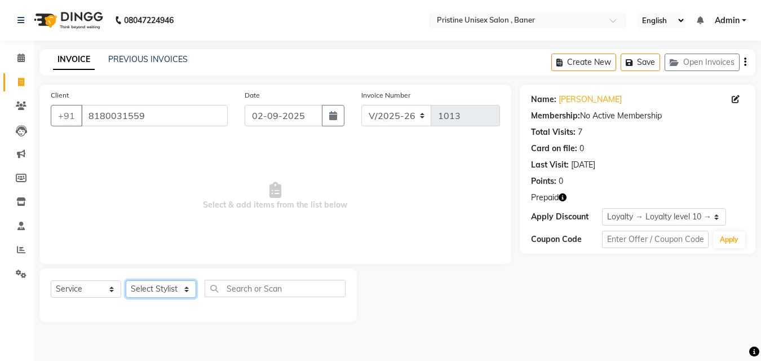
click at [151, 286] on select "Select Stylist ABHISHEKH Jaya Shinde Karan Mahesh Rasal Mohd Monish Ahmed monik…" at bounding box center [161, 288] width 70 height 17
click at [126, 280] on select "Select Stylist ABHISHEKH Jaya Shinde Karan Mahesh Rasal Mohd Monish Ahmed monik…" at bounding box center [161, 288] width 70 height 17
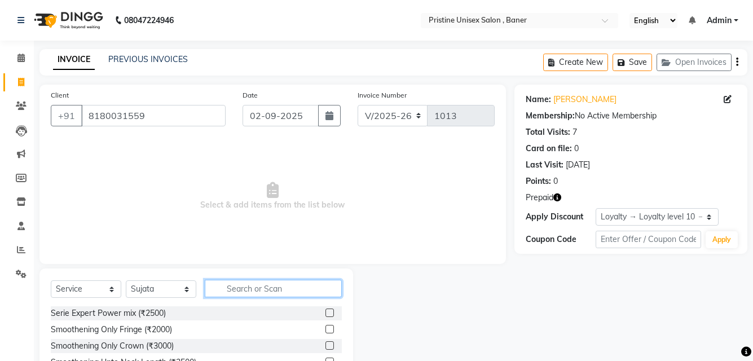
click at [260, 283] on input "text" at bounding box center [273, 288] width 137 height 17
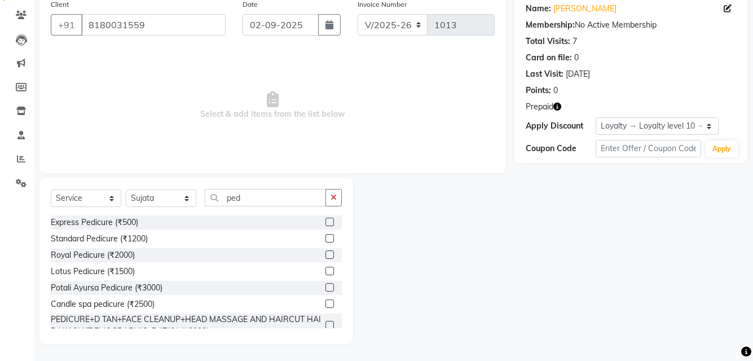
click at [556, 104] on icon "button" at bounding box center [557, 107] width 8 height 8
click at [384, 239] on div at bounding box center [433, 261] width 161 height 166
click at [325, 253] on label at bounding box center [329, 254] width 8 height 8
click at [325, 253] on input "checkbox" at bounding box center [328, 254] width 7 height 7
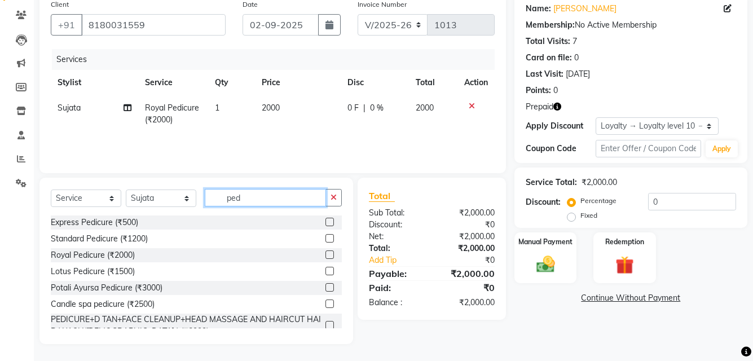
drag, startPoint x: 264, startPoint y: 199, endPoint x: 228, endPoint y: 201, distance: 36.7
click at [228, 201] on input "ped" at bounding box center [265, 197] width 121 height 17
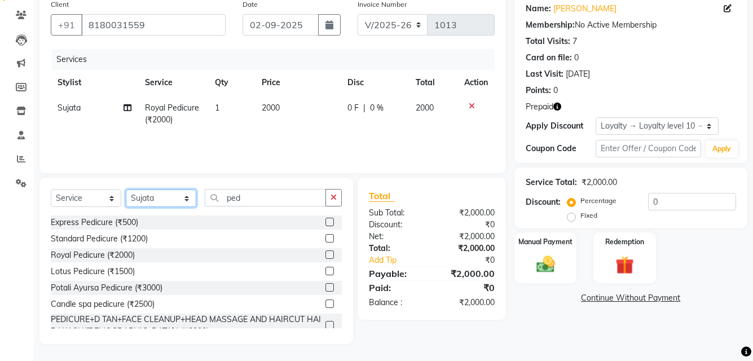
click at [175, 197] on select "Select Stylist ABHISHEKH Jaya Shinde Karan Mahesh Rasal Mohd Monish Ahmed monik…" at bounding box center [161, 197] width 70 height 17
click at [126, 189] on select "Select Stylist ABHISHEKH Jaya Shinde Karan Mahesh Rasal Mohd Monish Ahmed monik…" at bounding box center [161, 197] width 70 height 17
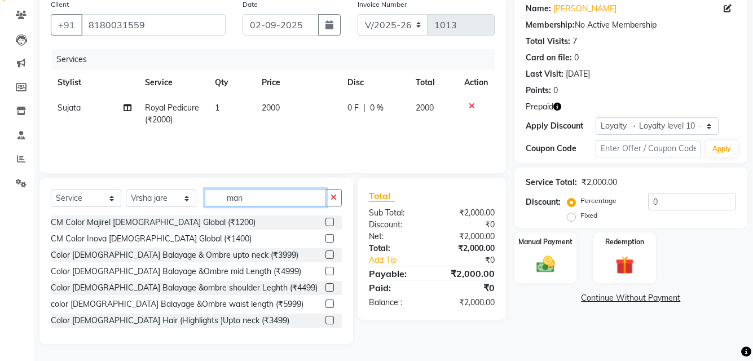
scroll to position [67, 0]
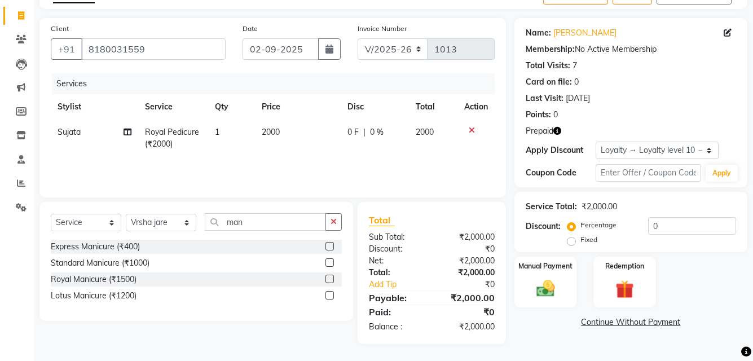
click at [327, 276] on label at bounding box center [329, 279] width 8 height 8
click at [327, 276] on input "checkbox" at bounding box center [328, 279] width 7 height 7
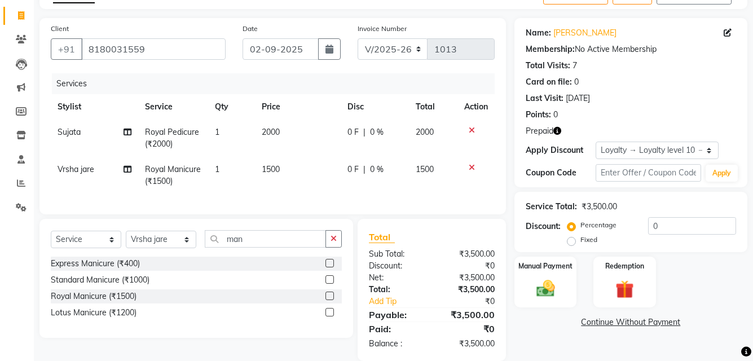
scroll to position [92, 0]
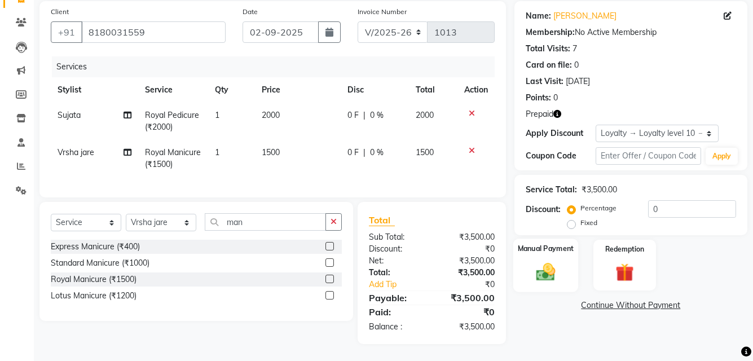
click at [558, 263] on img at bounding box center [544, 271] width 31 height 22
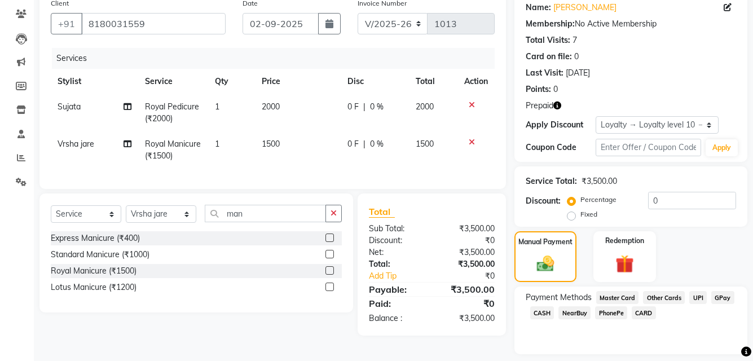
scroll to position [125, 0]
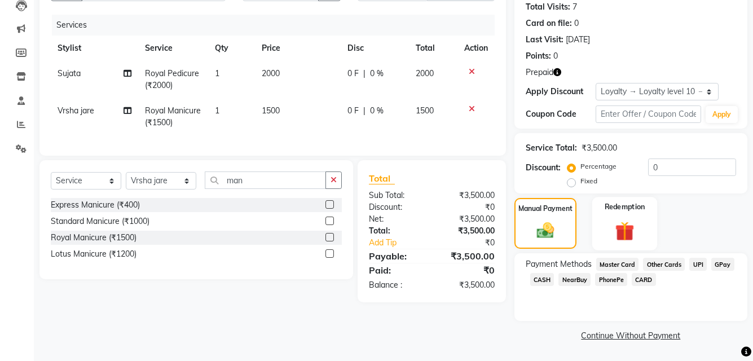
click at [611, 209] on label "Redemption" at bounding box center [624, 206] width 41 height 11
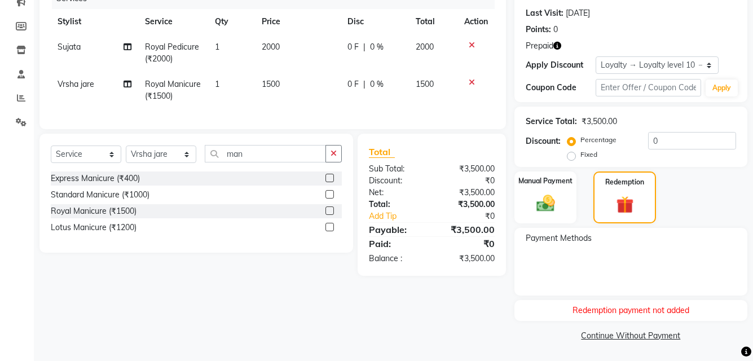
scroll to position [0, 0]
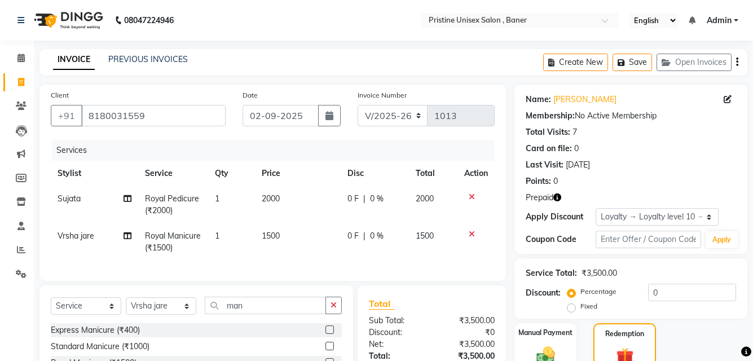
click at [736, 63] on icon "button" at bounding box center [737, 62] width 2 height 1
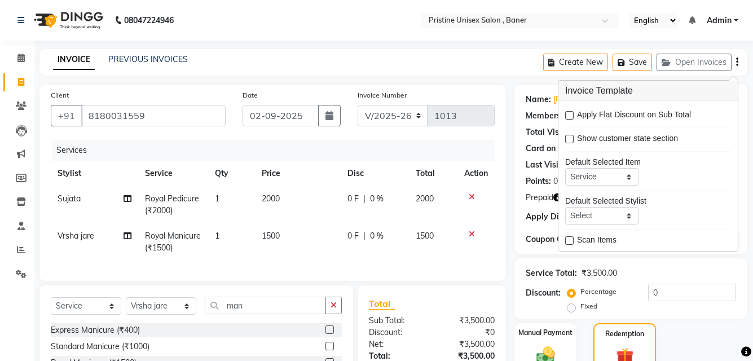
scroll to position [55, 0]
click at [481, 59] on div "INVOICE PREVIOUS INVOICES Create New Save Open Invoices" at bounding box center [393, 62] width 708 height 26
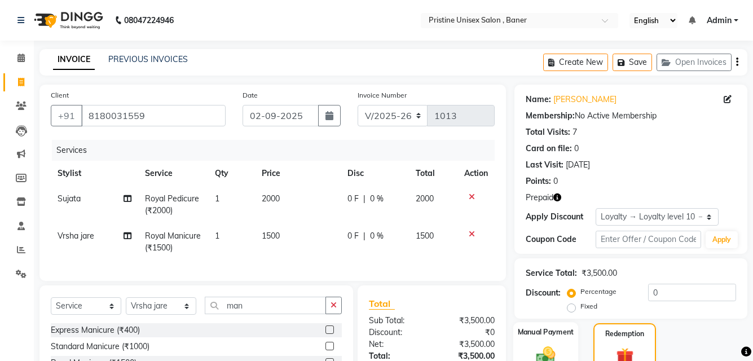
click at [550, 348] on img at bounding box center [544, 355] width 31 height 22
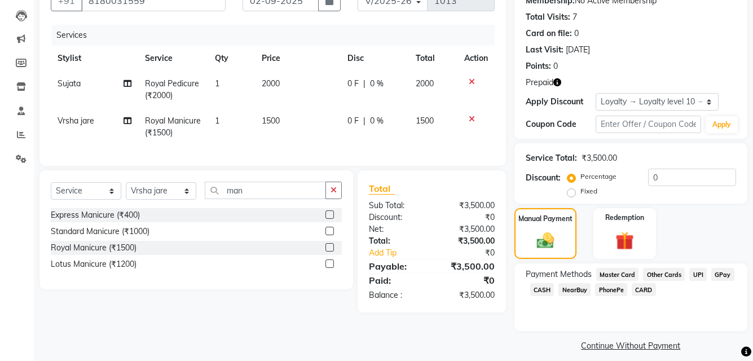
scroll to position [125, 0]
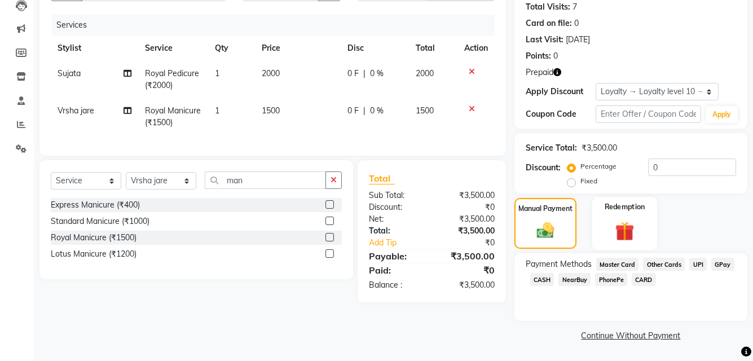
click at [626, 222] on img at bounding box center [624, 231] width 31 height 24
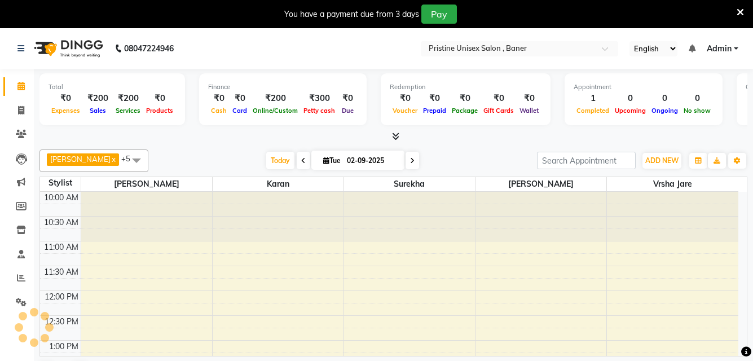
click at [740, 12] on icon at bounding box center [739, 12] width 7 height 10
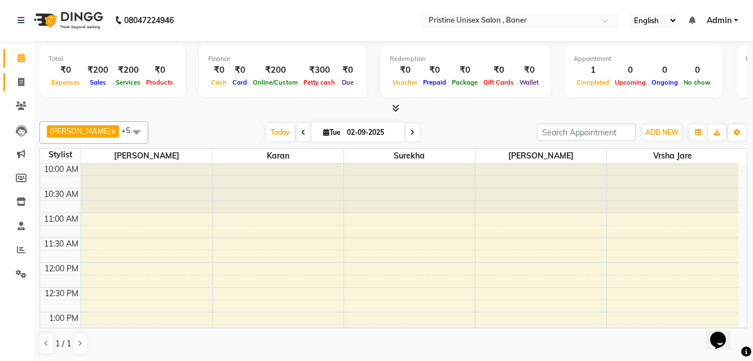
click at [24, 86] on icon at bounding box center [21, 82] width 6 height 8
select select "6610"
select select "service"
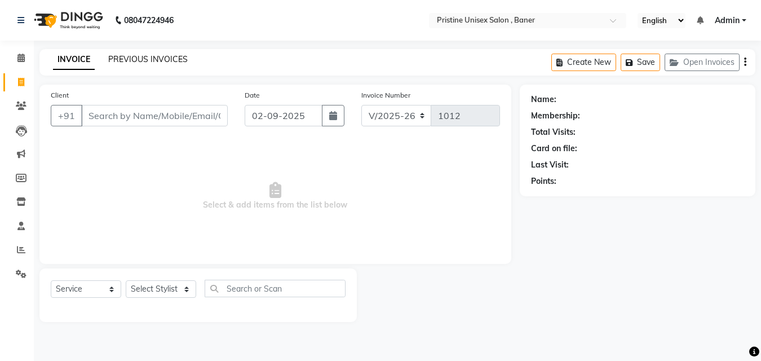
click at [168, 58] on link "PREVIOUS INVOICES" at bounding box center [147, 59] width 79 height 10
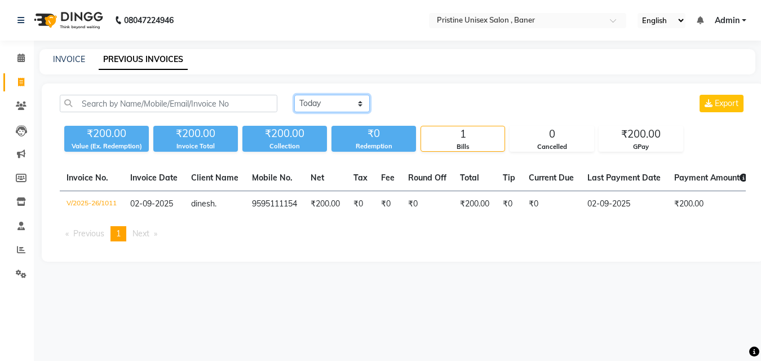
click at [351, 108] on select "[DATE] [DATE] Custom Range" at bounding box center [332, 103] width 76 height 17
click at [19, 104] on icon at bounding box center [21, 105] width 11 height 8
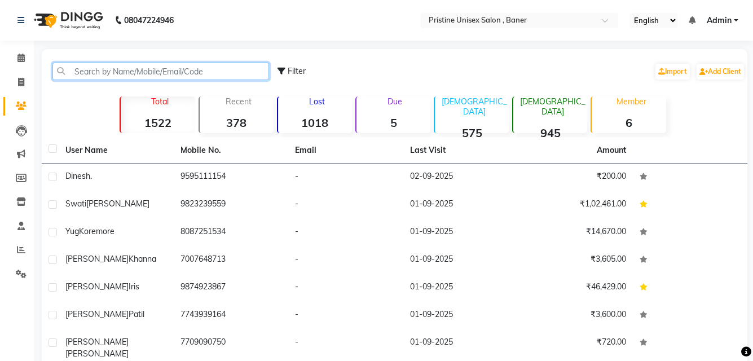
click at [147, 69] on input "text" at bounding box center [160, 71] width 216 height 17
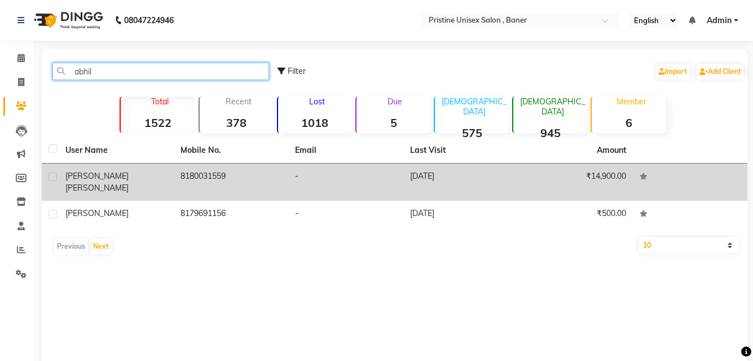
type input "abhil"
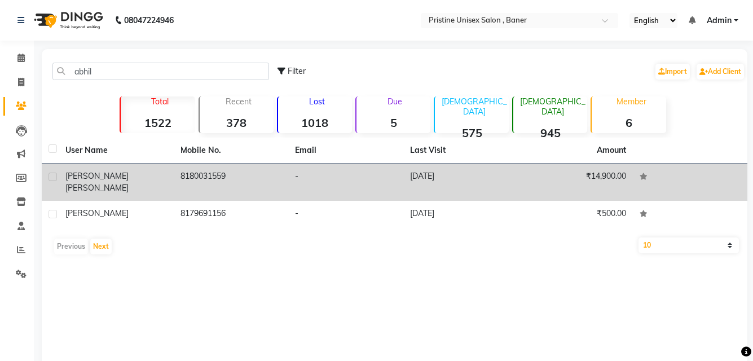
click at [137, 175] on div "[PERSON_NAME]" at bounding box center [115, 182] width 101 height 24
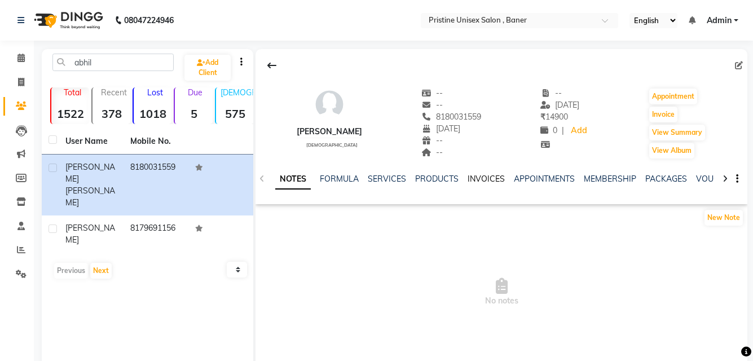
click at [487, 175] on link "INVOICES" at bounding box center [485, 179] width 37 height 10
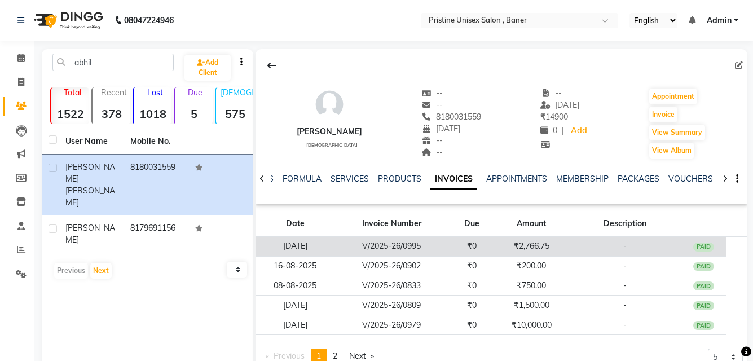
click at [537, 245] on td "₹2,766.75" at bounding box center [531, 247] width 74 height 20
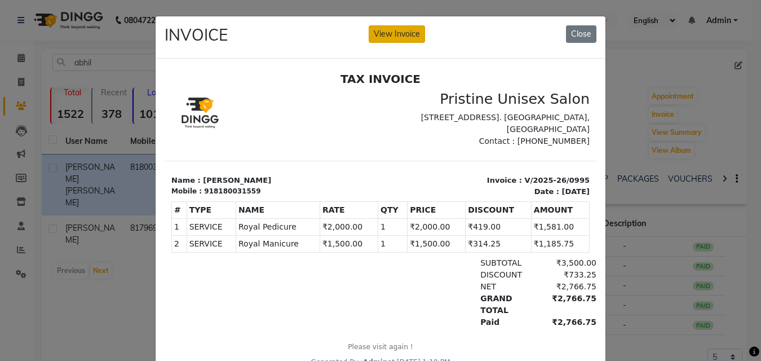
click at [395, 36] on button "View Invoice" at bounding box center [397, 33] width 56 height 17
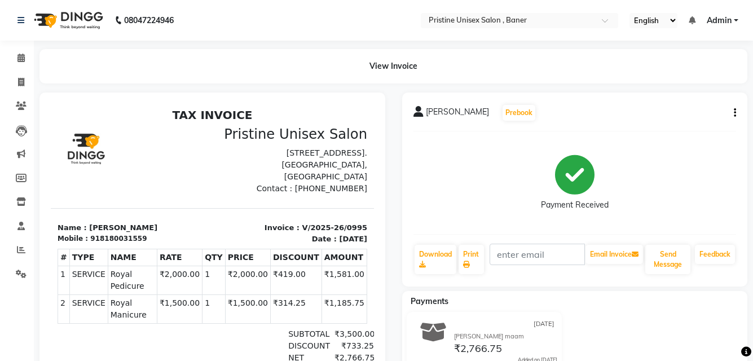
click at [732, 107] on button "button" at bounding box center [732, 113] width 7 height 12
click at [674, 91] on div "Cancel Invoice" at bounding box center [678, 92] width 77 height 14
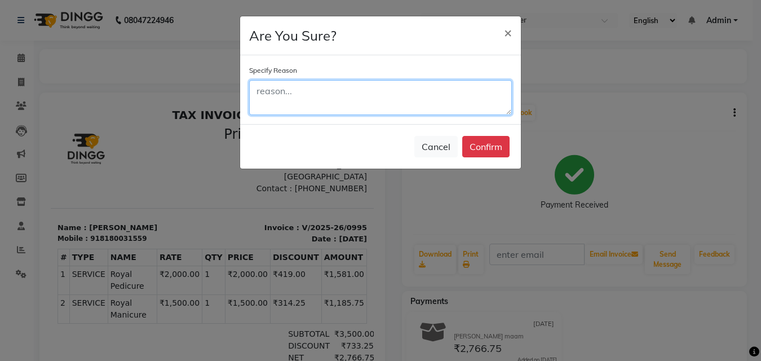
click at [474, 103] on textarea at bounding box center [380, 97] width 263 height 35
type textarea "Change package to prepaid"
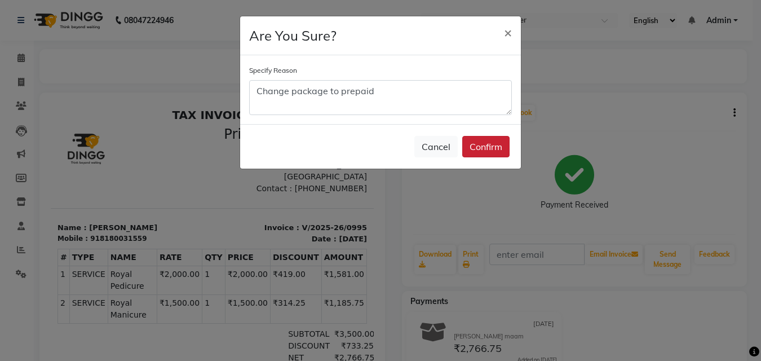
click at [479, 150] on button "Confirm" at bounding box center [485, 146] width 47 height 21
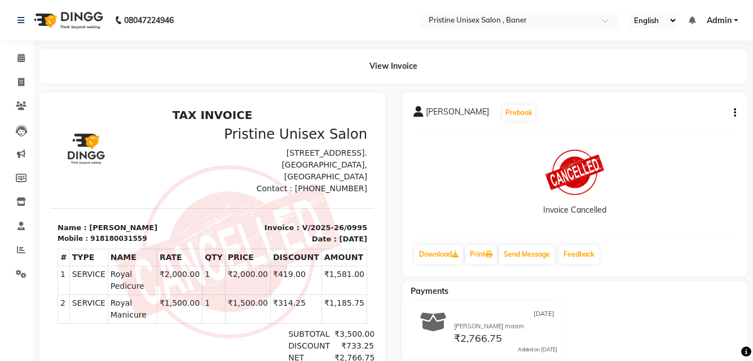
click at [324, 237] on img at bounding box center [229, 252] width 226 height 174
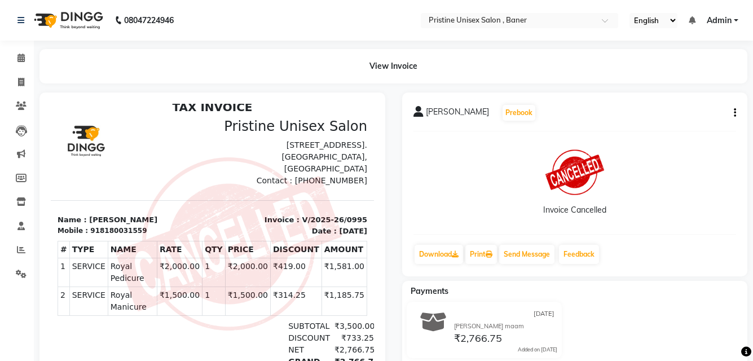
scroll to position [9, 0]
click at [24, 279] on span at bounding box center [21, 274] width 20 height 13
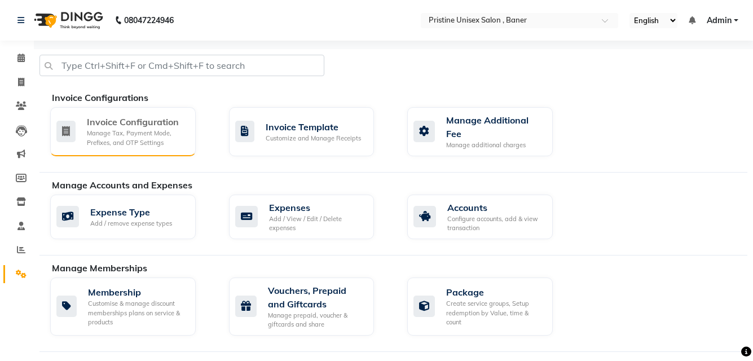
click at [142, 120] on div "Invoice Configuration" at bounding box center [137, 122] width 100 height 14
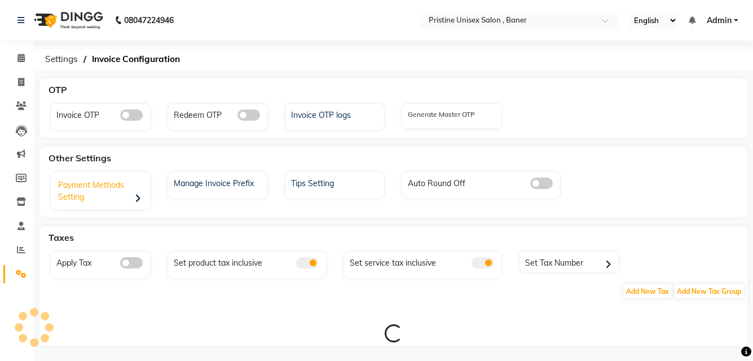
click at [111, 180] on div "Payment Methods Setting" at bounding box center [102, 192] width 96 height 35
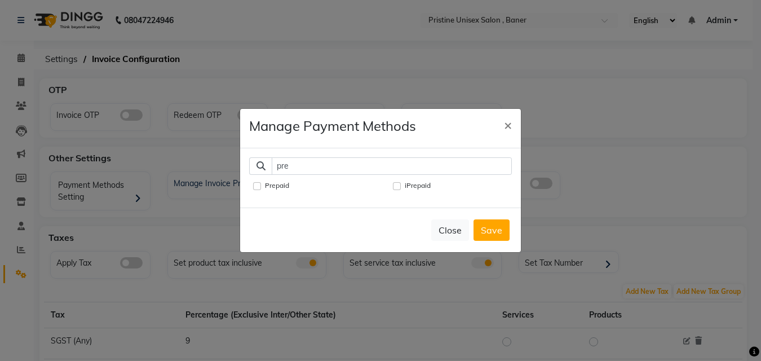
type input "pre"
click at [257, 182] on input "Prepaid" at bounding box center [257, 186] width 8 height 8
checkbox input "true"
click at [493, 231] on button "Save" at bounding box center [492, 229] width 36 height 21
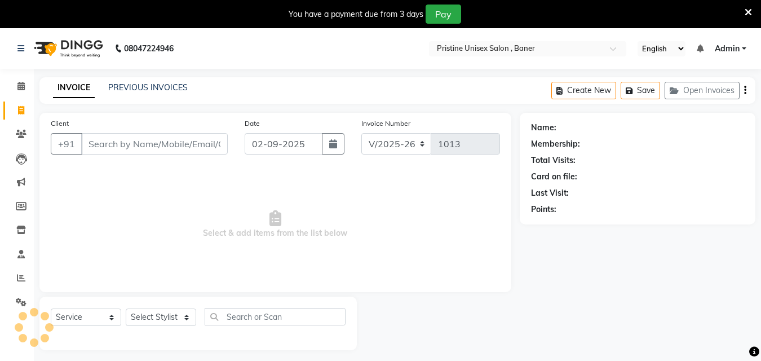
select select "6610"
select select "service"
click at [741, 11] on icon at bounding box center [739, 12] width 7 height 10
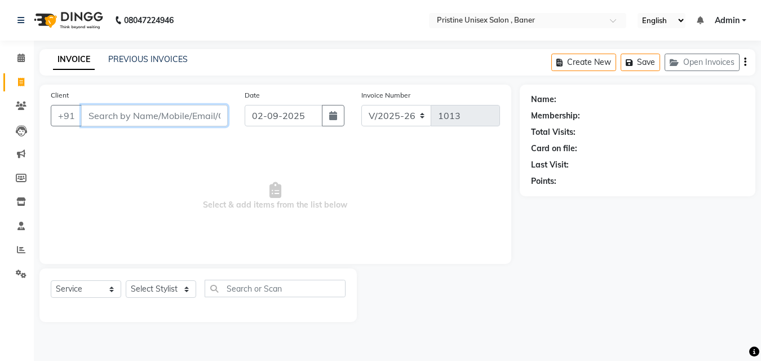
click at [202, 117] on input "Client" at bounding box center [154, 115] width 147 height 21
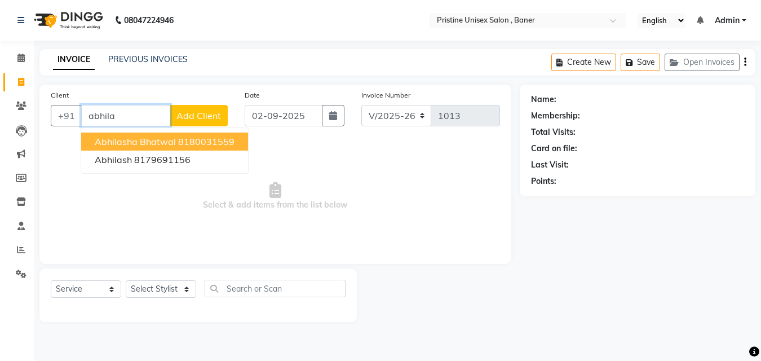
click at [153, 143] on span "[PERSON_NAME]" at bounding box center [135, 141] width 81 height 11
type input "8180031559"
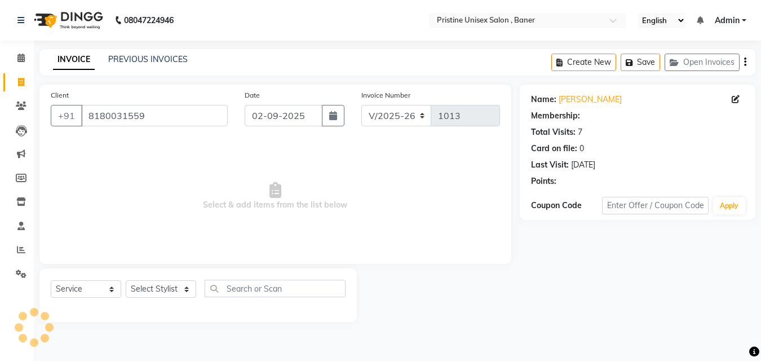
select select "1: Object"
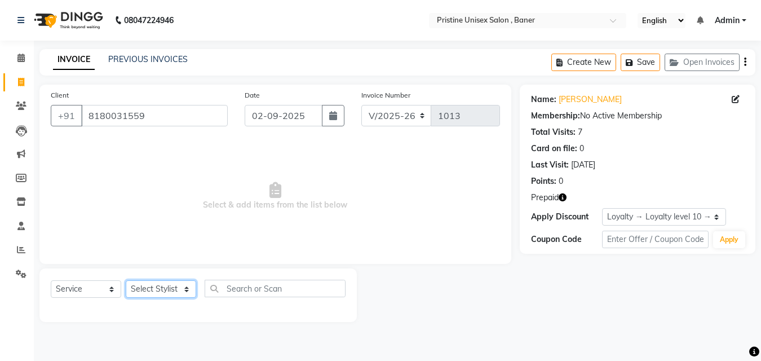
click at [136, 291] on select "Select Stylist ABHISHEKH Jaya Shinde Karan Mahesh Rasal Mohd Monish Ahmed monik…" at bounding box center [161, 288] width 70 height 17
click at [154, 281] on select "Select Stylist ABHISHEKH Jaya Shinde Karan Mahesh Rasal Mohd Monish Ahmed monik…" at bounding box center [161, 288] width 70 height 17
select select "50947"
click at [126, 280] on select "Select Stylist ABHISHEKH Jaya Shinde Karan Mahesh Rasal Mohd Monish Ahmed monik…" at bounding box center [161, 288] width 70 height 17
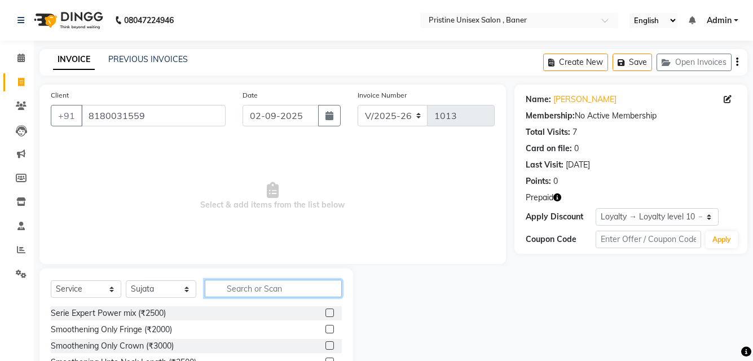
click at [253, 299] on div "Select Service Product Membership Package Voucher Prepaid Gift Card Select Styl…" at bounding box center [196, 293] width 291 height 26
type input "ped"
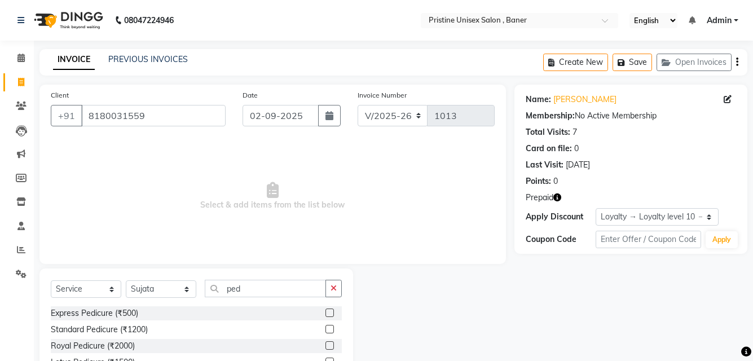
click at [325, 345] on label at bounding box center [329, 345] width 8 height 8
click at [325, 345] on input "checkbox" at bounding box center [328, 345] width 7 height 7
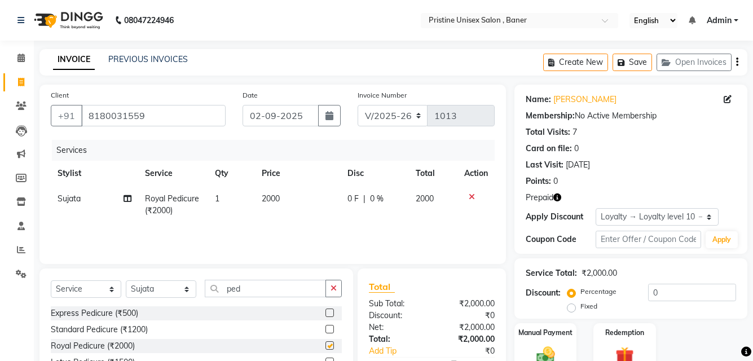
checkbox input "false"
click at [174, 290] on select "Select Stylist ABHISHEKH Jaya Shinde Karan Mahesh Rasal Mohd Monish Ahmed monik…" at bounding box center [161, 288] width 70 height 17
select select "86105"
click at [126, 280] on select "Select Stylist ABHISHEKH Jaya Shinde Karan Mahesh Rasal Mohd Monish Ahmed monik…" at bounding box center [161, 288] width 70 height 17
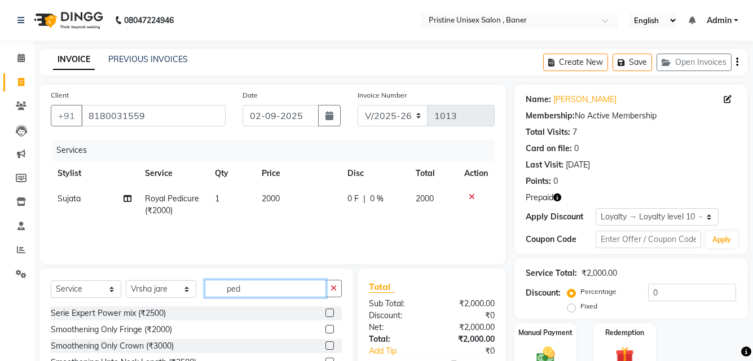
drag, startPoint x: 254, startPoint y: 290, endPoint x: 196, endPoint y: 290, distance: 58.6
click at [196, 290] on div "Select Service Product Membership Package Voucher Prepaid Gift Card Select Styl…" at bounding box center [196, 293] width 291 height 26
type input "mani"
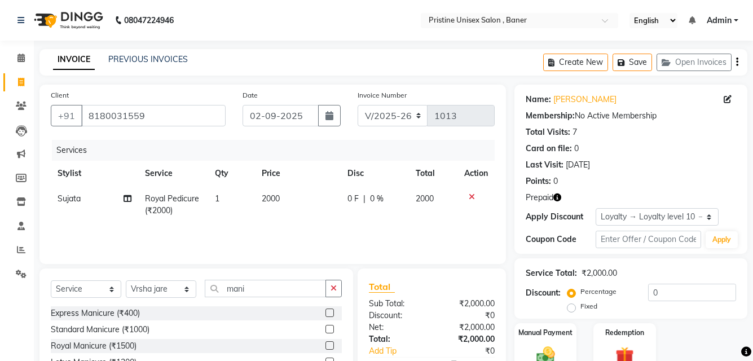
click at [330, 346] on label at bounding box center [329, 345] width 8 height 8
click at [330, 346] on input "checkbox" at bounding box center [328, 345] width 7 height 7
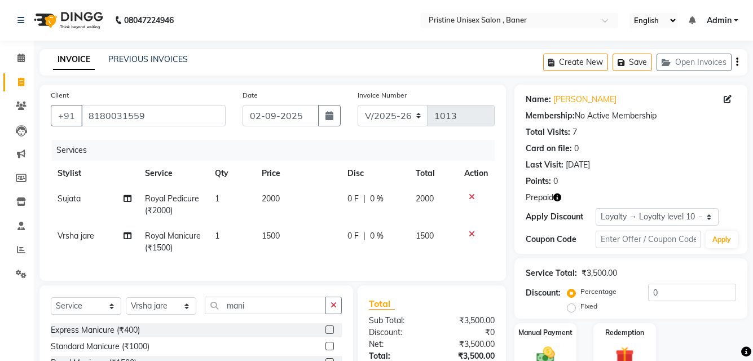
checkbox input "false"
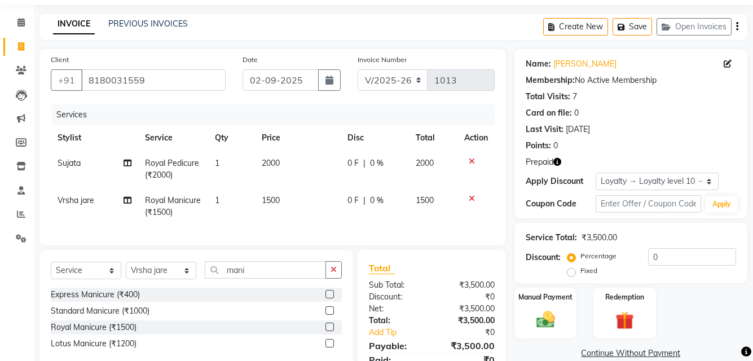
scroll to position [92, 0]
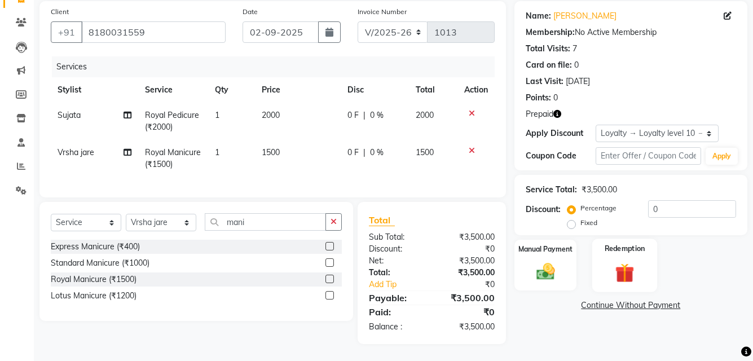
click at [631, 262] on img at bounding box center [624, 272] width 31 height 24
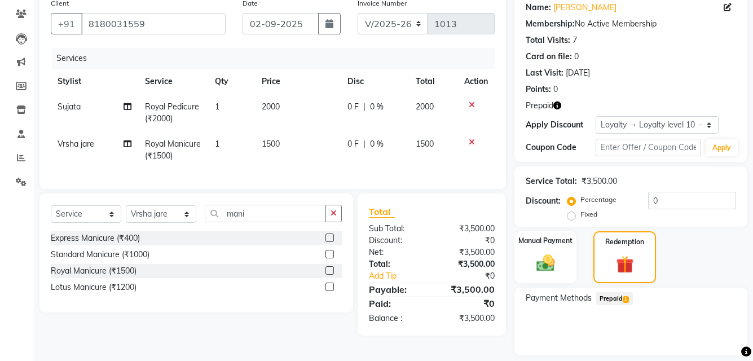
click at [615, 295] on span "Prepaid 1" at bounding box center [614, 298] width 37 height 13
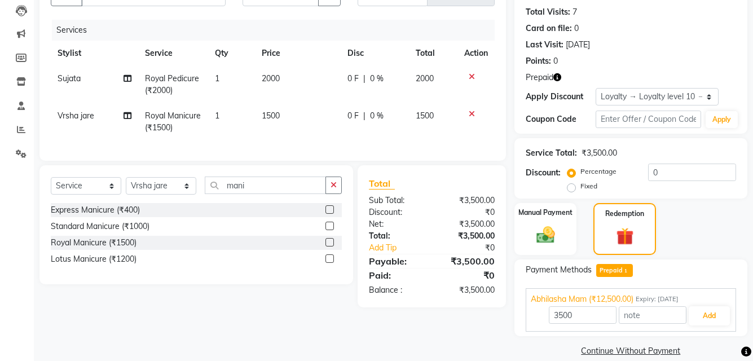
scroll to position [135, 0]
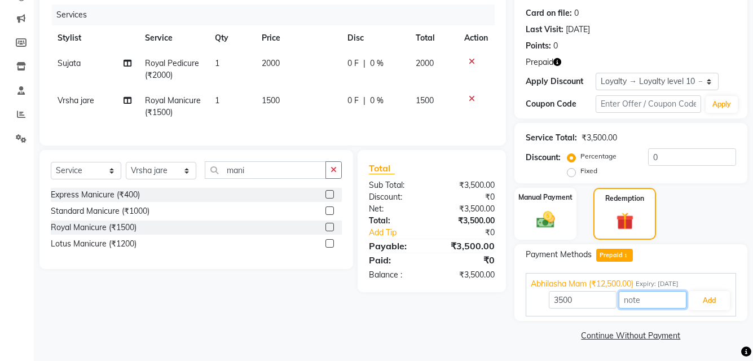
click at [646, 300] on input "text" at bounding box center [652, 299] width 68 height 17
click at [710, 301] on button "Add" at bounding box center [708, 300] width 41 height 19
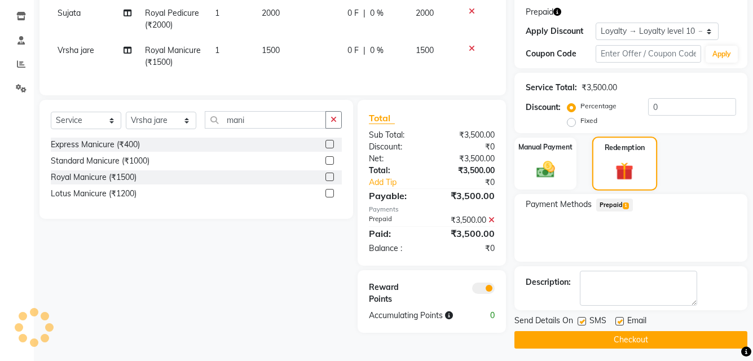
scroll to position [190, 0]
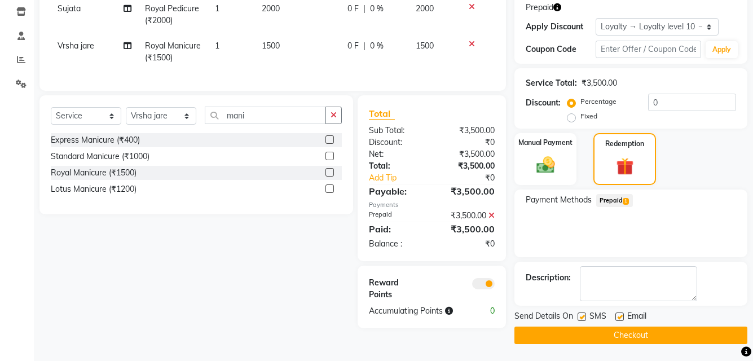
click at [580, 313] on label at bounding box center [581, 316] width 8 height 8
click at [580, 313] on input "checkbox" at bounding box center [580, 316] width 7 height 7
checkbox input "false"
click at [620, 317] on label at bounding box center [619, 316] width 8 height 8
click at [620, 317] on input "checkbox" at bounding box center [618, 316] width 7 height 7
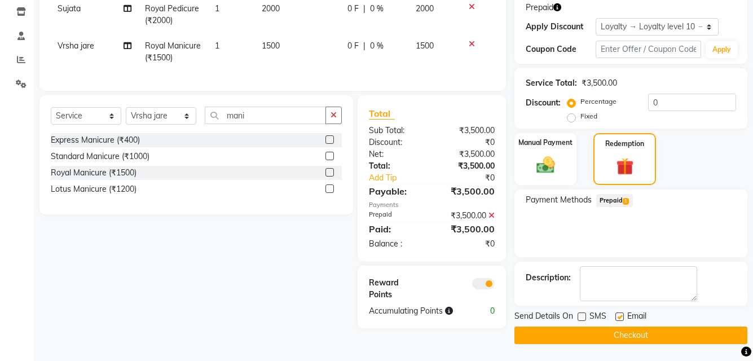
checkbox input "false"
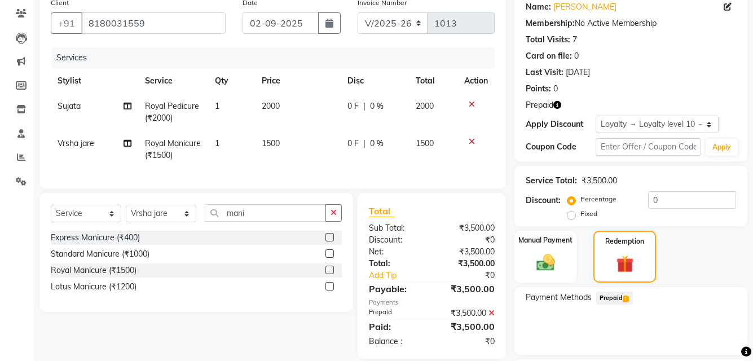
scroll to position [0, 0]
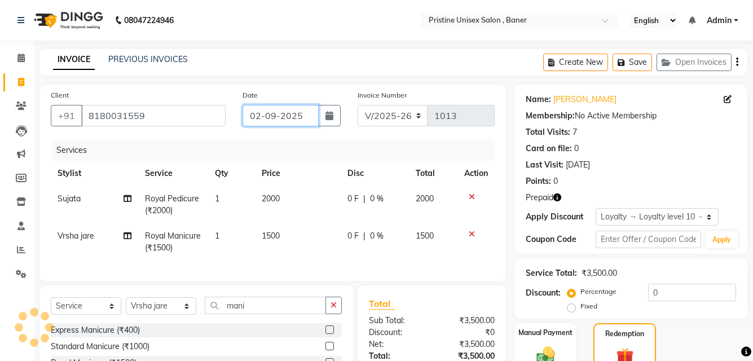
click at [295, 109] on input "02-09-2025" at bounding box center [280, 115] width 76 height 21
select select "9"
select select "2025"
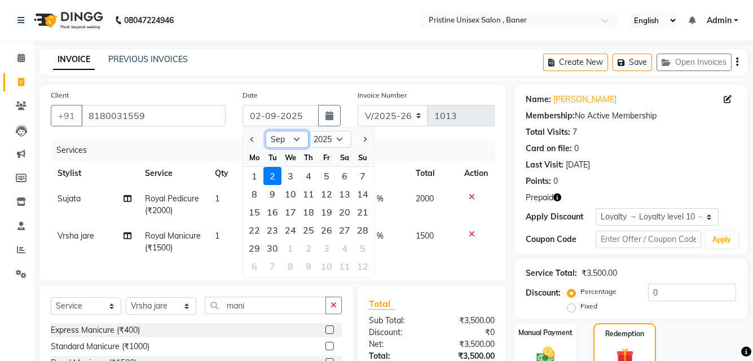
click at [286, 143] on select "Jan Feb Mar Apr May Jun Jul Aug Sep Oct Nov Dec" at bounding box center [287, 139] width 43 height 17
select select "8"
click at [266, 131] on select "Jan Feb Mar Apr May Jun Jul Aug Sep Oct Nov Dec" at bounding box center [287, 139] width 43 height 17
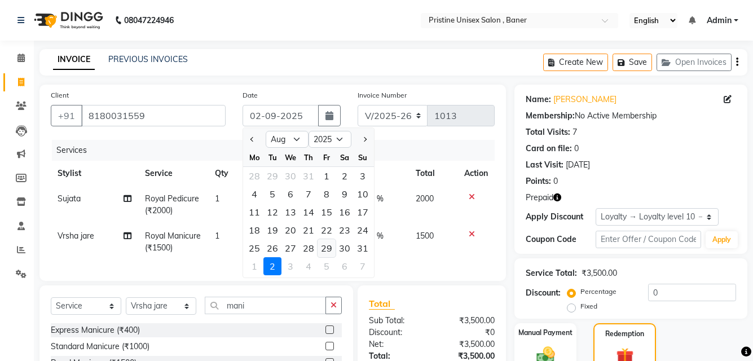
click at [324, 249] on div "29" at bounding box center [326, 248] width 18 height 18
type input "[DATE]"
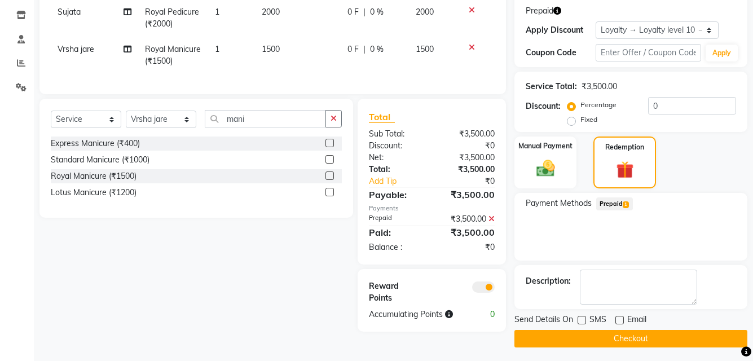
scroll to position [190, 0]
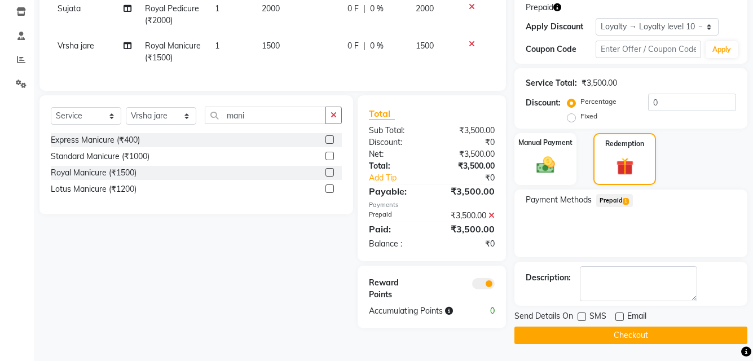
click at [644, 330] on button "Checkout" at bounding box center [630, 334] width 233 height 17
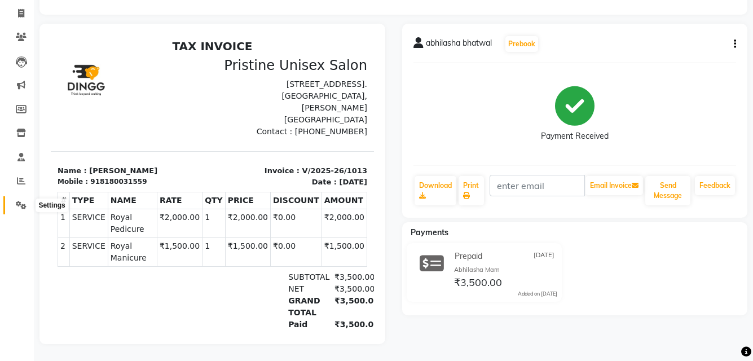
click at [20, 201] on icon at bounding box center [21, 205] width 11 height 8
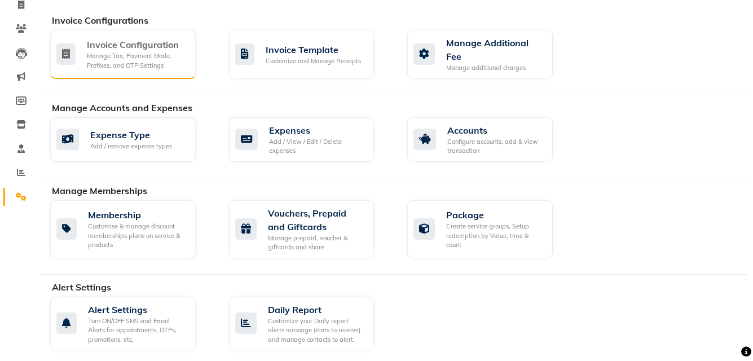
click at [114, 60] on div "Manage Tax, Payment Mode, Prefixes, and OTP Settings" at bounding box center [137, 60] width 100 height 19
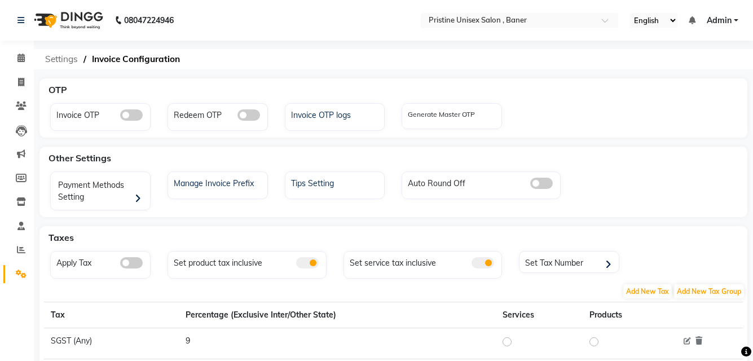
click at [56, 59] on span "Settings" at bounding box center [61, 59] width 44 height 20
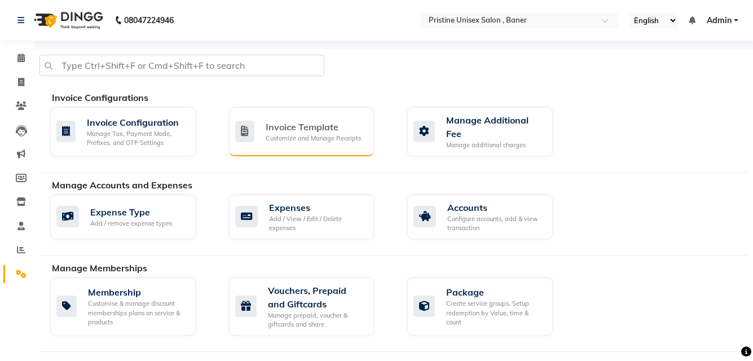
click at [236, 131] on icon at bounding box center [244, 131] width 19 height 21
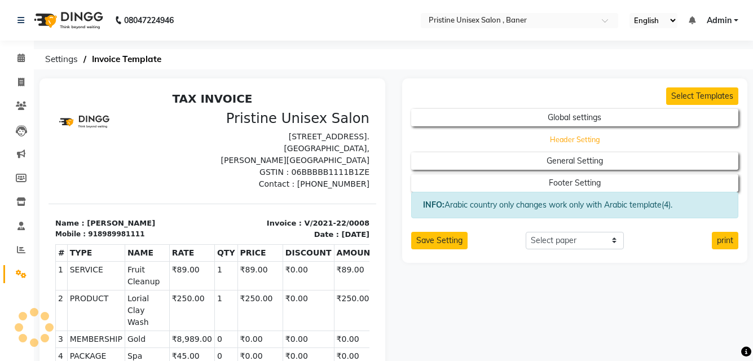
click at [599, 143] on button "Header Setting" at bounding box center [574, 139] width 294 height 16
select select "end"
select select "LLLL"
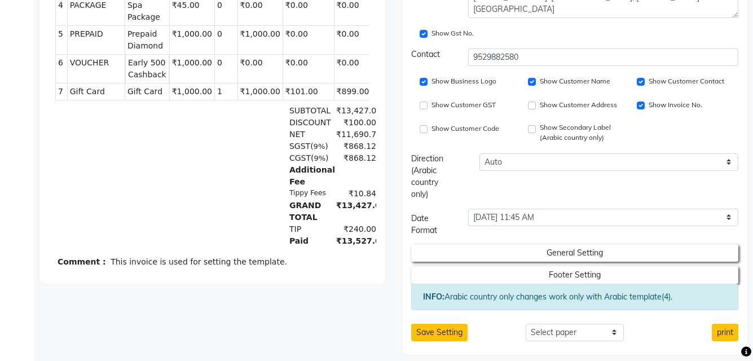
scroll to position [361, 0]
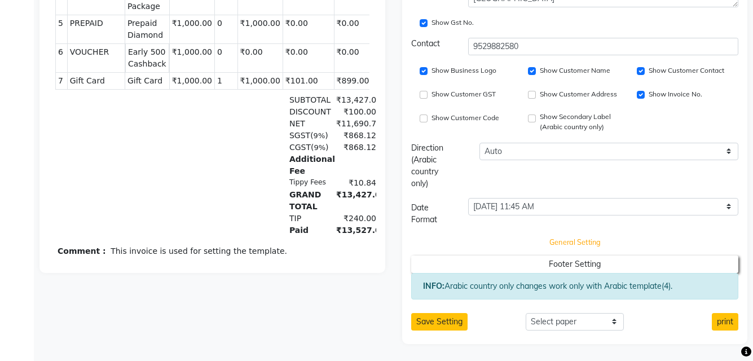
click at [549, 237] on button "General Setting" at bounding box center [574, 243] width 294 height 16
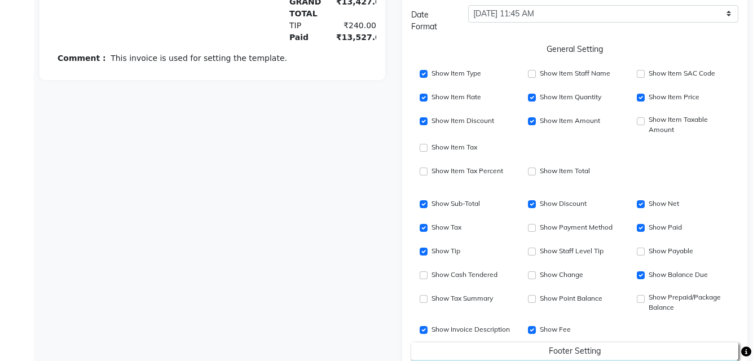
scroll to position [591, 0]
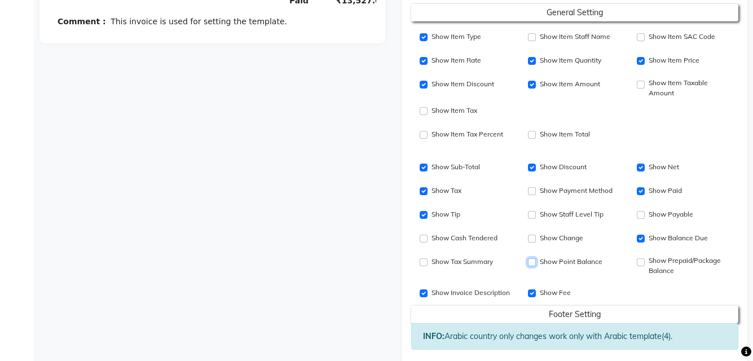
click at [531, 261] on input "Show Point Balance" at bounding box center [532, 262] width 8 height 8
checkbox input "true"
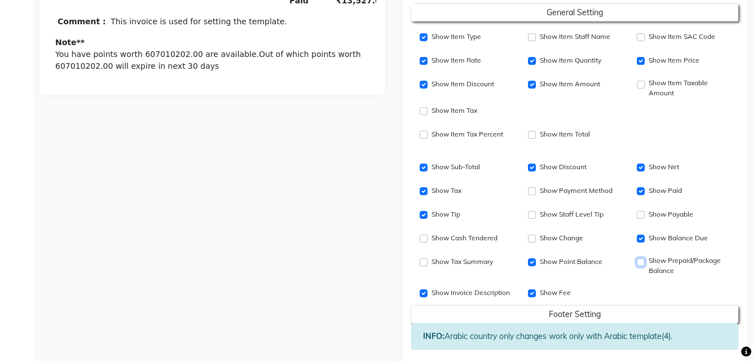
click at [640, 262] on input "Show Prepaid/Package Balance" at bounding box center [641, 262] width 8 height 8
checkbox input "true"
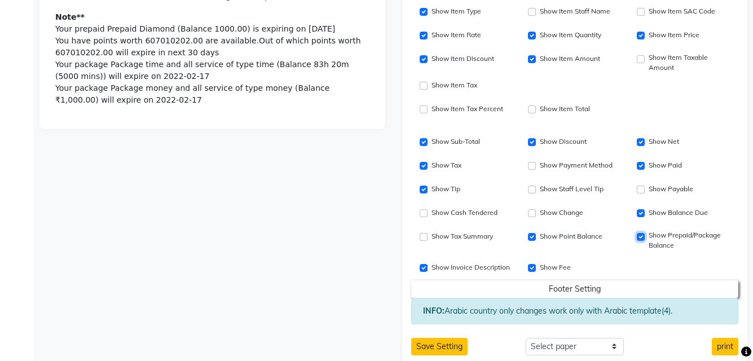
scroll to position [641, 0]
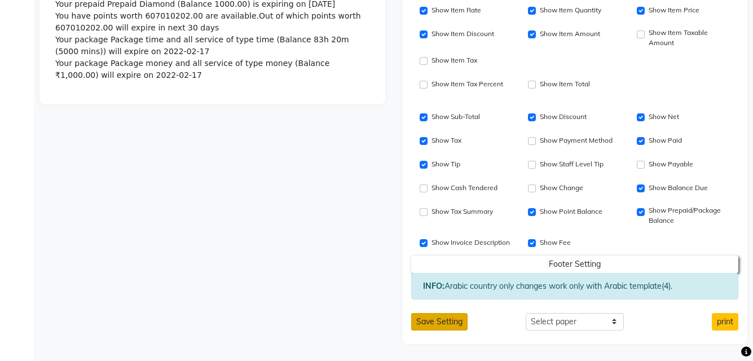
click at [453, 321] on button "Save Setting" at bounding box center [439, 321] width 56 height 17
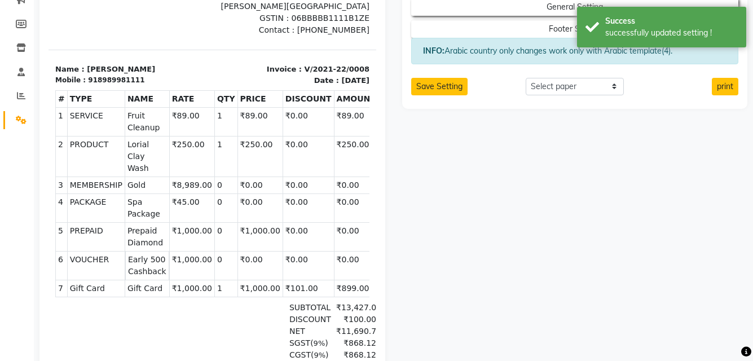
scroll to position [0, 0]
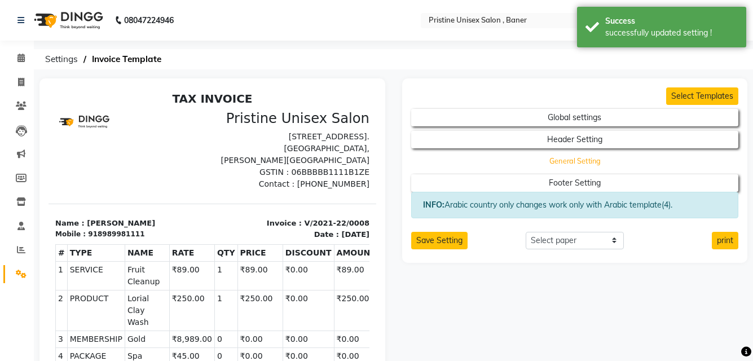
click at [534, 167] on button "General Setting" at bounding box center [574, 161] width 294 height 16
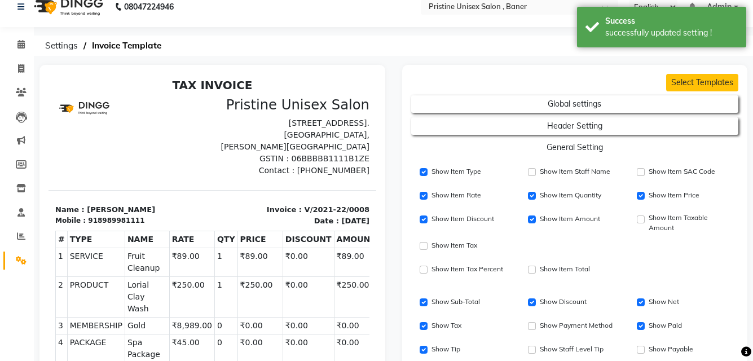
scroll to position [8, 0]
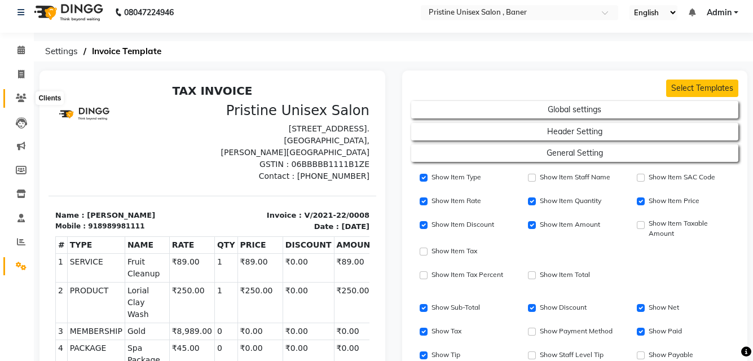
click at [24, 97] on icon at bounding box center [21, 98] width 11 height 8
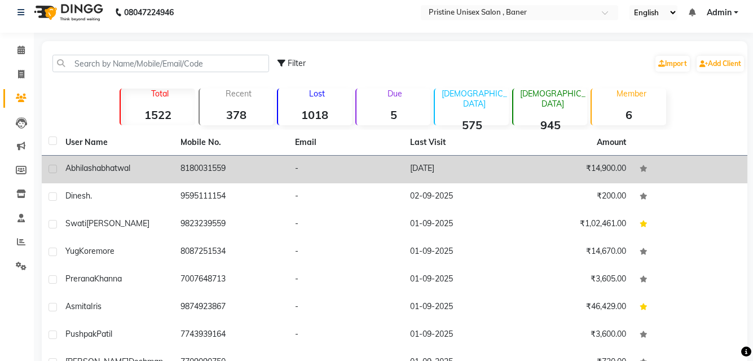
click at [161, 169] on div "[PERSON_NAME]" at bounding box center [115, 168] width 101 height 12
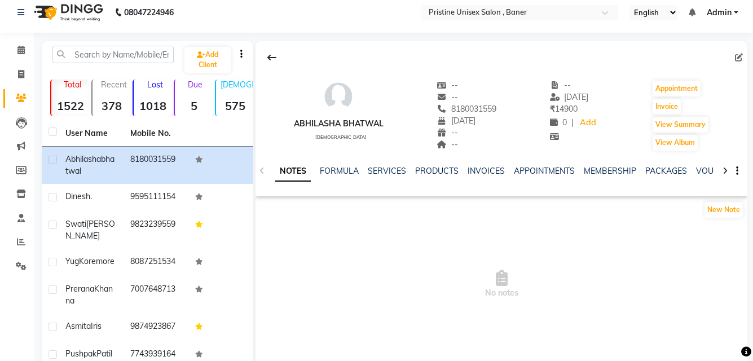
click at [724, 169] on icon at bounding box center [724, 171] width 5 height 8
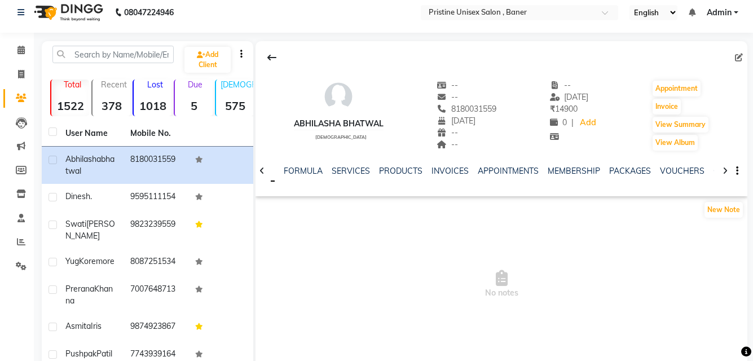
click at [724, 169] on icon at bounding box center [724, 171] width 5 height 8
click at [639, 171] on link "VOUCHERS" at bounding box center [655, 171] width 45 height 10
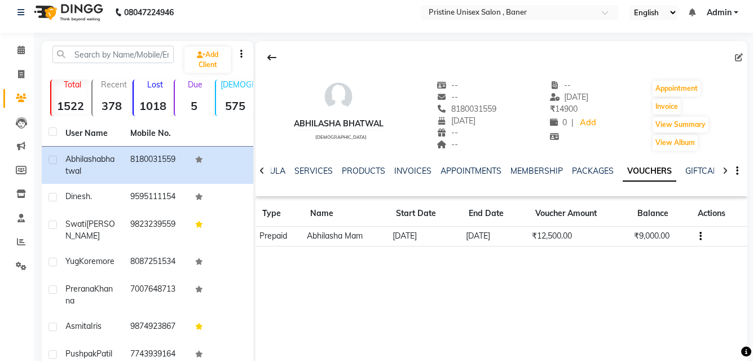
click at [699, 236] on icon "button" at bounding box center [700, 236] width 2 height 1
click at [655, 219] on td "Redemption History" at bounding box center [647, 221] width 70 height 13
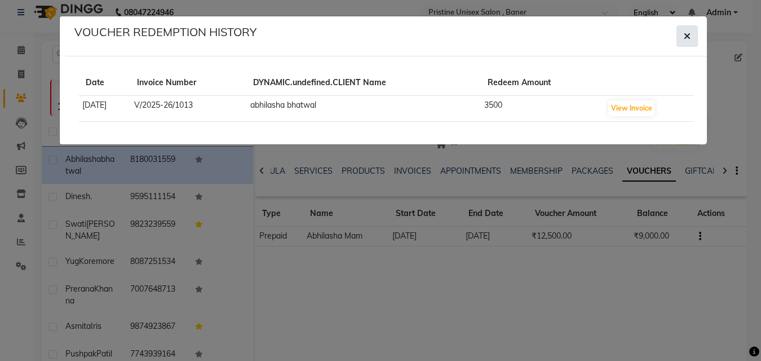
click at [680, 39] on button "button" at bounding box center [687, 35] width 21 height 21
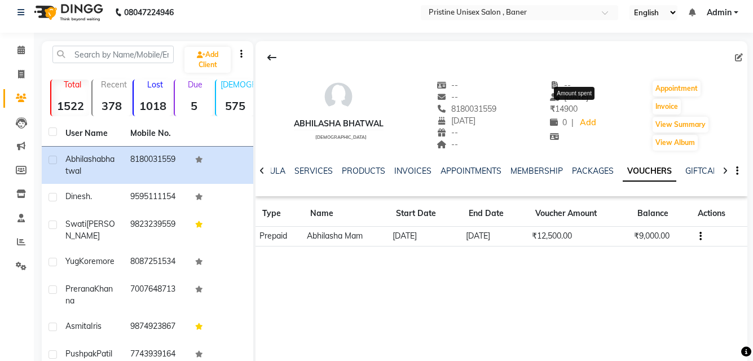
drag, startPoint x: 582, startPoint y: 107, endPoint x: 553, endPoint y: 104, distance: 29.5
click at [553, 104] on div "₹ 14900" at bounding box center [574, 109] width 48 height 12
drag, startPoint x: 565, startPoint y: 236, endPoint x: 535, endPoint y: 232, distance: 30.1
click at [535, 232] on td "₹12,500.00" at bounding box center [579, 237] width 102 height 20
click at [21, 72] on icon at bounding box center [21, 74] width 6 height 8
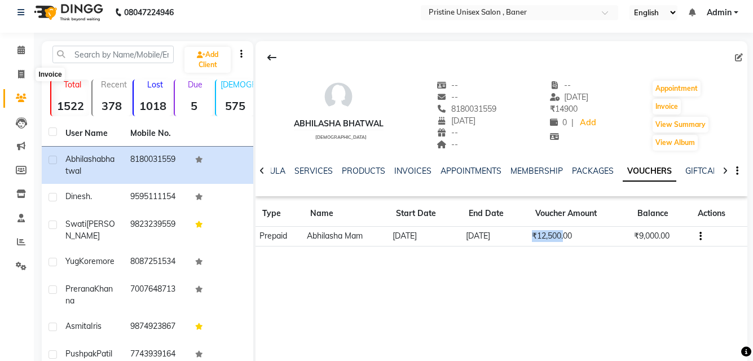
select select "service"
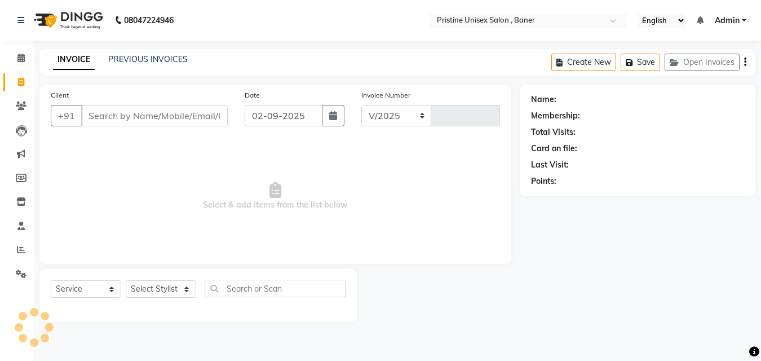
select select "6610"
type input "1014"
click at [130, 114] on input "Client" at bounding box center [154, 115] width 147 height 21
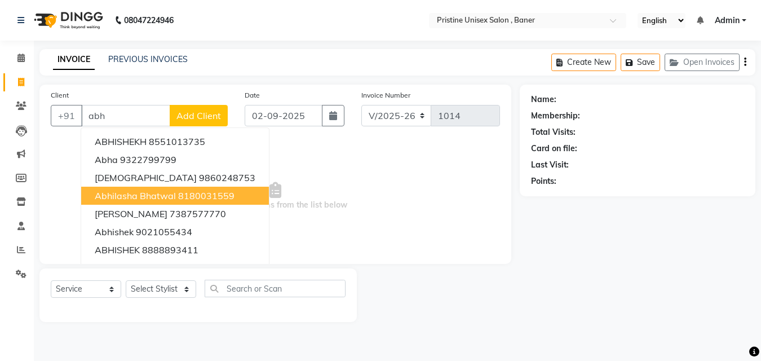
click at [183, 197] on ngb-highlight "8180031559" at bounding box center [206, 195] width 56 height 11
type input "8180031559"
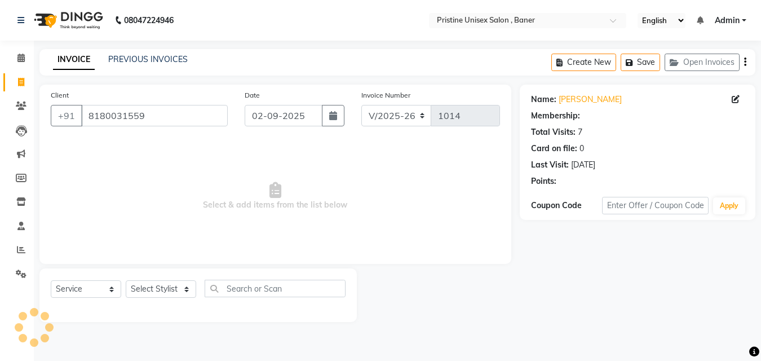
select select "1: Object"
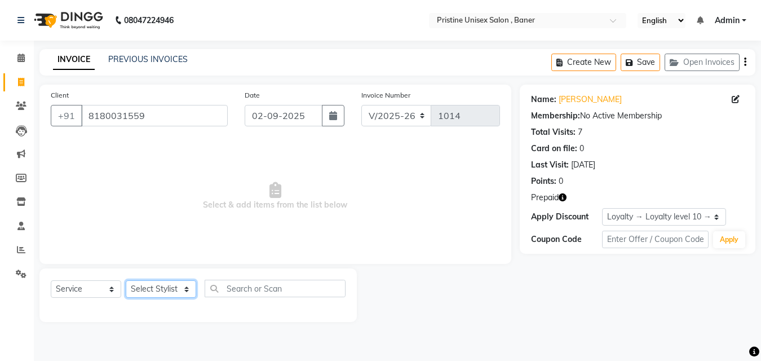
click at [150, 285] on select "Select Stylist ABHISHEKH Jaya Shinde Karan Mahesh Rasal Mohd Monish Ahmed monik…" at bounding box center [161, 288] width 70 height 17
select select "83039"
click at [126, 280] on select "Select Stylist ABHISHEKH Jaya Shinde Karan Mahesh Rasal Mohd Monish Ahmed monik…" at bounding box center [161, 288] width 70 height 17
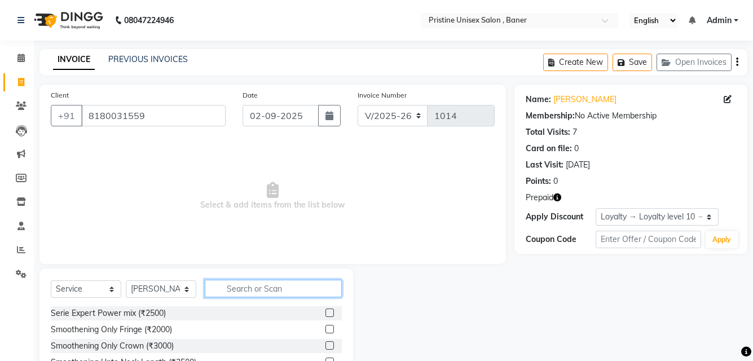
click at [262, 286] on input "text" at bounding box center [273, 288] width 137 height 17
type input "kanp"
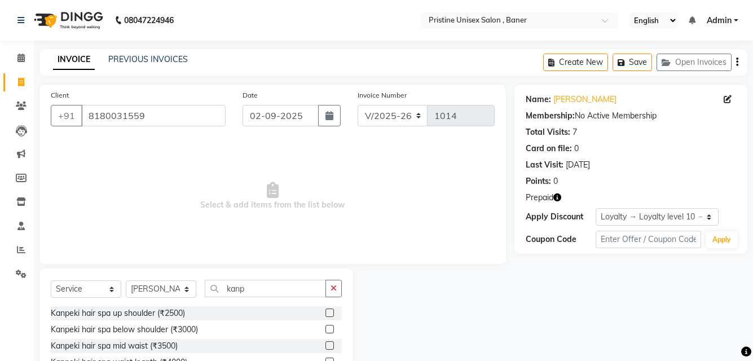
click at [325, 311] on label at bounding box center [329, 312] width 8 height 8
click at [325, 311] on input "checkbox" at bounding box center [328, 313] width 7 height 7
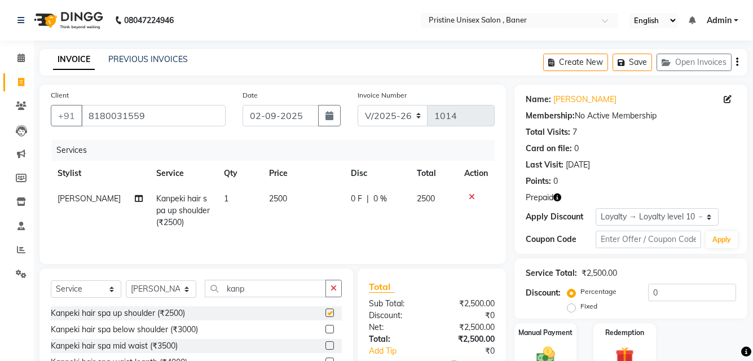
checkbox input "false"
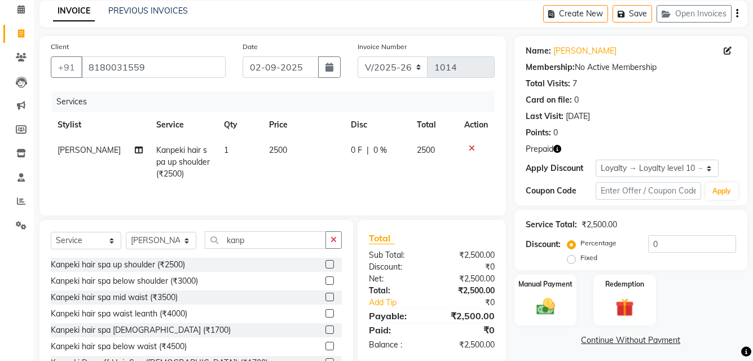
scroll to position [91, 0]
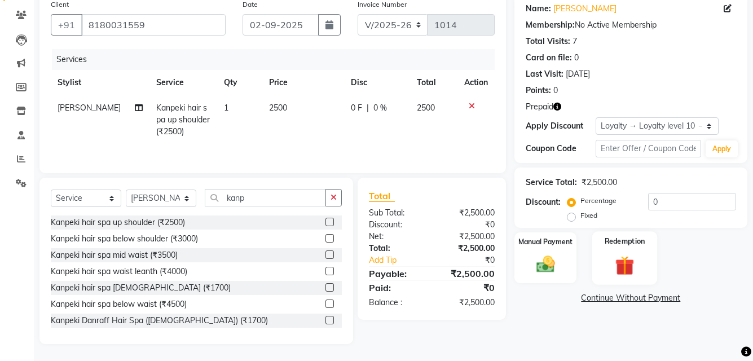
click at [613, 257] on img at bounding box center [624, 265] width 31 height 24
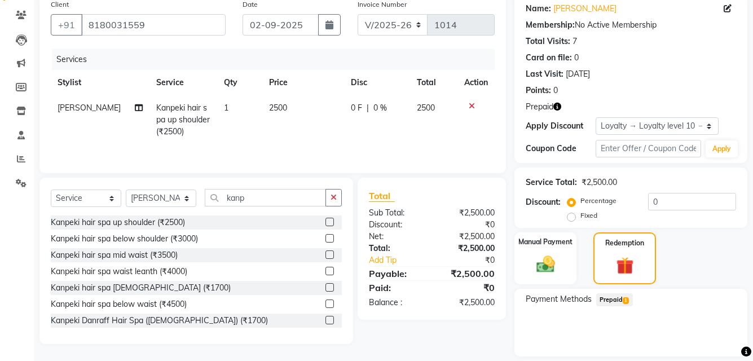
click at [622, 300] on span "Prepaid 1" at bounding box center [614, 299] width 37 height 13
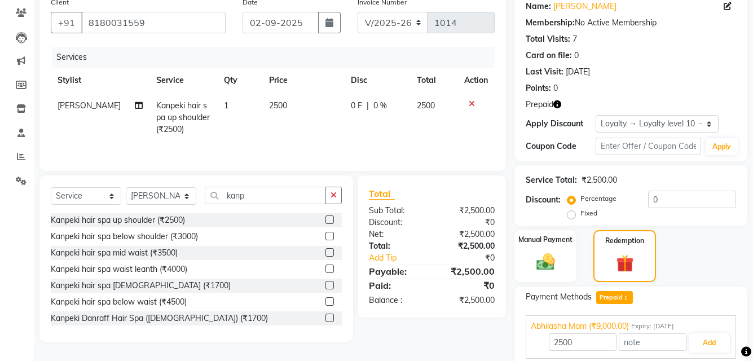
scroll to position [0, 0]
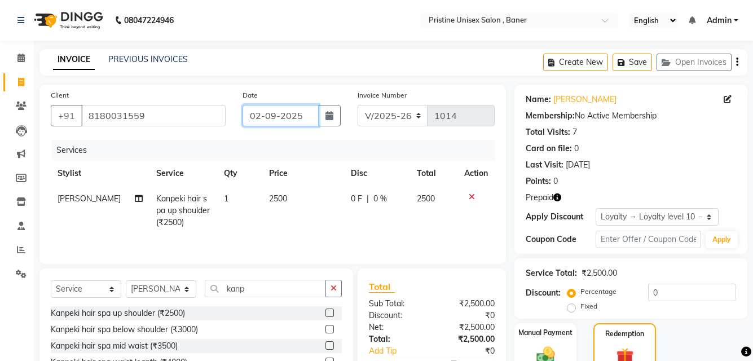
click at [297, 116] on input "02-09-2025" at bounding box center [280, 115] width 76 height 21
select select "9"
select select "2025"
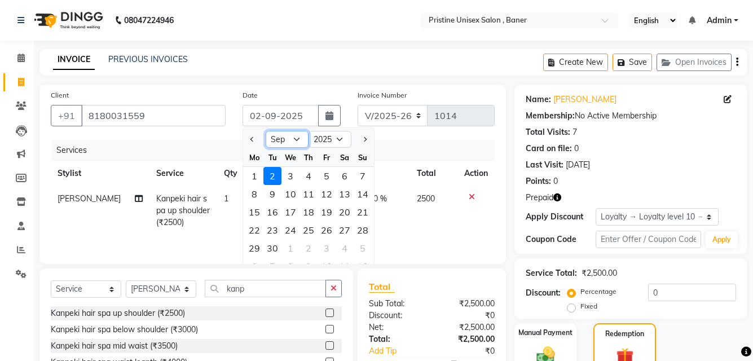
click at [293, 143] on select "Jan Feb Mar Apr May Jun Jul Aug Sep Oct Nov Dec" at bounding box center [287, 139] width 43 height 17
select select "8"
click at [266, 131] on select "Jan Feb Mar Apr May Jun Jul Aug Sep Oct Nov Dec" at bounding box center [287, 139] width 43 height 17
click at [361, 249] on div "31" at bounding box center [362, 248] width 18 height 18
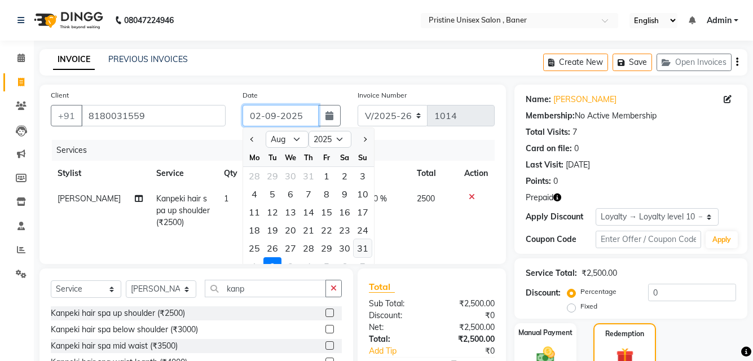
type input "31-08-2025"
type input "9000"
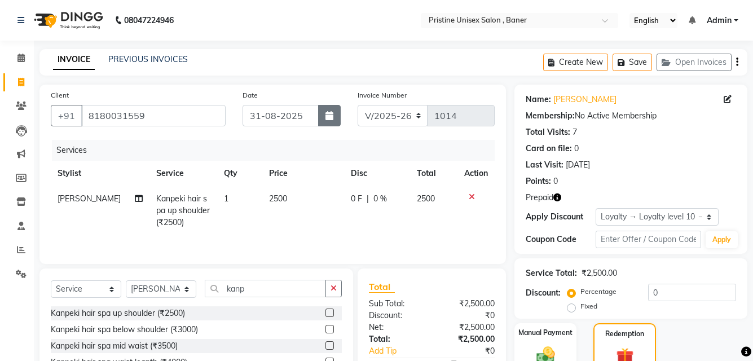
click at [326, 115] on icon "button" at bounding box center [329, 115] width 8 height 9
select select "8"
select select "2025"
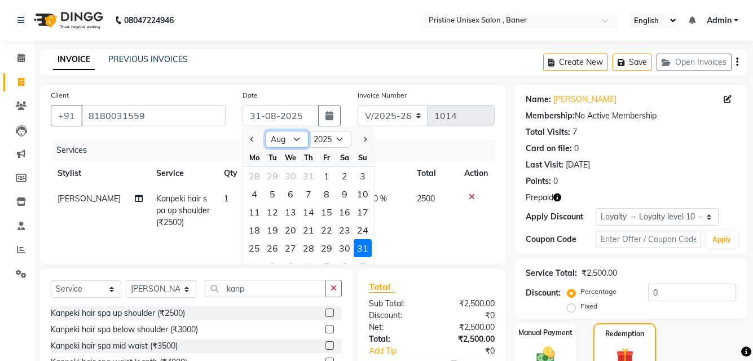
click at [294, 137] on select "Jan Feb Mar Apr May Jun Jul Aug Sep Oct Nov Dec" at bounding box center [287, 139] width 43 height 17
select select "9"
click at [266, 131] on select "Jan Feb Mar Apr May Jun Jul Aug Sep Oct Nov Dec" at bounding box center [287, 139] width 43 height 17
click at [253, 175] on div "1" at bounding box center [254, 176] width 18 height 18
type input "01-09-2025"
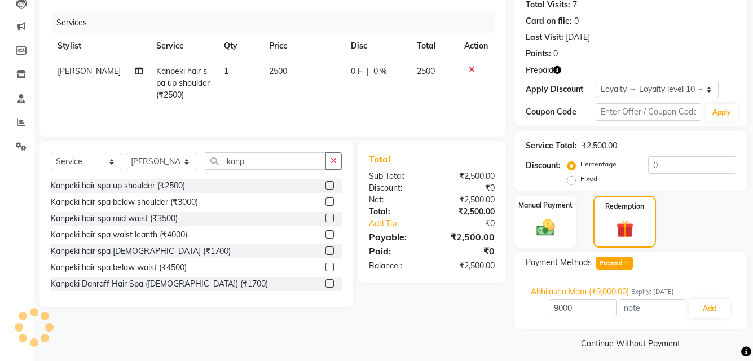
scroll to position [135, 0]
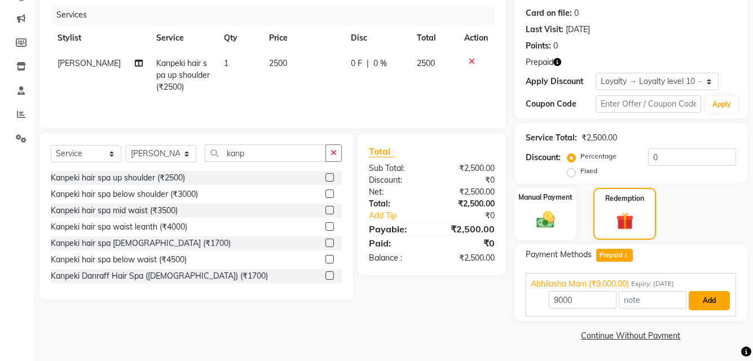
click at [698, 295] on button "Add" at bounding box center [708, 300] width 41 height 19
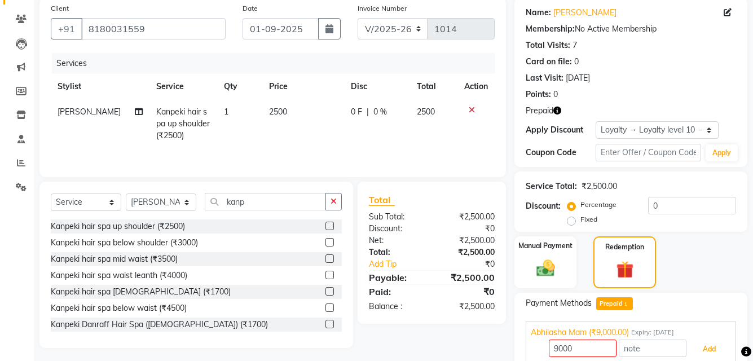
scroll to position [152, 0]
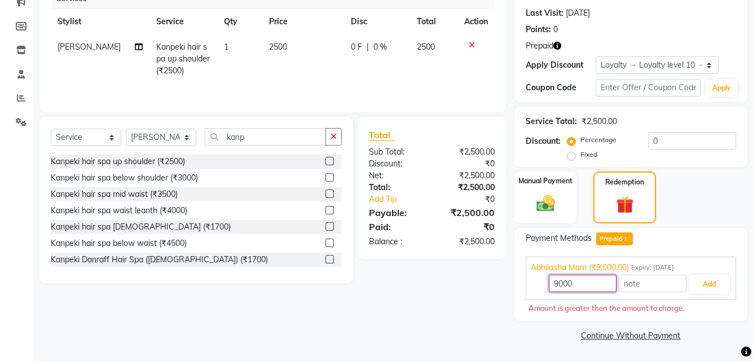
drag, startPoint x: 595, startPoint y: 285, endPoint x: 523, endPoint y: 279, distance: 73.0
click at [523, 279] on div "Payment Methods Prepaid 1 Abhilasha Mam (₹9,000.00) Expiry: 27-11-2025 9000 Add…" at bounding box center [630, 275] width 233 height 94
type input "2500"
click at [495, 310] on div "Client +91 8180031559 Date 01-09-2025 Invoice Number V/2025 V/2025-26 1014 Serv…" at bounding box center [272, 138] width 483 height 411
click at [709, 286] on button "Add" at bounding box center [708, 284] width 41 height 19
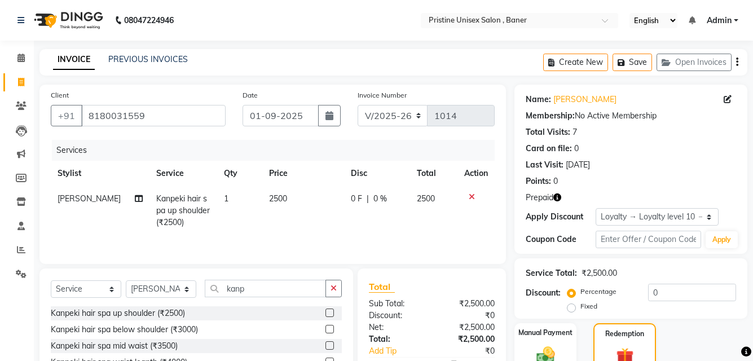
scroll to position [190, 0]
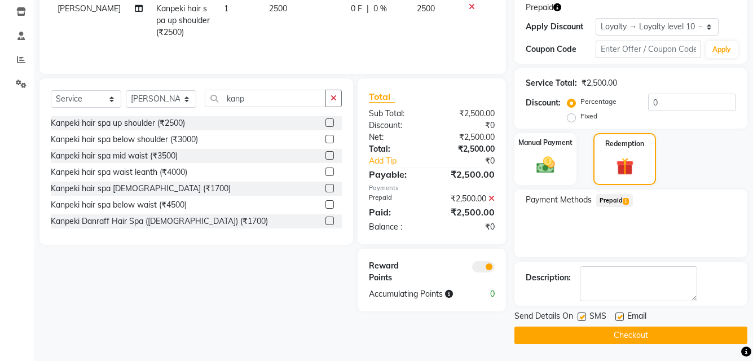
click at [490, 196] on icon at bounding box center [491, 199] width 6 height 8
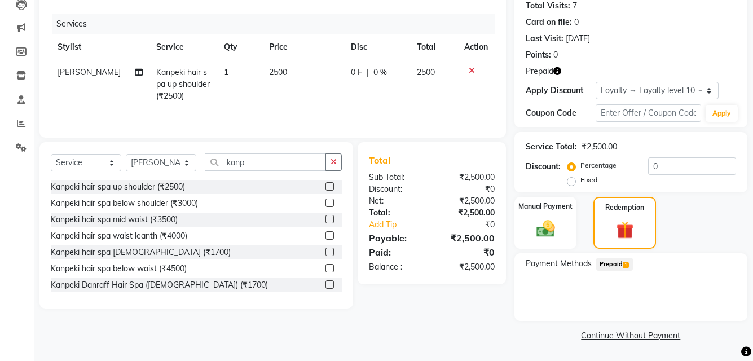
scroll to position [126, 0]
click at [615, 233] on img at bounding box center [624, 230] width 29 height 23
click at [623, 265] on span "1" at bounding box center [625, 265] width 6 height 7
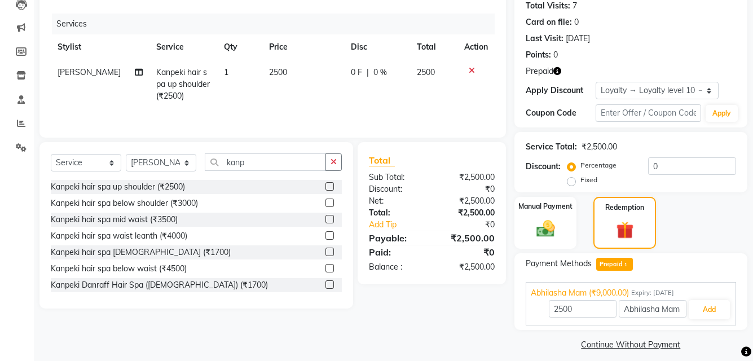
scroll to position [135, 0]
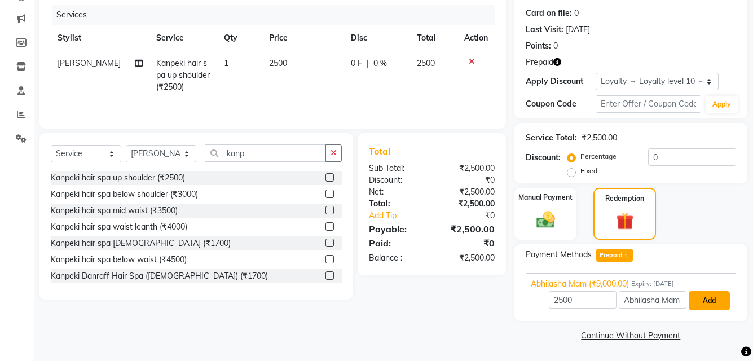
click at [710, 295] on button "Add" at bounding box center [708, 300] width 41 height 19
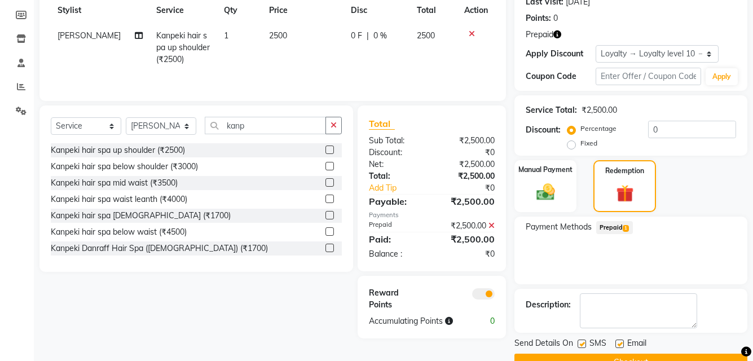
scroll to position [190, 0]
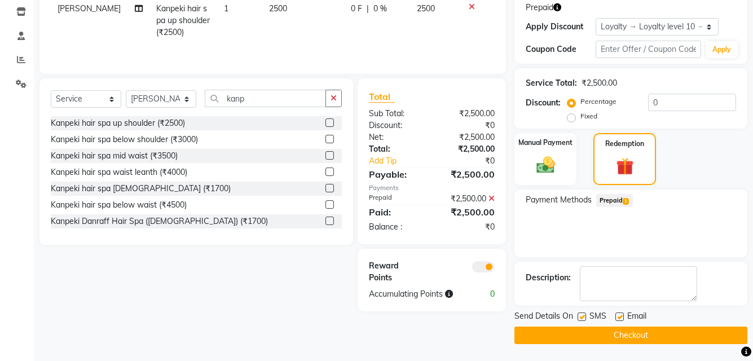
click at [655, 332] on button "Checkout" at bounding box center [630, 334] width 233 height 17
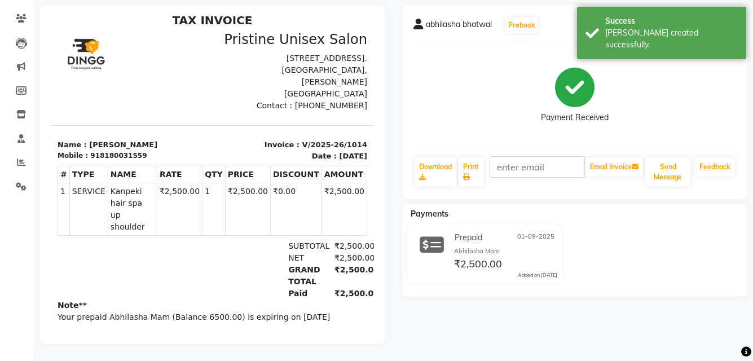
scroll to position [9, 0]
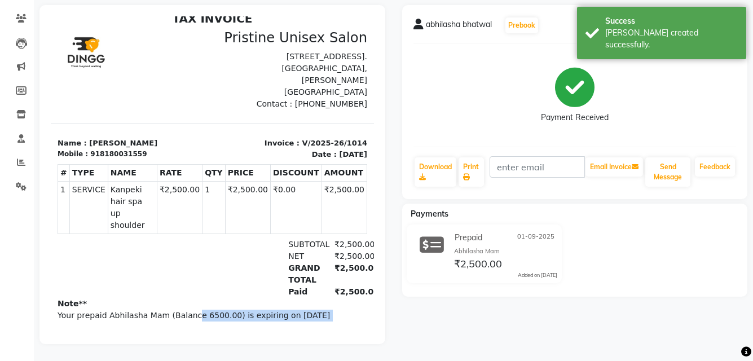
drag, startPoint x: 184, startPoint y: 285, endPoint x: 233, endPoint y: 286, distance: 48.5
click at [233, 298] on div "Note** Your prepaid Abhilasha Mam (Balance 6500.00) is expiring on 2025-11-27 P…" at bounding box center [213, 329] width 310 height 63
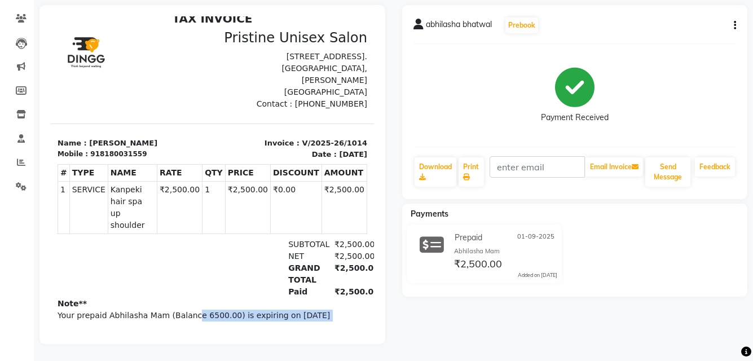
click at [268, 298] on div "Note** Your prepaid Abhilasha Mam (Balance 6500.00) is expiring on 2025-11-27 P…" at bounding box center [213, 329] width 310 height 63
drag, startPoint x: 113, startPoint y: 319, endPoint x: 383, endPoint y: 341, distance: 271.5
click at [333, 333] on html "TAX INVOICE Pristine Unisex Salon 103 Metropolis, Balewadi High St, opp. Circui…" at bounding box center [212, 185] width 323 height 357
click at [520, 17] on button "Prebook" at bounding box center [521, 25] width 33 height 16
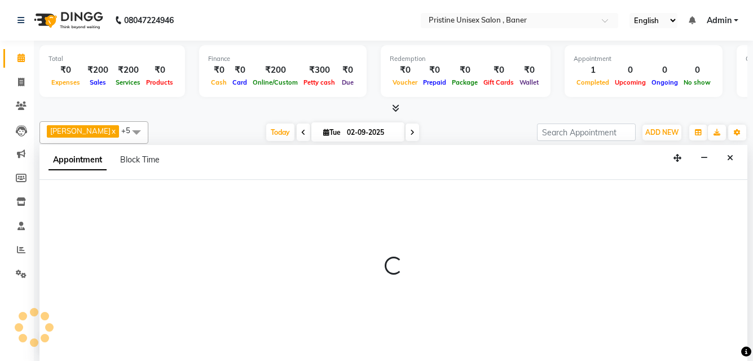
scroll to position [1, 0]
select select "83039"
select select "660"
select select "tentative"
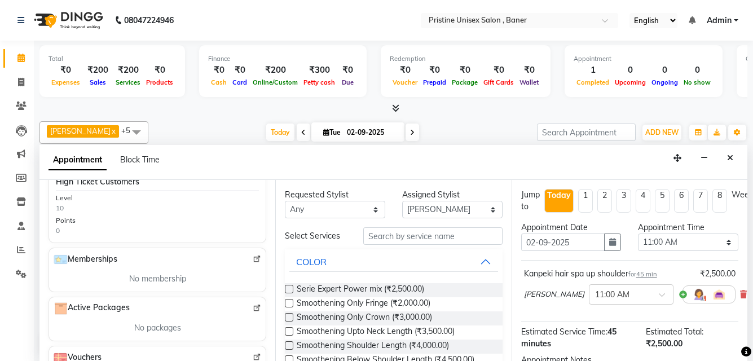
scroll to position [395, 0]
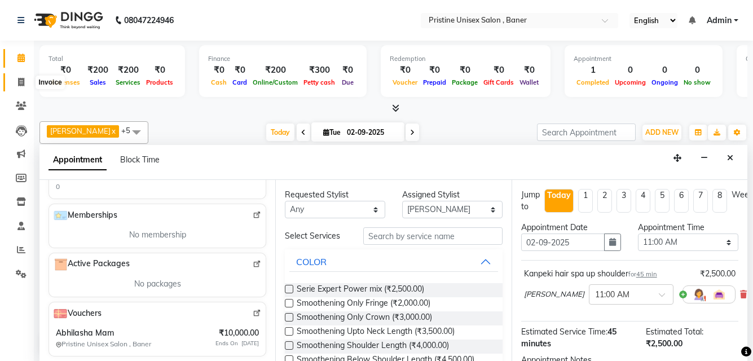
click at [24, 76] on span at bounding box center [21, 82] width 20 height 13
select select "service"
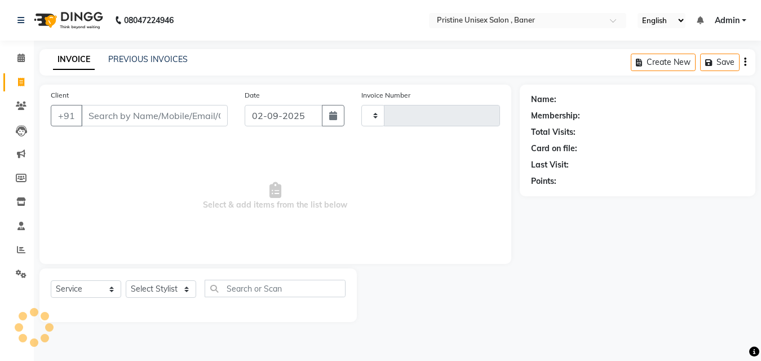
type input "1015"
select select "6610"
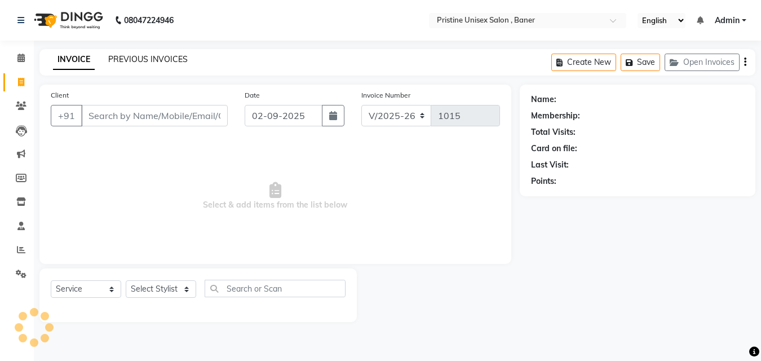
click at [117, 56] on link "PREVIOUS INVOICES" at bounding box center [147, 59] width 79 height 10
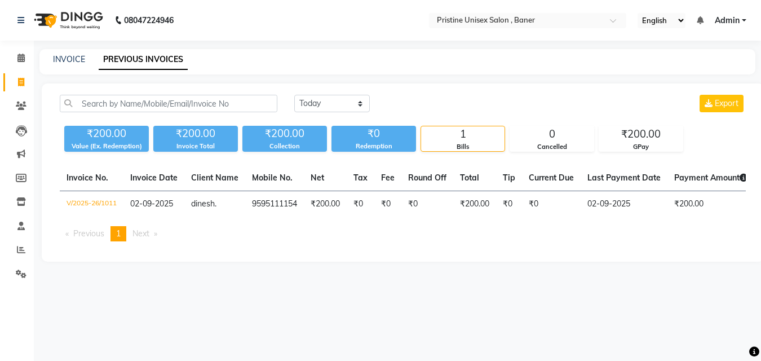
drag, startPoint x: 357, startPoint y: 229, endPoint x: 512, endPoint y: 235, distance: 155.2
click at [512, 235] on div "Invoice No. Invoice Date Client Name Mobile No. Net Tax Fee Round Off Total Tip…" at bounding box center [403, 207] width 700 height 85
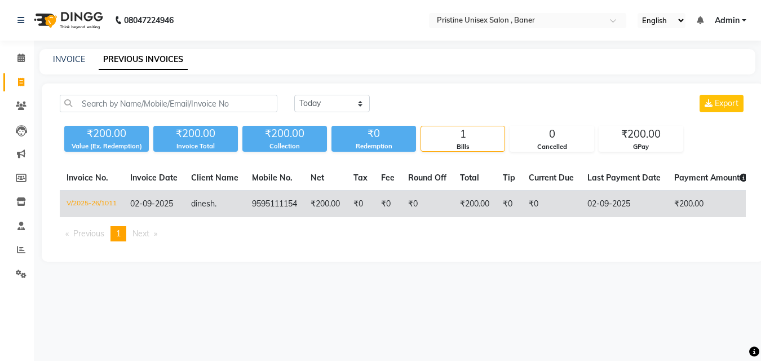
click at [198, 198] on span "dinesh" at bounding box center [203, 203] width 24 height 10
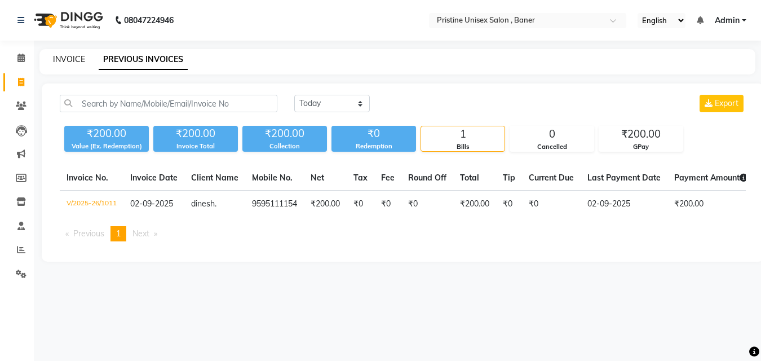
click at [65, 55] on link "INVOICE" at bounding box center [69, 59] width 32 height 10
select select "service"
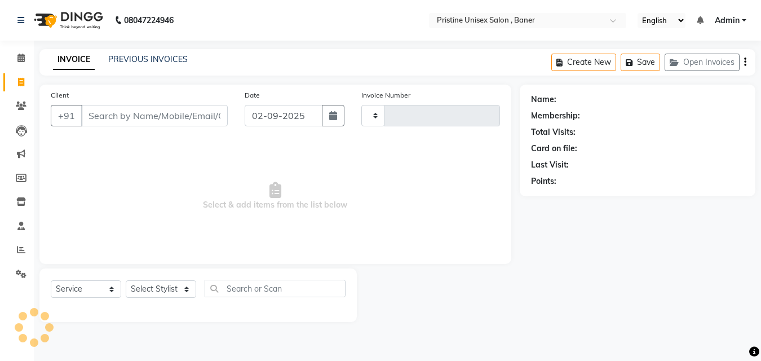
type input "1015"
select select "6610"
click at [142, 286] on select "Select Stylist" at bounding box center [161, 288] width 70 height 17
select select "86105"
click at [126, 280] on select "Select Stylist ABHISHEKH Jaya Shinde Karan Mahesh Rasal Mohd Monish Ahmed monik…" at bounding box center [161, 288] width 70 height 17
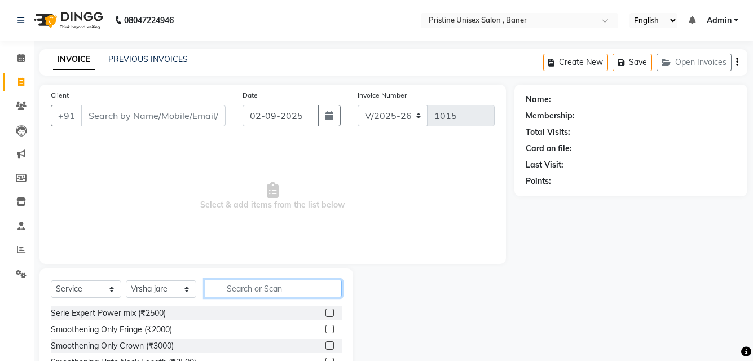
click at [238, 293] on input "text" at bounding box center [273, 288] width 137 height 17
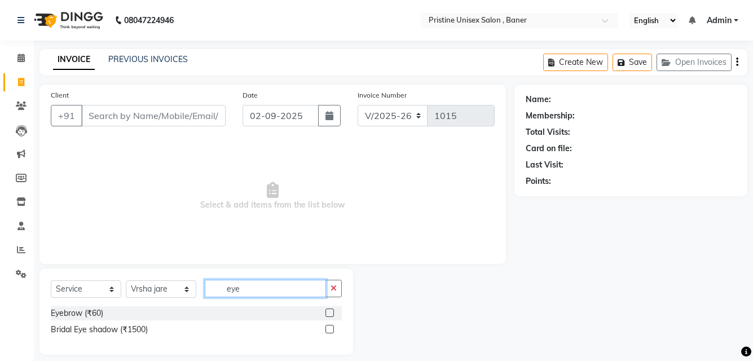
type input "eye"
click at [329, 313] on label at bounding box center [329, 312] width 8 height 8
click at [329, 313] on input "checkbox" at bounding box center [328, 313] width 7 height 7
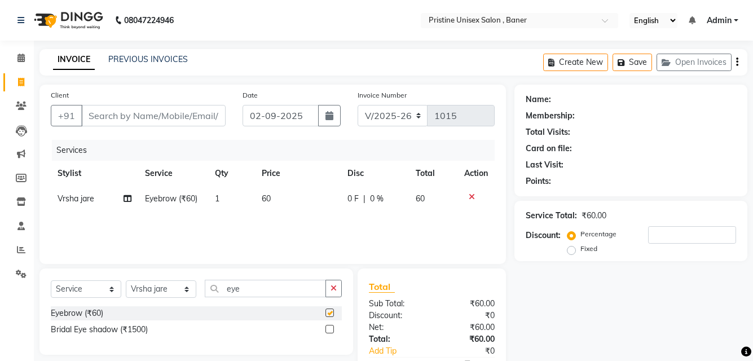
checkbox input "false"
click at [104, 113] on input "Client" at bounding box center [153, 115] width 144 height 21
type input "9"
type input "0"
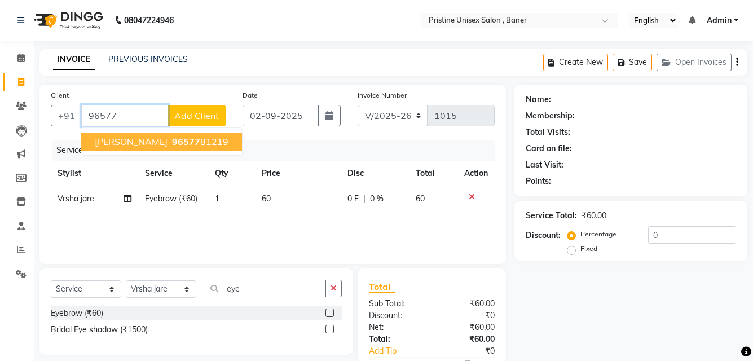
click at [144, 144] on span "[PERSON_NAME]" at bounding box center [131, 141] width 73 height 11
type input "9657781219"
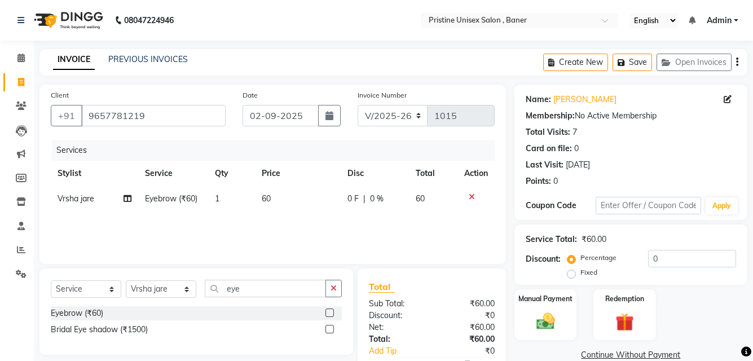
scroll to position [67, 0]
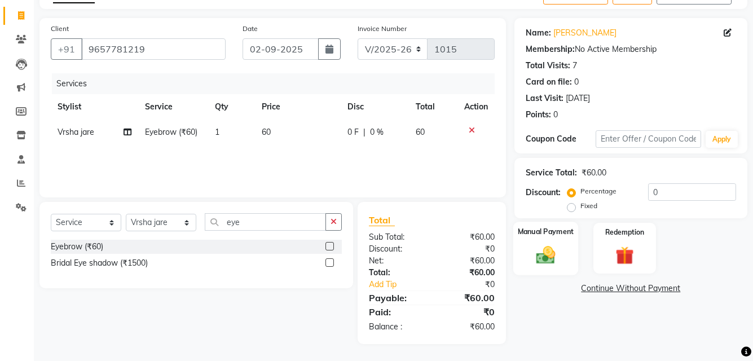
click at [545, 258] on img at bounding box center [544, 255] width 31 height 22
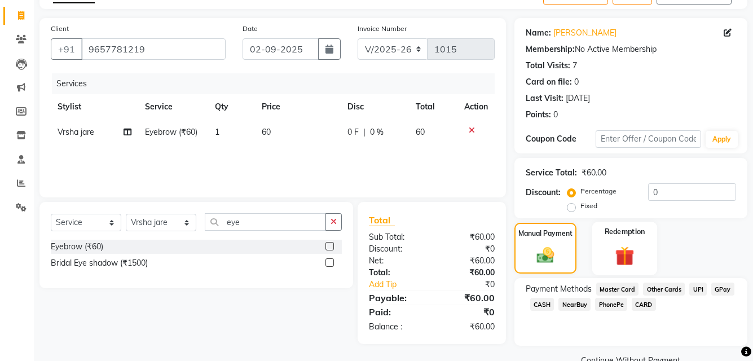
scroll to position [91, 0]
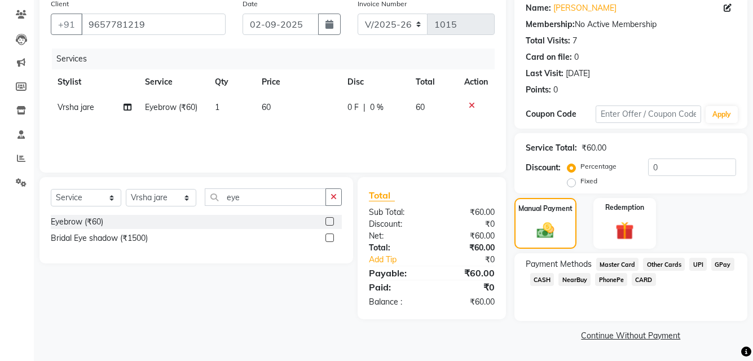
click at [717, 263] on span "GPay" at bounding box center [722, 264] width 23 height 13
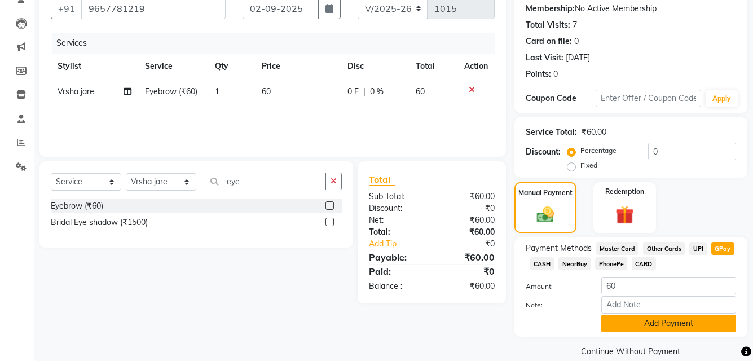
scroll to position [123, 0]
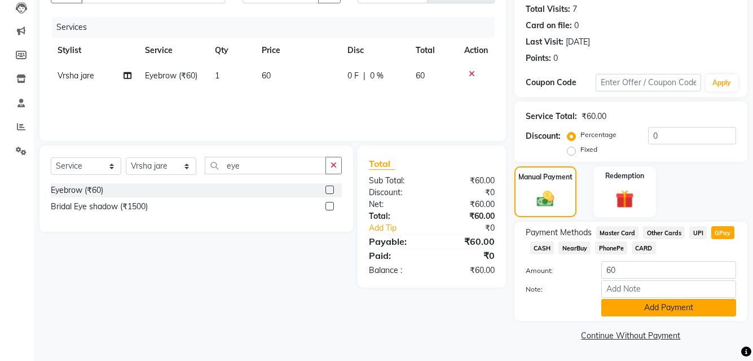
click at [651, 307] on button "Add Payment" at bounding box center [668, 307] width 135 height 17
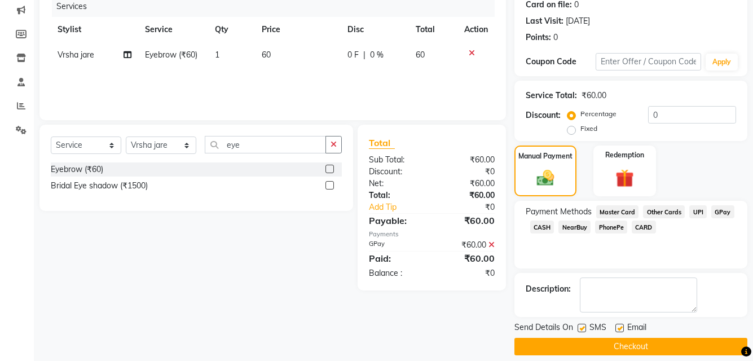
scroll to position [155, 0]
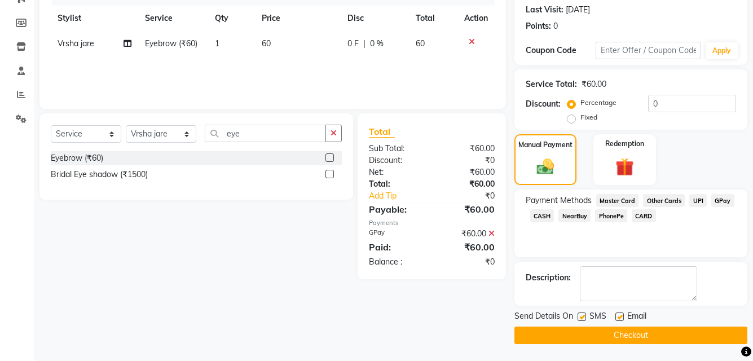
click at [630, 341] on button "Checkout" at bounding box center [630, 334] width 233 height 17
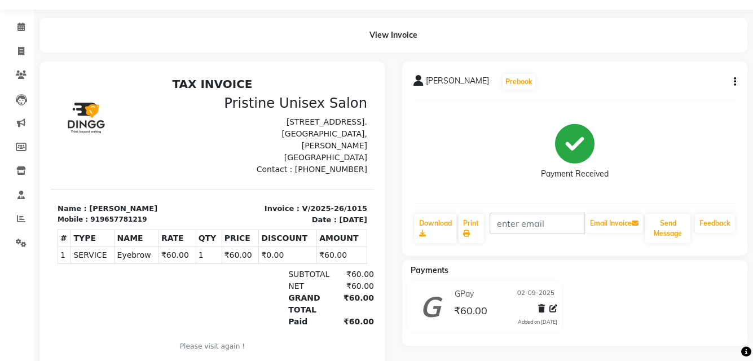
scroll to position [60, 0]
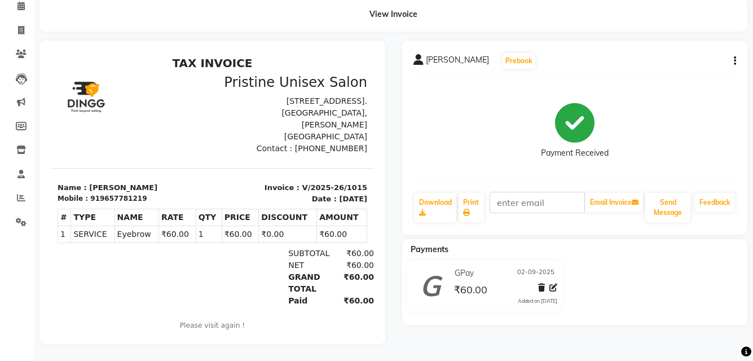
click at [121, 287] on div at bounding box center [109, 276] width 103 height 59
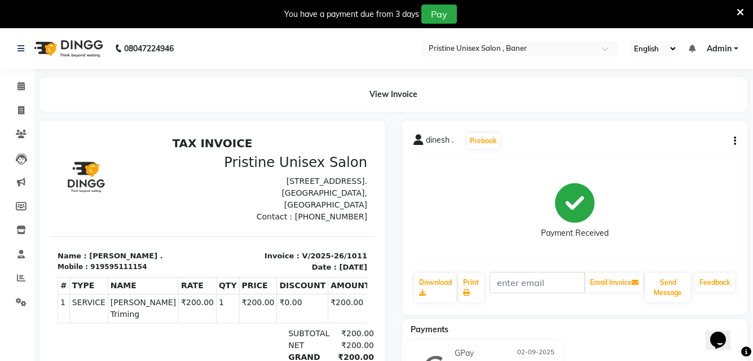
click at [99, 256] on p "Name : dinesh ." at bounding box center [132, 255] width 148 height 11
click at [735, 141] on icon "button" at bounding box center [734, 141] width 2 height 1
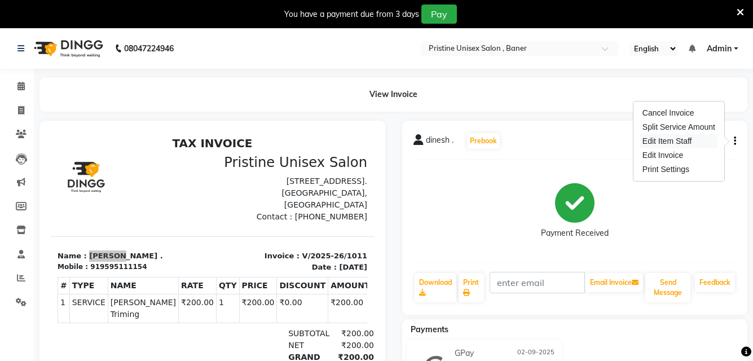
click at [693, 137] on div "Edit Item Staff" at bounding box center [678, 141] width 77 height 14
select select "83039"
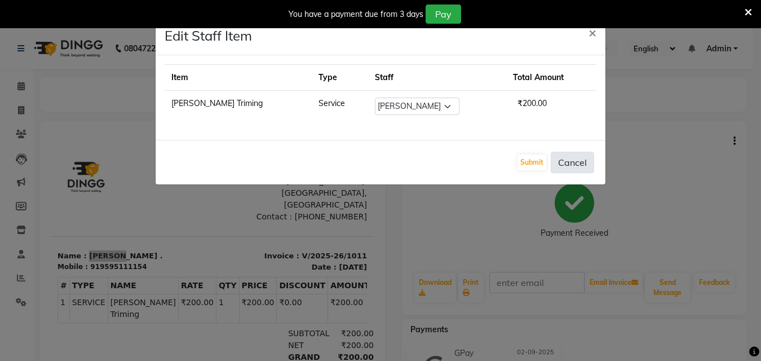
click at [576, 160] on button "Cancel" at bounding box center [572, 162] width 43 height 21
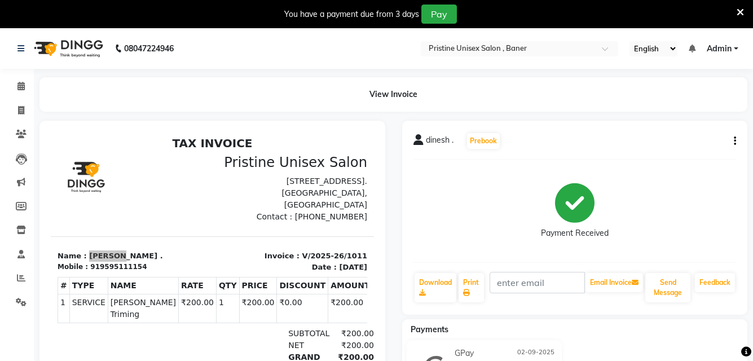
click at [736, 141] on div "dinesh . Prebook Payment Received Download Print Email Invoice Send Message Fee…" at bounding box center [575, 218] width 346 height 194
click at [732, 139] on button "button" at bounding box center [732, 141] width 7 height 12
click at [675, 148] on div "Edit Invoice" at bounding box center [678, 155] width 77 height 14
select select "service"
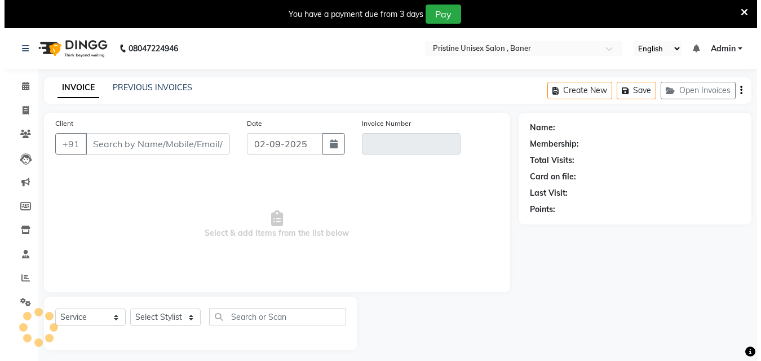
scroll to position [28, 0]
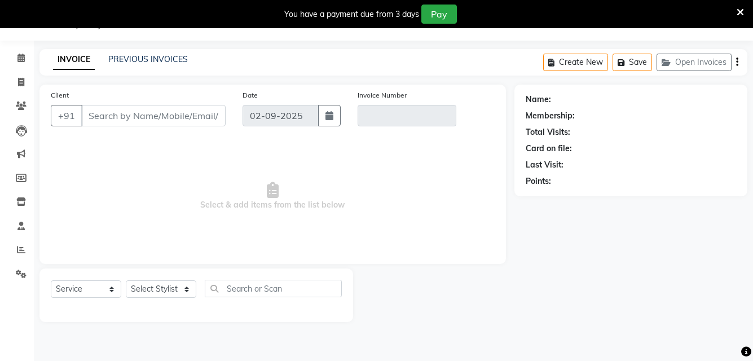
type input "9595111154"
type input "V/2025-26/1011"
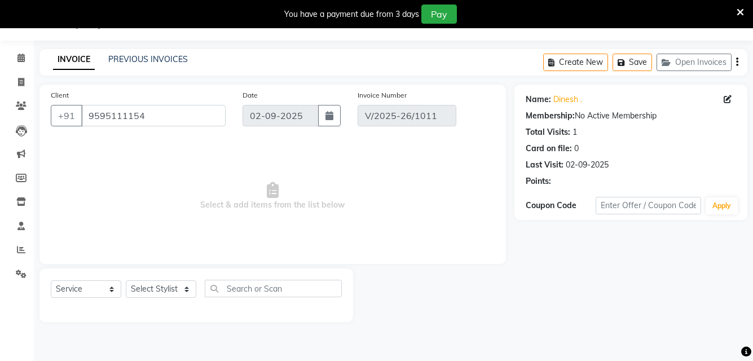
select select "select"
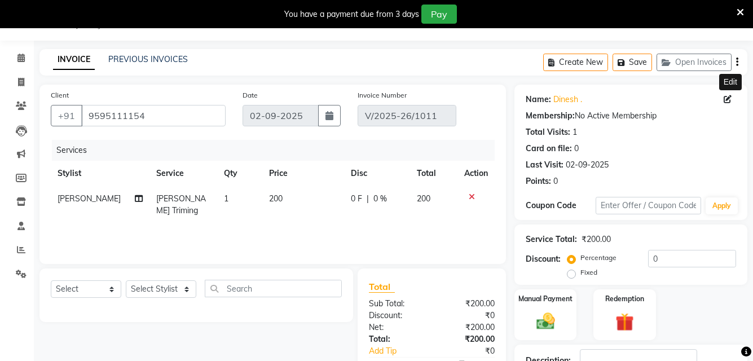
click at [730, 94] on span at bounding box center [729, 100] width 12 height 12
click at [728, 98] on icon at bounding box center [727, 99] width 8 height 8
select select "30"
select select "12"
select select "1992"
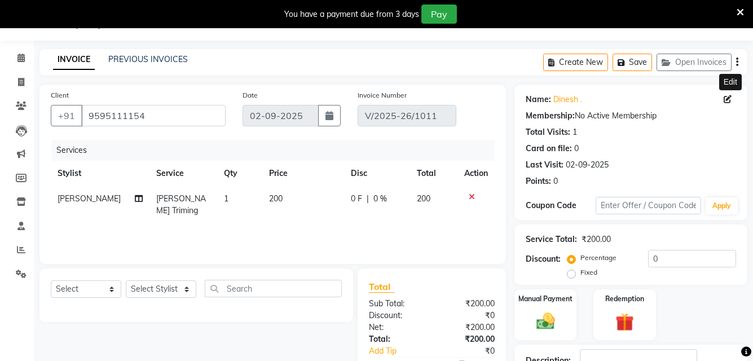
select select "male"
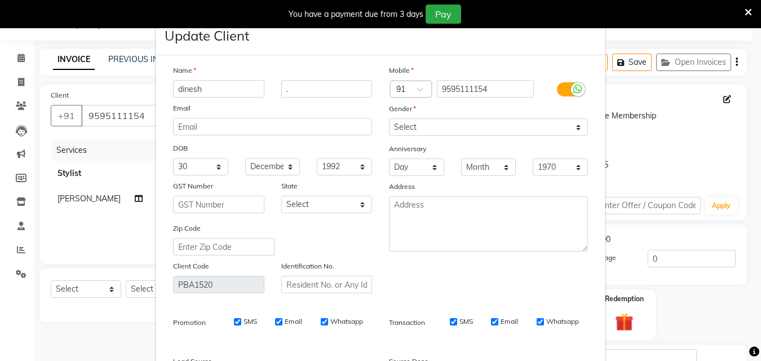
click at [175, 89] on input "dinesh" at bounding box center [218, 88] width 91 height 17
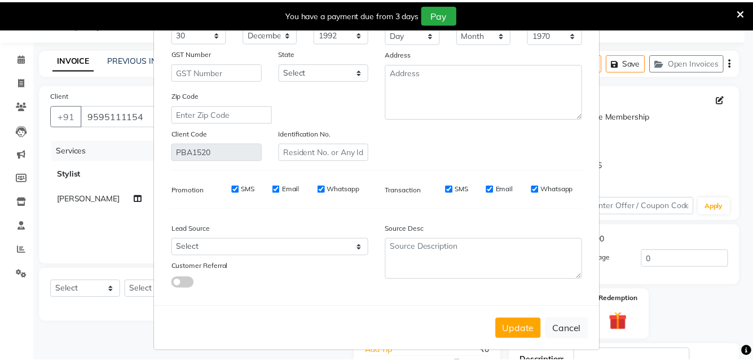
scroll to position [139, 0]
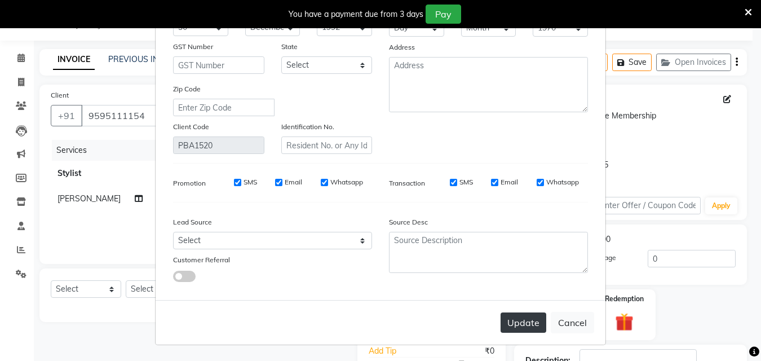
type input "Dinesh"
click at [533, 316] on button "Update" at bounding box center [524, 322] width 46 height 20
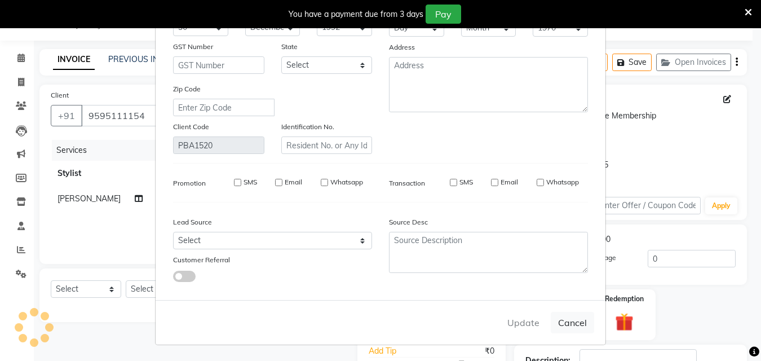
select select
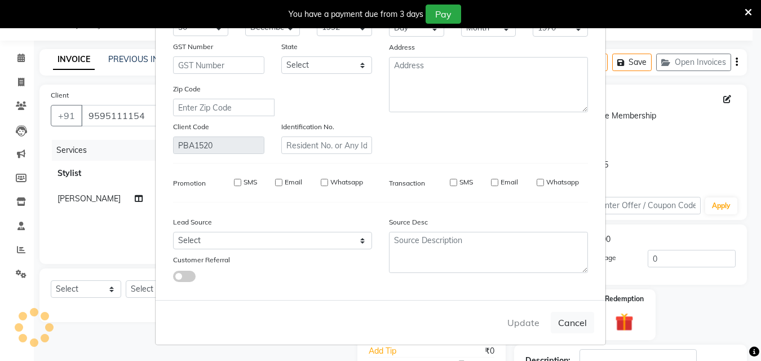
select select
checkbox input "false"
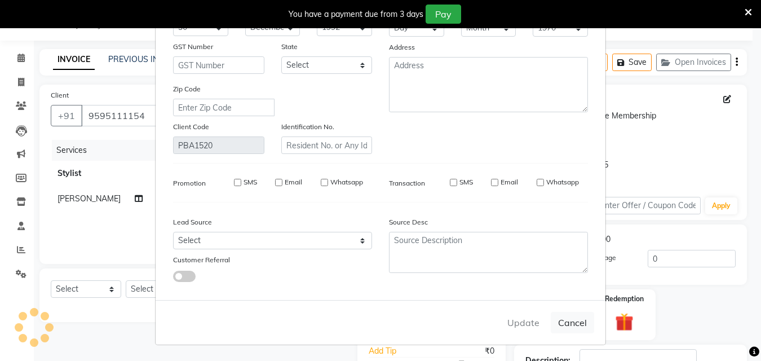
checkbox input "false"
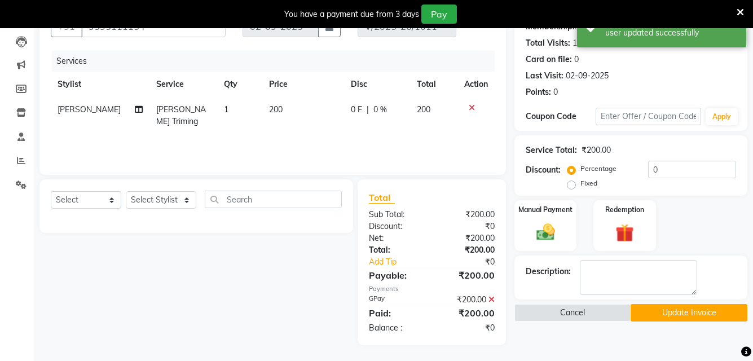
scroll to position [118, 0]
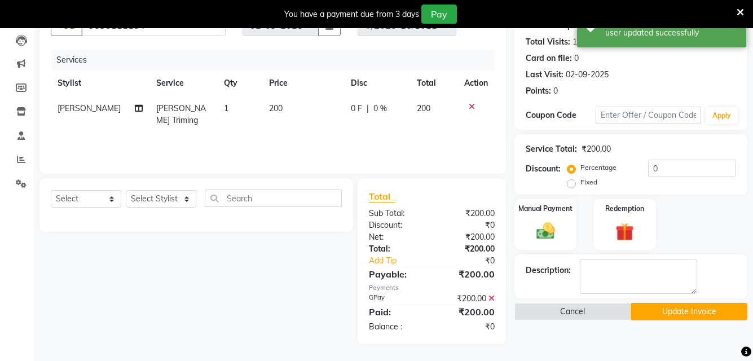
click at [687, 316] on button "Update Invoice" at bounding box center [688, 311] width 117 height 17
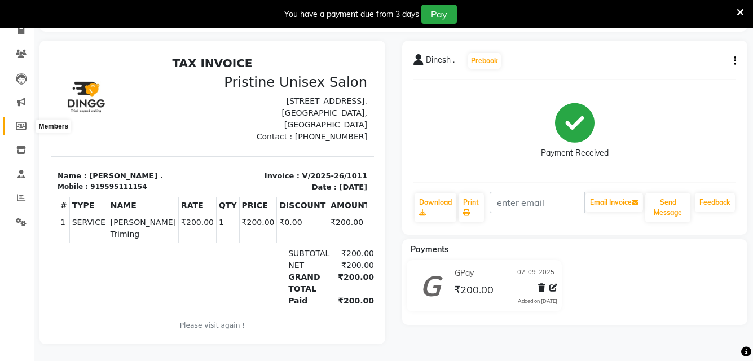
click at [20, 122] on icon at bounding box center [21, 126] width 11 height 8
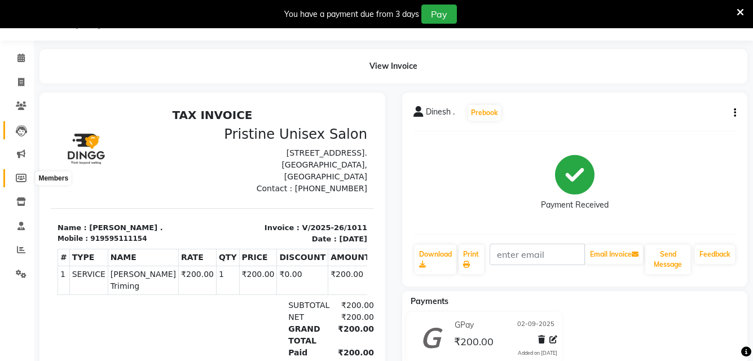
select select
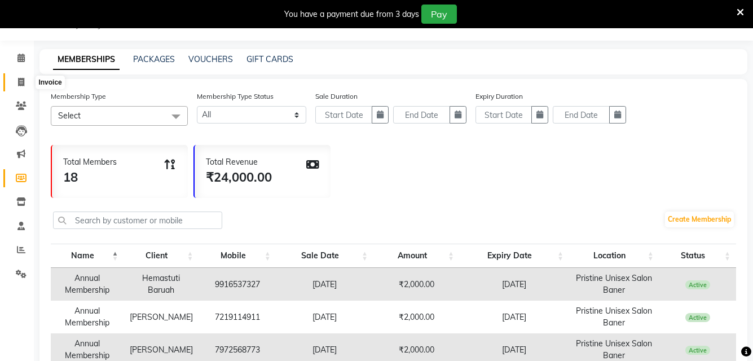
click at [21, 81] on icon at bounding box center [21, 82] width 6 height 8
select select "6610"
select select "service"
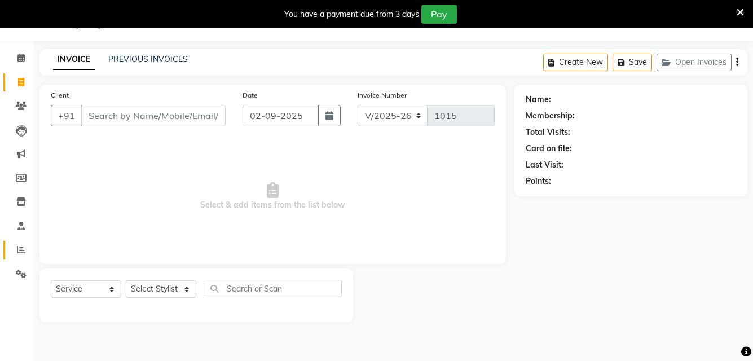
click at [23, 242] on link "Reports" at bounding box center [16, 250] width 27 height 19
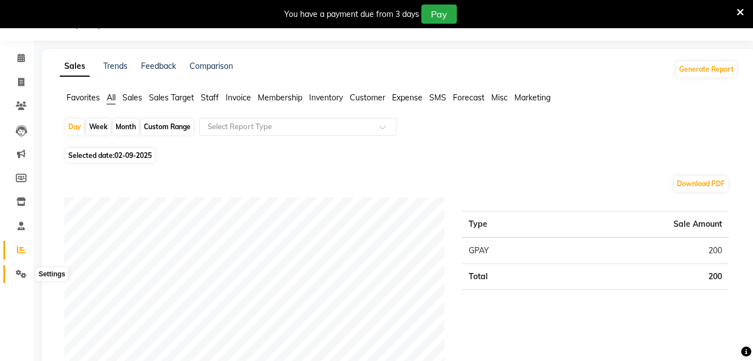
click at [15, 277] on span at bounding box center [21, 274] width 20 height 13
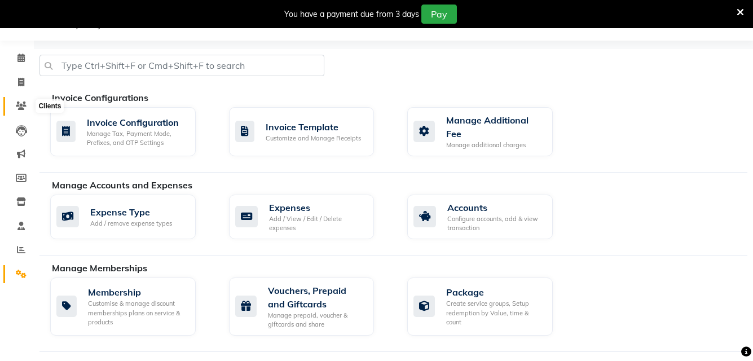
click at [20, 104] on icon at bounding box center [21, 105] width 11 height 8
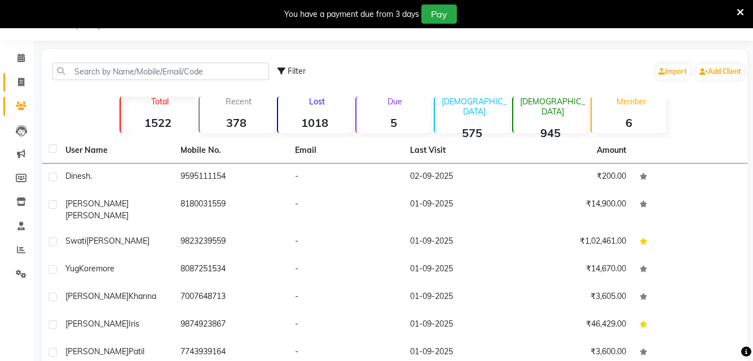
click at [21, 89] on link "Invoice" at bounding box center [16, 82] width 27 height 19
select select "service"
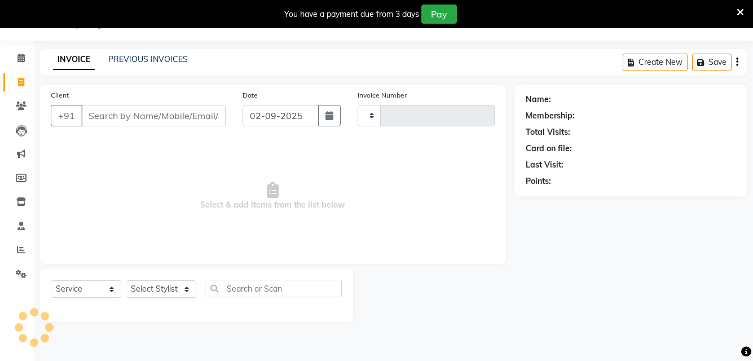
type input "1015"
select select "6610"
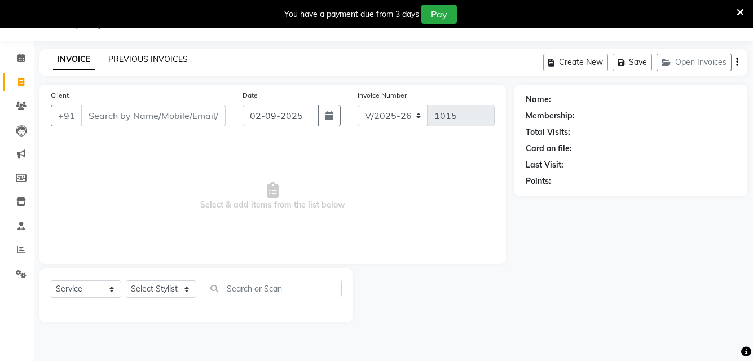
click at [147, 60] on link "PREVIOUS INVOICES" at bounding box center [147, 59] width 79 height 10
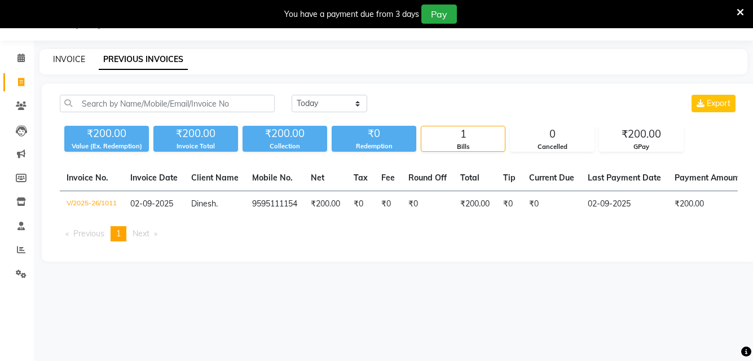
click at [81, 55] on link "INVOICE" at bounding box center [69, 59] width 32 height 10
select select "6610"
select select "service"
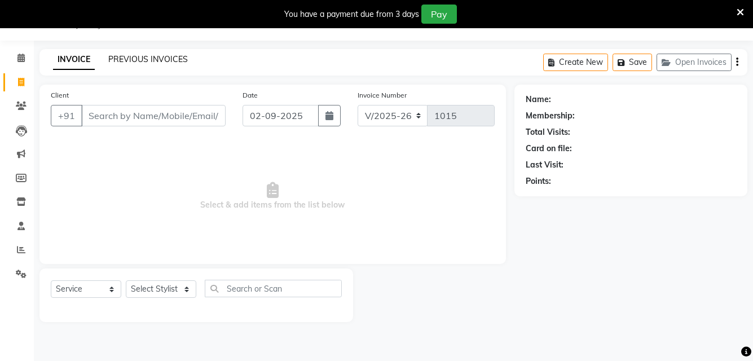
click at [136, 60] on link "PREVIOUS INVOICES" at bounding box center [147, 59] width 79 height 10
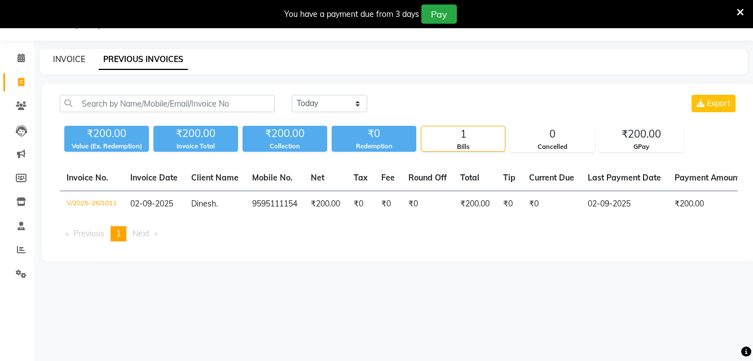
click at [78, 59] on link "INVOICE" at bounding box center [69, 59] width 32 height 10
select select "6610"
select select "service"
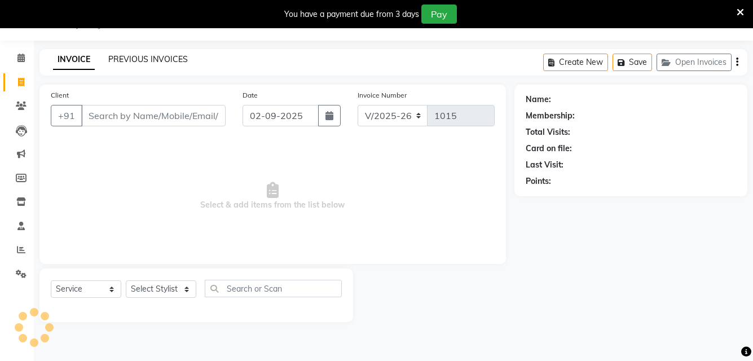
click at [126, 58] on link "PREVIOUS INVOICES" at bounding box center [147, 59] width 79 height 10
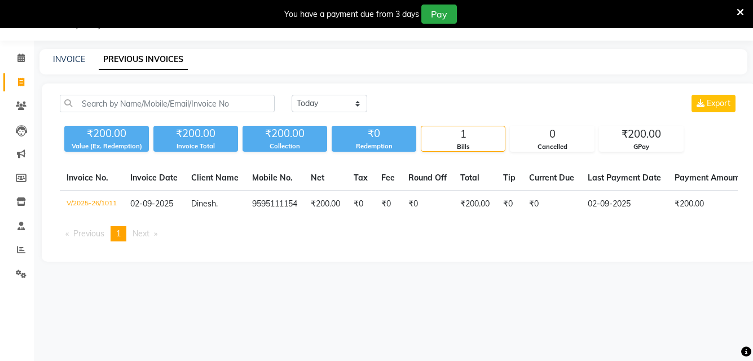
click at [466, 132] on div "1" at bounding box center [462, 134] width 83 height 16
click at [464, 133] on div "1" at bounding box center [462, 134] width 83 height 16
click at [458, 153] on div "Today Yesterday Custom Range Export ₹200.00 Value (Ex. Redemption) ₹200.00 Invo…" at bounding box center [399, 172] width 714 height 178
click at [302, 134] on div "₹200.00" at bounding box center [284, 134] width 85 height 16
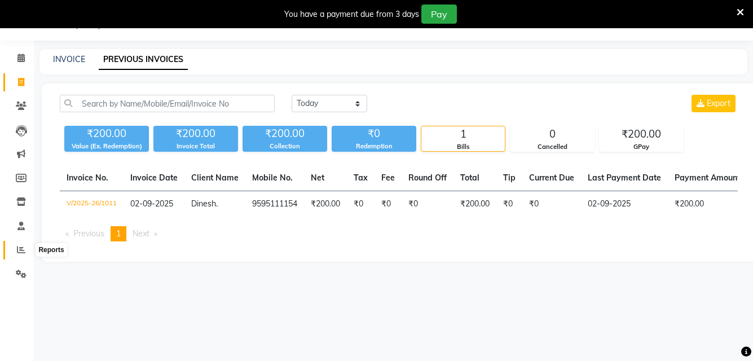
click at [20, 251] on icon at bounding box center [21, 249] width 8 height 8
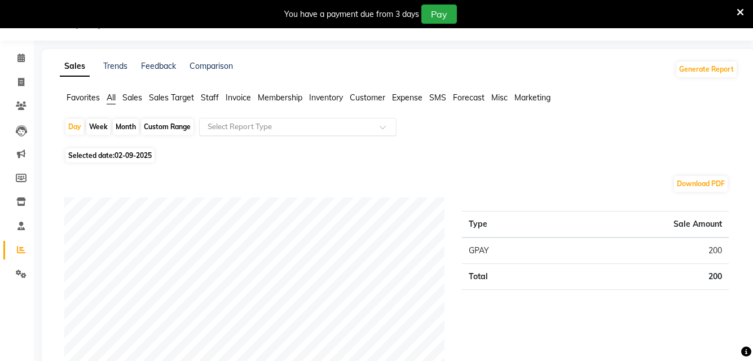
click at [221, 126] on input "text" at bounding box center [286, 126] width 162 height 11
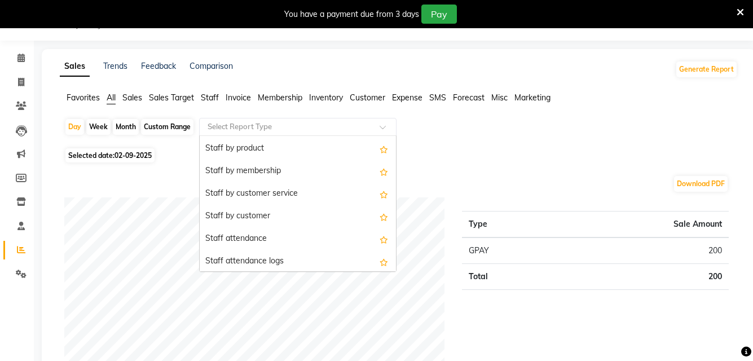
scroll to position [451, 0]
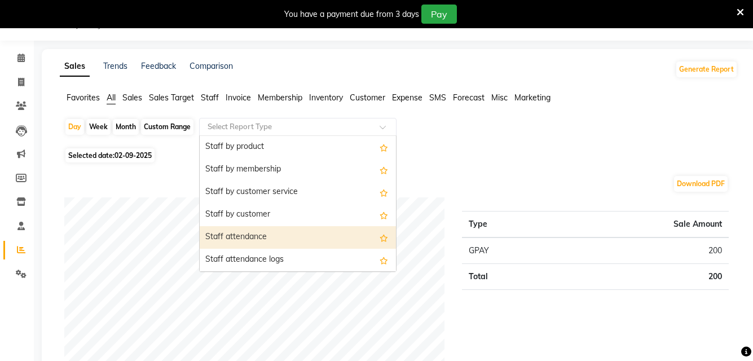
click at [247, 237] on div "Staff attendance" at bounding box center [298, 237] width 196 height 23
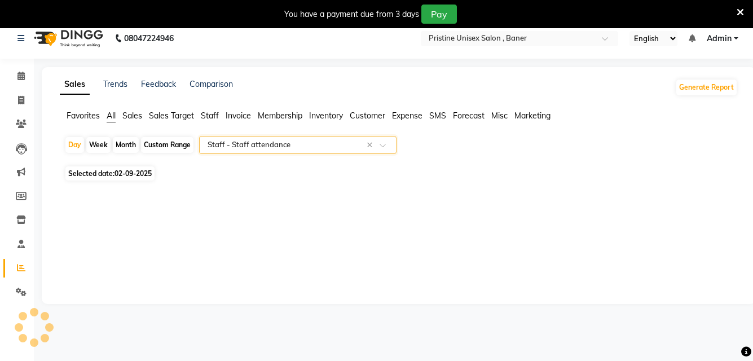
scroll to position [0, 0]
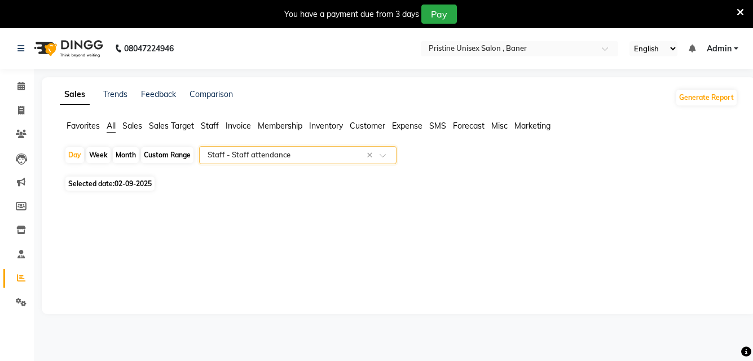
click at [128, 154] on div "Month" at bounding box center [126, 155] width 26 height 16
select select "9"
select select "2025"
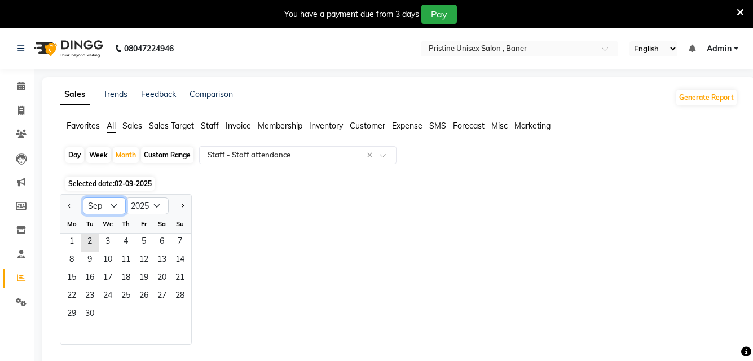
click at [112, 201] on select "Jan Feb Mar Apr May Jun Jul Aug Sep Oct Nov Dec" at bounding box center [104, 205] width 43 height 17
select select "8"
click at [83, 197] on select "Jan Feb Mar Apr May Jun Jul Aug Sep Oct Nov Dec" at bounding box center [104, 205] width 43 height 17
click at [143, 241] on span "1" at bounding box center [144, 242] width 18 height 18
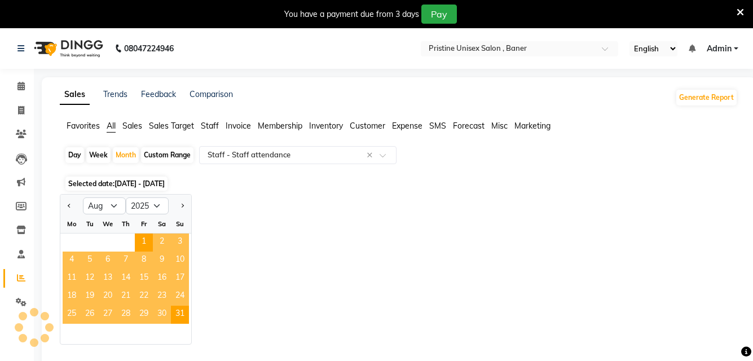
select select "full_report"
select select "pdf"
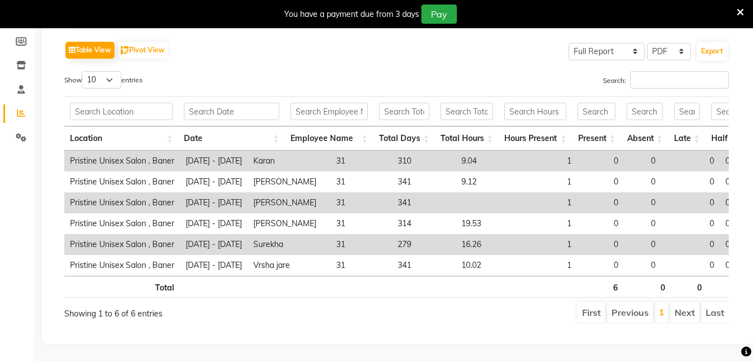
click at [742, 12] on icon at bounding box center [739, 12] width 7 height 10
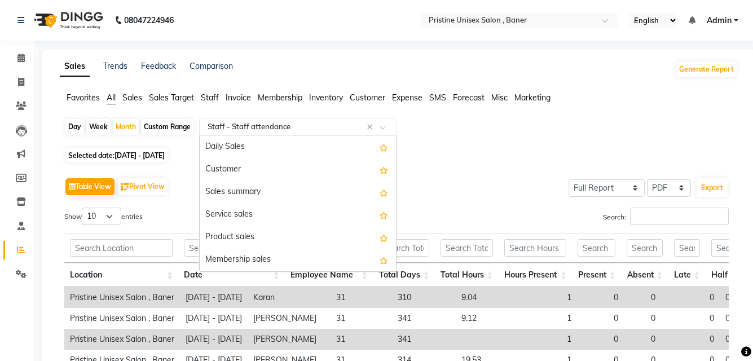
click at [237, 125] on input "text" at bounding box center [286, 126] width 162 height 11
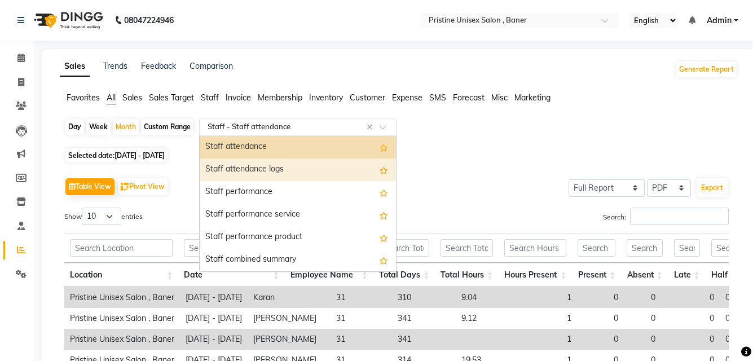
click at [257, 168] on div "Staff attendance logs" at bounding box center [298, 169] width 196 height 23
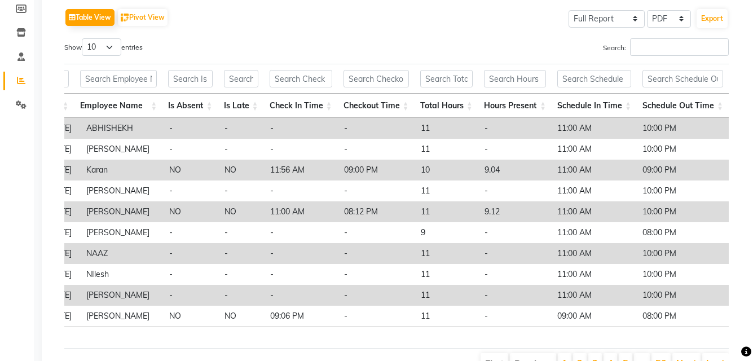
scroll to position [0, 0]
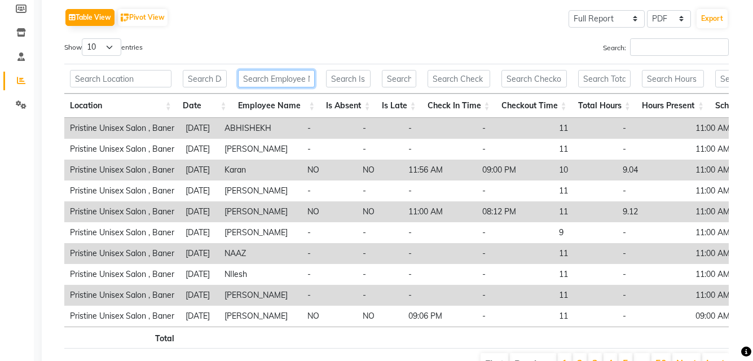
click at [279, 78] on input "text" at bounding box center [276, 78] width 77 height 17
click at [109, 50] on select "10 25 50 100" at bounding box center [101, 46] width 39 height 17
click at [298, 55] on div "Show 10 25 50 100 entries" at bounding box center [226, 49] width 324 height 22
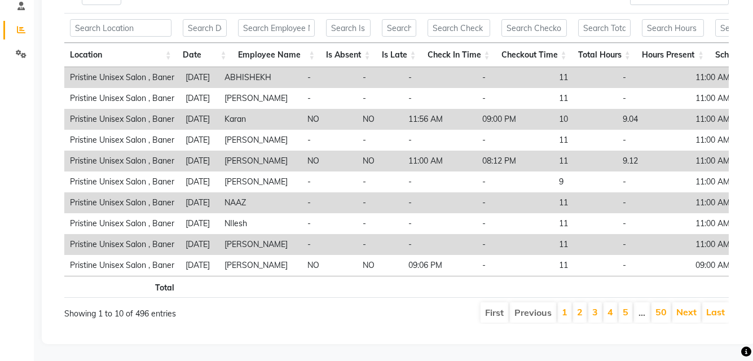
scroll to position [237, 0]
click at [687, 306] on link "Next" at bounding box center [686, 311] width 20 height 11
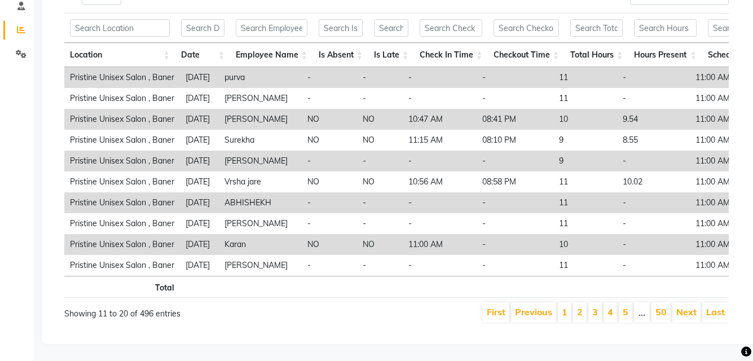
click at [687, 306] on link "Next" at bounding box center [686, 311] width 20 height 11
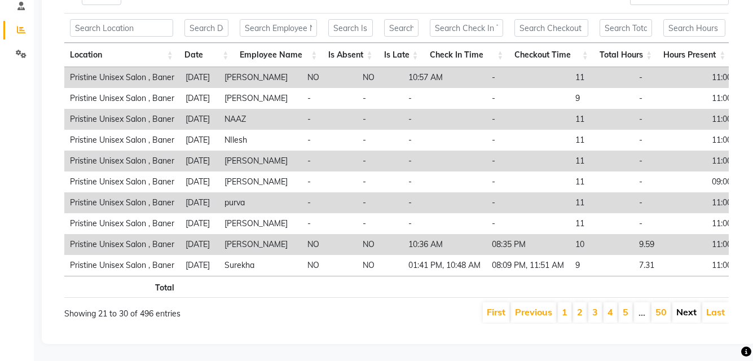
click at [687, 306] on link "Next" at bounding box center [686, 311] width 20 height 11
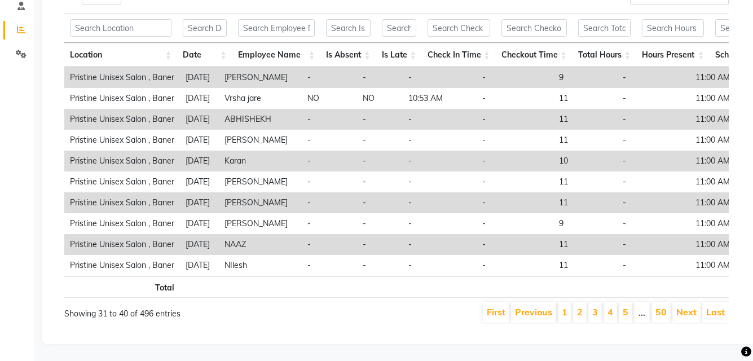
click at [687, 306] on link "Next" at bounding box center [686, 311] width 20 height 11
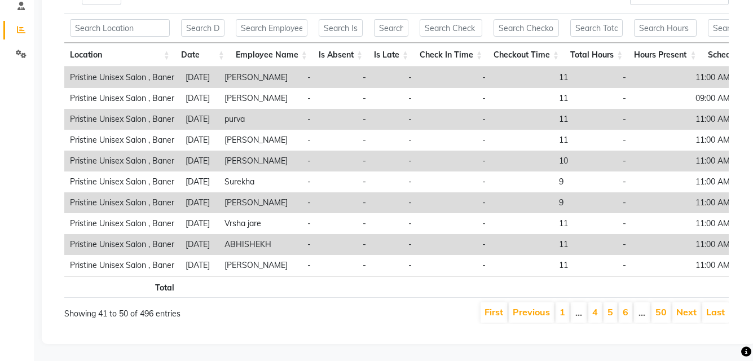
click at [687, 306] on link "Next" at bounding box center [686, 311] width 20 height 11
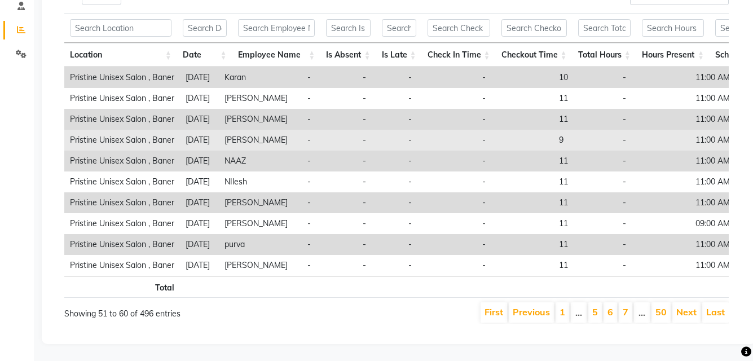
click at [253, 130] on td "[PERSON_NAME]" at bounding box center [260, 140] width 83 height 21
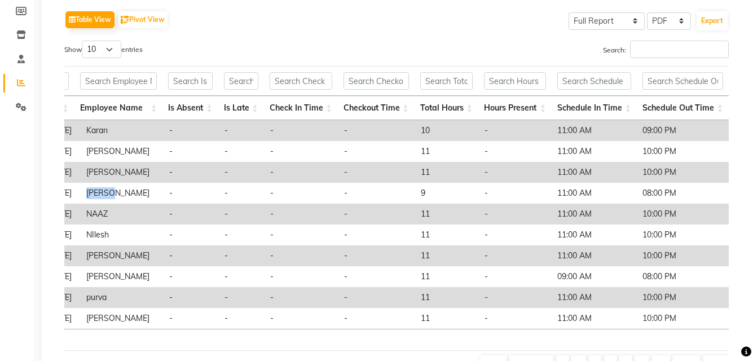
scroll to position [68, 0]
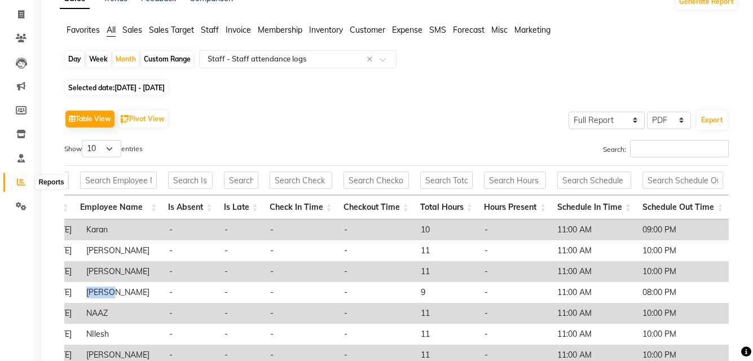
click at [25, 183] on icon at bounding box center [21, 182] width 8 height 8
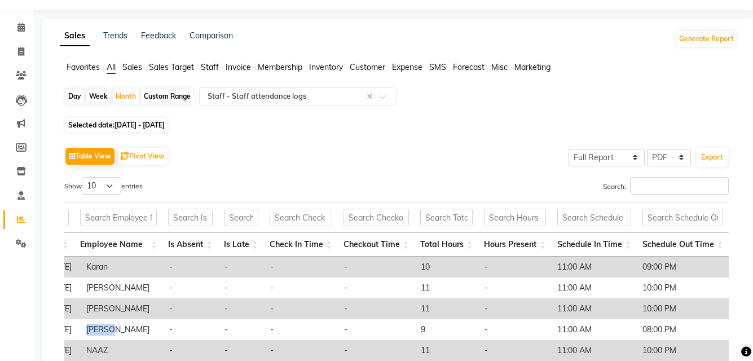
scroll to position [0, 0]
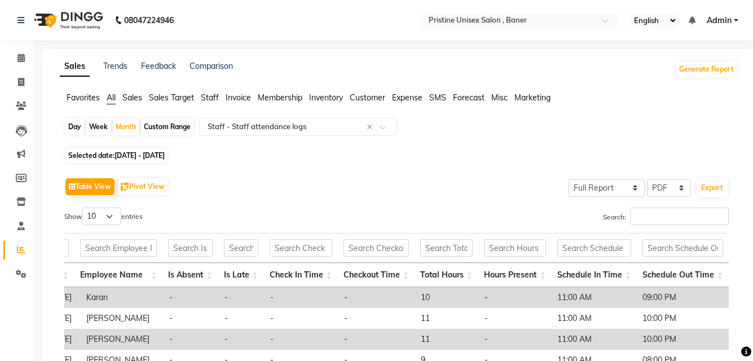
click at [129, 98] on span "Sales" at bounding box center [132, 97] width 20 height 10
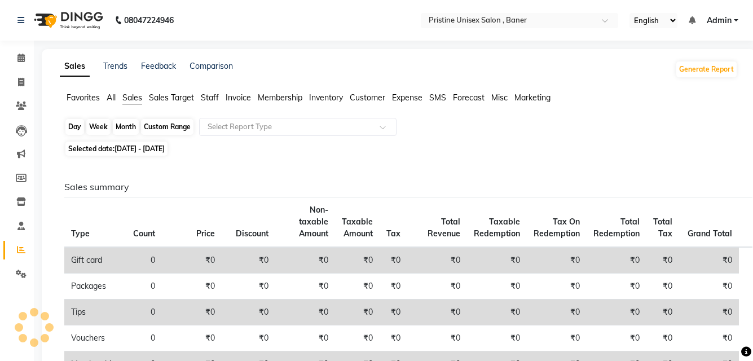
click at [126, 123] on div "Month" at bounding box center [126, 127] width 26 height 16
select select "8"
select select "2025"
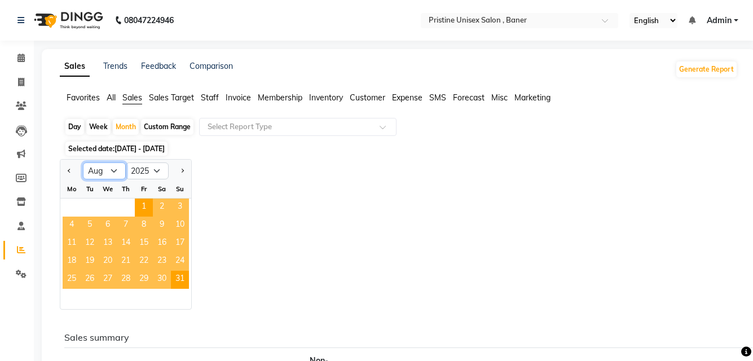
click at [109, 173] on select "Jan Feb Mar Apr May Jun Jul Aug Sep Oct Nov Dec" at bounding box center [104, 170] width 43 height 17
click at [83, 162] on select "Jan Feb Mar Apr May Jun Jul Aug Sep Oct Nov Dec" at bounding box center [104, 170] width 43 height 17
click at [98, 126] on div "Week" at bounding box center [98, 127] width 24 height 16
select select "8"
select select "2025"
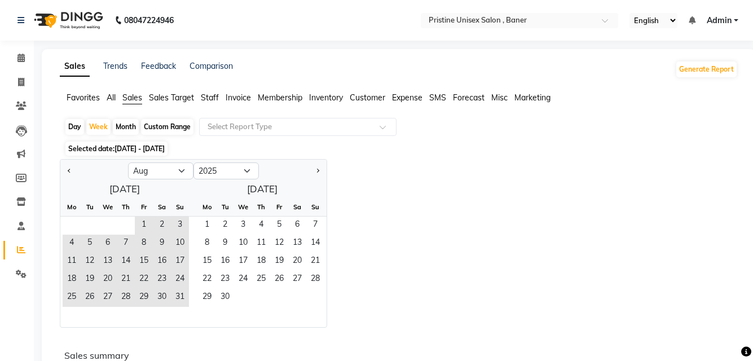
click at [123, 126] on div "Month" at bounding box center [126, 127] width 26 height 16
select select "8"
select select "2025"
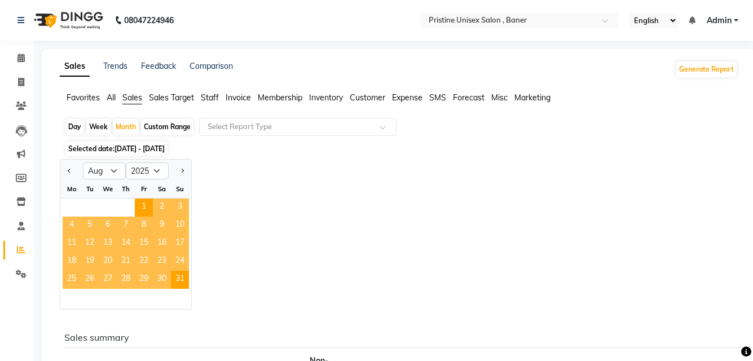
click at [163, 97] on span "Sales Target" at bounding box center [171, 97] width 45 height 10
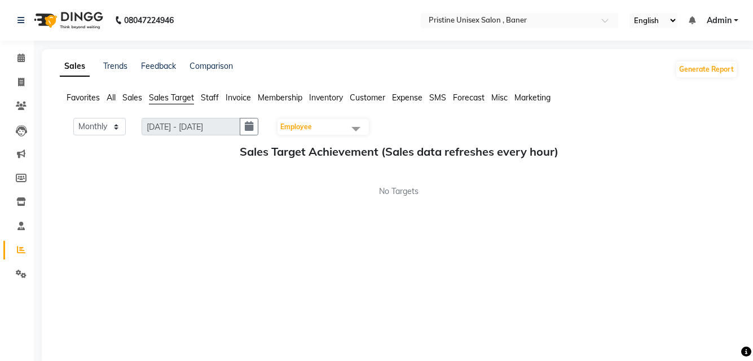
click at [436, 303] on div "Monthly Weekly 01/09/2025 - 30/09/2025 Employee Select All ABHISHEKH Jaya Shind…" at bounding box center [399, 236] width 678 height 237
click at [31, 279] on li "Settings" at bounding box center [17, 274] width 34 height 24
click at [22, 271] on icon at bounding box center [21, 273] width 11 height 8
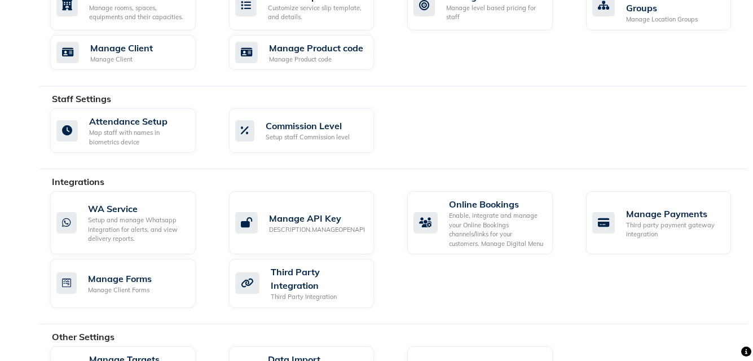
scroll to position [555, 0]
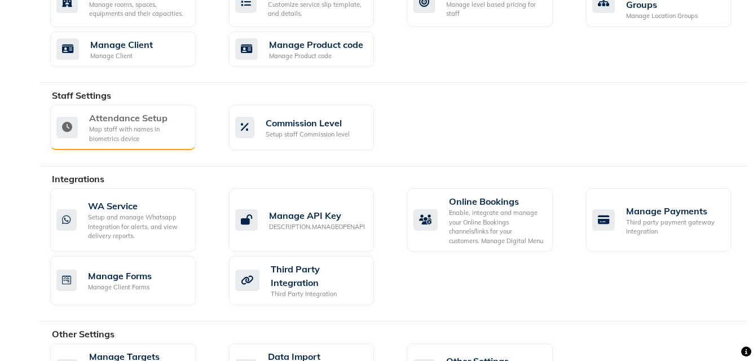
click at [112, 143] on div "Map staff with names in biometrics device" at bounding box center [138, 134] width 98 height 19
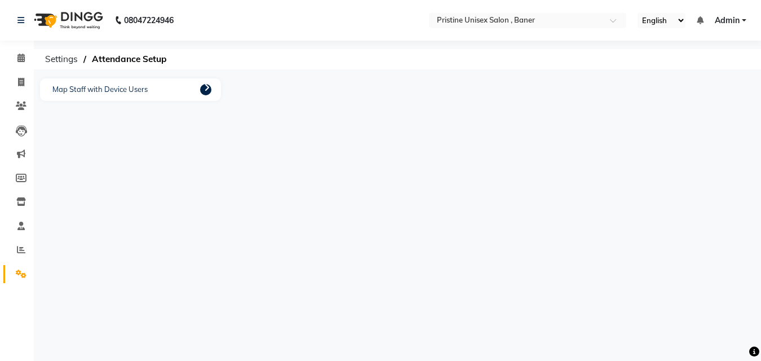
click at [207, 89] on icon at bounding box center [207, 87] width 6 height 9
select select
select select "86105"
select select "51206"
select select "83039"
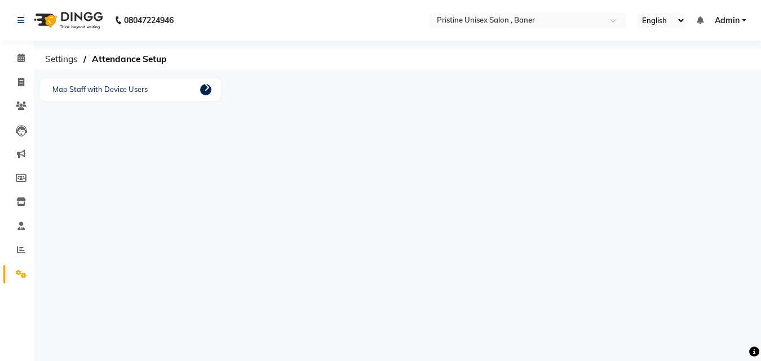
select select "50947"
select select "51203"
select select "52433"
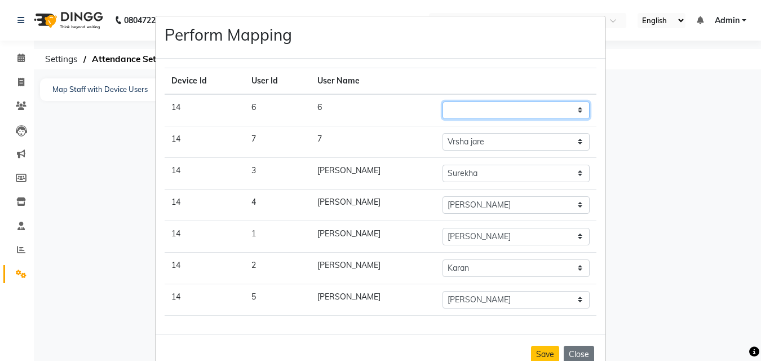
click at [517, 109] on select "ABHISHEKH Jaya Shinde Karan Mahesh Rasal Mohd Monish Ahmed monika NAAZ NIlesh p…" at bounding box center [516, 109] width 147 height 17
click at [638, 93] on ngb-modal-window "Perform Mapping Device Id User Id User Name 14 6 6 ABHISHEKH Jaya Shinde Karan …" at bounding box center [380, 180] width 761 height 361
click at [509, 108] on select "ABHISHEKH Jaya Shinde Karan Mahesh Rasal Mohd Monish Ahmed monika NAAZ NIlesh p…" at bounding box center [516, 109] width 147 height 17
select select "84099"
click at [443, 101] on select "ABHISHEKH Jaya Shinde Karan Mahesh Rasal Mohd Monish Ahmed monika NAAZ NIlesh p…" at bounding box center [516, 109] width 147 height 17
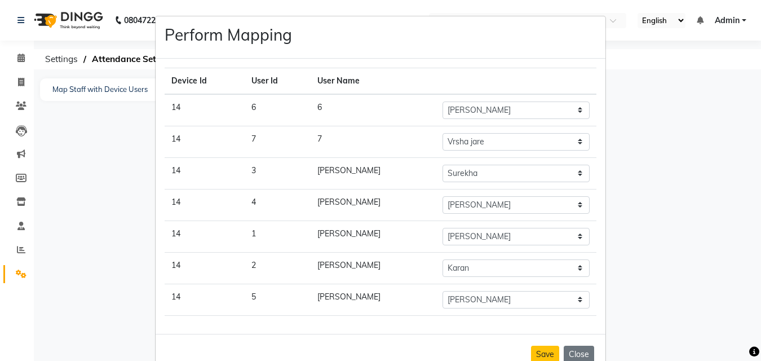
click at [709, 109] on ngb-modal-window "Perform Mapping Device Id User Id User Name 14 6 6 ABHISHEKH Jaya Shinde Karan …" at bounding box center [380, 180] width 761 height 361
click at [519, 144] on select "ABHISHEKH Jaya Shinde Karan Mahesh Rasal Mohd Monish Ahmed monika NAAZ NIlesh p…" at bounding box center [516, 141] width 147 height 17
click at [715, 174] on ngb-modal-window "Perform Mapping Device Id User Id User Name 14 6 6 ABHISHEKH Jaya Shinde Karan …" at bounding box center [380, 180] width 761 height 361
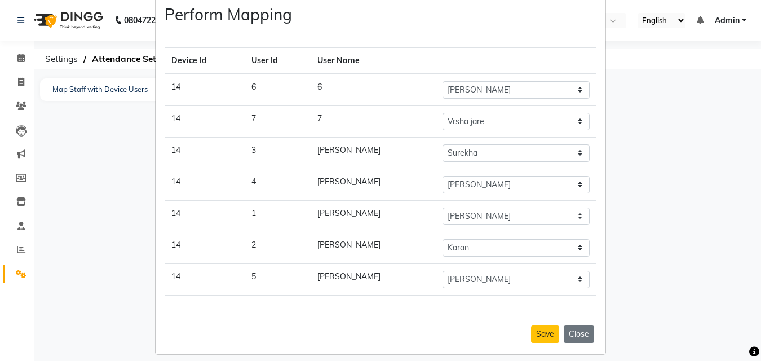
scroll to position [30, 0]
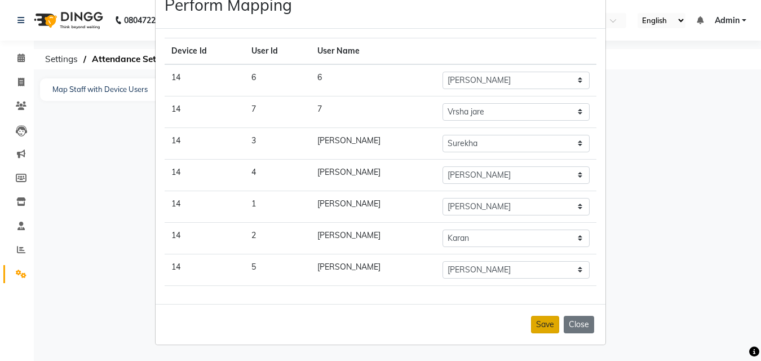
click at [531, 320] on button "Save" at bounding box center [545, 324] width 28 height 17
select select "84099"
select select "86105"
select select "51206"
select select "83039"
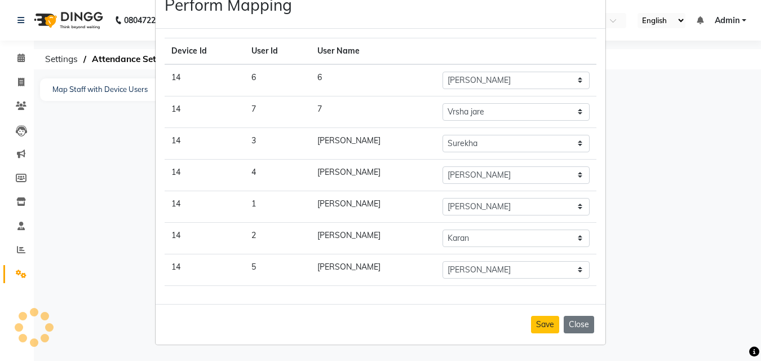
select select "50947"
select select "51203"
select select "52433"
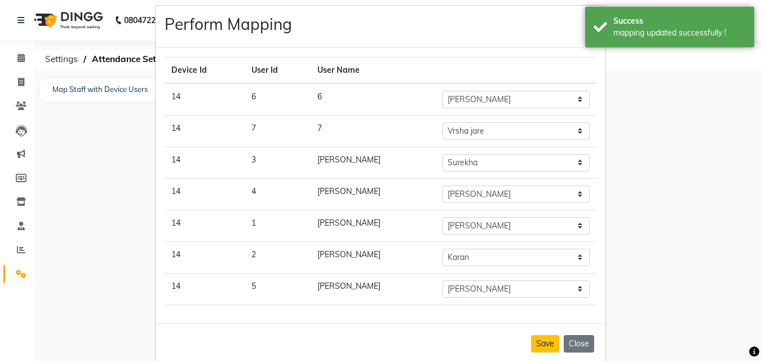
scroll to position [0, 0]
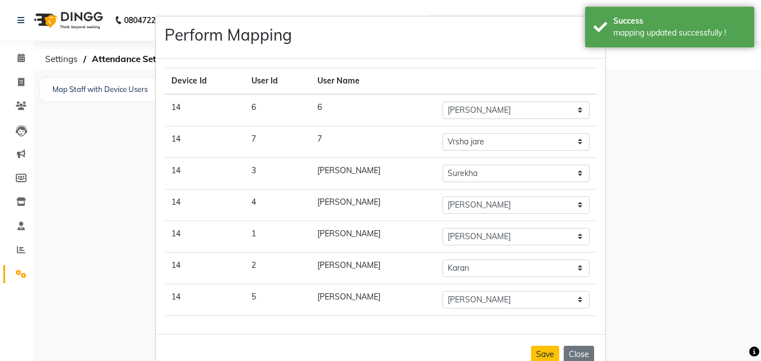
click at [311, 108] on td "6" at bounding box center [374, 110] width 126 height 32
drag, startPoint x: 308, startPoint y: 108, endPoint x: 298, endPoint y: 105, distance: 10.5
click at [311, 105] on td "6" at bounding box center [374, 110] width 126 height 32
drag, startPoint x: 311, startPoint y: 137, endPoint x: 297, endPoint y: 134, distance: 14.4
click at [311, 134] on td "7" at bounding box center [374, 142] width 126 height 32
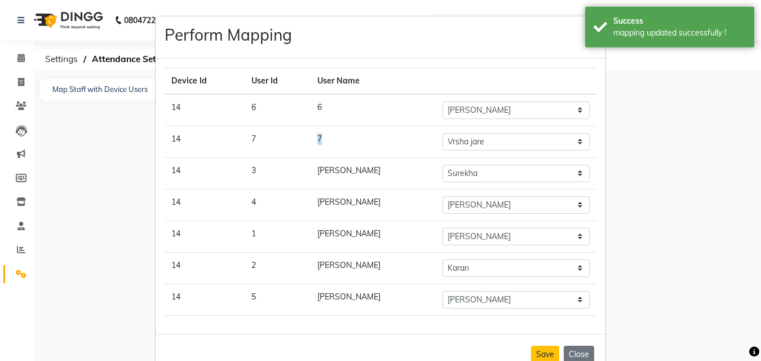
scroll to position [30, 0]
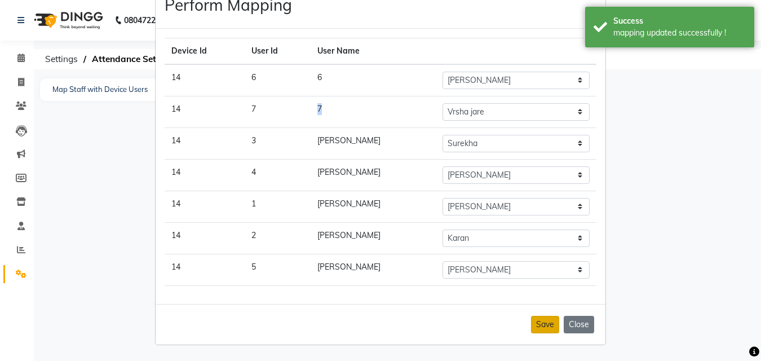
click at [538, 324] on button "Save" at bounding box center [545, 324] width 28 height 17
select select "84099"
select select "86105"
select select "51206"
select select "83039"
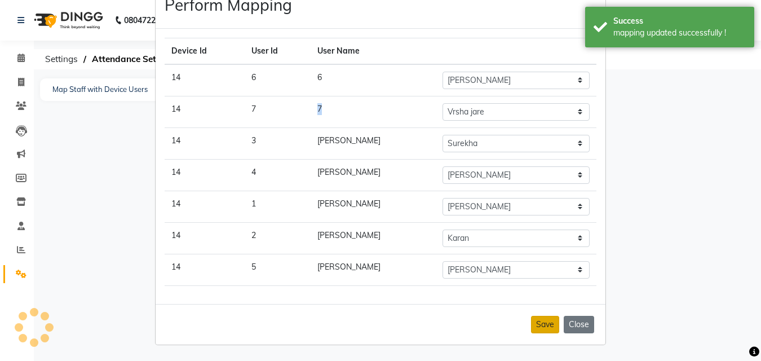
select select "50947"
select select "51203"
select select "52433"
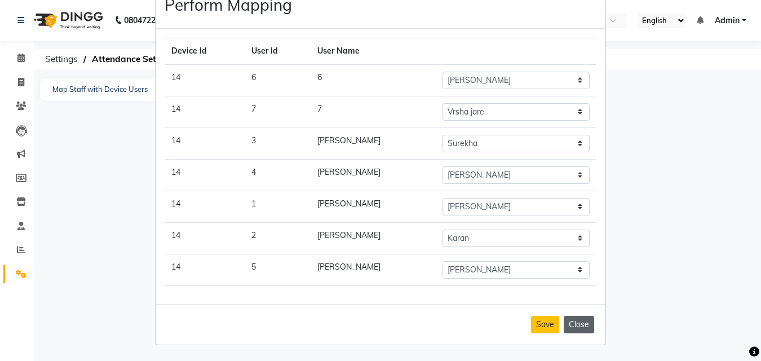
click at [578, 326] on button "Close" at bounding box center [579, 324] width 30 height 17
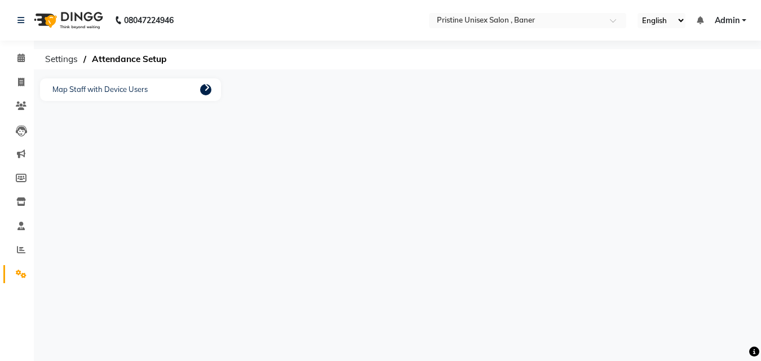
click at [205, 87] on icon at bounding box center [207, 87] width 6 height 9
select select "84099"
select select "86105"
select select "51206"
select select "83039"
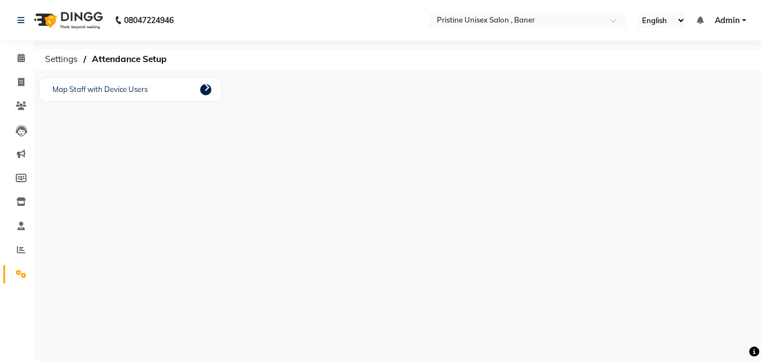
select select "50947"
select select "51203"
select select "52433"
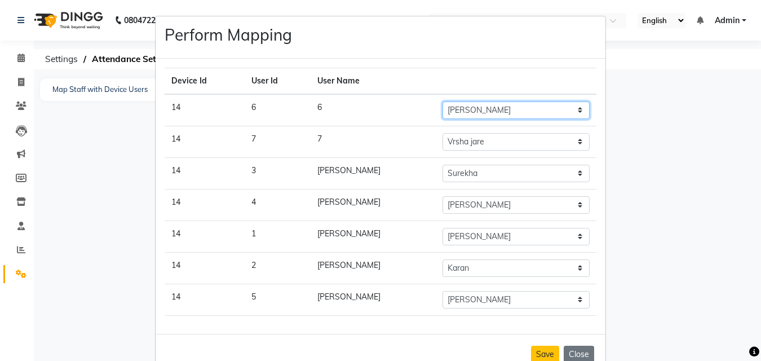
click at [509, 109] on select "ABHISHEKH Jaya Shinde Karan Mahesh Rasal Mohd Monish Ahmed monika NAAZ NIlesh p…" at bounding box center [516, 109] width 147 height 17
click at [443, 101] on select "ABHISHEKH Jaya Shinde Karan Mahesh Rasal Mohd Monish Ahmed monika NAAZ NIlesh p…" at bounding box center [516, 109] width 147 height 17
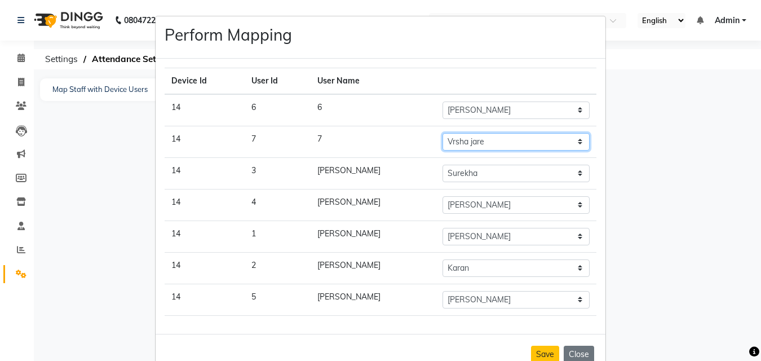
click at [503, 138] on select "ABHISHEKH Jaya Shinde Karan Mahesh Rasal Mohd Monish Ahmed monika NAAZ NIlesh p…" at bounding box center [516, 141] width 147 height 17
click at [627, 171] on ngb-modal-window "Perform Mapping Device Id User Id User Name 14 6 6 ABHISHEKH Jaya Shinde Karan …" at bounding box center [380, 180] width 761 height 361
click at [568, 352] on button "Close" at bounding box center [579, 354] width 30 height 17
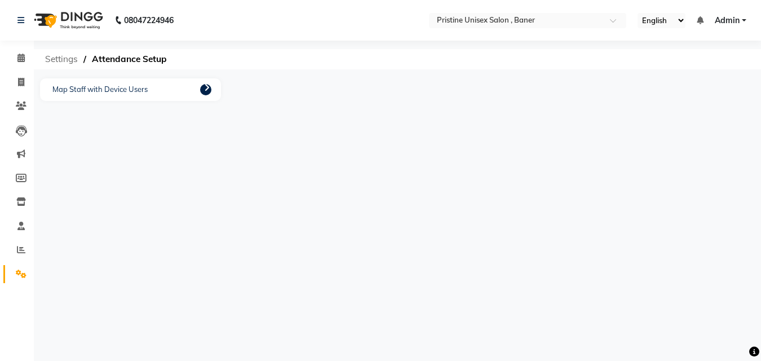
click at [68, 56] on span "Settings" at bounding box center [61, 59] width 44 height 20
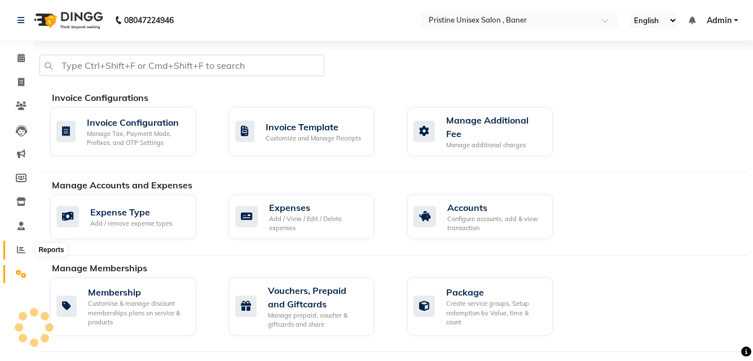
click at [20, 247] on icon at bounding box center [21, 249] width 8 height 8
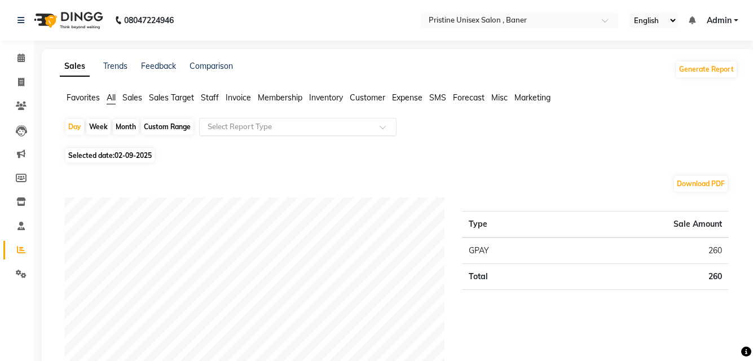
click at [289, 125] on input "text" at bounding box center [286, 126] width 162 height 11
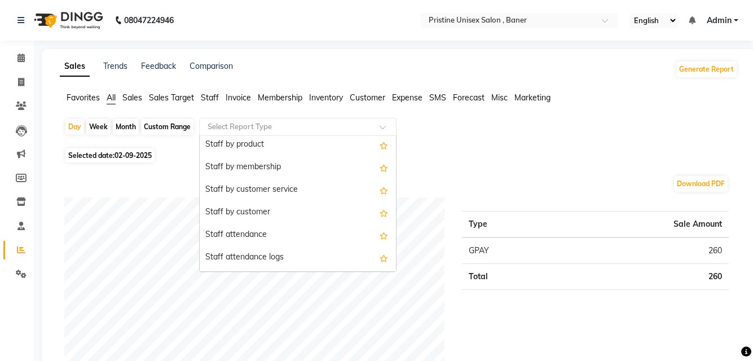
scroll to position [451, 0]
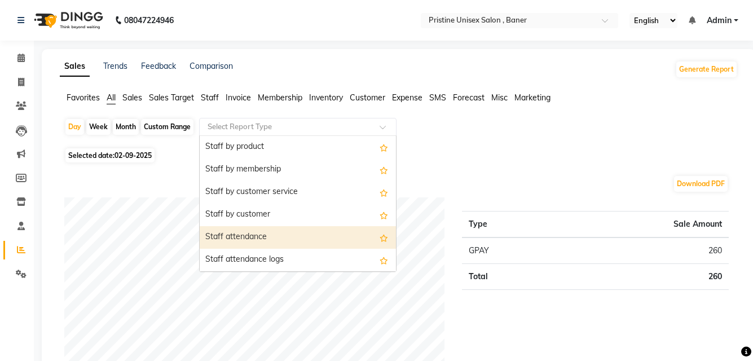
click at [244, 233] on div "Staff attendance" at bounding box center [298, 237] width 196 height 23
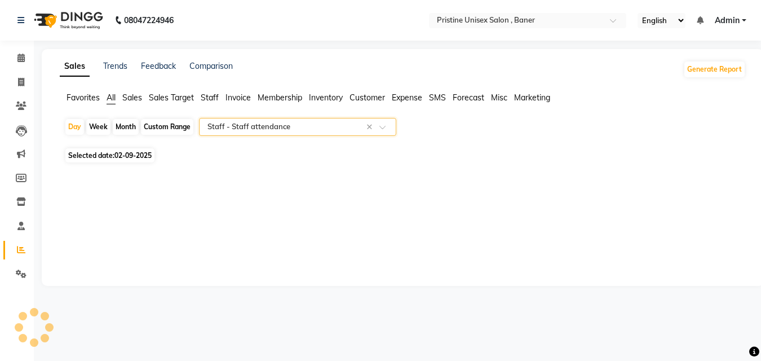
select select "full_report"
select select "pdf"
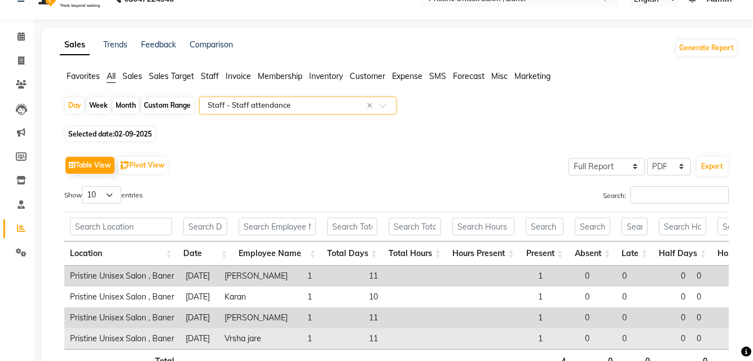
scroll to position [56, 0]
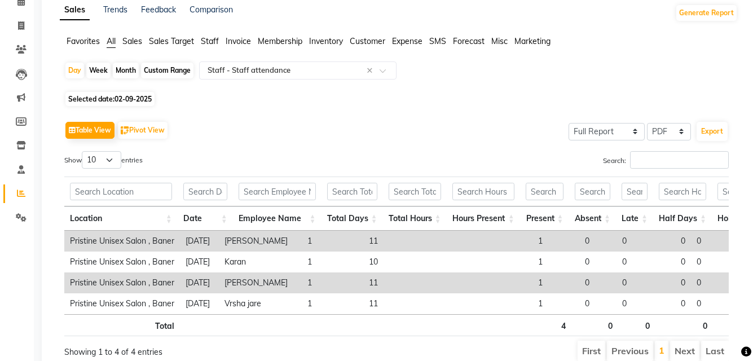
click at [292, 112] on div "Table View Pivot View Select Full Report Filtered Report Select CSV PDF Export …" at bounding box center [396, 240] width 682 height 262
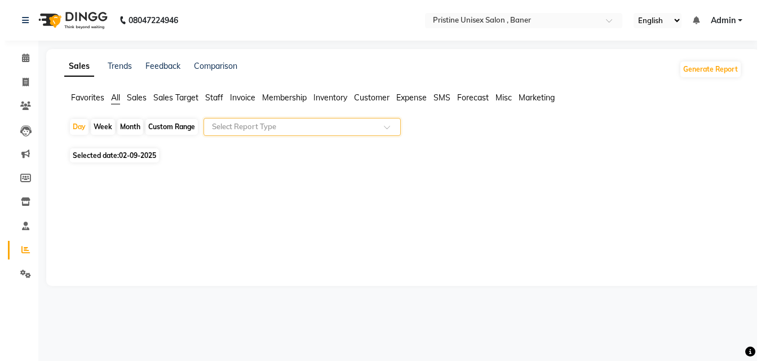
scroll to position [0, 0]
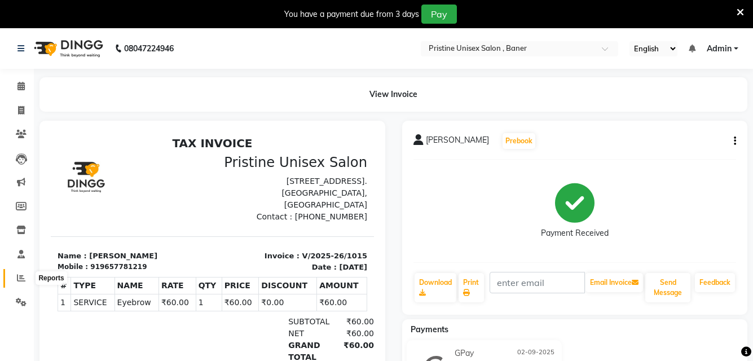
click at [17, 273] on icon at bounding box center [21, 277] width 8 height 8
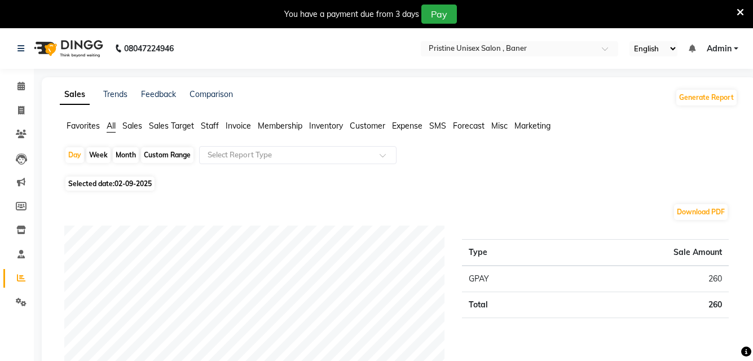
click at [205, 129] on span "Staff" at bounding box center [210, 126] width 18 height 10
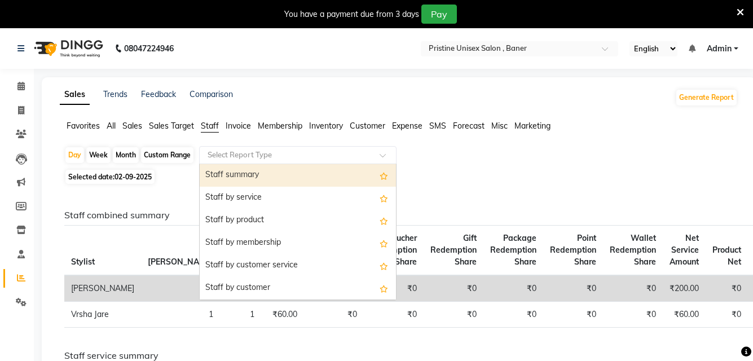
click at [240, 149] on div "Select Report Type" at bounding box center [297, 155] width 197 height 18
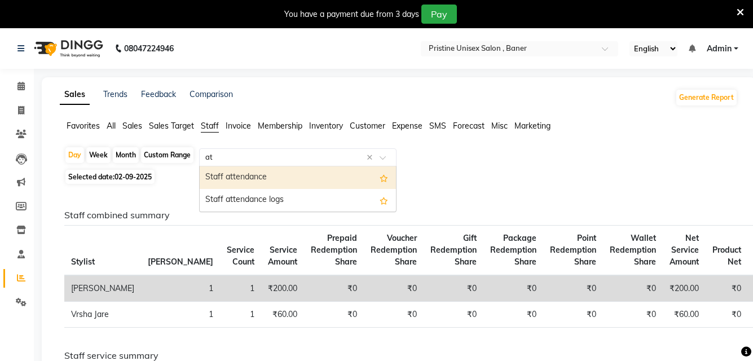
type input "att"
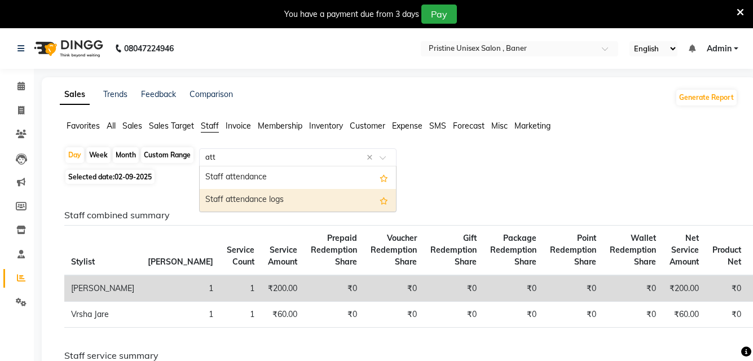
click at [279, 201] on div "Staff attendance logs" at bounding box center [298, 200] width 196 height 23
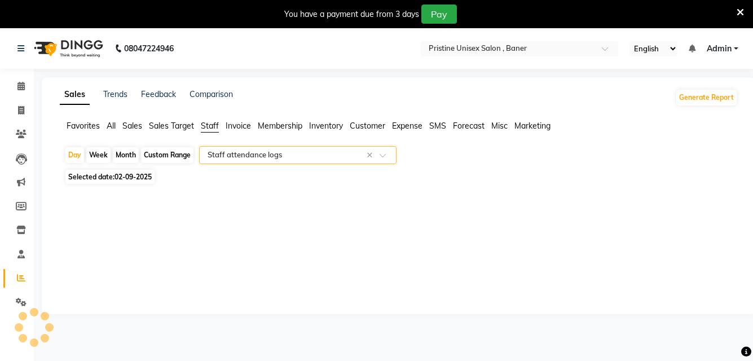
select select "full_report"
select select "pdf"
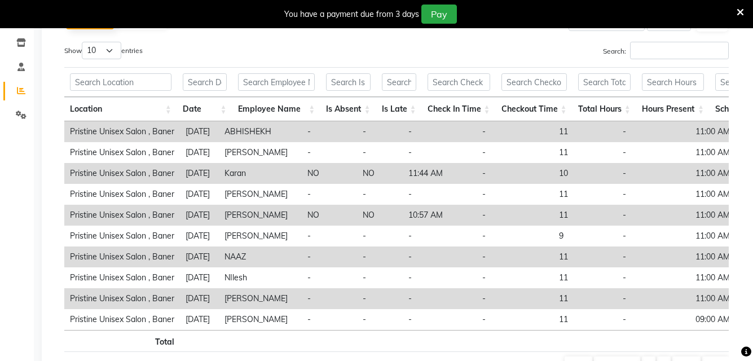
scroll to position [196, 0]
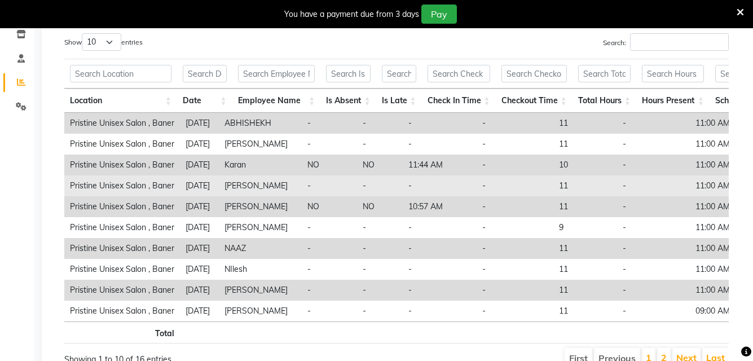
click at [476, 192] on td "-" at bounding box center [440, 185] width 74 height 21
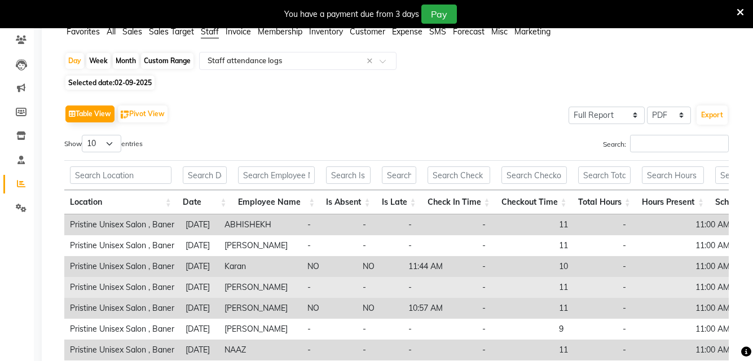
scroll to position [0, 0]
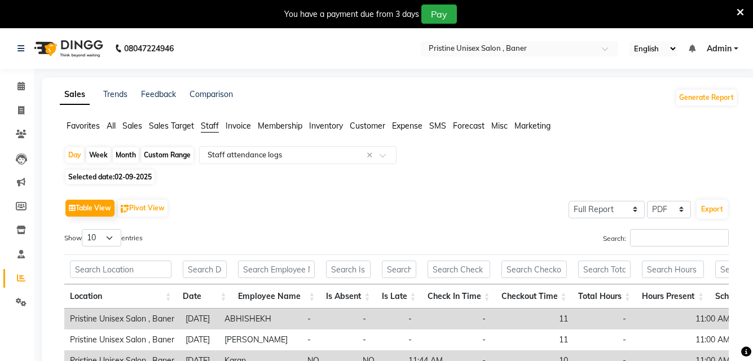
click at [127, 154] on div "Month" at bounding box center [126, 155] width 26 height 16
select select "9"
select select "2025"
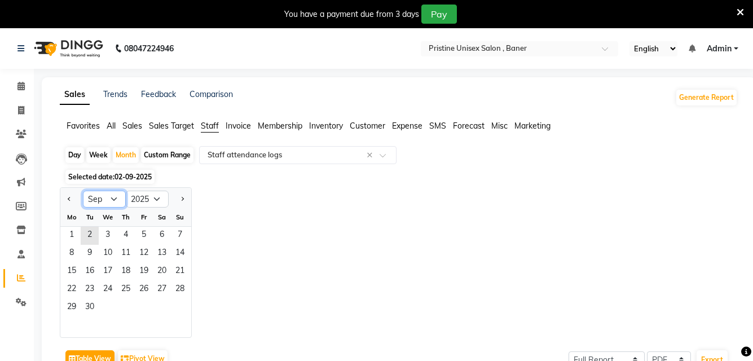
click at [114, 197] on select "Jan Feb Mar Apr May Jun [DATE] Aug Sep Oct Nov Dec" at bounding box center [104, 199] width 43 height 17
select select "8"
click at [83, 191] on select "Jan Feb Mar Apr May Jun [DATE] Aug Sep Oct Nov Dec" at bounding box center [104, 199] width 43 height 17
click at [137, 233] on span "1" at bounding box center [144, 236] width 18 height 18
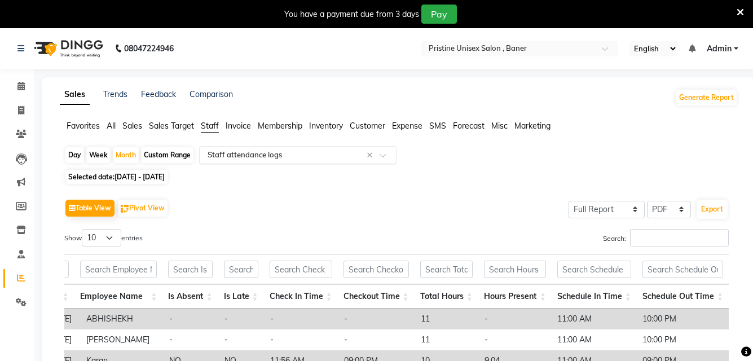
click at [322, 158] on input "text" at bounding box center [286, 154] width 162 height 11
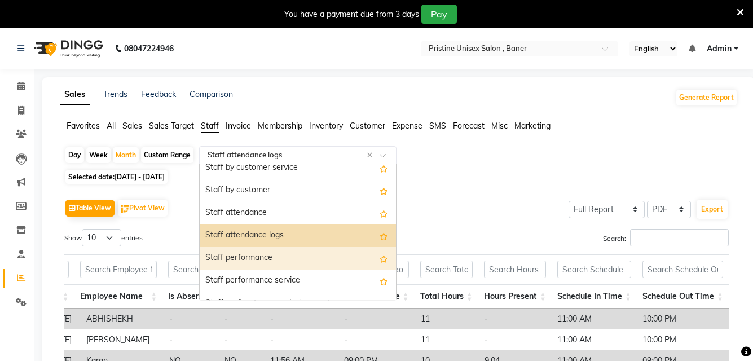
scroll to position [101, 0]
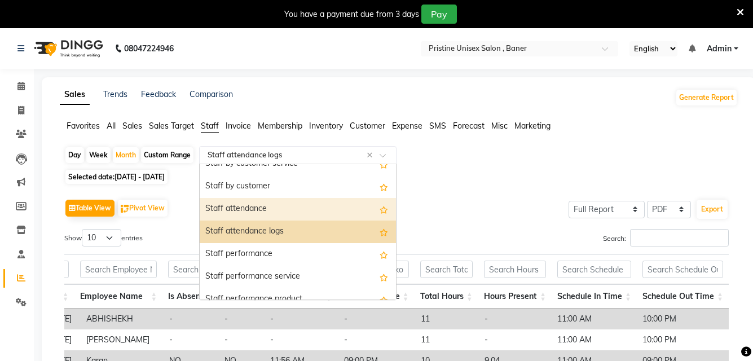
click at [290, 204] on div "Staff attendance" at bounding box center [298, 209] width 196 height 23
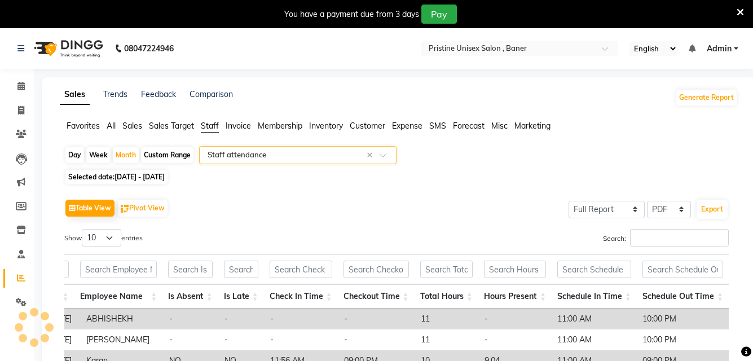
click at [348, 206] on div "Table View Pivot View Select Full Report Filtered Report Select CSV PDF Export" at bounding box center [396, 208] width 664 height 24
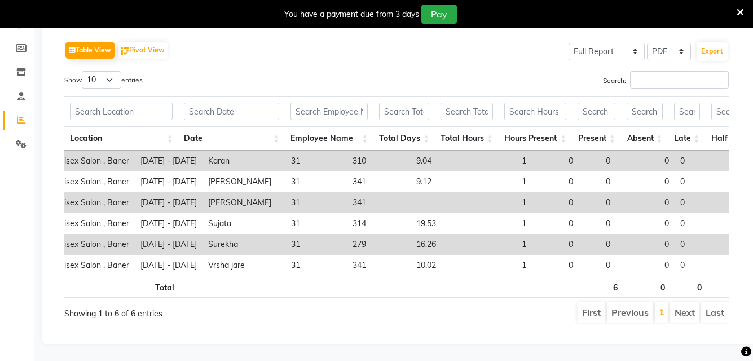
scroll to position [0, 90]
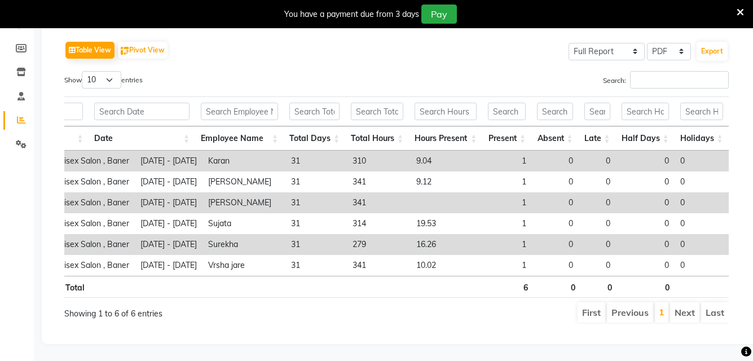
click at [688, 302] on li "Next" at bounding box center [684, 312] width 29 height 20
click at [679, 303] on li "Next" at bounding box center [684, 312] width 29 height 20
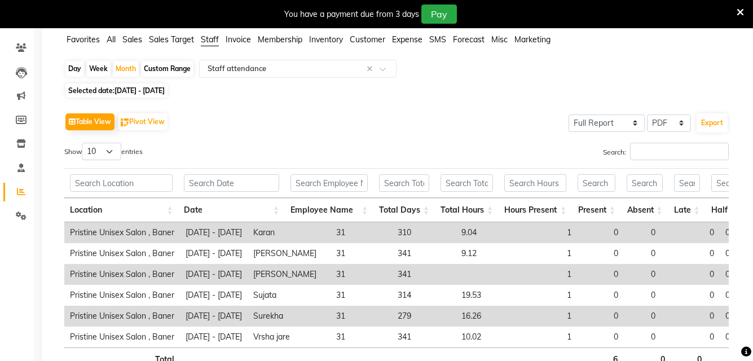
scroll to position [175, 0]
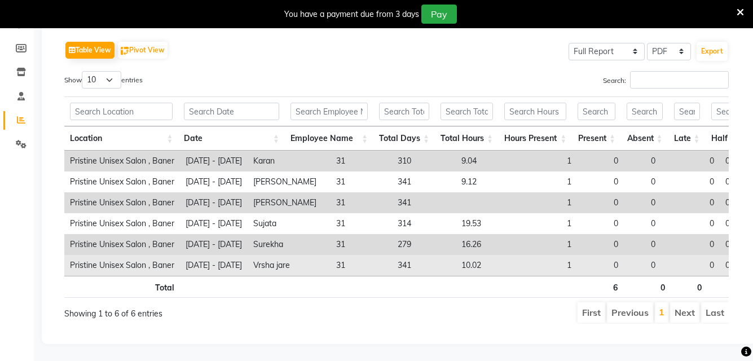
drag, startPoint x: 330, startPoint y: 247, endPoint x: 282, endPoint y: 247, distance: 47.9
click at [282, 255] on tr "Pristine Unisex Salon , Baner 2025-08-01 - 2025-08-31 Vrsha jare 31 341 10.02 1…" at bounding box center [418, 265] width 709 height 21
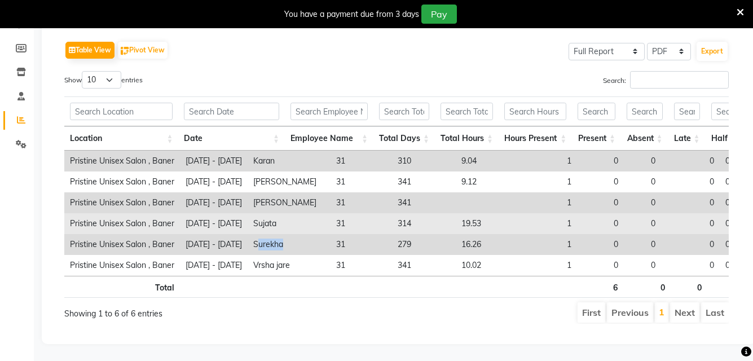
drag, startPoint x: 330, startPoint y: 224, endPoint x: 302, endPoint y: 213, distance: 30.9
click at [297, 234] on td "Surekha" at bounding box center [288, 244] width 83 height 21
click at [302, 213] on td "Sujata" at bounding box center [288, 223] width 83 height 21
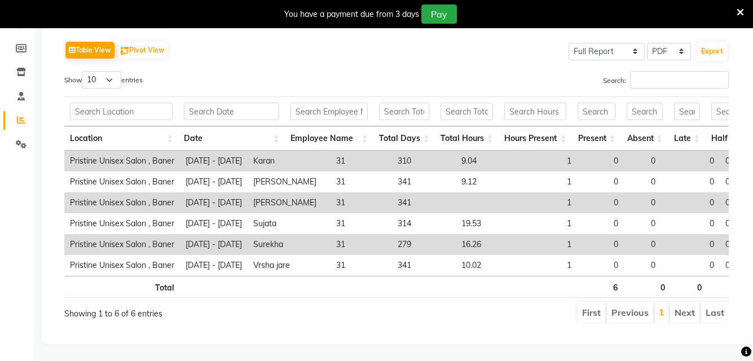
drag, startPoint x: 385, startPoint y: 268, endPoint x: 450, endPoint y: 268, distance: 65.4
click at [450, 276] on tr "Total 6 0 0 0" at bounding box center [441, 287] width 754 height 22
click at [739, 10] on icon at bounding box center [739, 12] width 7 height 10
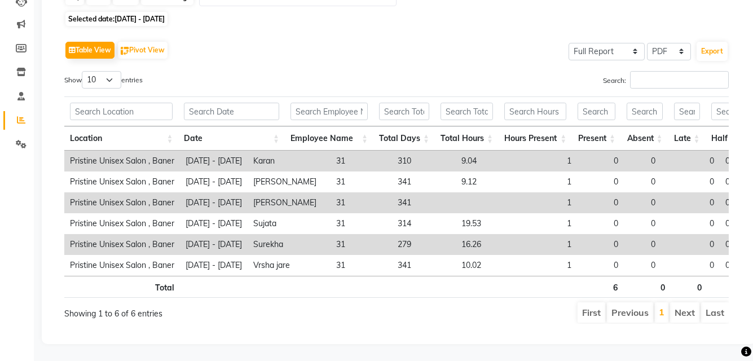
scroll to position [147, 0]
click at [432, 75] on div "Search:" at bounding box center [567, 82] width 324 height 22
click at [688, 302] on li "Next" at bounding box center [684, 312] width 29 height 20
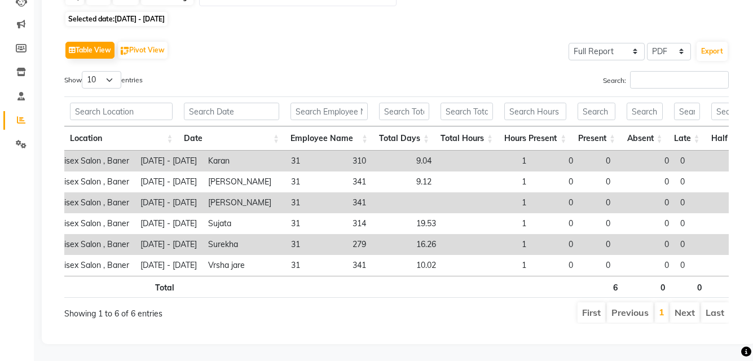
scroll to position [0, 90]
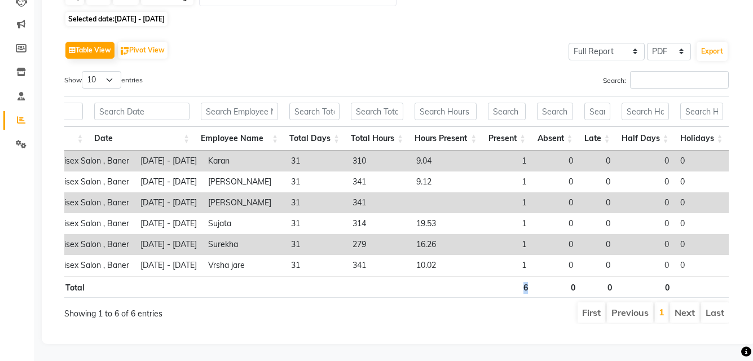
click at [484, 277] on tr "Total 6 0 0 0" at bounding box center [352, 287] width 754 height 22
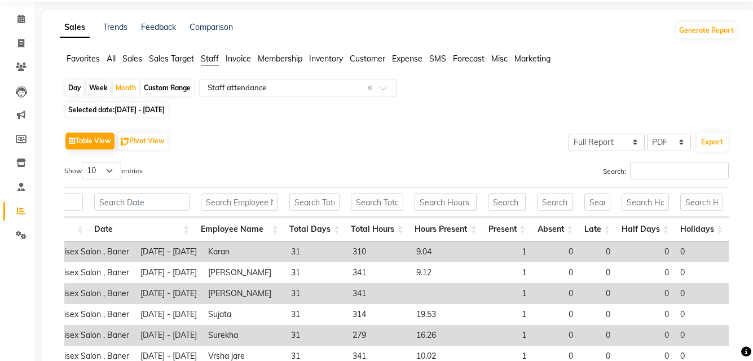
scroll to position [0, 0]
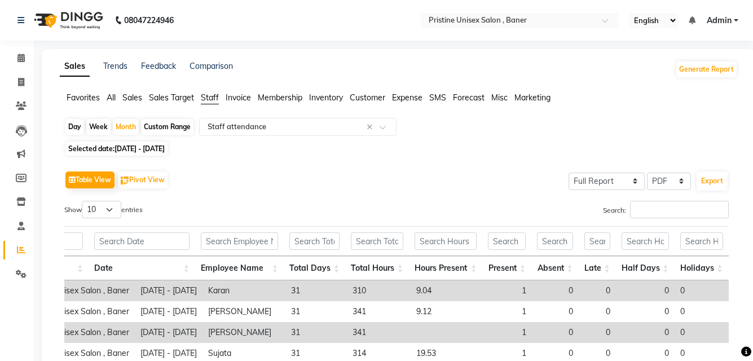
click at [365, 182] on div "Table View Pivot View Select Full Report Filtered Report Select CSV PDF Export" at bounding box center [396, 180] width 664 height 24
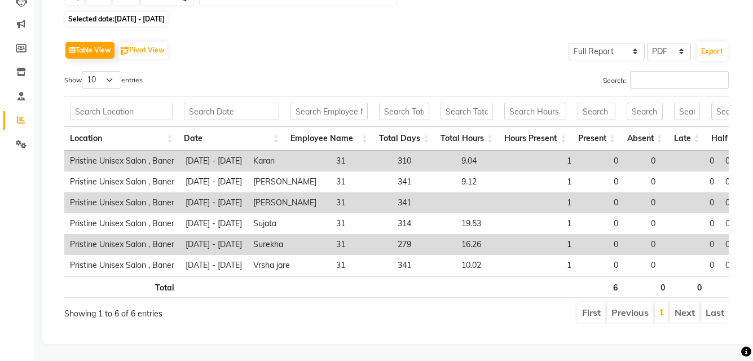
click at [311, 71] on div "Show 10 25 50 100 entries" at bounding box center [226, 82] width 324 height 22
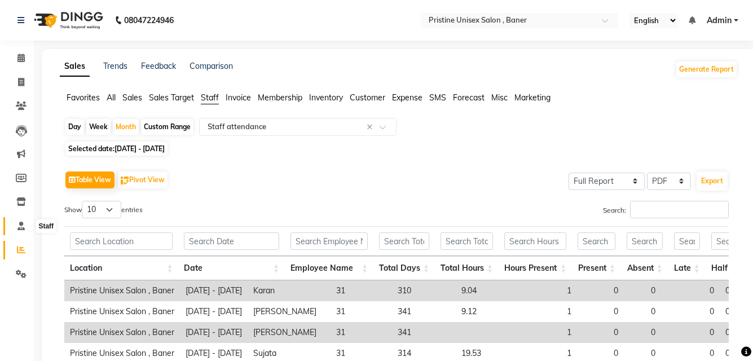
click at [15, 225] on span at bounding box center [21, 226] width 20 height 13
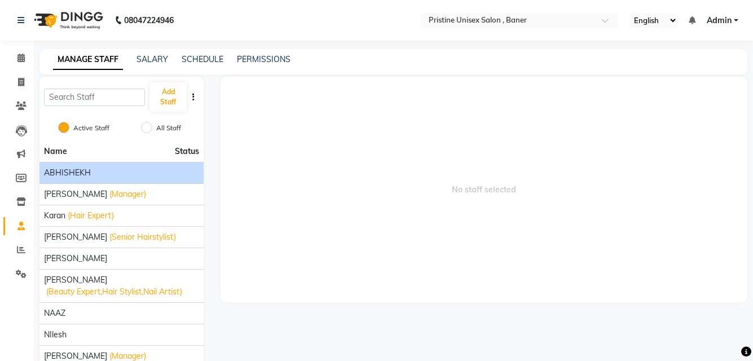
click at [76, 178] on span "ABHISHEKH" at bounding box center [67, 173] width 47 height 12
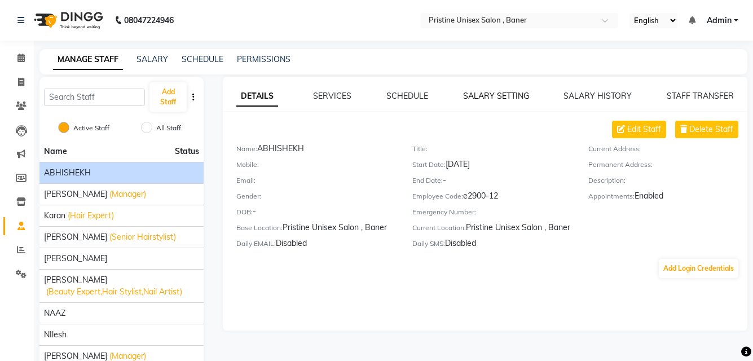
click at [519, 92] on link "SALARY SETTING" at bounding box center [496, 96] width 66 height 10
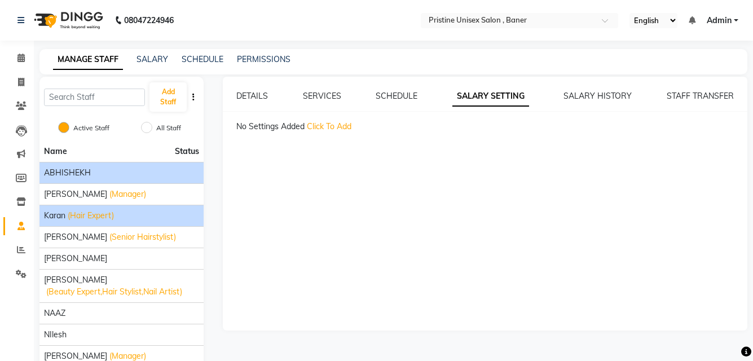
click at [85, 219] on span "(Hair Expert)" at bounding box center [91, 216] width 46 height 12
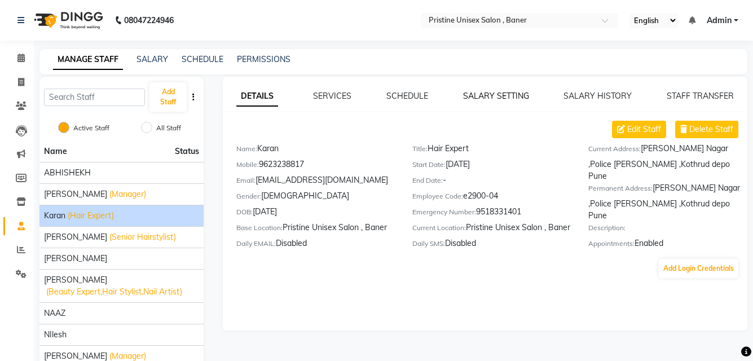
click at [480, 98] on link "SALARY SETTING" at bounding box center [496, 96] width 66 height 10
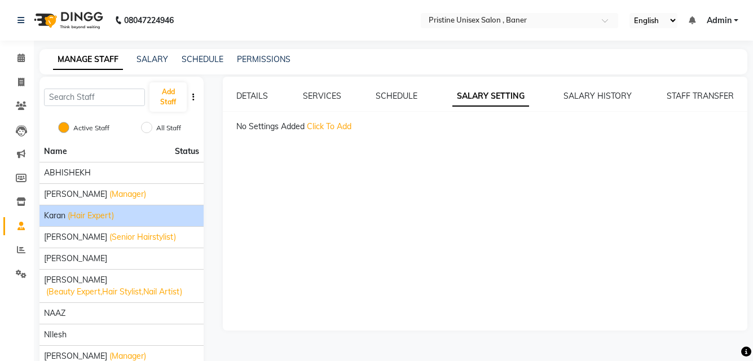
click at [325, 127] on span "Click To Add" at bounding box center [329, 126] width 45 height 10
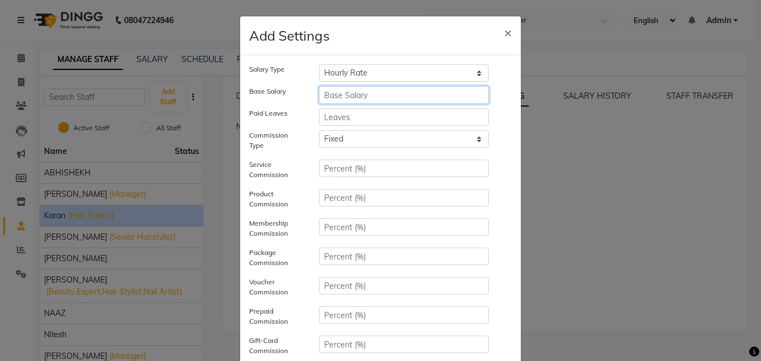
click at [377, 95] on input "number" at bounding box center [404, 94] width 170 height 17
type input "30000"
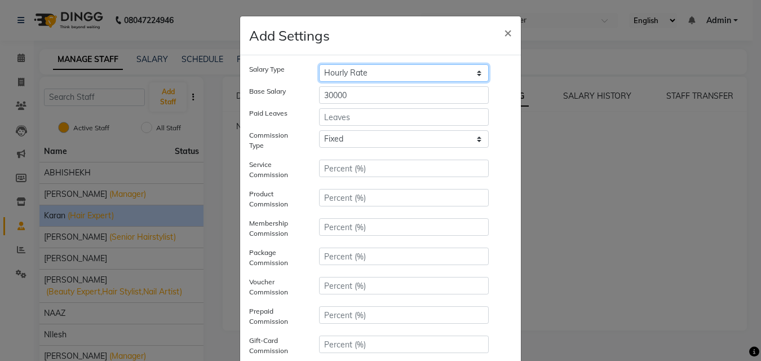
click at [388, 76] on select "Hourly Rate Bi-Weekly Twice Monthly Monthly Yearly" at bounding box center [404, 72] width 170 height 17
select select "monthly"
click at [319, 64] on select "Hourly Rate Bi-Weekly Twice Monthly Monthly Yearly" at bounding box center [404, 72] width 170 height 17
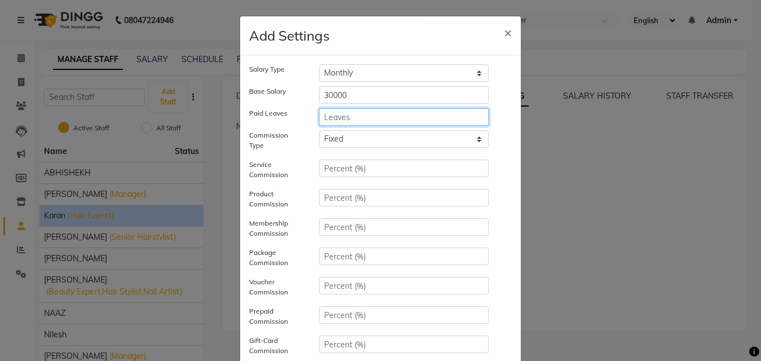
click at [392, 120] on input "number" at bounding box center [404, 116] width 170 height 17
click at [389, 139] on select "Fixed" at bounding box center [404, 138] width 170 height 17
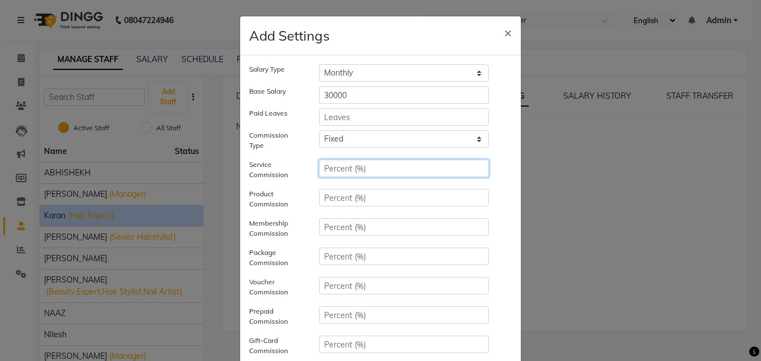
click at [378, 173] on input "number" at bounding box center [404, 168] width 170 height 17
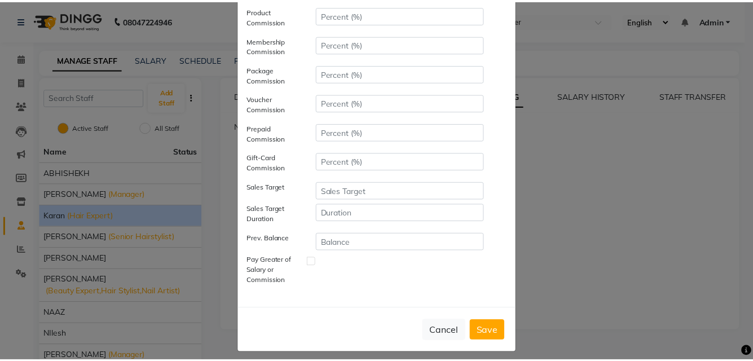
scroll to position [191, 0]
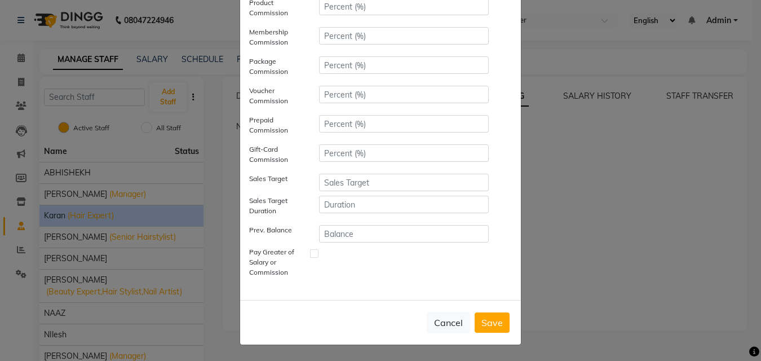
click at [489, 320] on button "Save" at bounding box center [492, 322] width 35 height 20
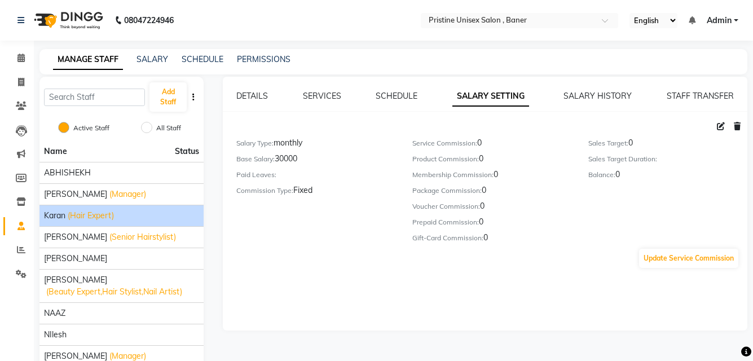
drag, startPoint x: 505, startPoint y: 245, endPoint x: 407, endPoint y: 182, distance: 115.9
click at [407, 182] on div "Service Commission: 0 Product Commission: 0 Membership Commission: 0 Package Co…" at bounding box center [492, 192] width 176 height 111
click at [142, 61] on link "SALARY" at bounding box center [152, 59] width 32 height 10
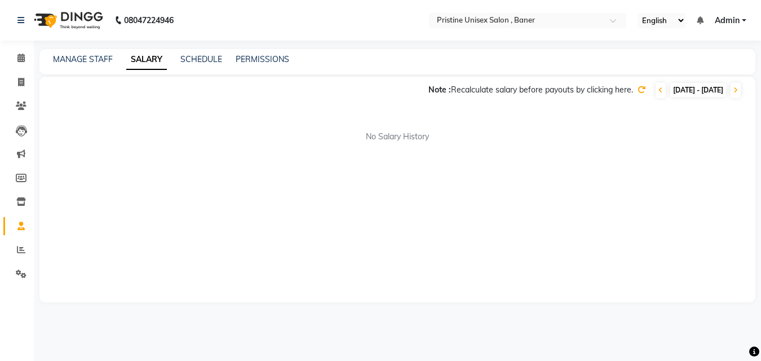
click at [638, 91] on icon at bounding box center [642, 90] width 8 height 8
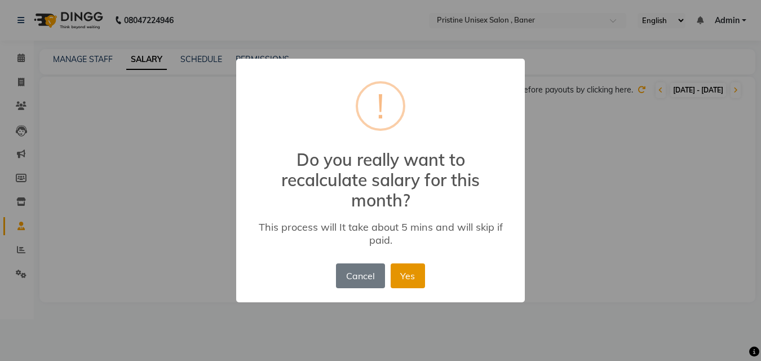
click at [395, 270] on button "Yes" at bounding box center [408, 275] width 34 height 25
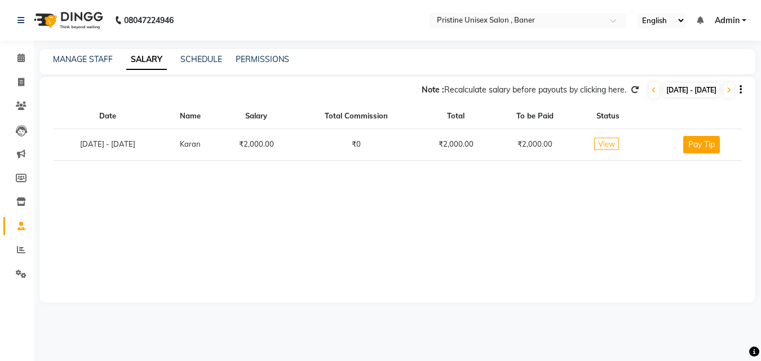
click at [169, 148] on tr "01-09-2025 - 30-09-2025 Karan ₹2,000.00 ₹0 ₹2,000.00 ₹2,000.00 View Pay Tip" at bounding box center [397, 145] width 689 height 32
drag, startPoint x: 317, startPoint y: 145, endPoint x: 272, endPoint y: 154, distance: 46.4
click at [272, 154] on td "₹2,000.00" at bounding box center [256, 145] width 77 height 32
click at [614, 146] on span "View" at bounding box center [606, 144] width 25 height 12
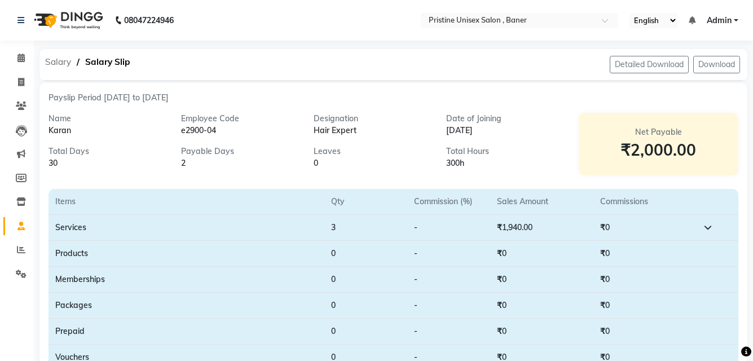
click at [59, 60] on span "Salary" at bounding box center [57, 62] width 37 height 20
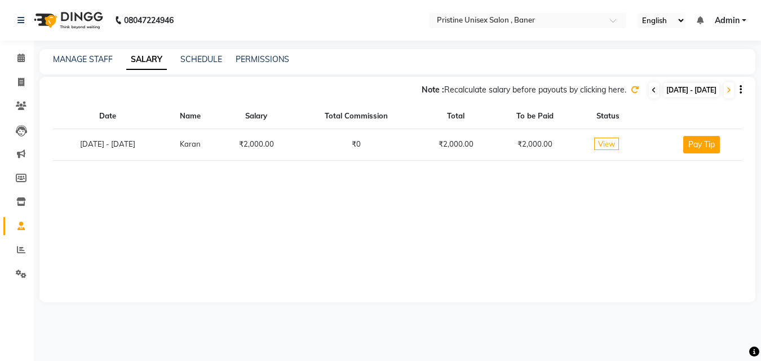
click at [652, 89] on icon at bounding box center [654, 90] width 5 height 7
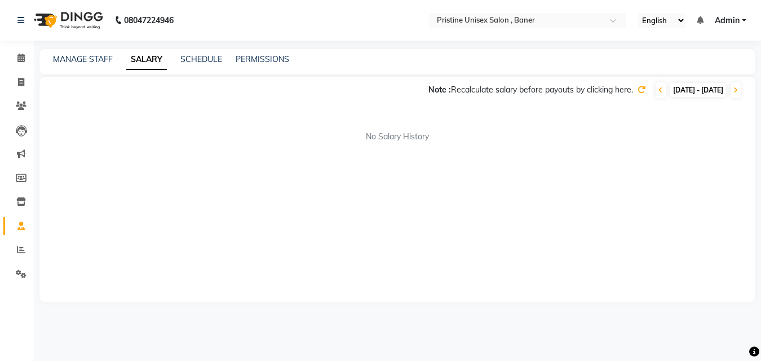
click at [638, 90] on icon at bounding box center [642, 90] width 8 height 8
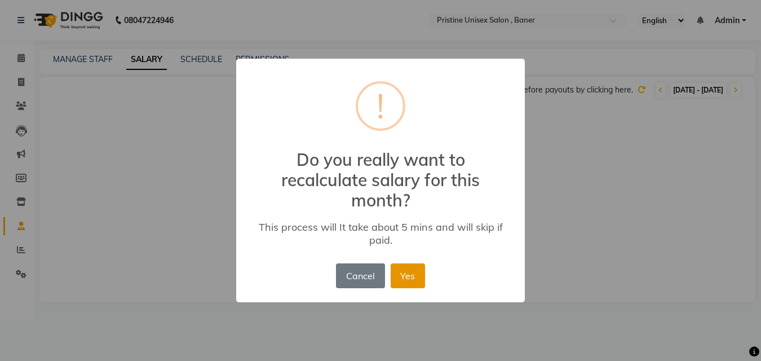
click at [411, 272] on button "Yes" at bounding box center [408, 275] width 34 height 25
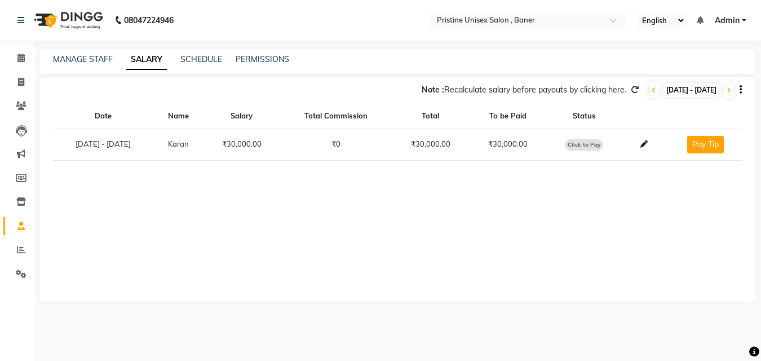
drag, startPoint x: 549, startPoint y: 143, endPoint x: 367, endPoint y: 129, distance: 182.1
click at [367, 129] on tr "01-08-2025 - 31-08-2025 Karan ₹30,000.00 ₹0 ₹30,000.00 ₹30,000.00 Click to Pay …" at bounding box center [397, 145] width 689 height 32
click at [72, 54] on link "MANAGE STAFF" at bounding box center [83, 59] width 60 height 10
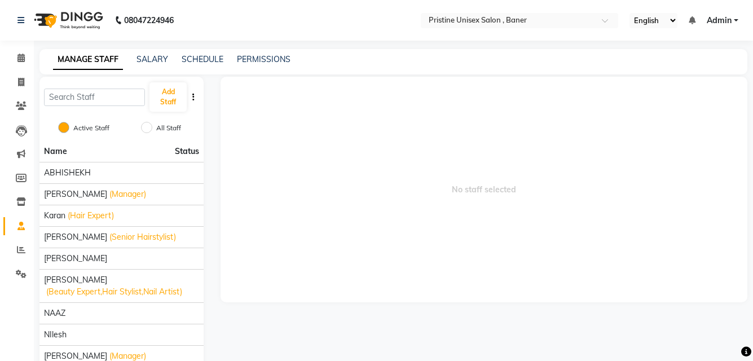
click at [183, 152] on span "Status" at bounding box center [187, 151] width 24 height 12
click at [77, 214] on span "(Hair Expert)" at bounding box center [91, 216] width 46 height 12
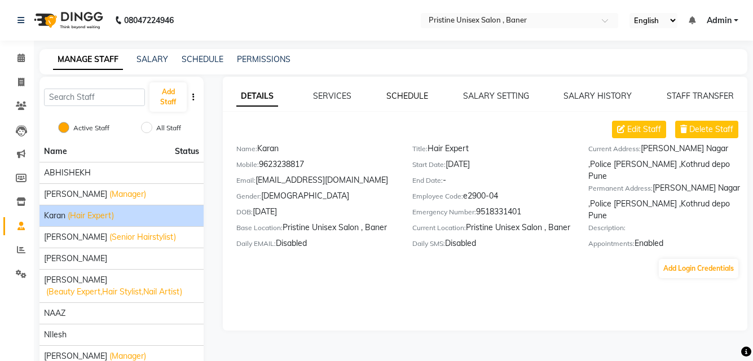
click at [419, 93] on link "SCHEDULE" at bounding box center [407, 96] width 42 height 10
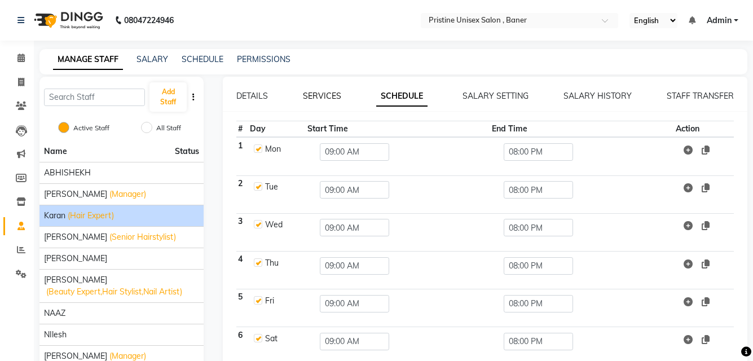
click at [337, 97] on link "SERVICES" at bounding box center [322, 96] width 38 height 10
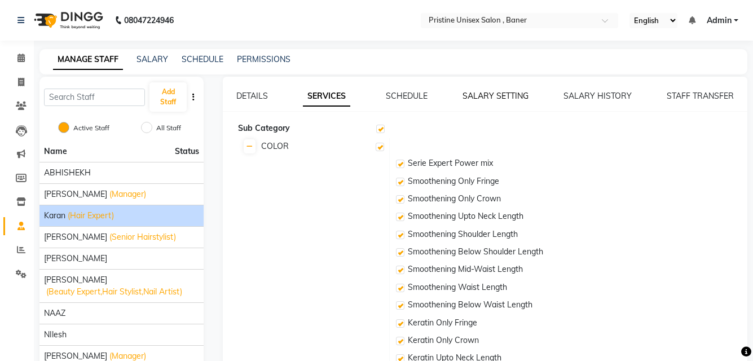
click at [484, 94] on link "SALARY SETTING" at bounding box center [495, 96] width 66 height 10
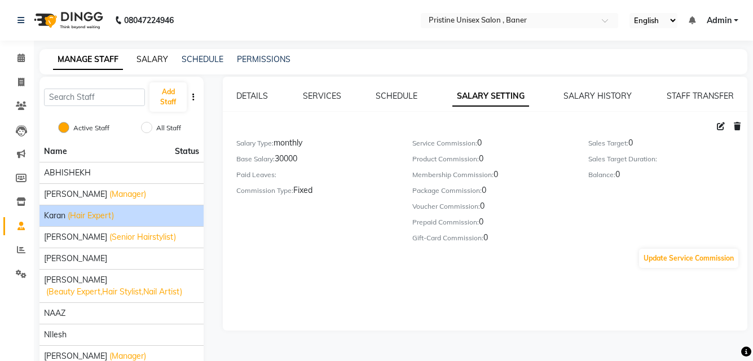
click at [158, 60] on link "SALARY" at bounding box center [152, 59] width 32 height 10
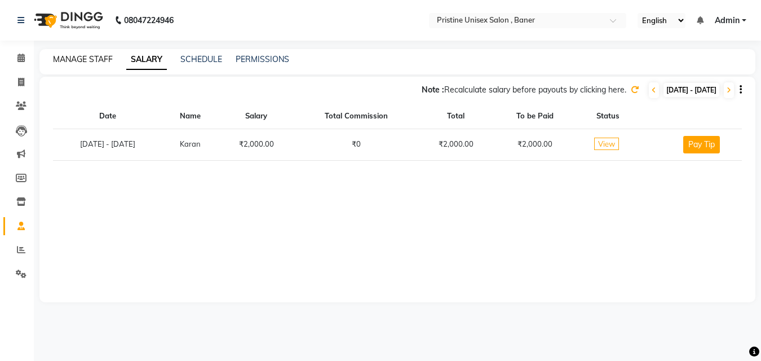
click at [94, 59] on link "MANAGE STAFF" at bounding box center [83, 59] width 60 height 10
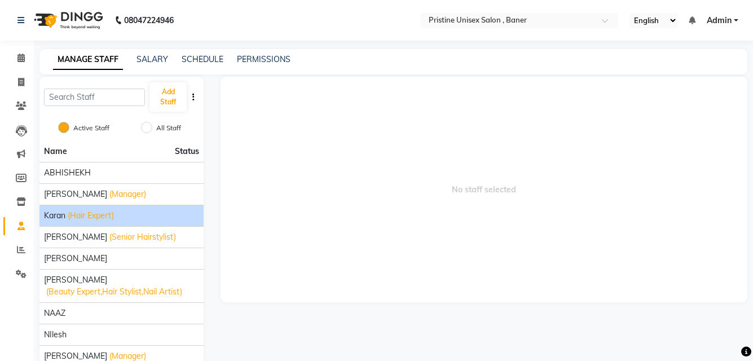
click at [104, 220] on span "(Hair Expert)" at bounding box center [91, 216] width 46 height 12
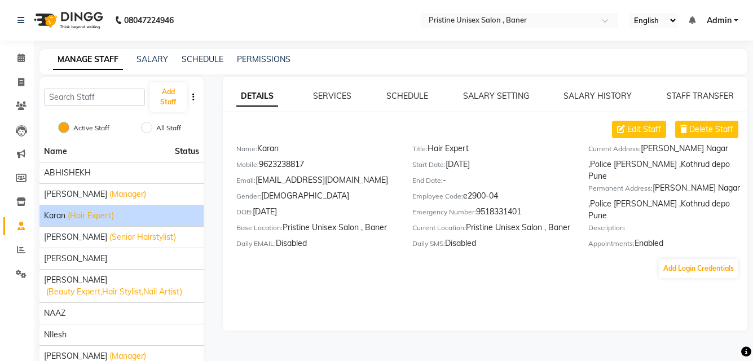
click at [488, 101] on div "SALARY SETTING" at bounding box center [496, 96] width 66 height 12
click at [488, 100] on link "SALARY SETTING" at bounding box center [496, 96] width 66 height 10
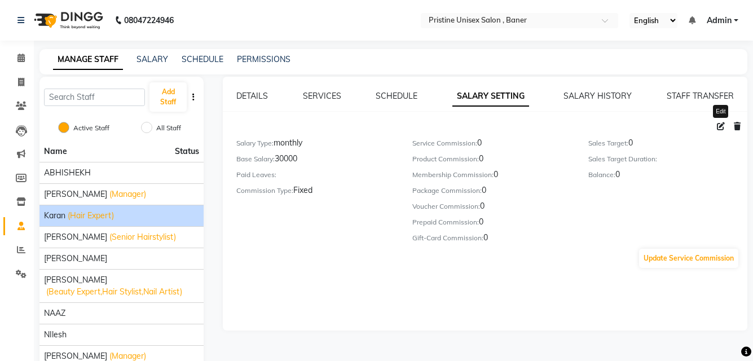
click at [718, 123] on icon at bounding box center [721, 126] width 8 height 8
select select "monthly"
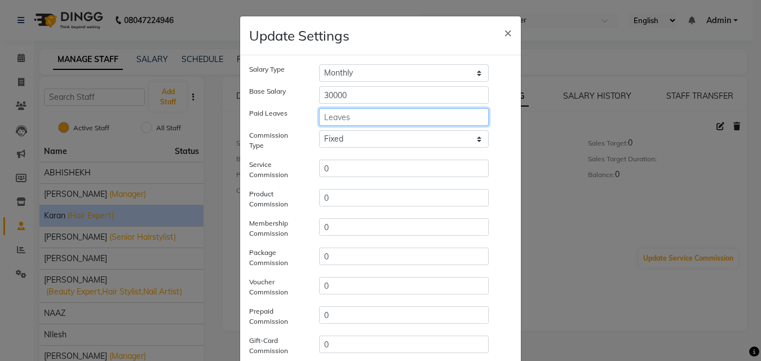
click at [345, 116] on input "number" at bounding box center [404, 116] width 170 height 17
type input "5"
drag, startPoint x: 330, startPoint y: 111, endPoint x: 316, endPoint y: 112, distance: 13.5
click at [319, 112] on input "5" at bounding box center [404, 116] width 170 height 17
click at [507, 32] on span "×" at bounding box center [508, 32] width 8 height 17
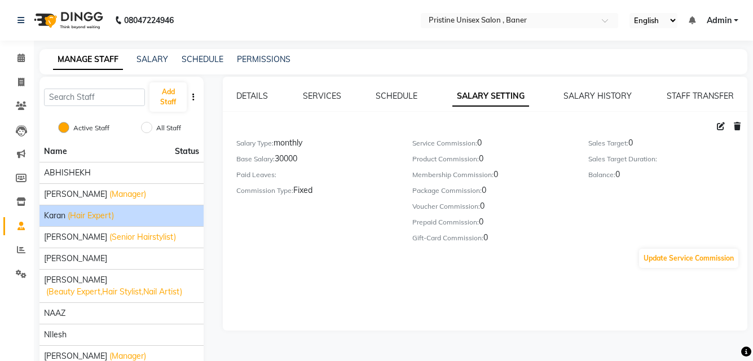
click at [294, 150] on div "Salary Type: monthly" at bounding box center [315, 145] width 159 height 16
click at [287, 162] on div "Base Salary: 30000" at bounding box center [315, 161] width 159 height 16
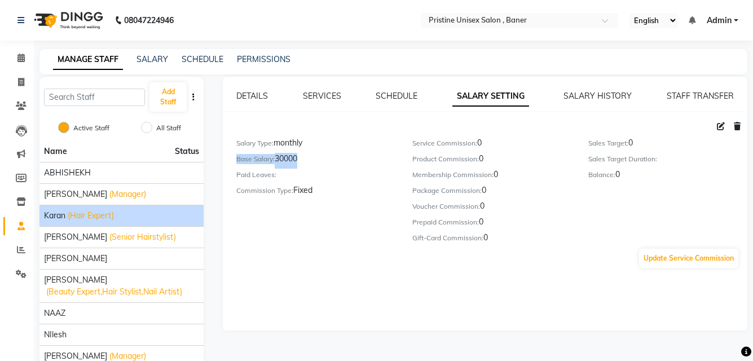
drag, startPoint x: 314, startPoint y: 187, endPoint x: 307, endPoint y: 187, distance: 6.8
click at [307, 187] on div "Commission Type: Fixed" at bounding box center [315, 192] width 159 height 16
click at [313, 98] on link "SERVICES" at bounding box center [322, 96] width 38 height 10
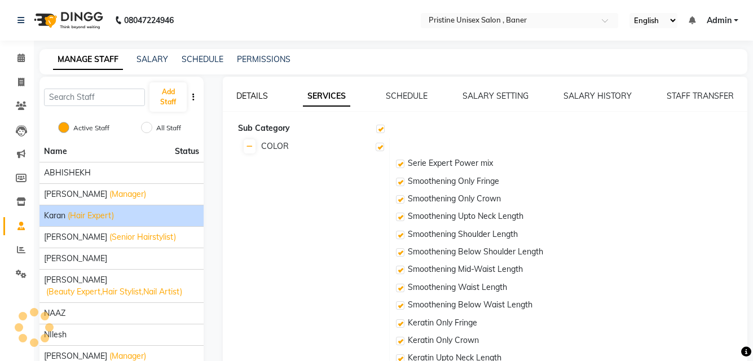
checkbox input "true"
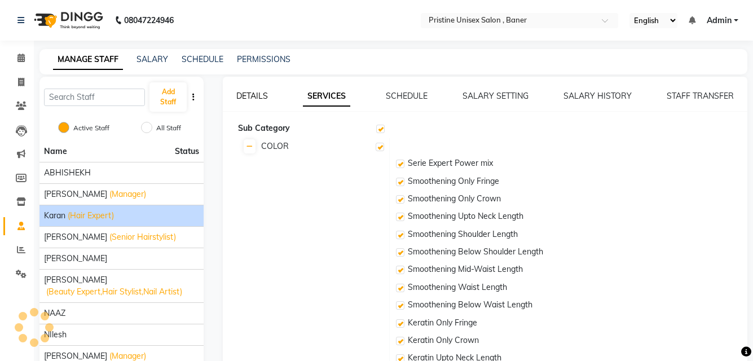
checkbox input "true"
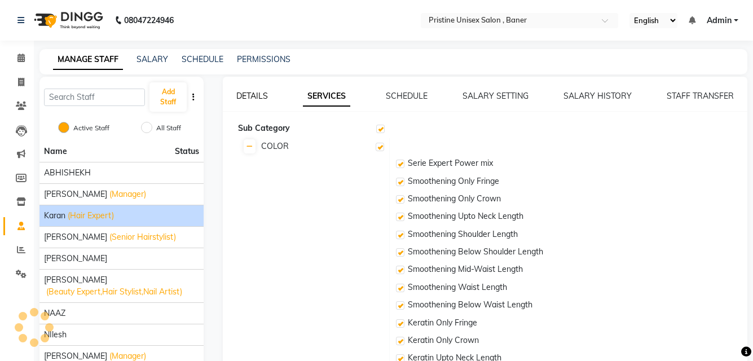
checkbox input "true"
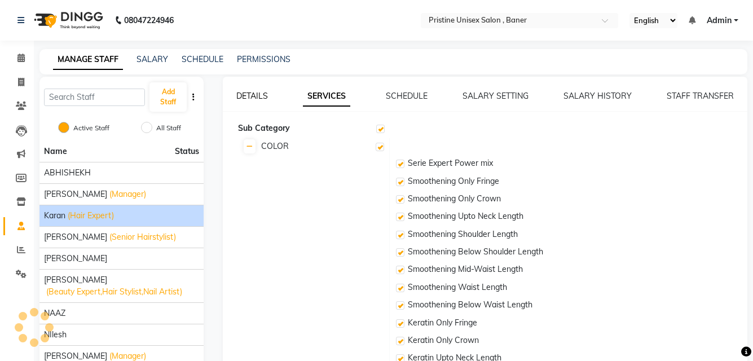
checkbox input "true"
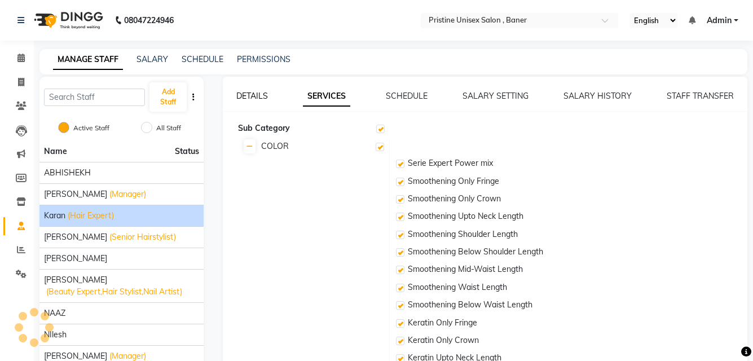
checkbox input "true"
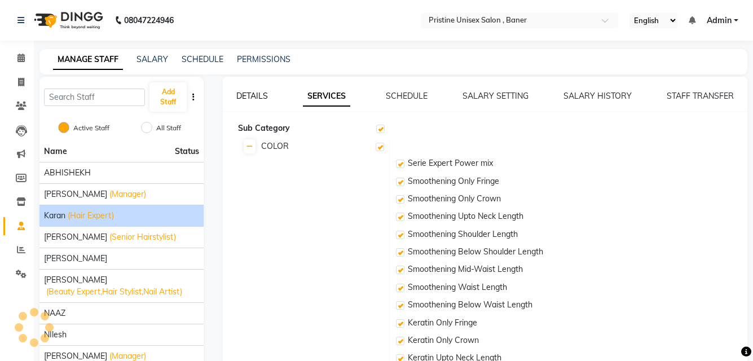
checkbox input "true"
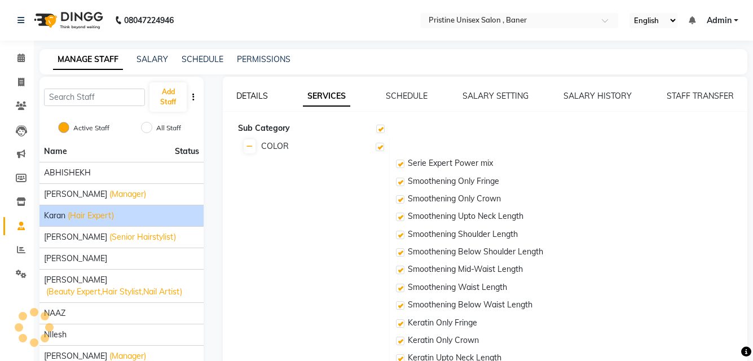
checkbox input "true"
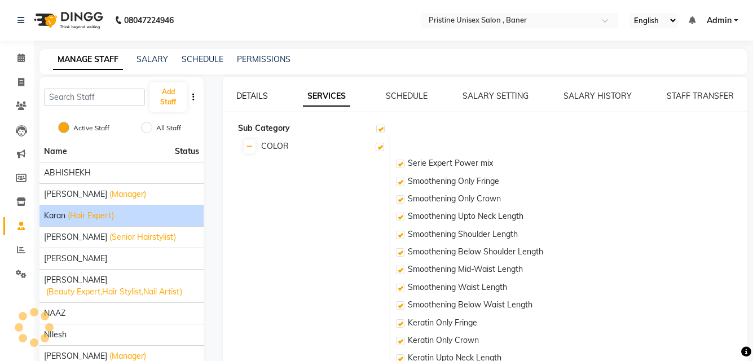
checkbox input "true"
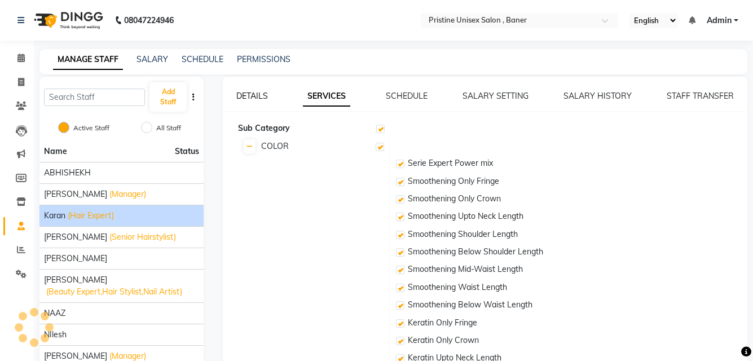
checkbox input "true"
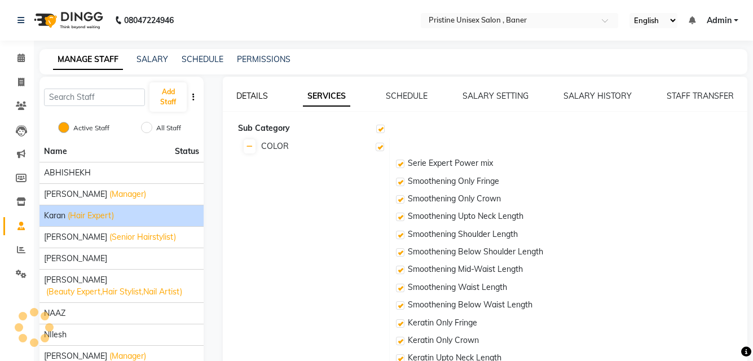
checkbox input "true"
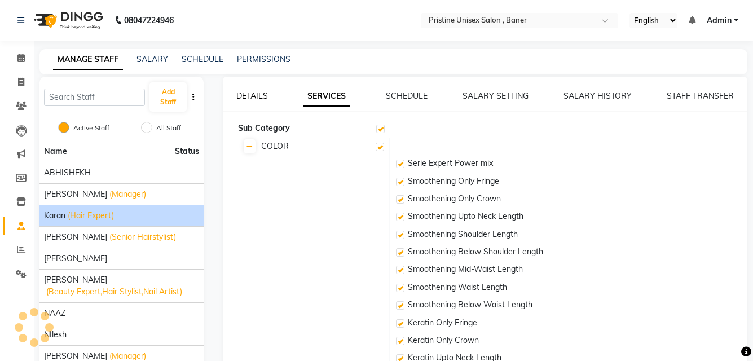
checkbox input "true"
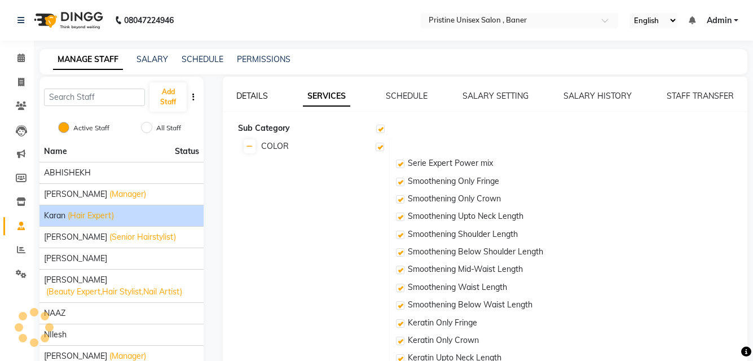
checkbox input "true"
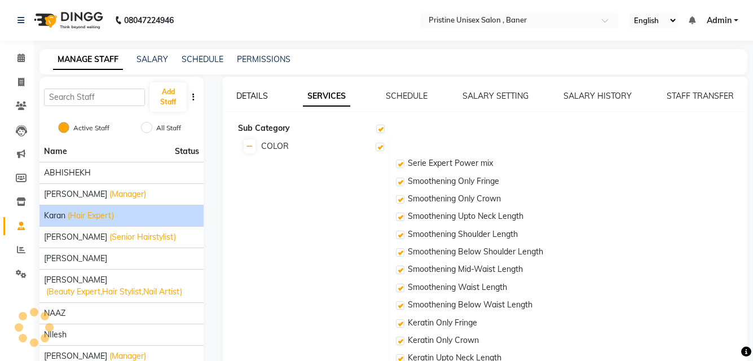
checkbox input "true"
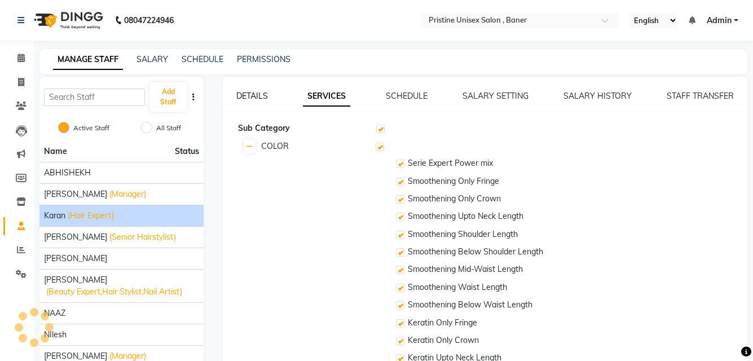
checkbox input "true"
click at [255, 95] on link "DETAILS" at bounding box center [252, 96] width 32 height 10
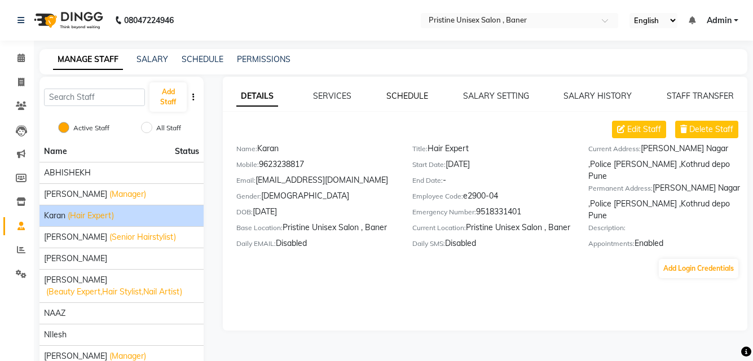
click at [419, 99] on link "SCHEDULE" at bounding box center [407, 96] width 42 height 10
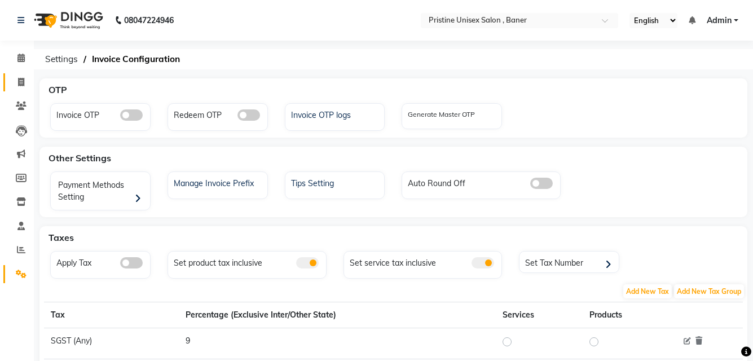
click at [22, 79] on icon at bounding box center [21, 82] width 6 height 8
select select "6610"
select select "service"
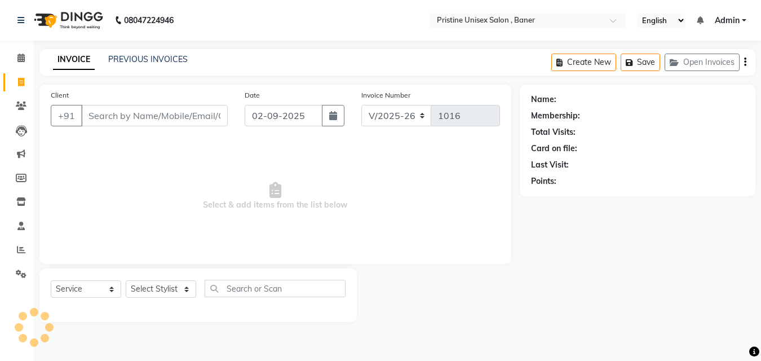
click at [125, 111] on input "Client" at bounding box center [154, 115] width 147 height 21
click at [121, 121] on input "Client" at bounding box center [154, 115] width 147 height 21
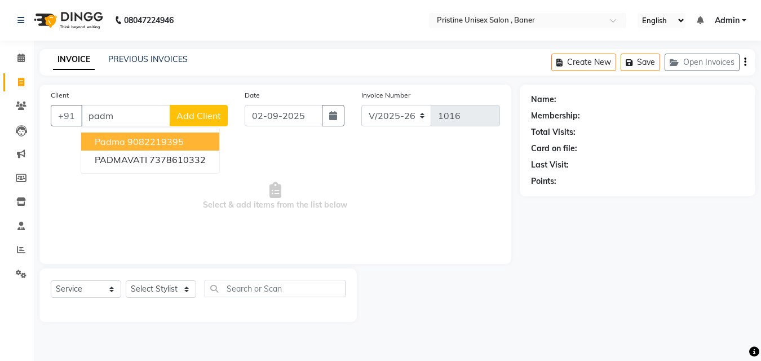
click at [125, 142] on button "Padma 9082219395" at bounding box center [150, 141] width 138 height 18
type input "9082219395"
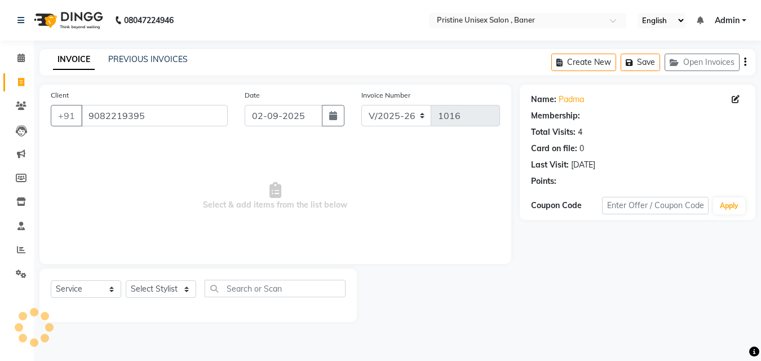
select select "1: Object"
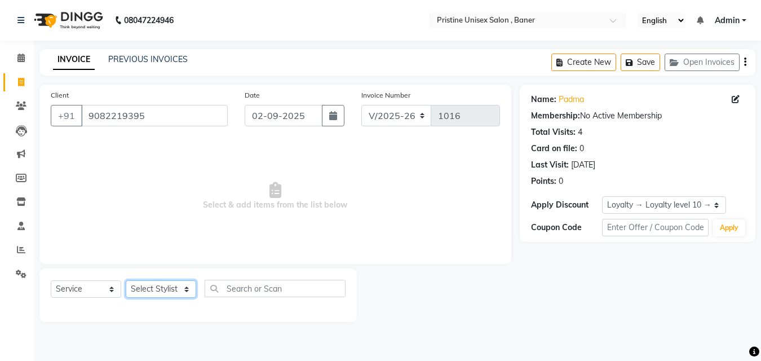
click at [143, 290] on select "Select Stylist [PERSON_NAME] [PERSON_NAME] Karan [PERSON_NAME] Mohd [PERSON_NAM…" at bounding box center [161, 288] width 70 height 17
select select "51203"
click at [126, 280] on select "Select Stylist [PERSON_NAME] [PERSON_NAME] Karan [PERSON_NAME] Mohd [PERSON_NAM…" at bounding box center [161, 288] width 70 height 17
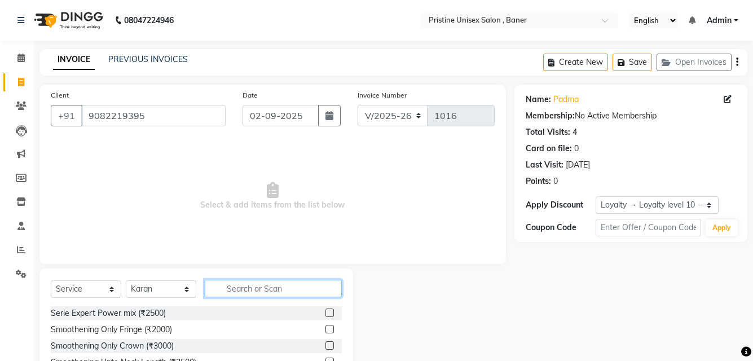
click at [240, 280] on input "text" at bounding box center [273, 288] width 137 height 17
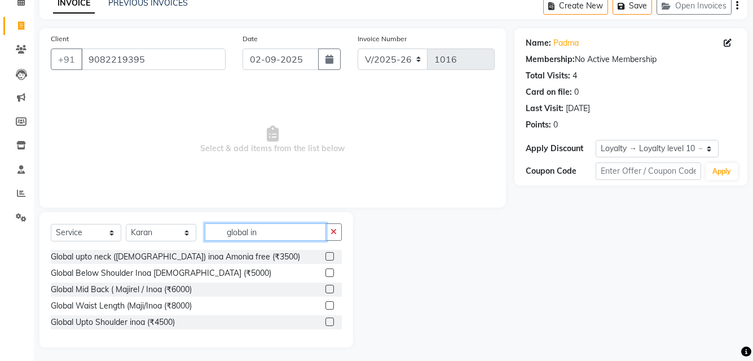
type input "global in"
click at [326, 289] on label at bounding box center [329, 289] width 8 height 8
click at [326, 289] on input "checkbox" at bounding box center [328, 289] width 7 height 7
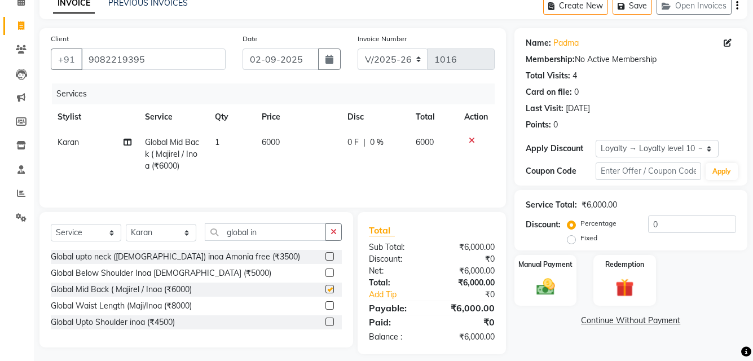
checkbox input "false"
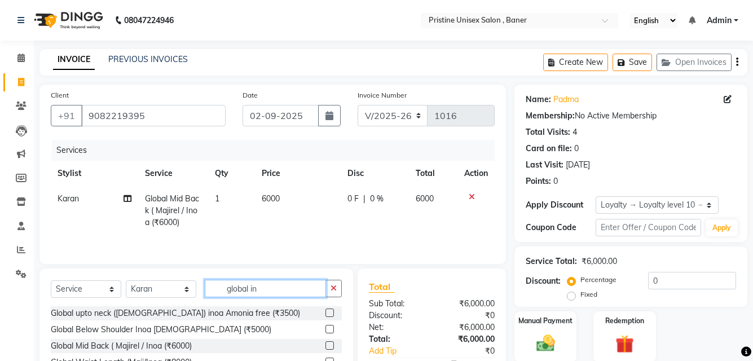
drag, startPoint x: 278, startPoint y: 289, endPoint x: 215, endPoint y: 286, distance: 62.6
click at [215, 286] on input "global in" at bounding box center [265, 288] width 121 height 17
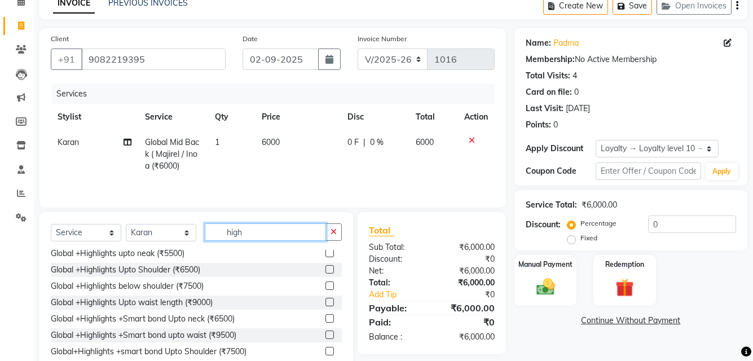
scroll to position [60, 0]
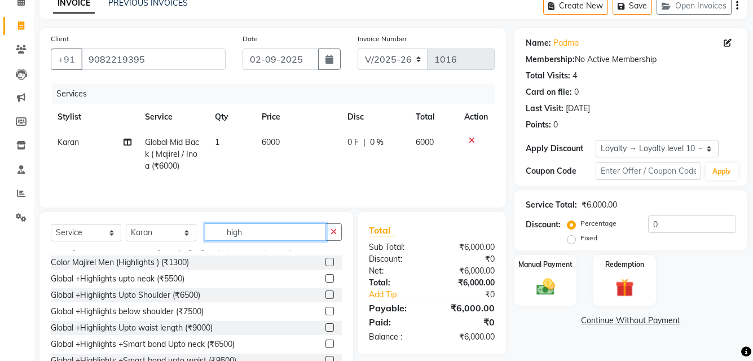
type input "high"
click at [325, 309] on label at bounding box center [329, 311] width 8 height 8
click at [325, 309] on input "checkbox" at bounding box center [328, 311] width 7 height 7
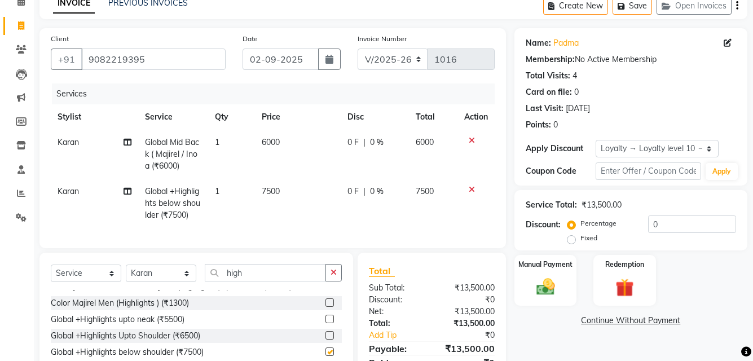
checkbox input "false"
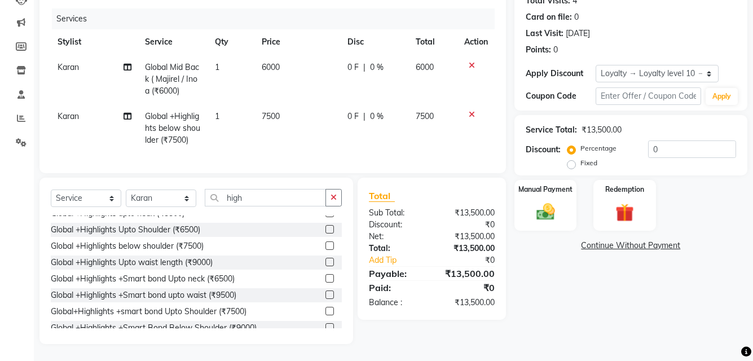
scroll to position [116, 0]
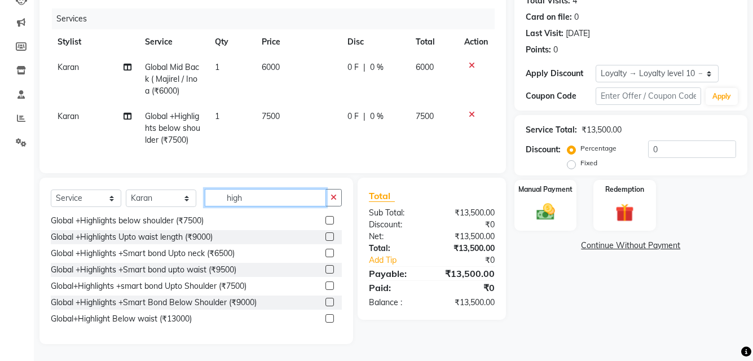
drag, startPoint x: 254, startPoint y: 199, endPoint x: 225, endPoint y: 198, distance: 29.3
click at [225, 198] on input "high" at bounding box center [265, 197] width 121 height 17
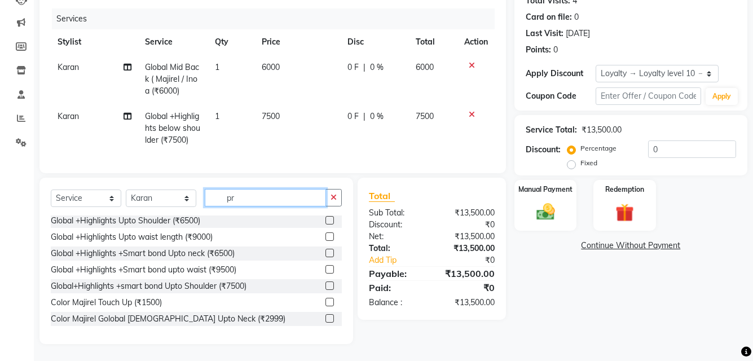
scroll to position [116, 0]
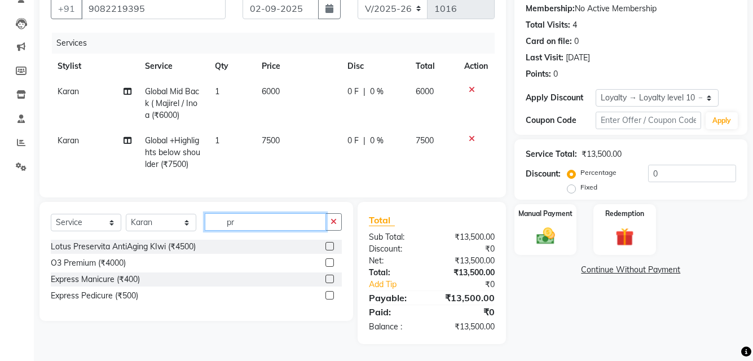
type input "p"
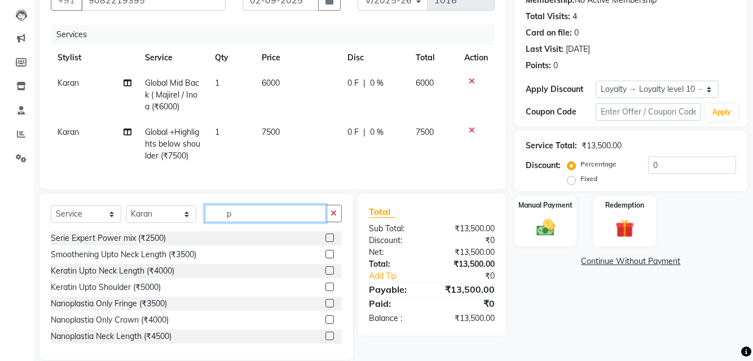
scroll to position [140, 0]
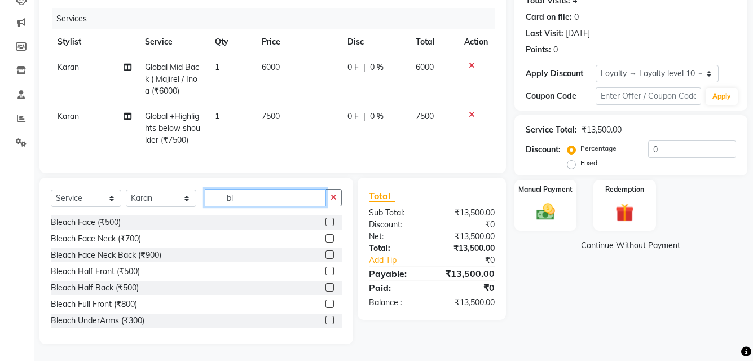
type input "b"
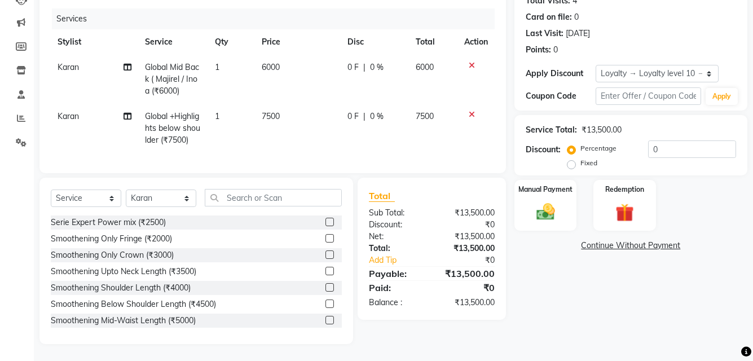
click at [468, 61] on icon at bounding box center [471, 65] width 6 height 8
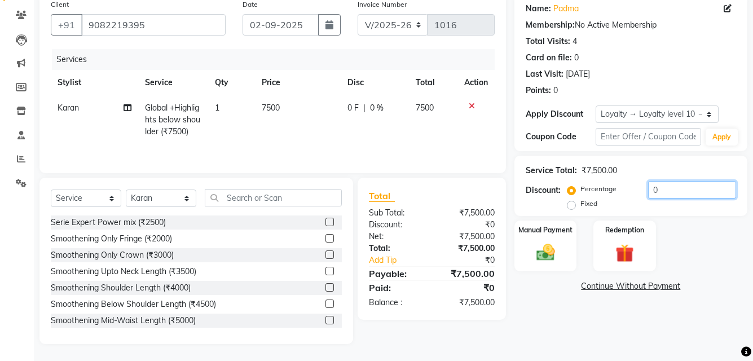
drag, startPoint x: 678, startPoint y: 192, endPoint x: 638, endPoint y: 191, distance: 40.1
click at [638, 191] on div "Percentage Fixed 0" at bounding box center [652, 196] width 166 height 30
drag, startPoint x: 671, startPoint y: 189, endPoint x: 642, endPoint y: 190, distance: 29.9
click at [642, 190] on div "Percentage Fixed 20" at bounding box center [652, 196] width 166 height 30
type input "20"
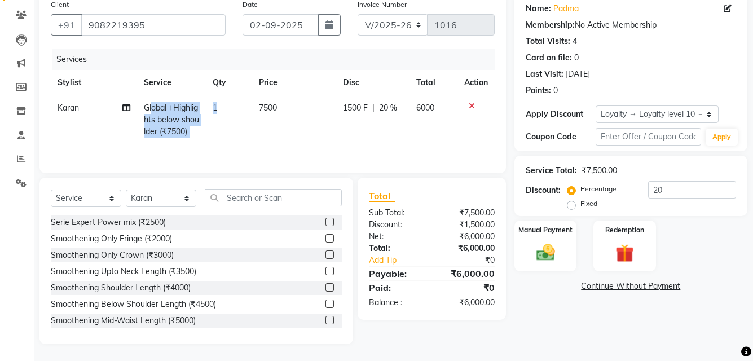
drag, startPoint x: 235, startPoint y: 131, endPoint x: 152, endPoint y: 101, distance: 88.1
click at [152, 101] on tr "Karan Global +Highlights below shoulder (₹7500) 1 7500 1500 F | 20 % 6000" at bounding box center [273, 119] width 444 height 49
click at [220, 127] on td "1" at bounding box center [229, 119] width 46 height 49
select select "51203"
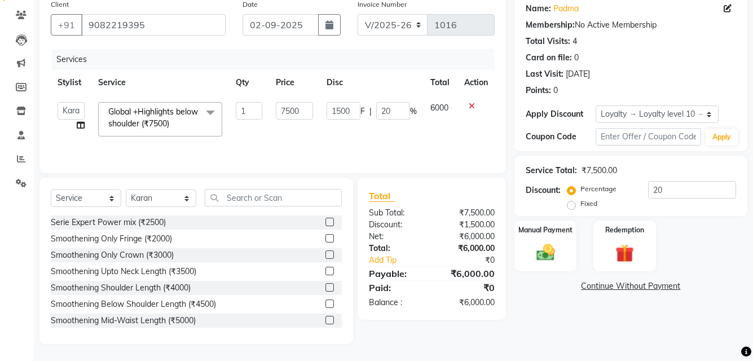
click at [160, 82] on th "Service" at bounding box center [160, 82] width 138 height 25
drag, startPoint x: 671, startPoint y: 193, endPoint x: 625, endPoint y: 195, distance: 46.8
click at [625, 195] on div "Percentage Fixed 20" at bounding box center [652, 196] width 166 height 30
type input "0"
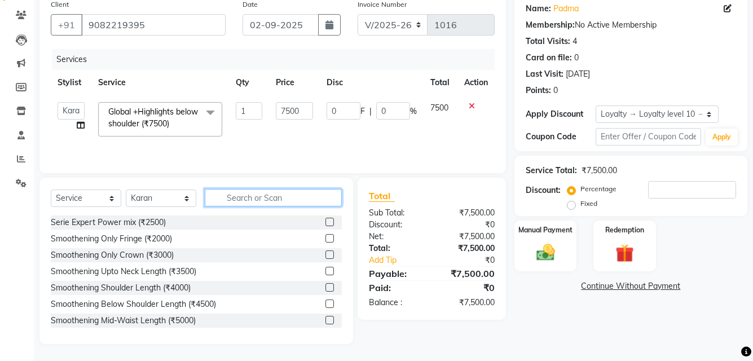
drag, startPoint x: 311, startPoint y: 204, endPoint x: 297, endPoint y: 203, distance: 14.1
click at [297, 203] on input "text" at bounding box center [273, 197] width 137 height 17
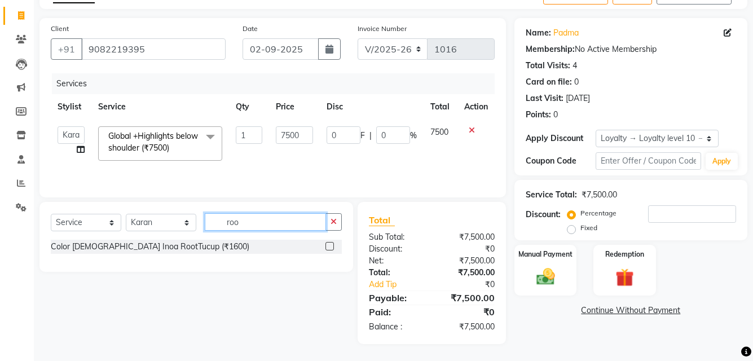
scroll to position [67, 0]
type input "root"
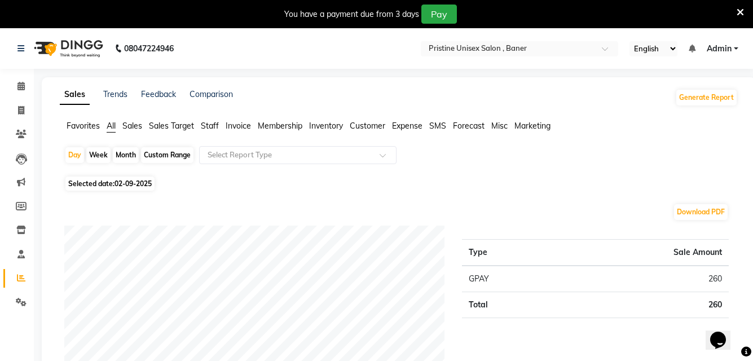
click at [210, 123] on span "Staff" at bounding box center [210, 126] width 18 height 10
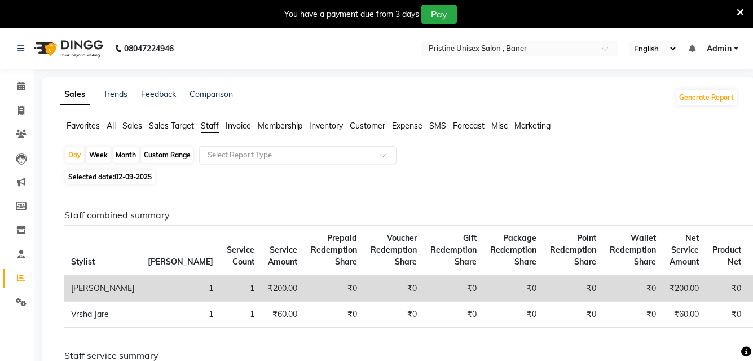
click at [267, 160] on input "text" at bounding box center [286, 154] width 162 height 11
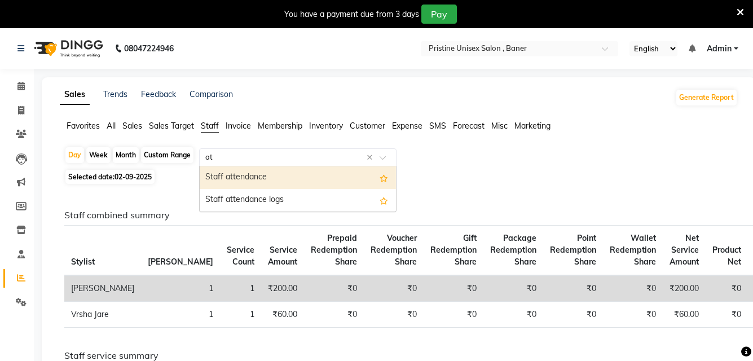
type input "att"
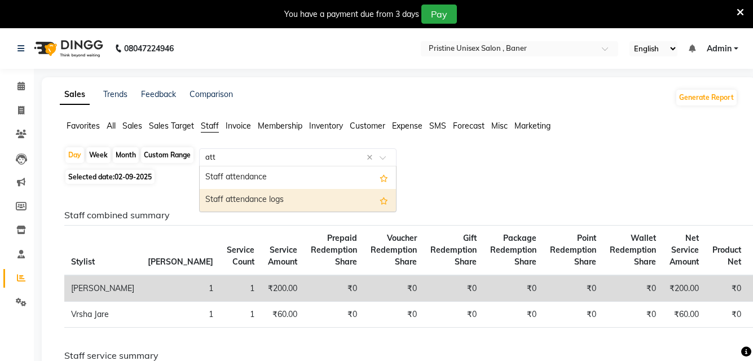
click at [283, 206] on div "Staff attendance logs" at bounding box center [298, 200] width 196 height 23
select select "full_report"
select select "pdf"
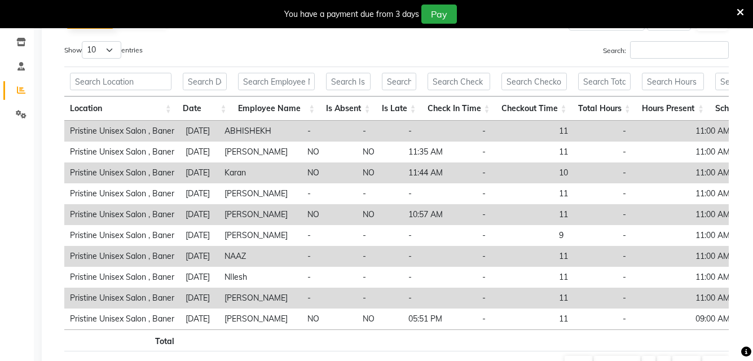
drag, startPoint x: 275, startPoint y: 175, endPoint x: 500, endPoint y: 216, distance: 228.7
click at [576, 179] on tr "Pristine Unisex Salon , Baner [DATE] Karan NO NO 11:44 AM - 10 - 11:00 AM 09:00…" at bounding box center [465, 172] width 802 height 21
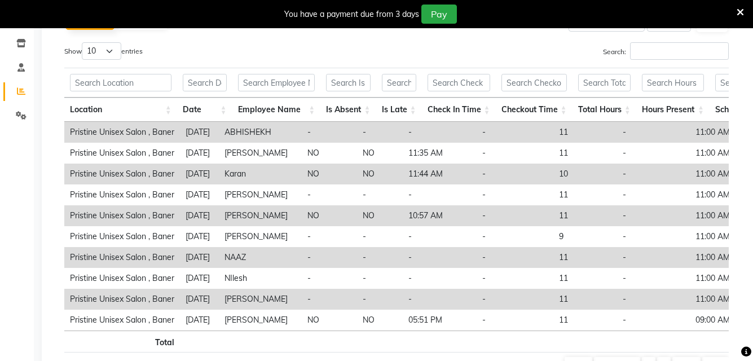
scroll to position [19, 0]
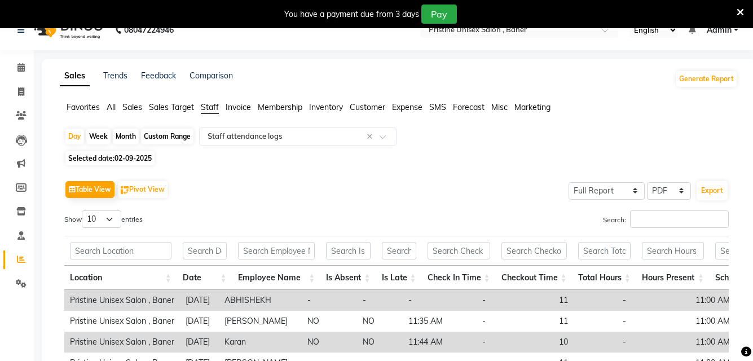
click at [119, 156] on span "02-09-2025" at bounding box center [132, 158] width 37 height 8
select select "9"
select select "2025"
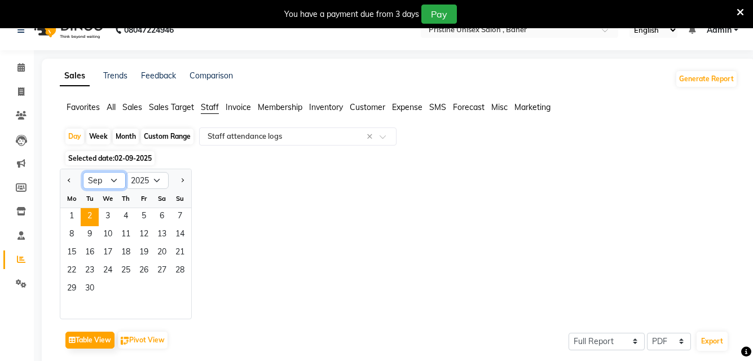
click at [106, 177] on select "Jan Feb Mar Apr May Jun [DATE] Aug Sep Oct Nov Dec" at bounding box center [104, 180] width 43 height 17
select select "8"
click at [83, 172] on select "Jan Feb Mar Apr May Jun [DATE] Aug Sep Oct Nov Dec" at bounding box center [104, 180] width 43 height 17
click at [143, 215] on span "1" at bounding box center [144, 217] width 18 height 18
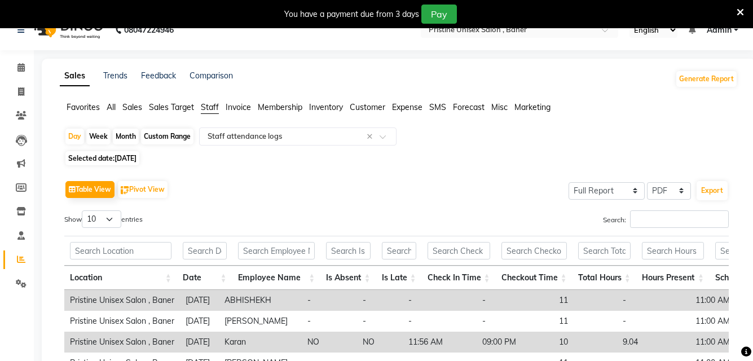
click at [131, 160] on span "[DATE]" at bounding box center [125, 158] width 22 height 8
select select "8"
select select "2025"
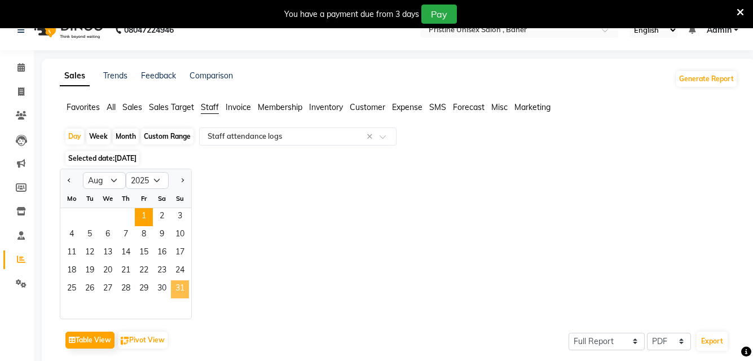
click at [177, 286] on span "31" at bounding box center [180, 289] width 18 height 18
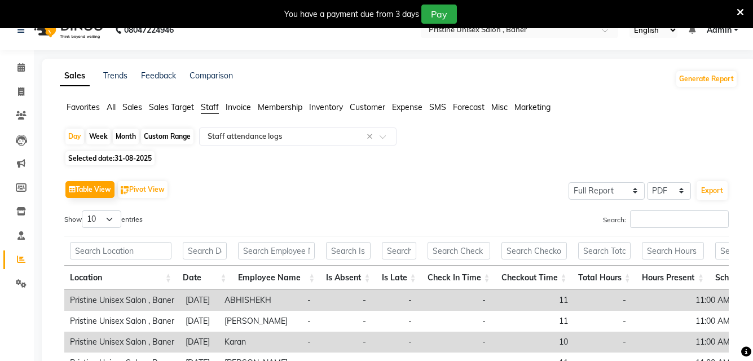
click at [138, 156] on span "31-08-2025" at bounding box center [132, 158] width 37 height 8
select select "8"
select select "2025"
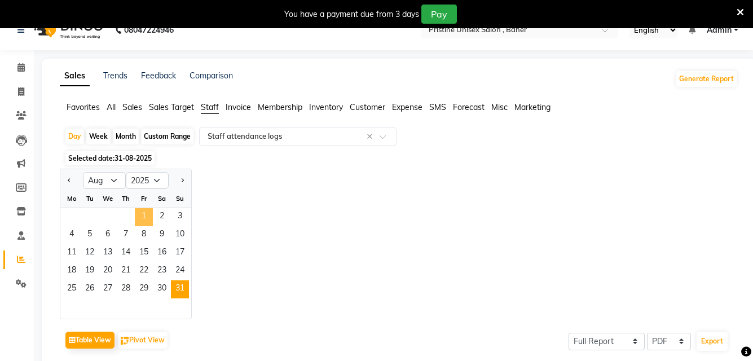
click at [140, 215] on span "1" at bounding box center [144, 217] width 18 height 18
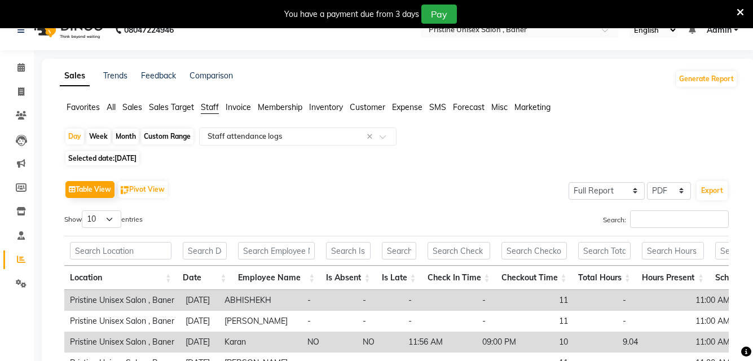
drag, startPoint x: 122, startPoint y: 135, endPoint x: 130, endPoint y: 166, distance: 32.5
click at [122, 135] on div "Month" at bounding box center [126, 137] width 26 height 16
select select "8"
select select "2025"
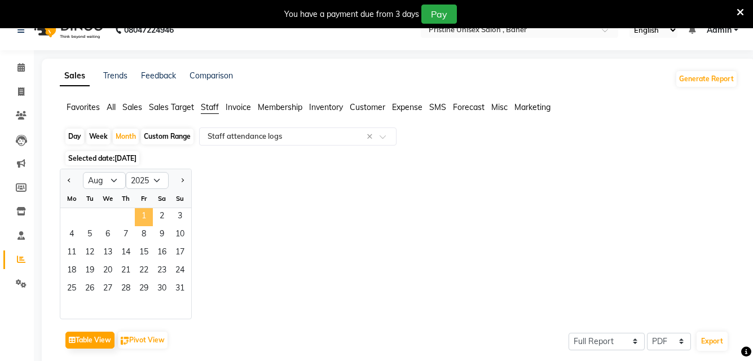
click at [147, 218] on span "1" at bounding box center [144, 217] width 18 height 18
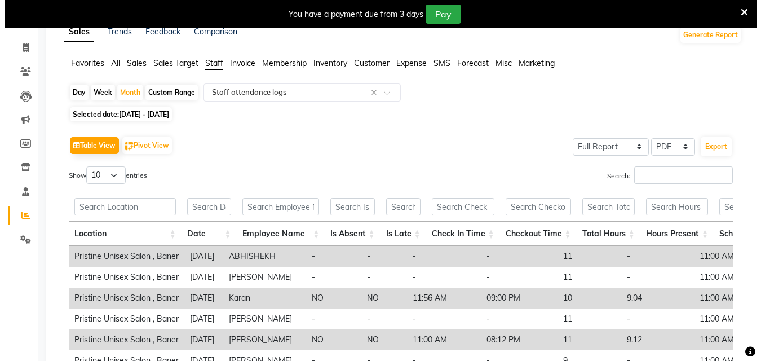
scroll to position [28, 0]
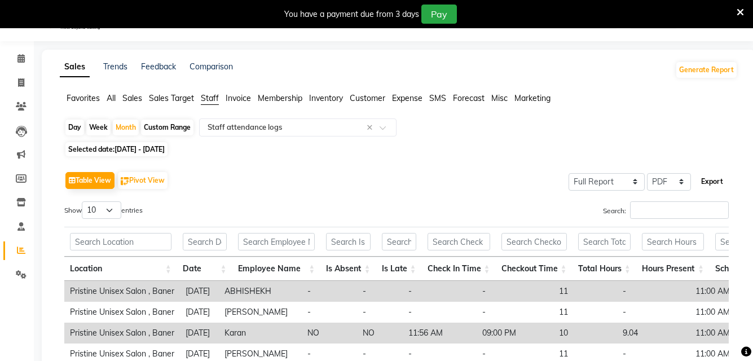
click at [711, 183] on button "Export" at bounding box center [711, 181] width 31 height 19
select select "monospace"
select select "12px"
select select "template_1"
select select "A4"
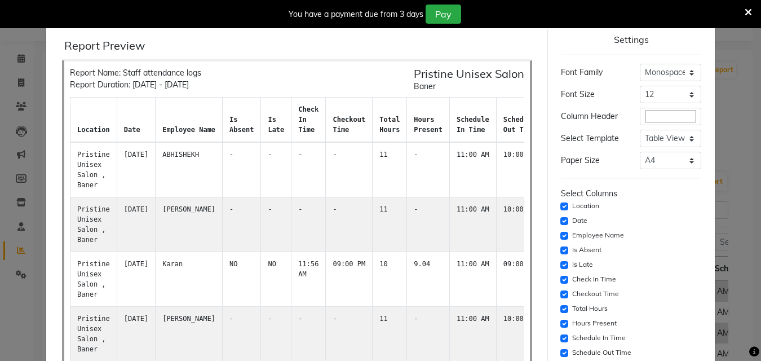
click at [744, 7] on div "You have a payment due from 3 days Pay" at bounding box center [375, 14] width 740 height 19
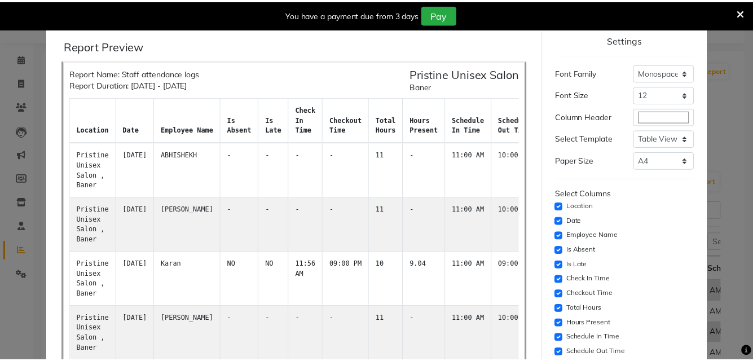
scroll to position [107, 0]
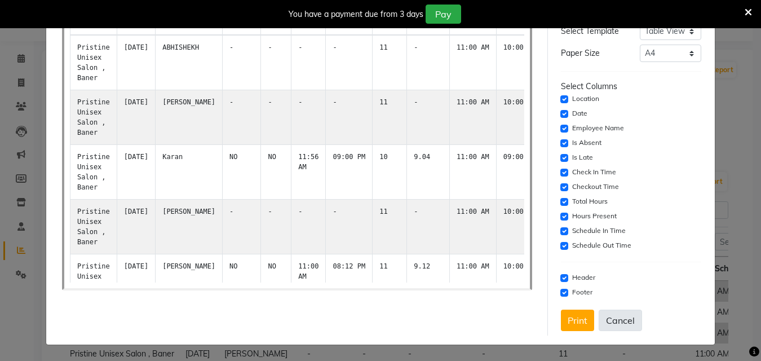
click at [615, 316] on button "Cancel" at bounding box center [620, 320] width 43 height 21
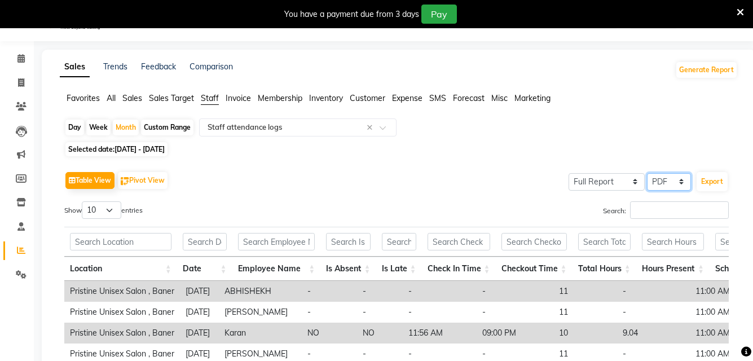
click at [661, 181] on select "Select CSV PDF" at bounding box center [669, 181] width 44 height 17
select select "csv"
click at [647, 173] on select "Select CSV PDF" at bounding box center [669, 181] width 44 height 17
click at [710, 176] on button "Export" at bounding box center [711, 181] width 31 height 19
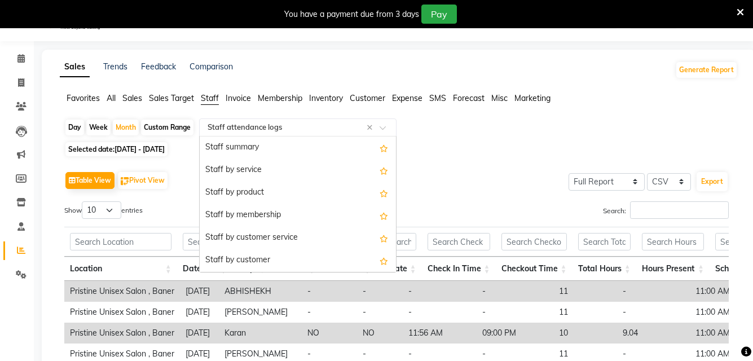
scroll to position [158, 0]
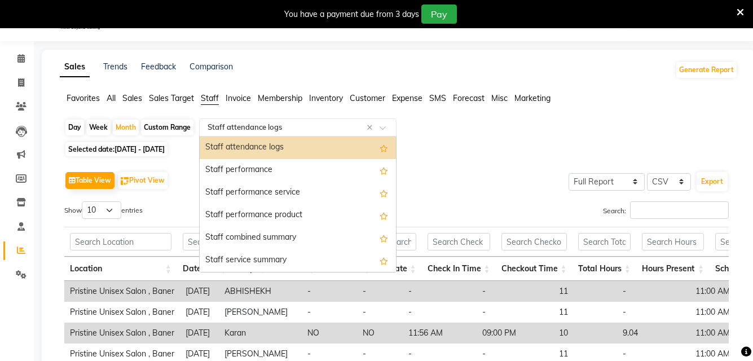
click at [285, 130] on input "text" at bounding box center [286, 127] width 162 height 11
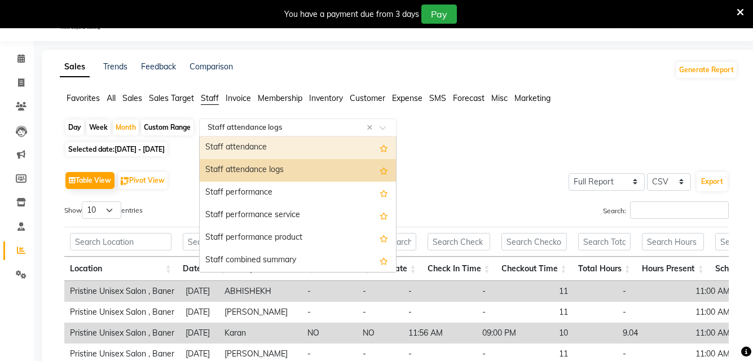
click at [277, 147] on div "Staff attendance" at bounding box center [298, 147] width 196 height 23
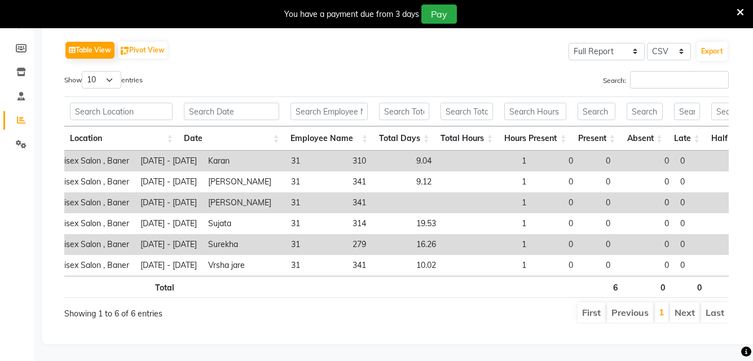
scroll to position [0, 90]
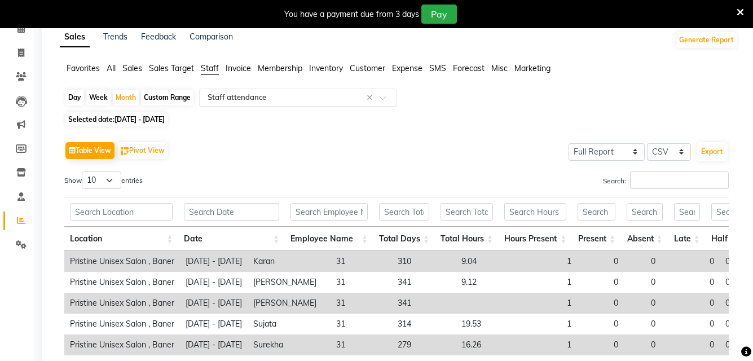
click at [244, 96] on input "text" at bounding box center [286, 97] width 162 height 11
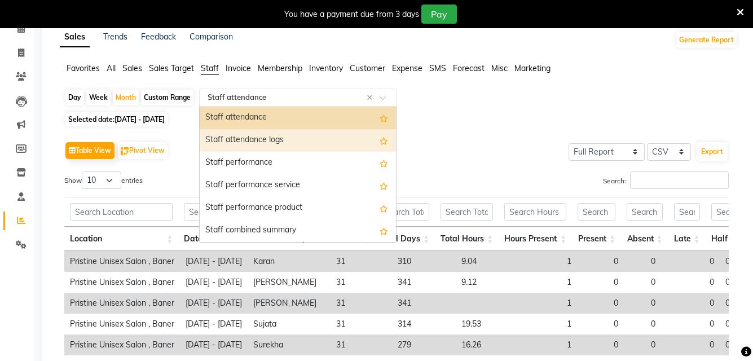
click at [243, 134] on div "Staff attendance logs" at bounding box center [298, 140] width 196 height 23
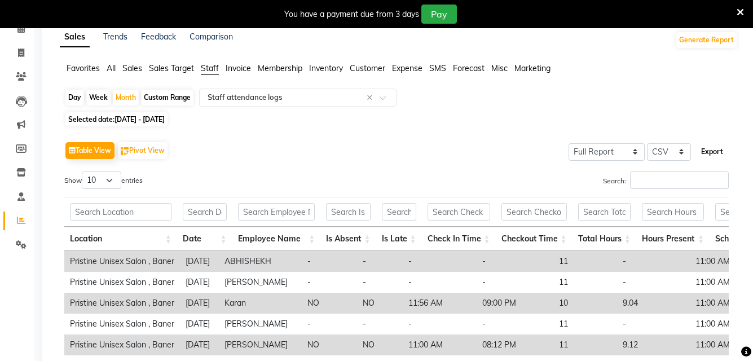
click at [720, 152] on button "Export" at bounding box center [711, 151] width 31 height 19
click at [713, 154] on button "Export" at bounding box center [711, 151] width 31 height 19
click at [501, 126] on div "Day Week Month Custom Range Select Report Type × Staff attendance logs × Select…" at bounding box center [399, 303] width 678 height 428
click at [19, 55] on icon at bounding box center [21, 52] width 6 height 8
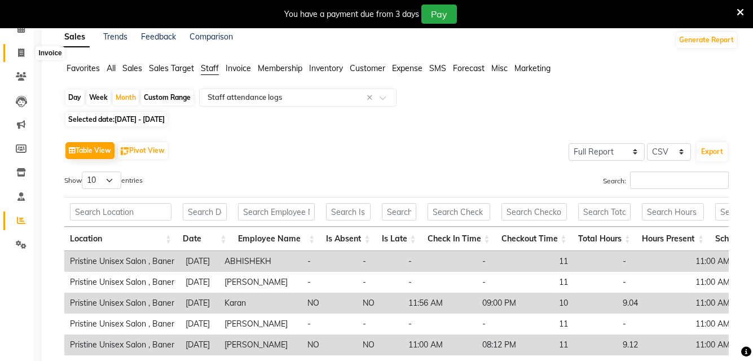
select select "service"
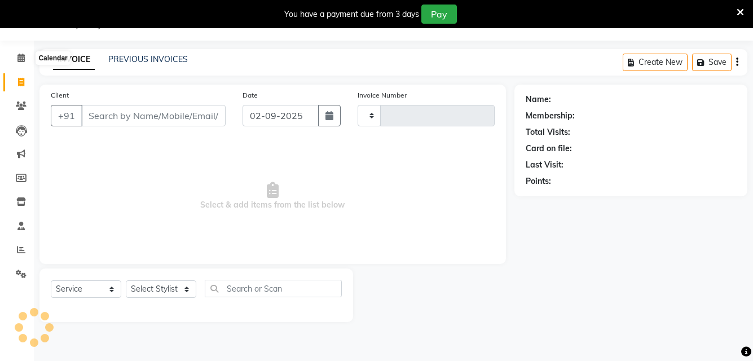
scroll to position [28, 0]
type input "1016"
select select "6610"
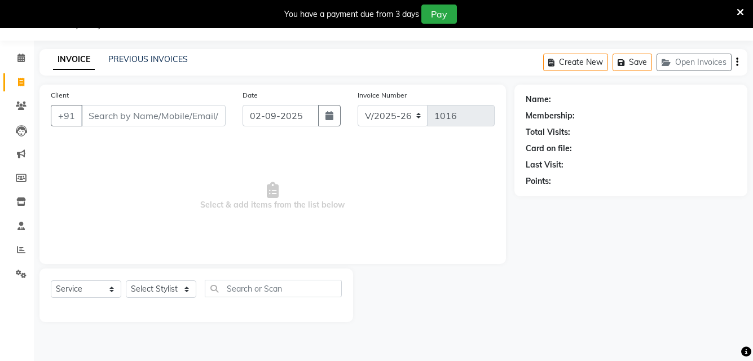
click at [389, 235] on span "Select & add items from the list below" at bounding box center [273, 196] width 444 height 113
click at [21, 254] on span at bounding box center [21, 250] width 20 height 13
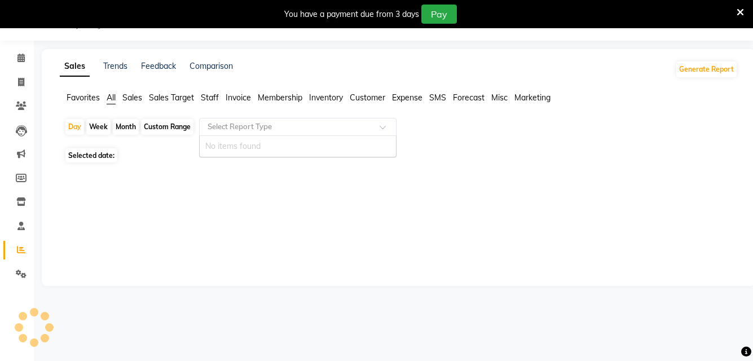
click at [240, 125] on input "text" at bounding box center [286, 126] width 162 height 11
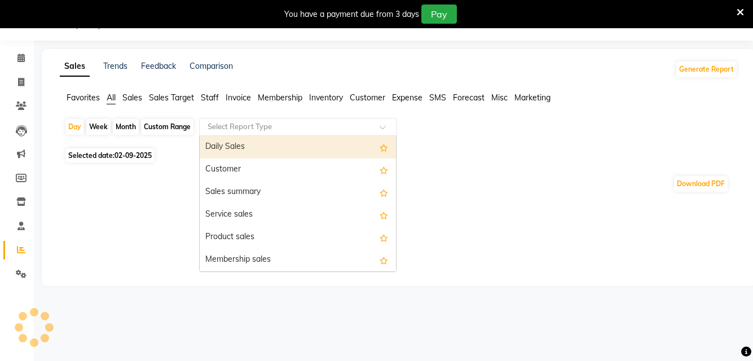
click at [168, 129] on div "Custom Range" at bounding box center [167, 127] width 52 height 16
select select "9"
select select "2025"
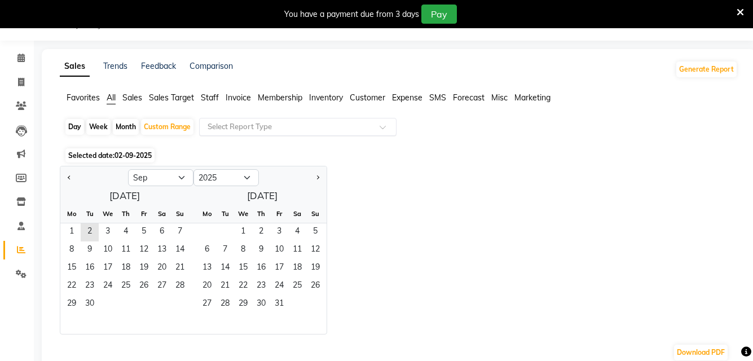
click at [238, 129] on input "text" at bounding box center [286, 126] width 162 height 11
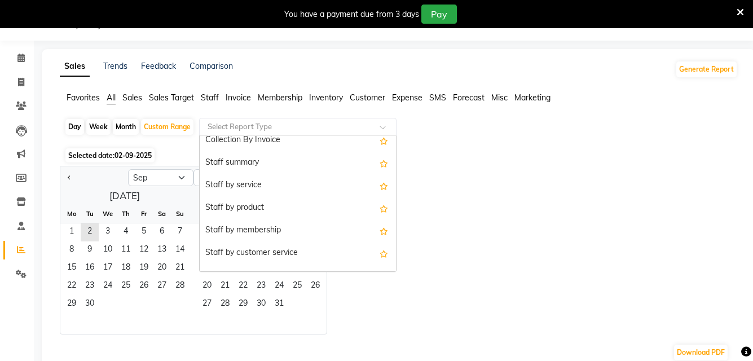
scroll to position [395, 0]
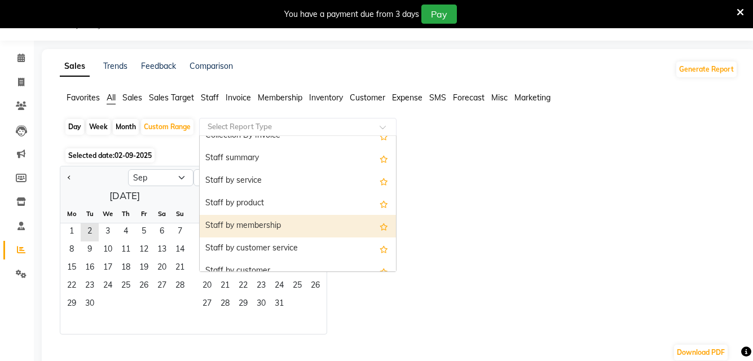
click at [265, 228] on div "Staff by membership" at bounding box center [298, 226] width 196 height 23
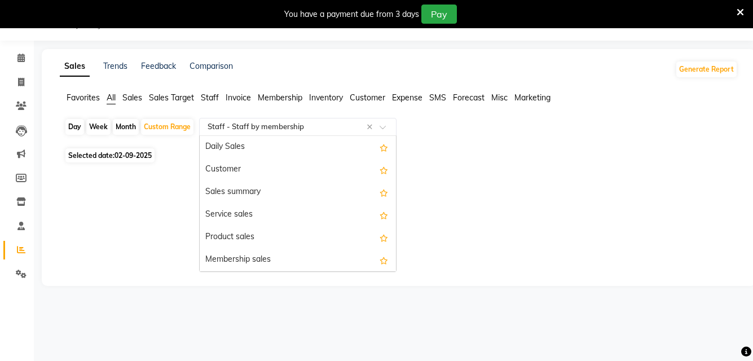
click at [295, 126] on input "text" at bounding box center [286, 126] width 162 height 11
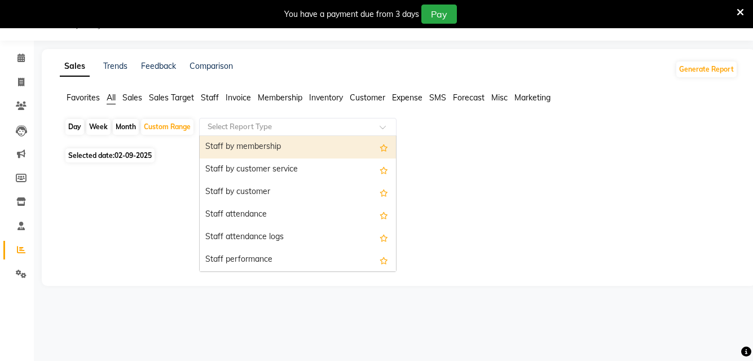
click at [317, 127] on input "text" at bounding box center [286, 126] width 162 height 11
